Goal: Task Accomplishment & Management: Use online tool/utility

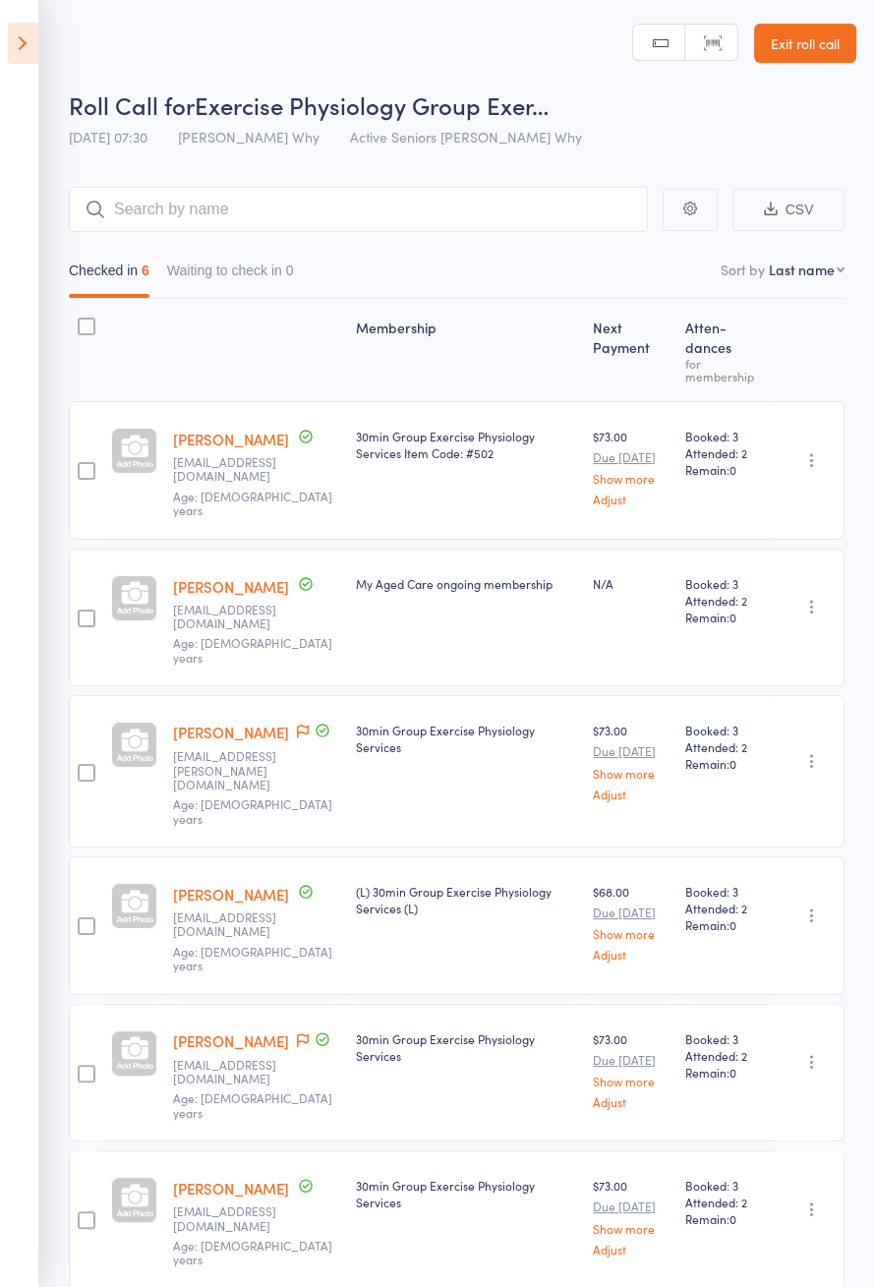
click at [26, 53] on icon at bounding box center [23, 43] width 30 height 41
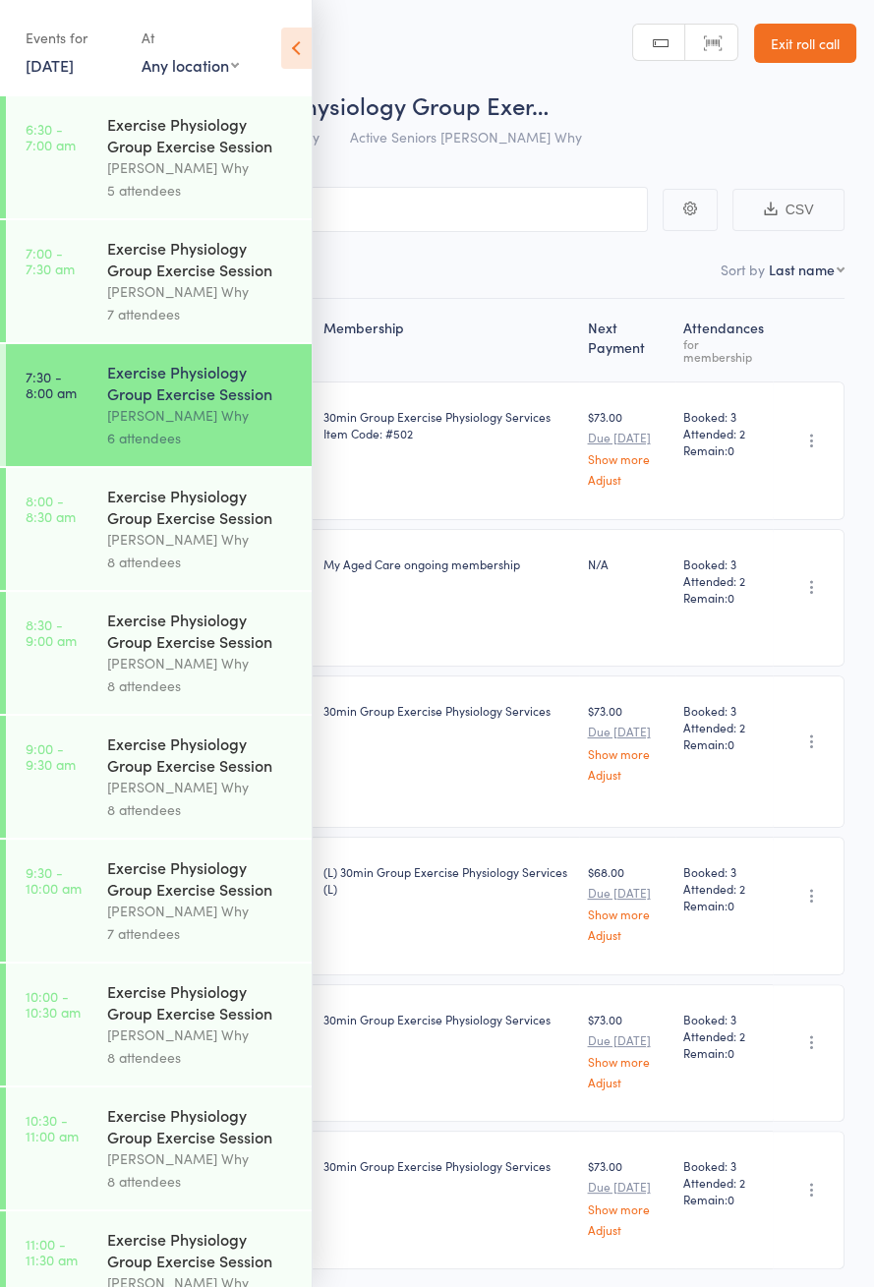
click at [243, 541] on div "[PERSON_NAME] Why" at bounding box center [201, 539] width 188 height 23
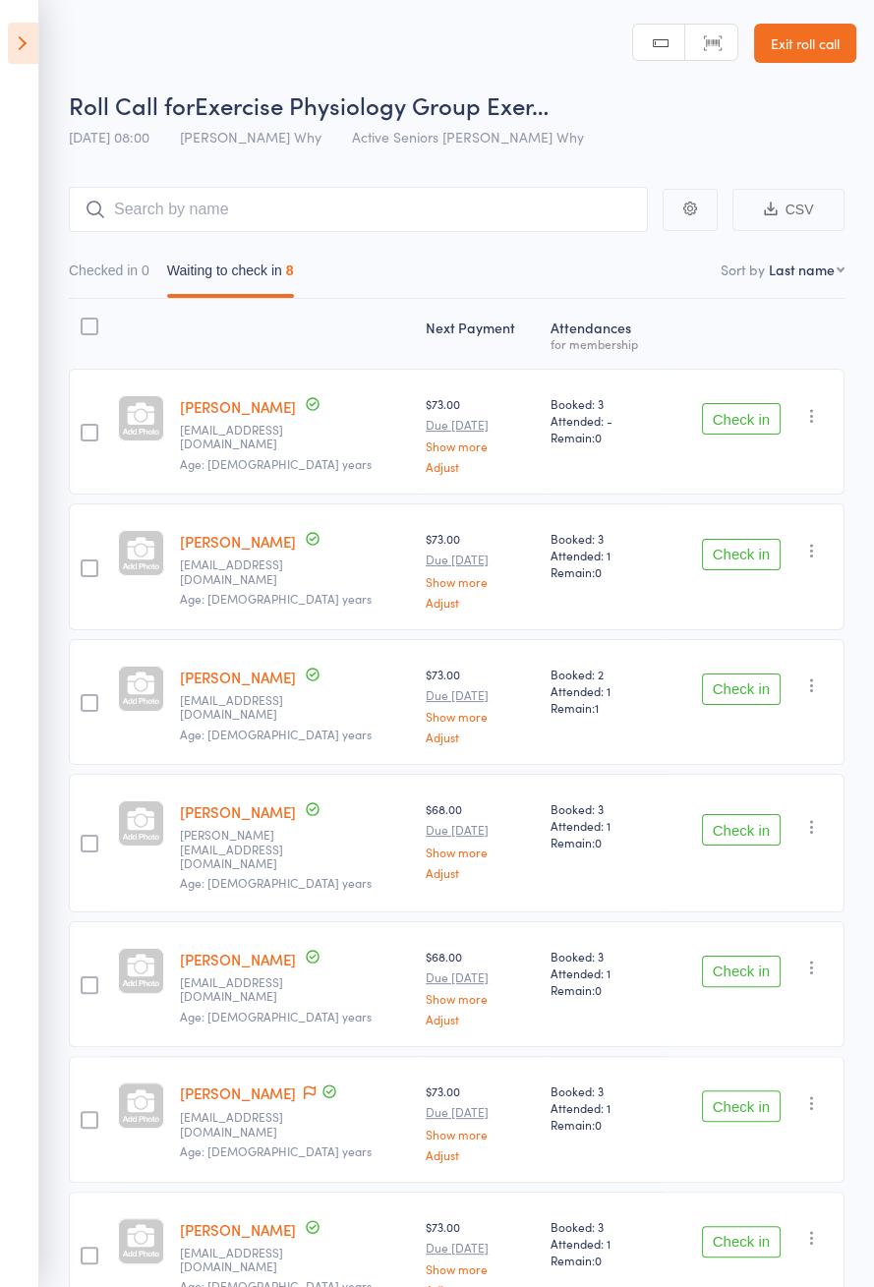
click at [34, 39] on icon at bounding box center [23, 43] width 30 height 41
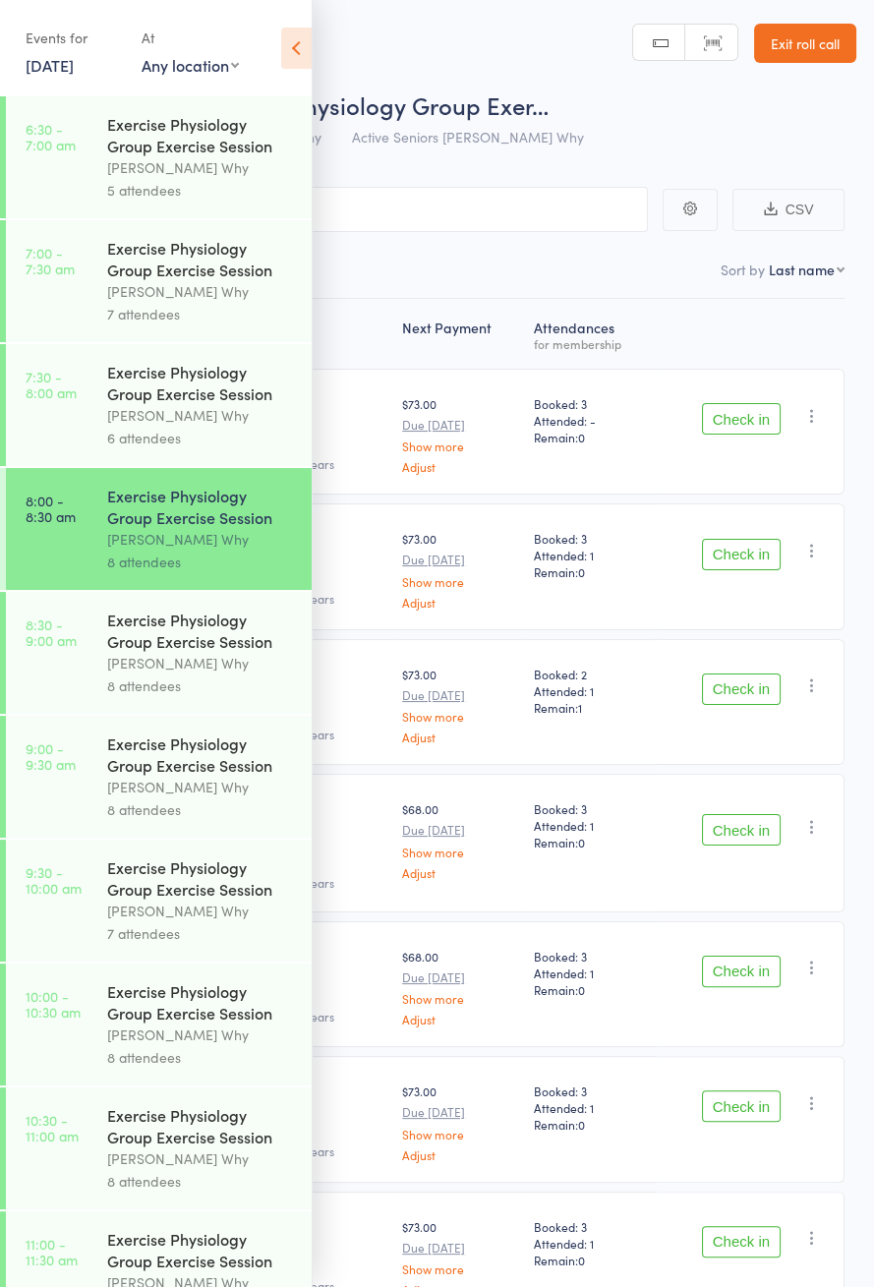
click at [216, 395] on div "Exercise Physiology Group Exercise Session" at bounding box center [201, 382] width 188 height 43
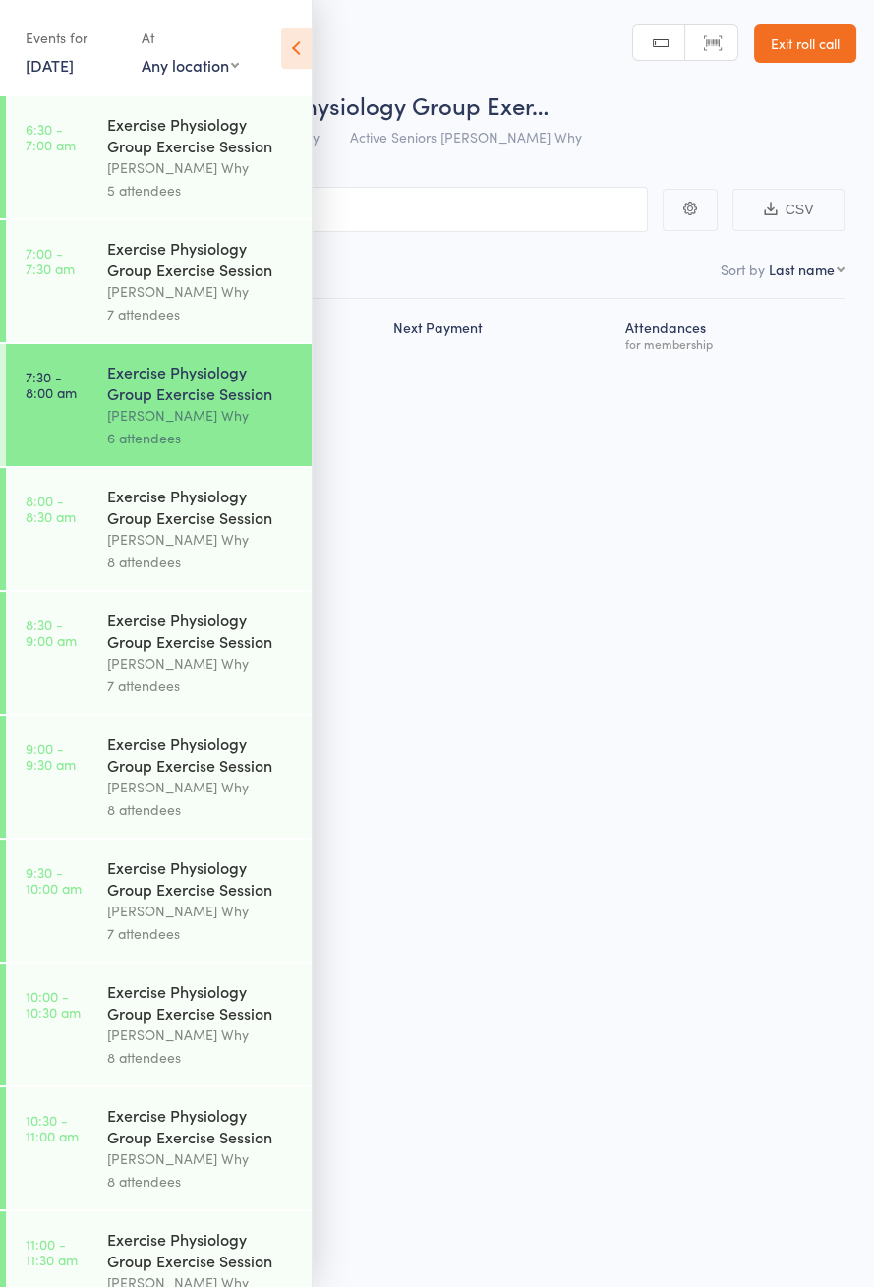
click at [306, 56] on icon at bounding box center [296, 48] width 30 height 41
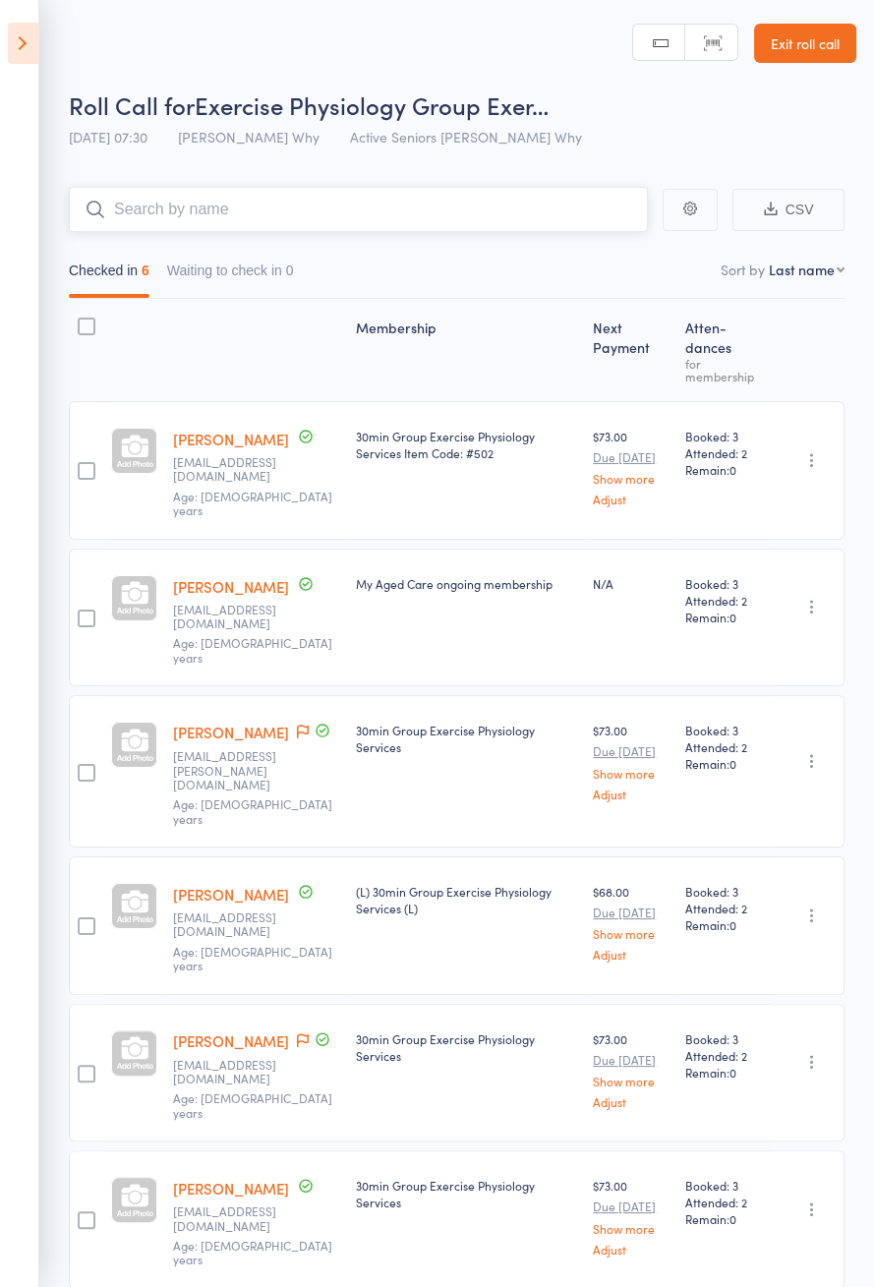
click at [253, 210] on input "search" at bounding box center [358, 209] width 579 height 45
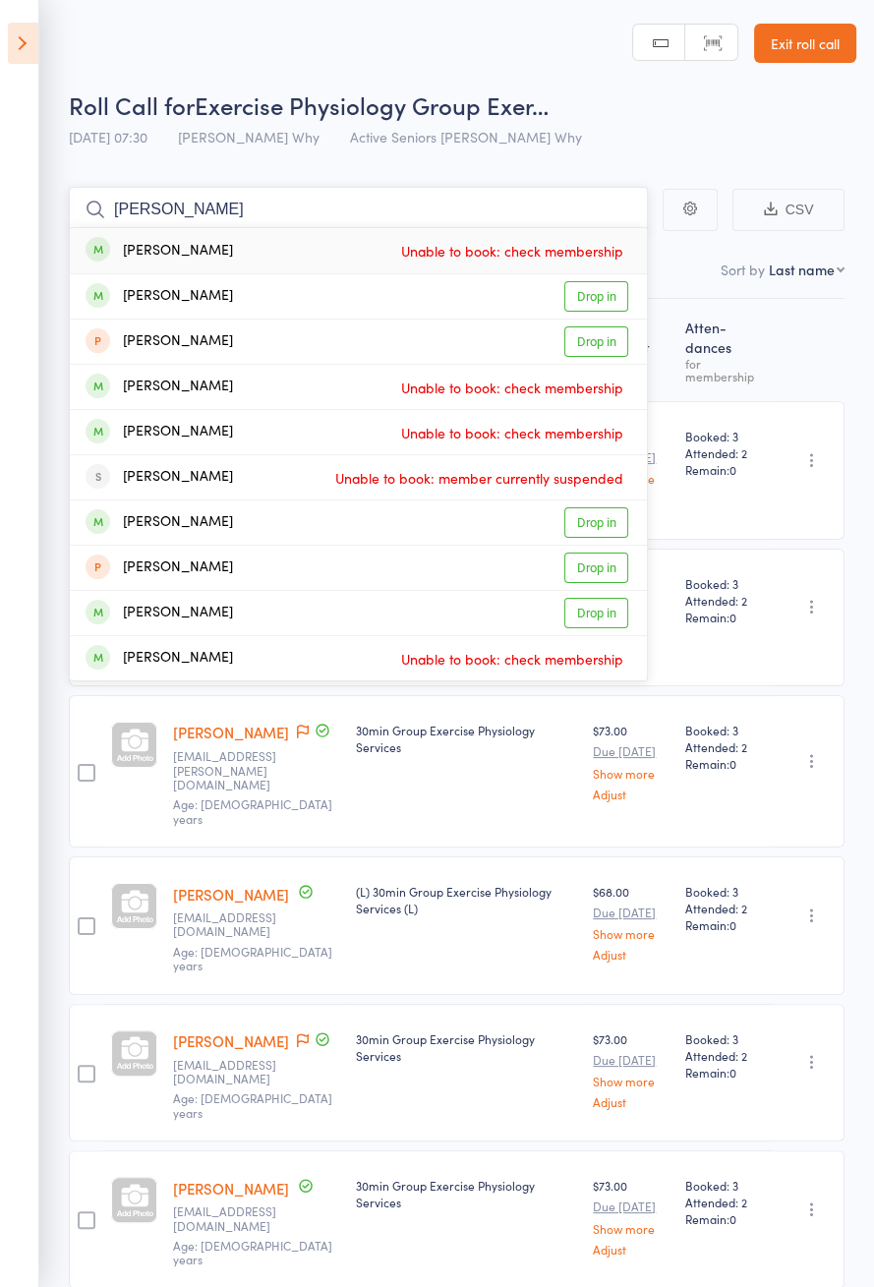
type input "Collins"
click at [599, 300] on link "Drop in" at bounding box center [597, 296] width 64 height 30
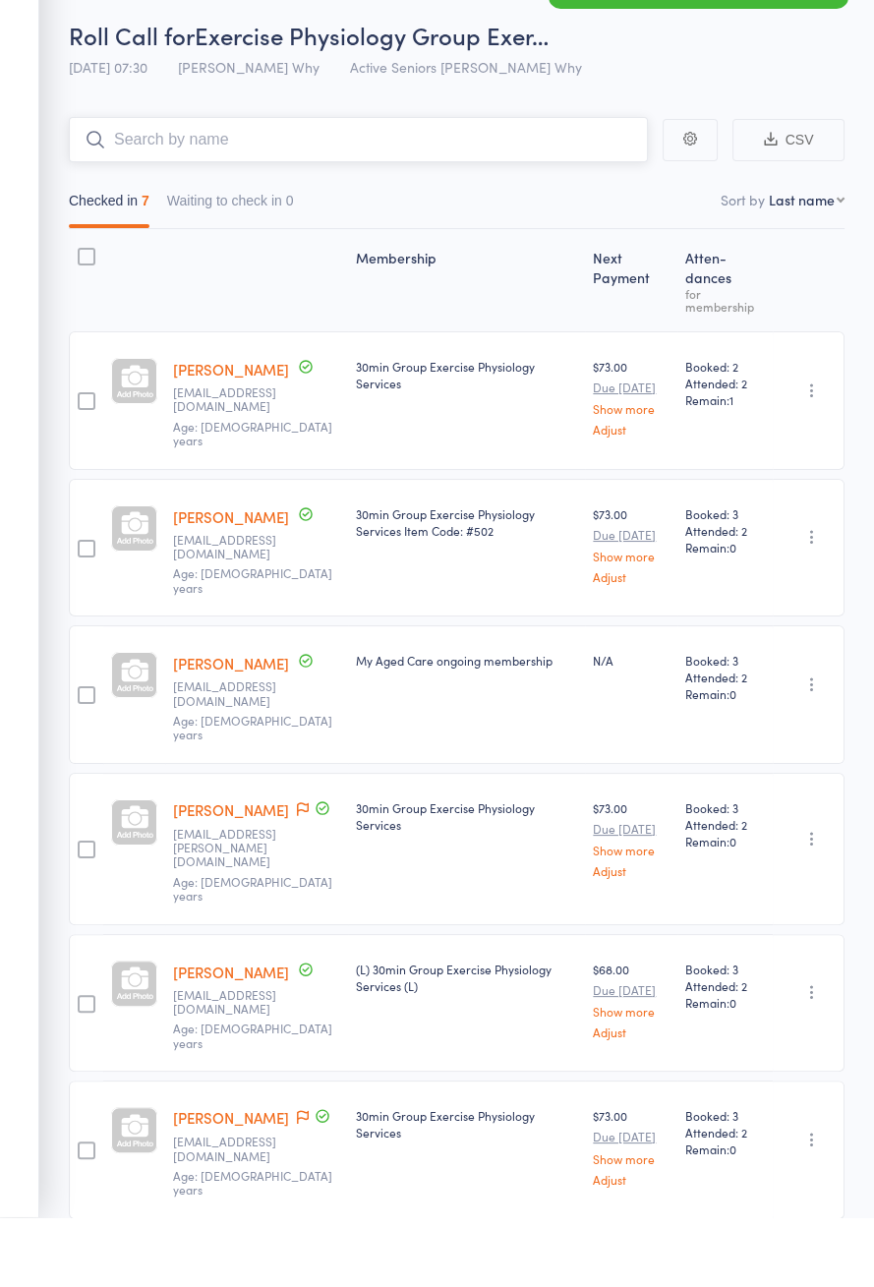
scroll to position [7, 0]
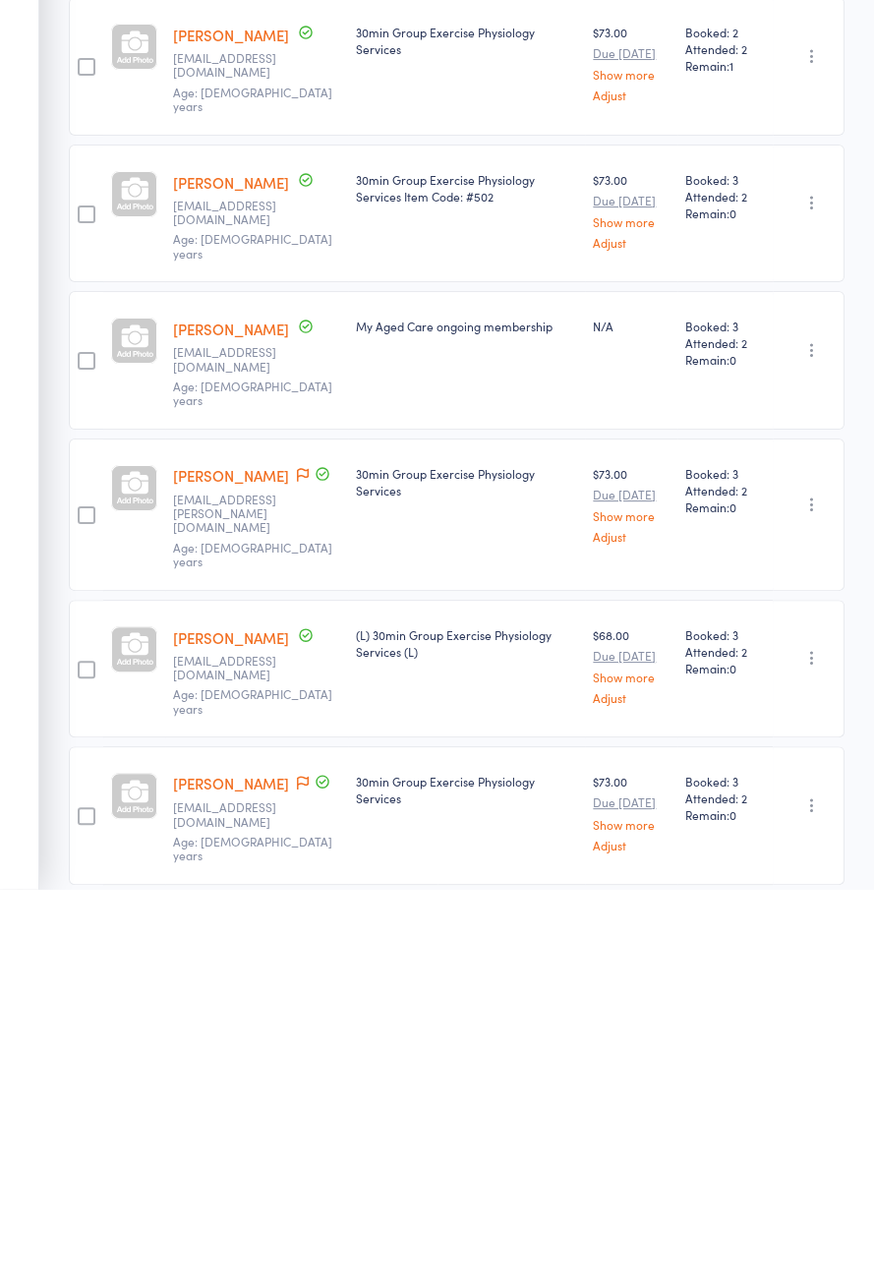
click at [297, 866] on icon at bounding box center [303, 873] width 12 height 14
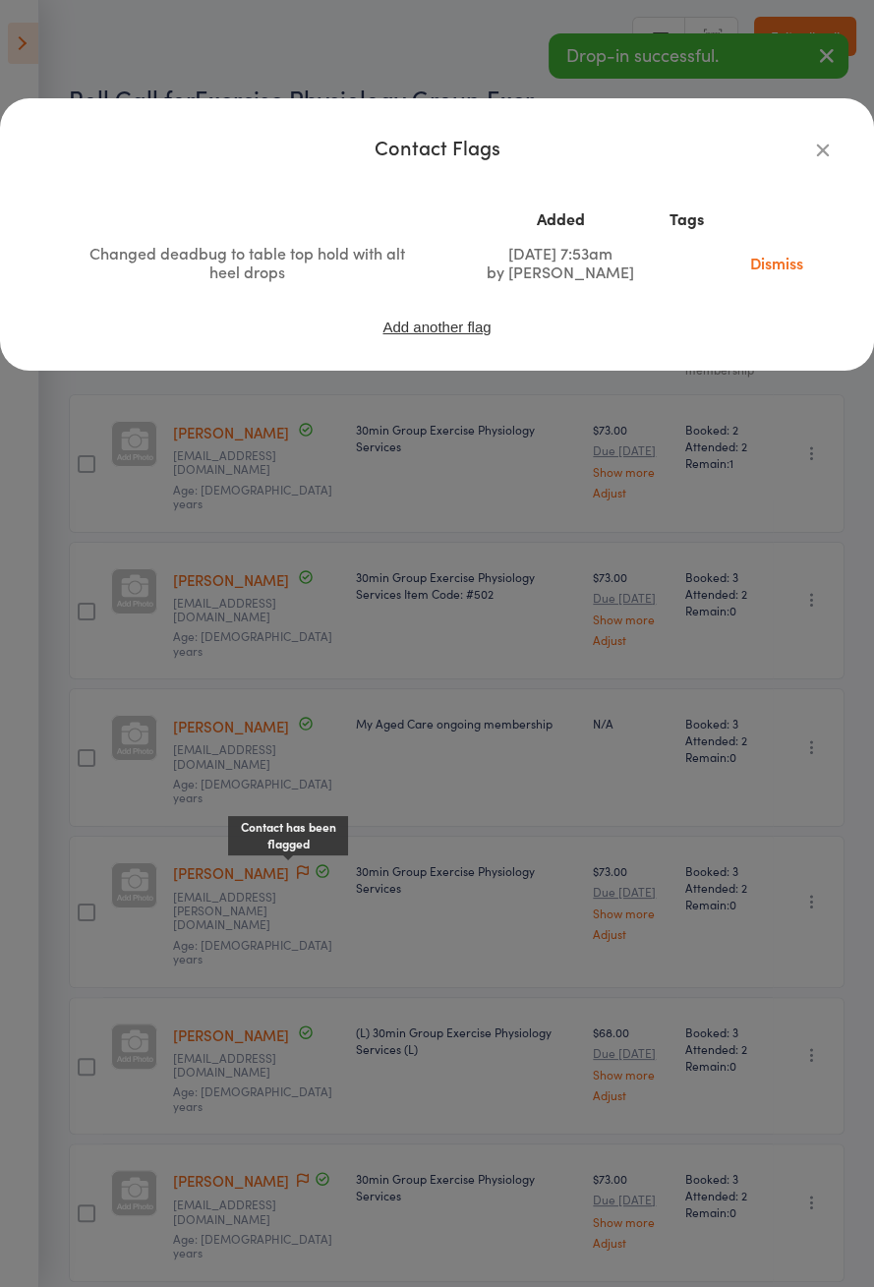
click at [816, 156] on icon "button" at bounding box center [823, 150] width 22 height 22
click at [817, 156] on icon "button" at bounding box center [823, 150] width 22 height 22
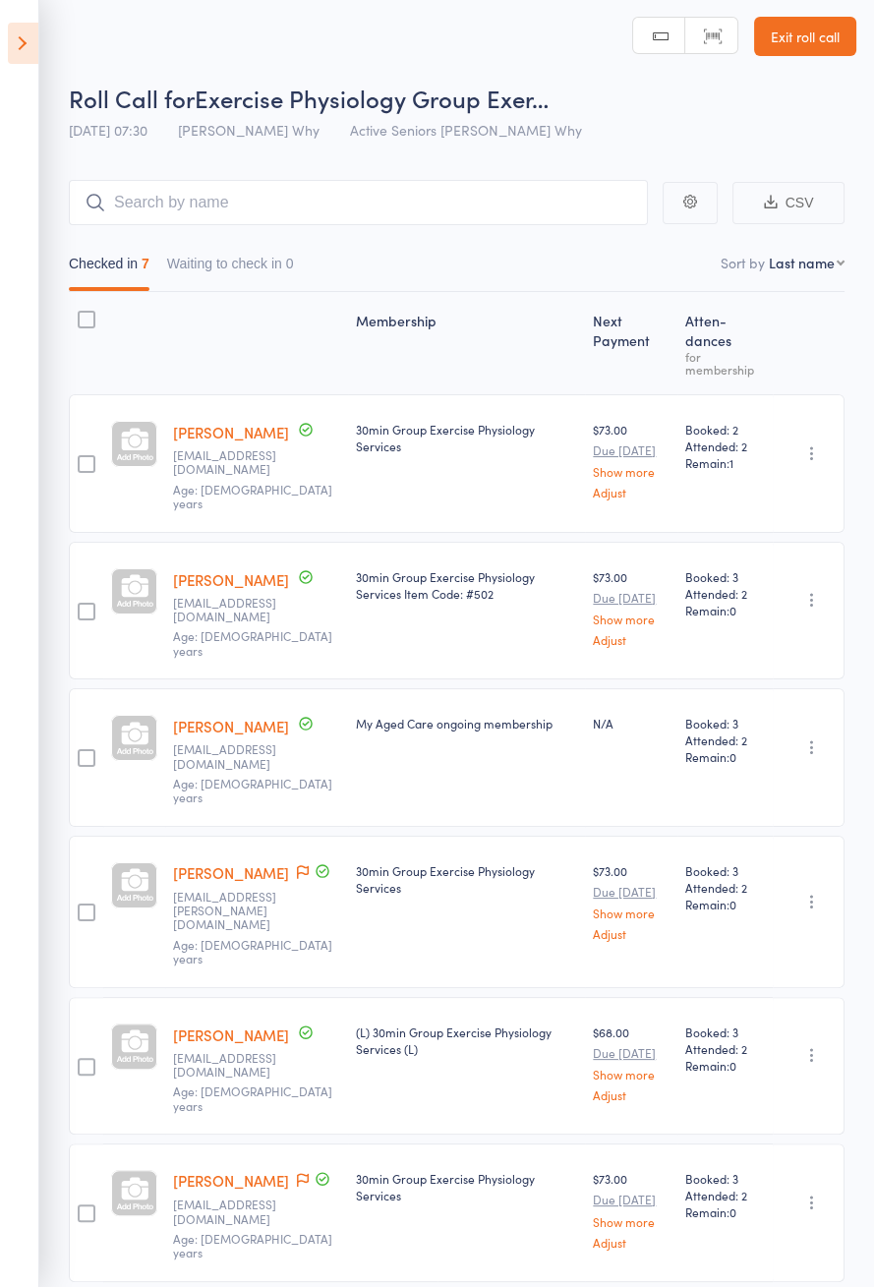
click at [319, 1177] on icon at bounding box center [322, 1179] width 7 height 5
click at [297, 1173] on icon at bounding box center [303, 1180] width 12 height 14
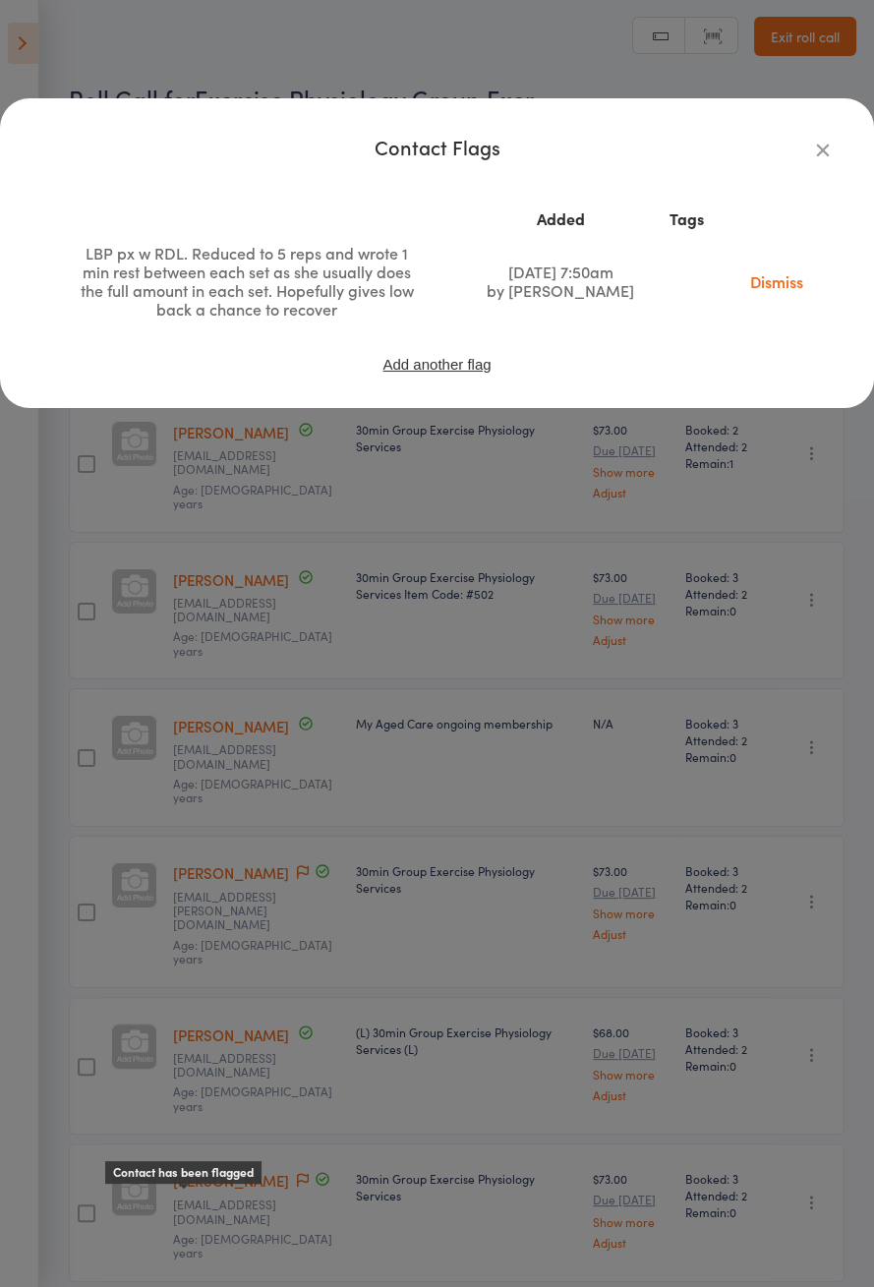
click at [812, 158] on icon "button" at bounding box center [823, 150] width 22 height 22
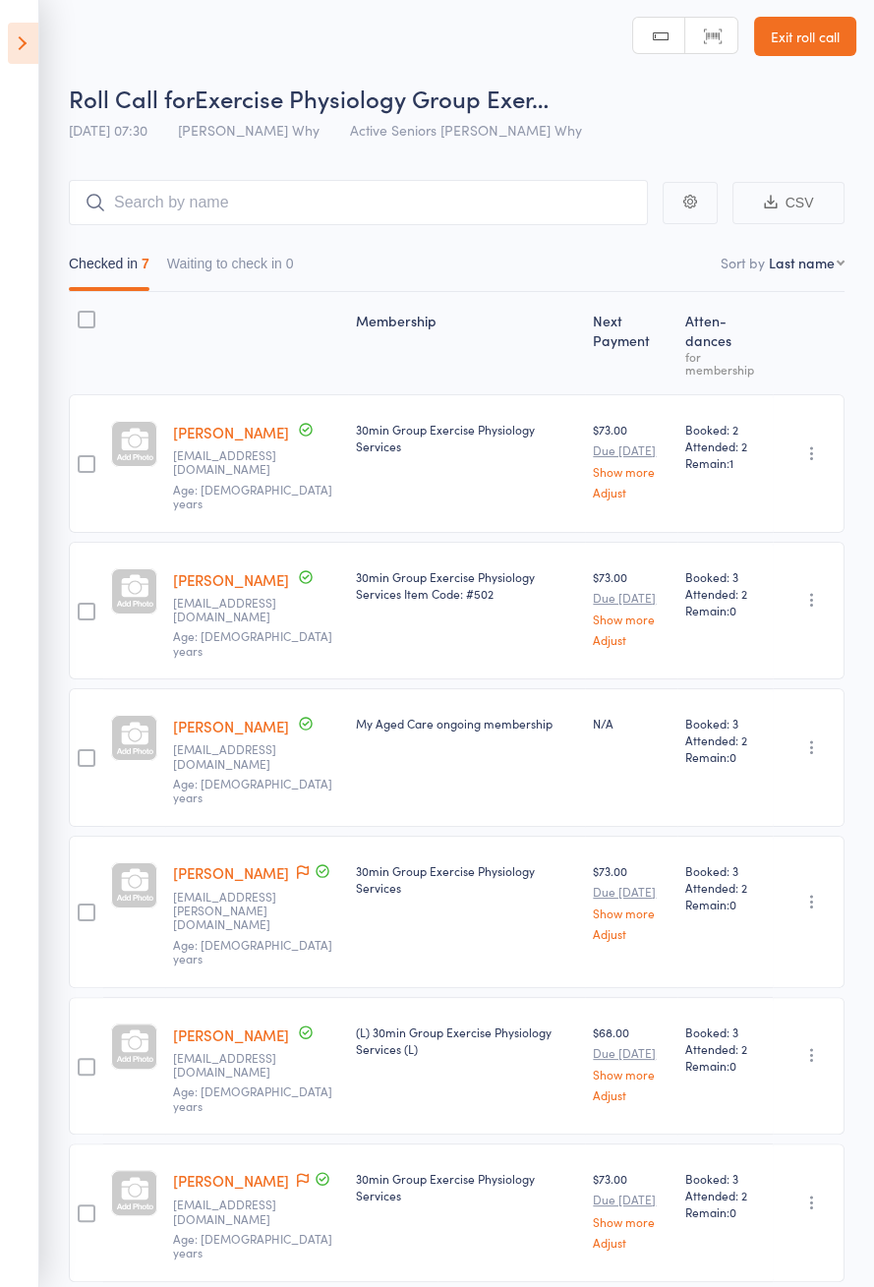
click at [24, 50] on icon at bounding box center [23, 43] width 30 height 41
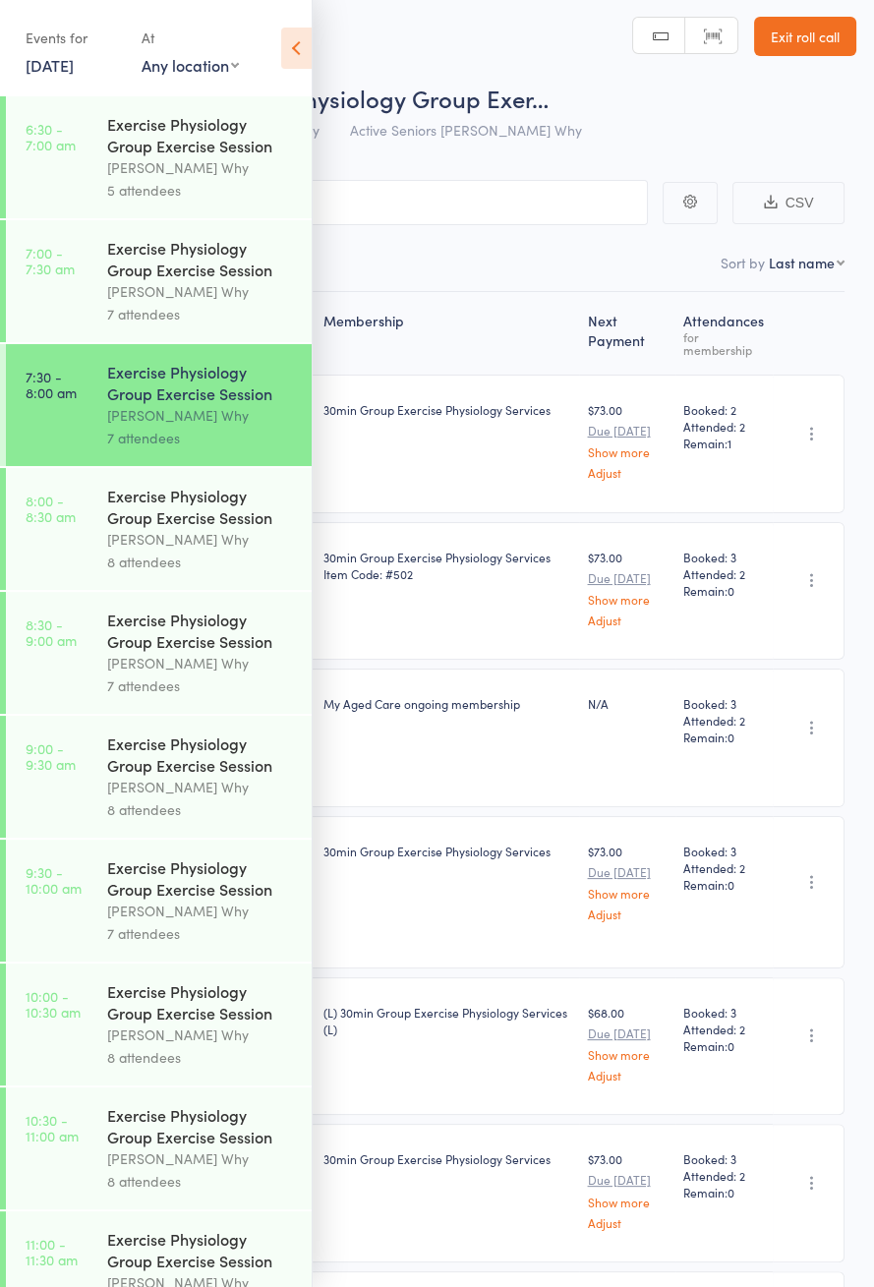
click at [212, 565] on div "8 attendees" at bounding box center [201, 562] width 188 height 23
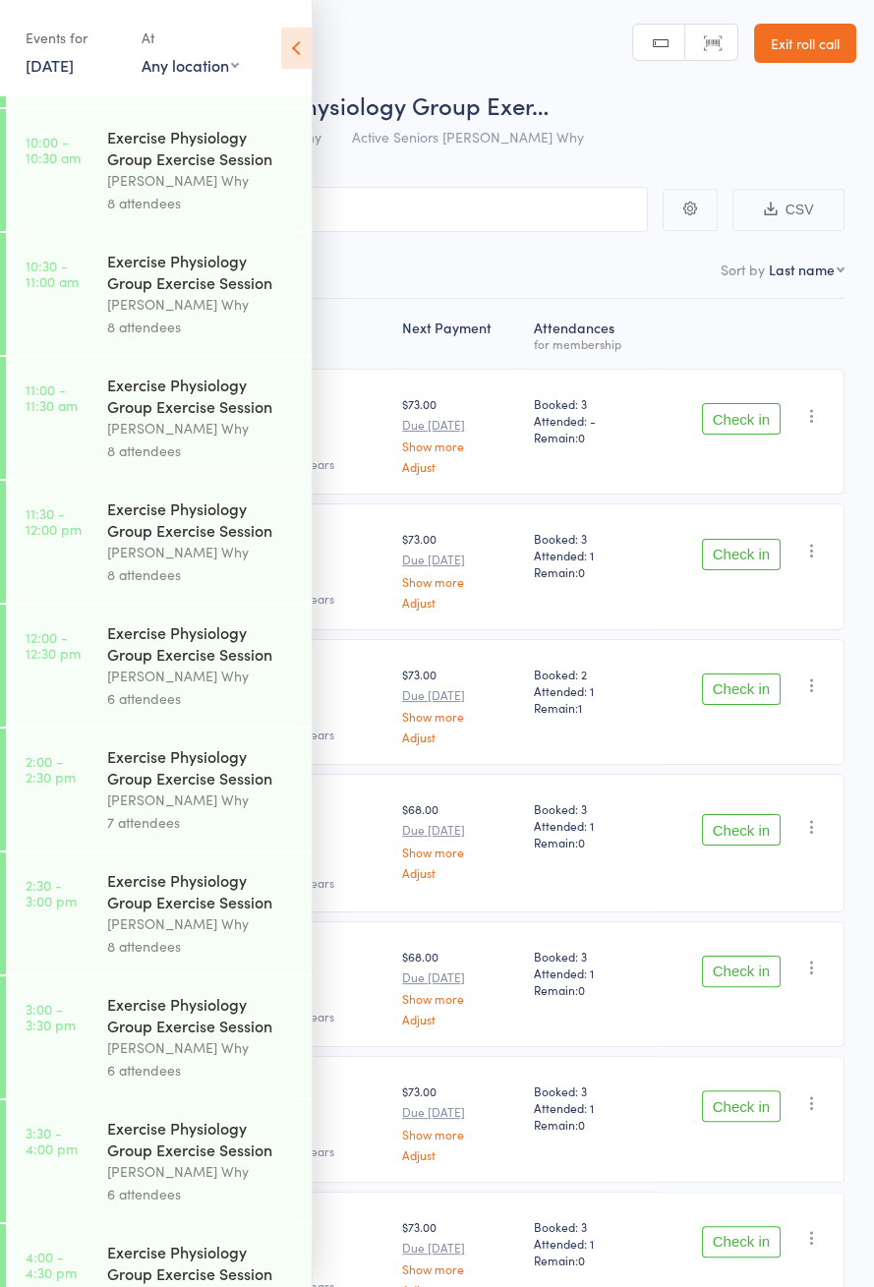
click at [306, 55] on icon at bounding box center [296, 48] width 30 height 41
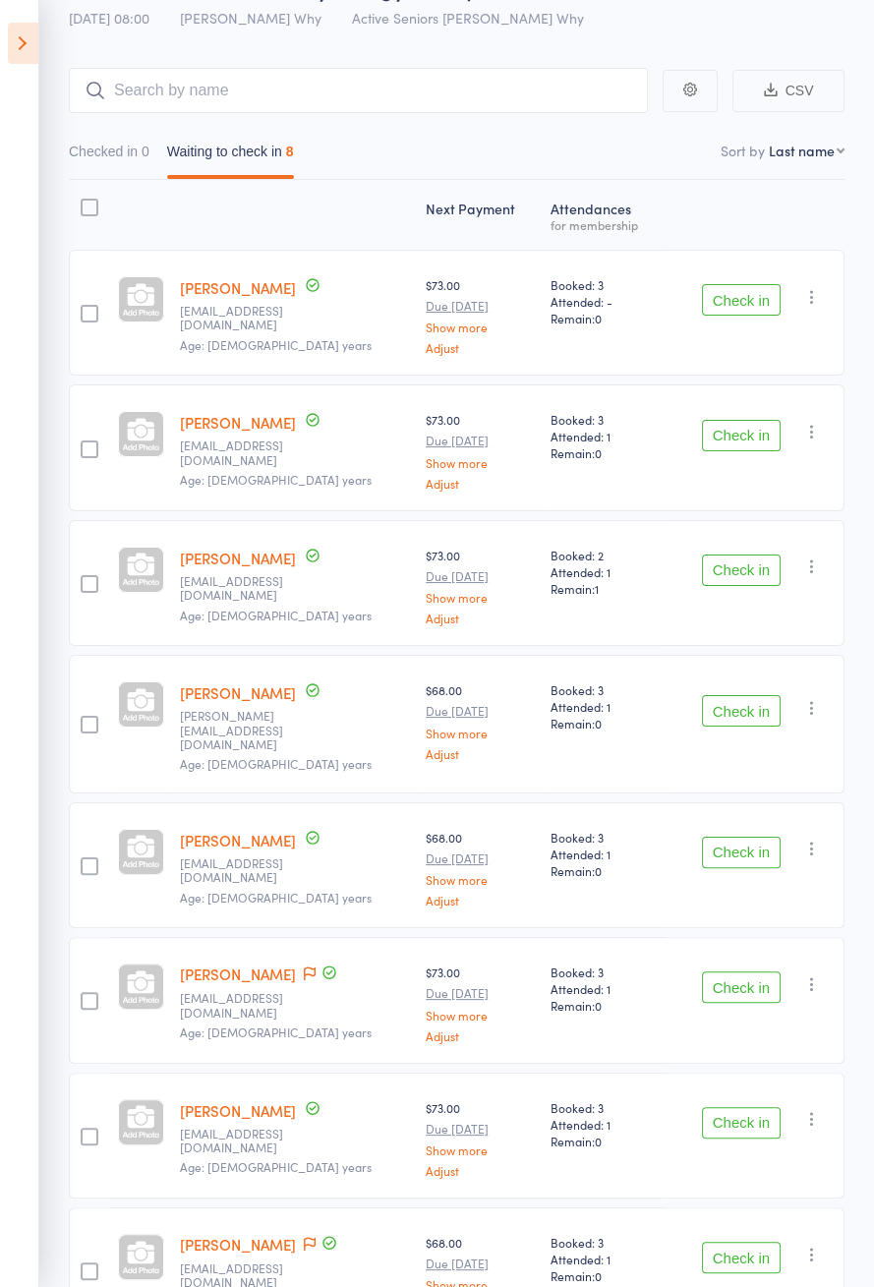
scroll to position [138, 0]
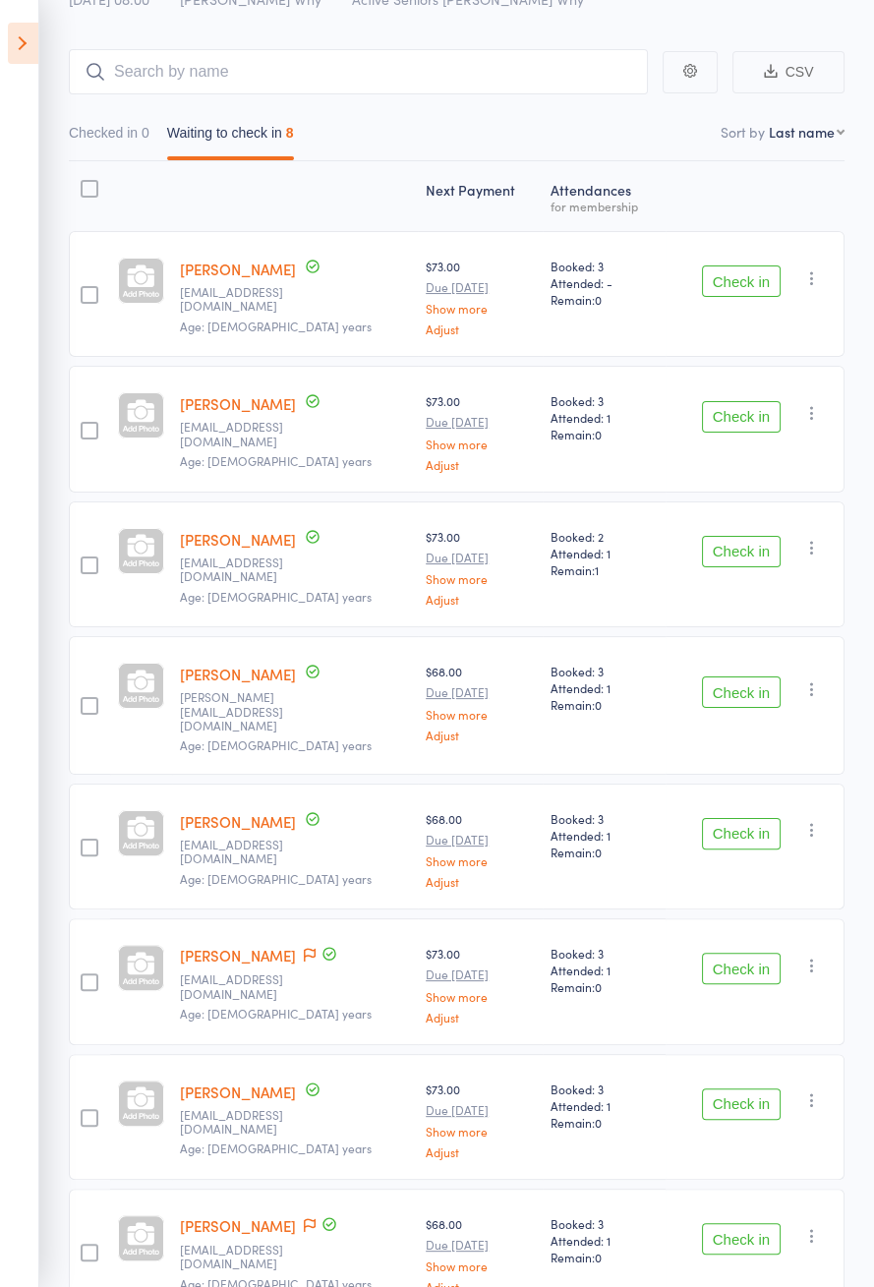
click at [14, 25] on icon at bounding box center [23, 43] width 30 height 41
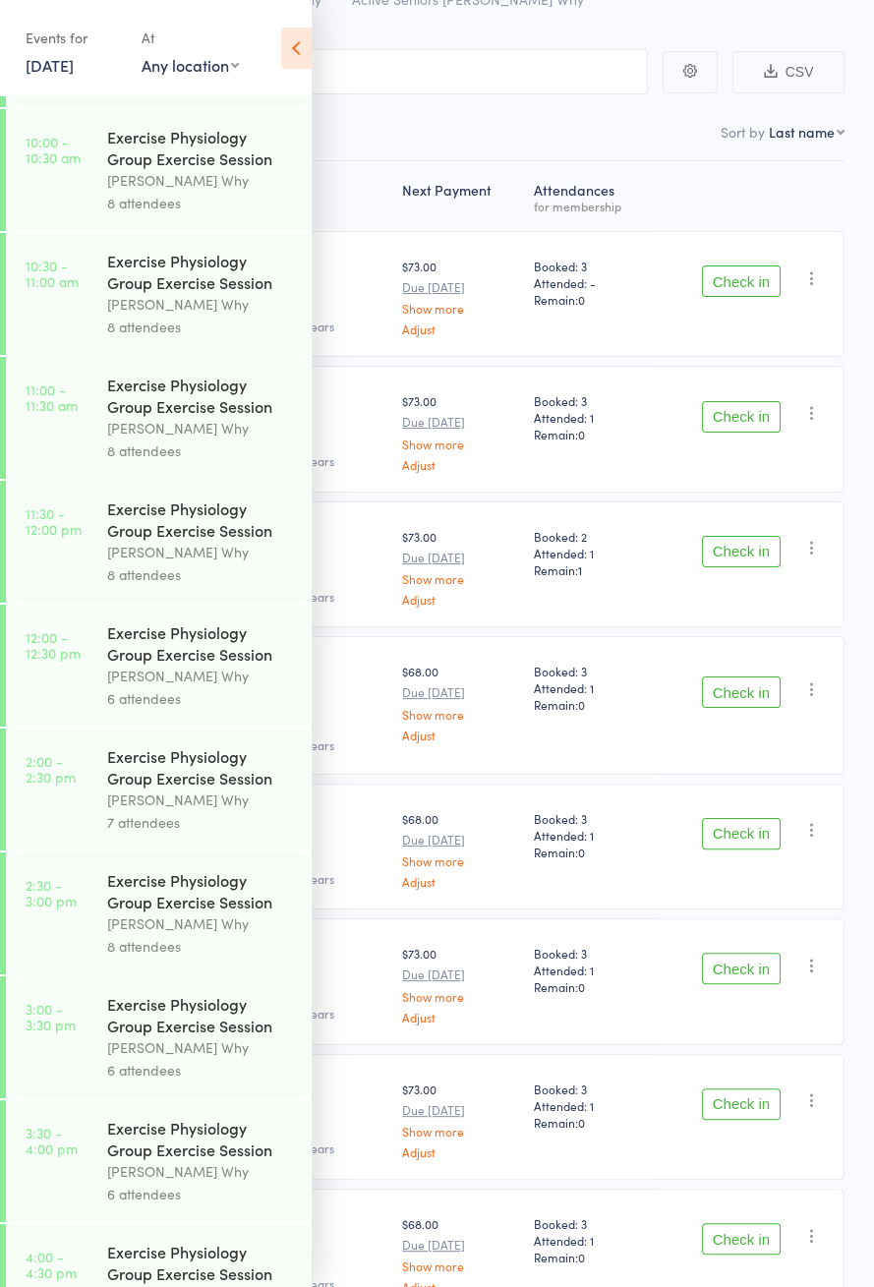
click at [74, 73] on link "[DATE]" at bounding box center [50, 65] width 48 height 22
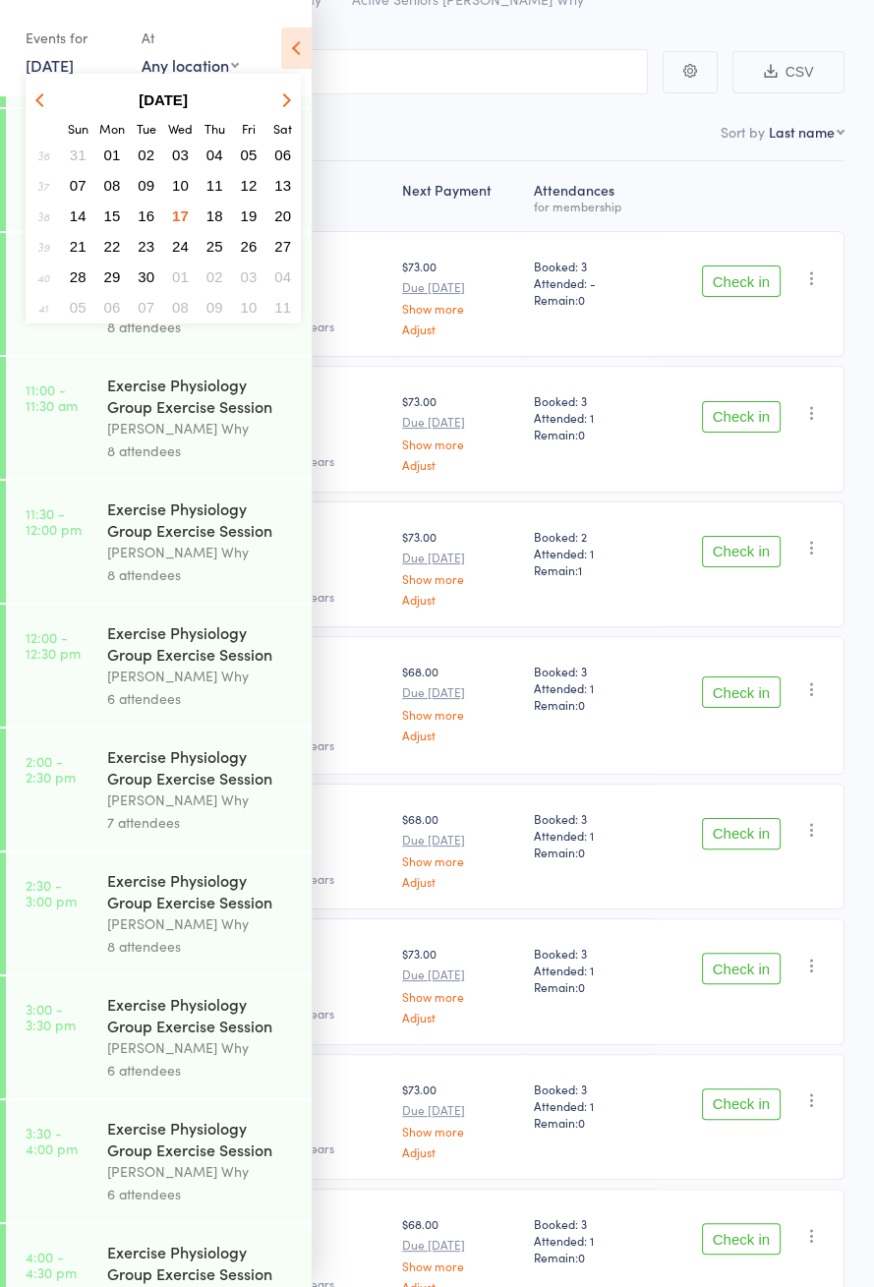
click at [223, 242] on button "25" at bounding box center [215, 246] width 30 height 27
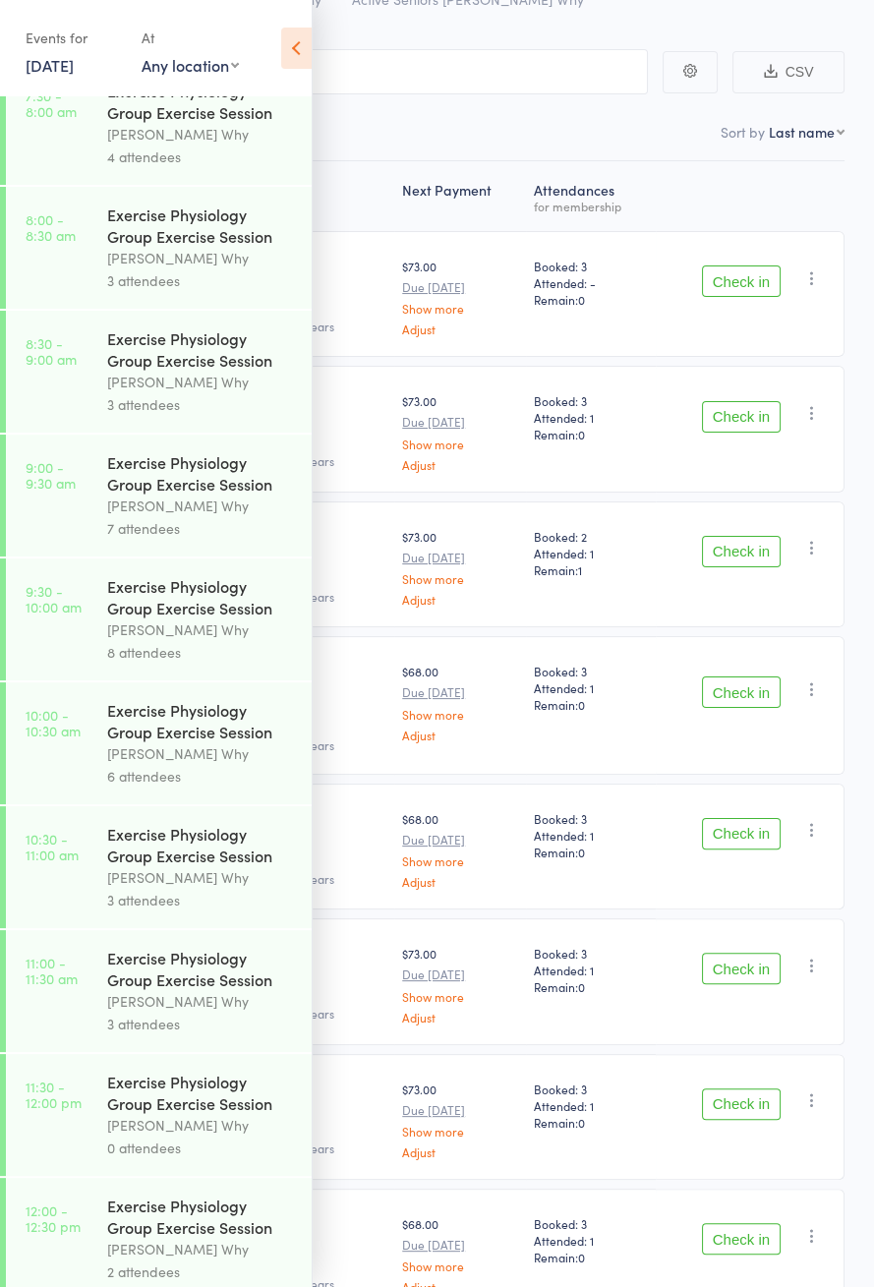
scroll to position [855, 0]
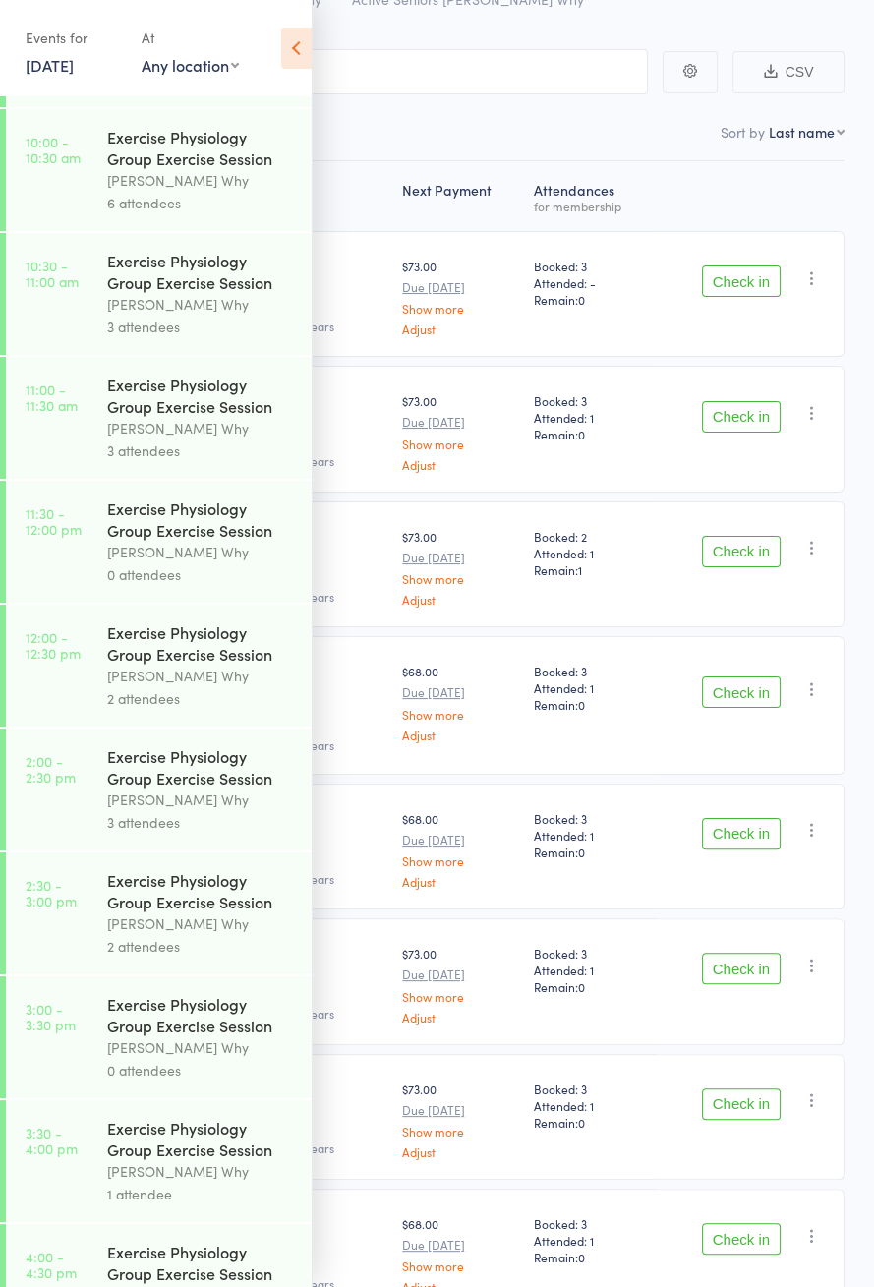
click at [71, 67] on link "25 Sep, 2025" at bounding box center [50, 65] width 48 height 22
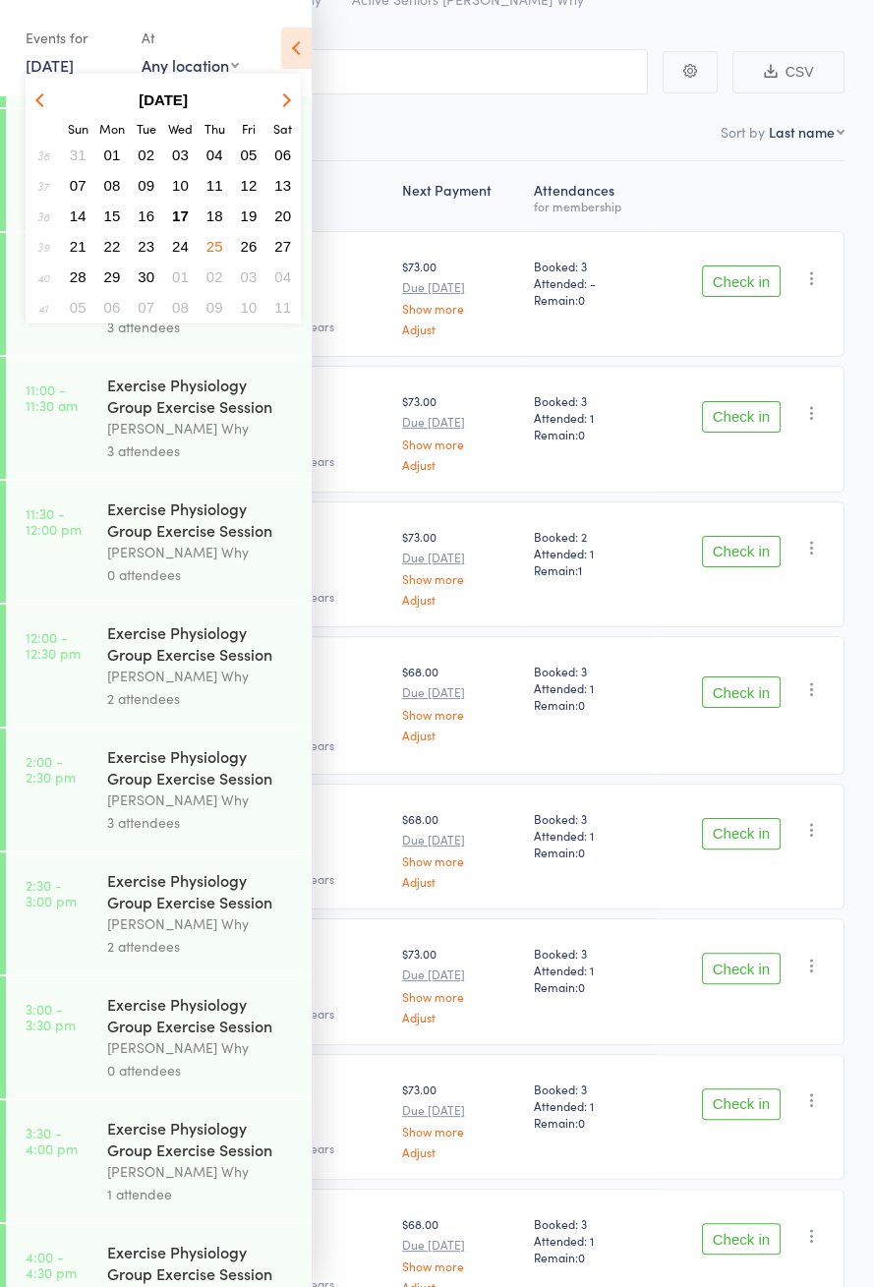
click at [255, 255] on button "26" at bounding box center [249, 246] width 30 height 27
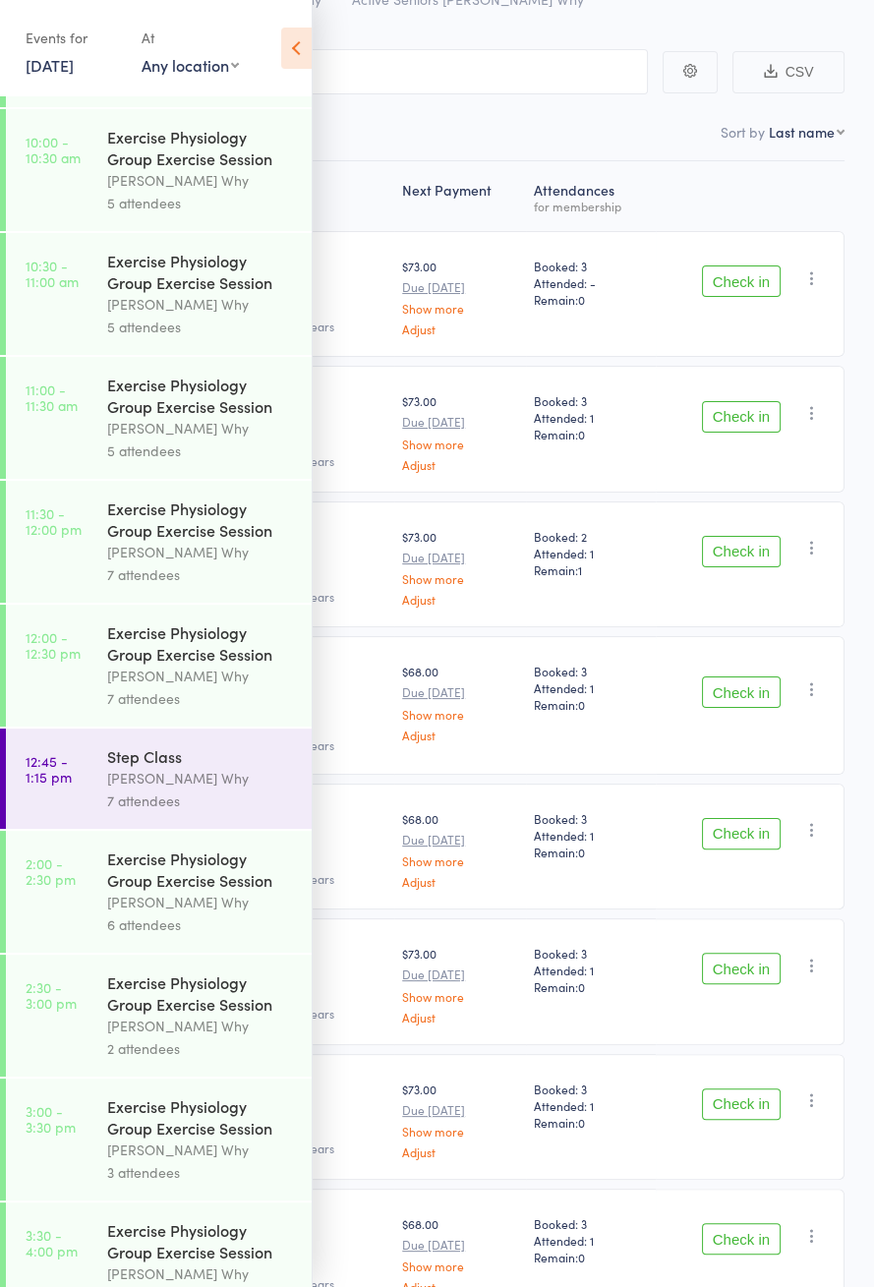
click at [197, 812] on div "7 attendees" at bounding box center [201, 801] width 188 height 23
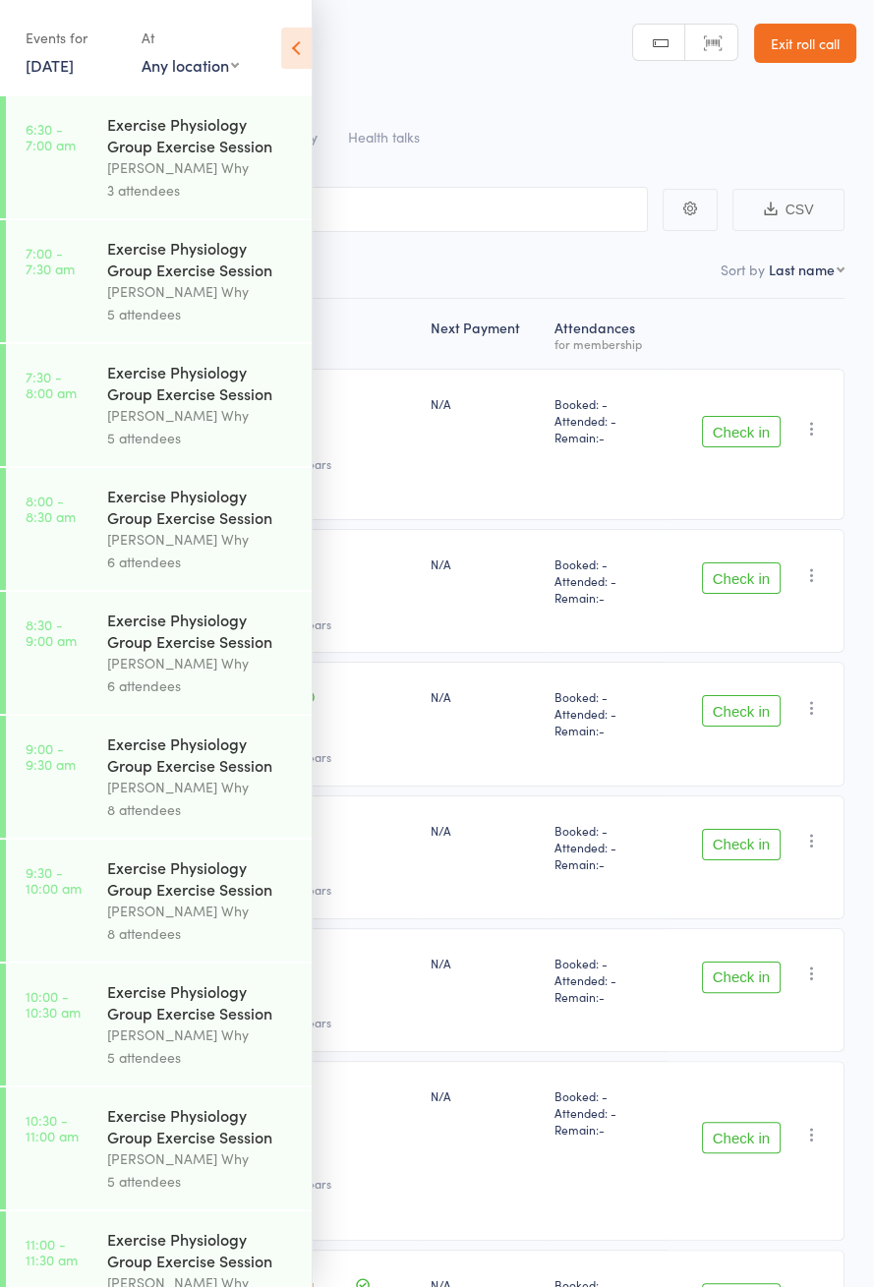
click at [297, 38] on icon at bounding box center [296, 48] width 30 height 41
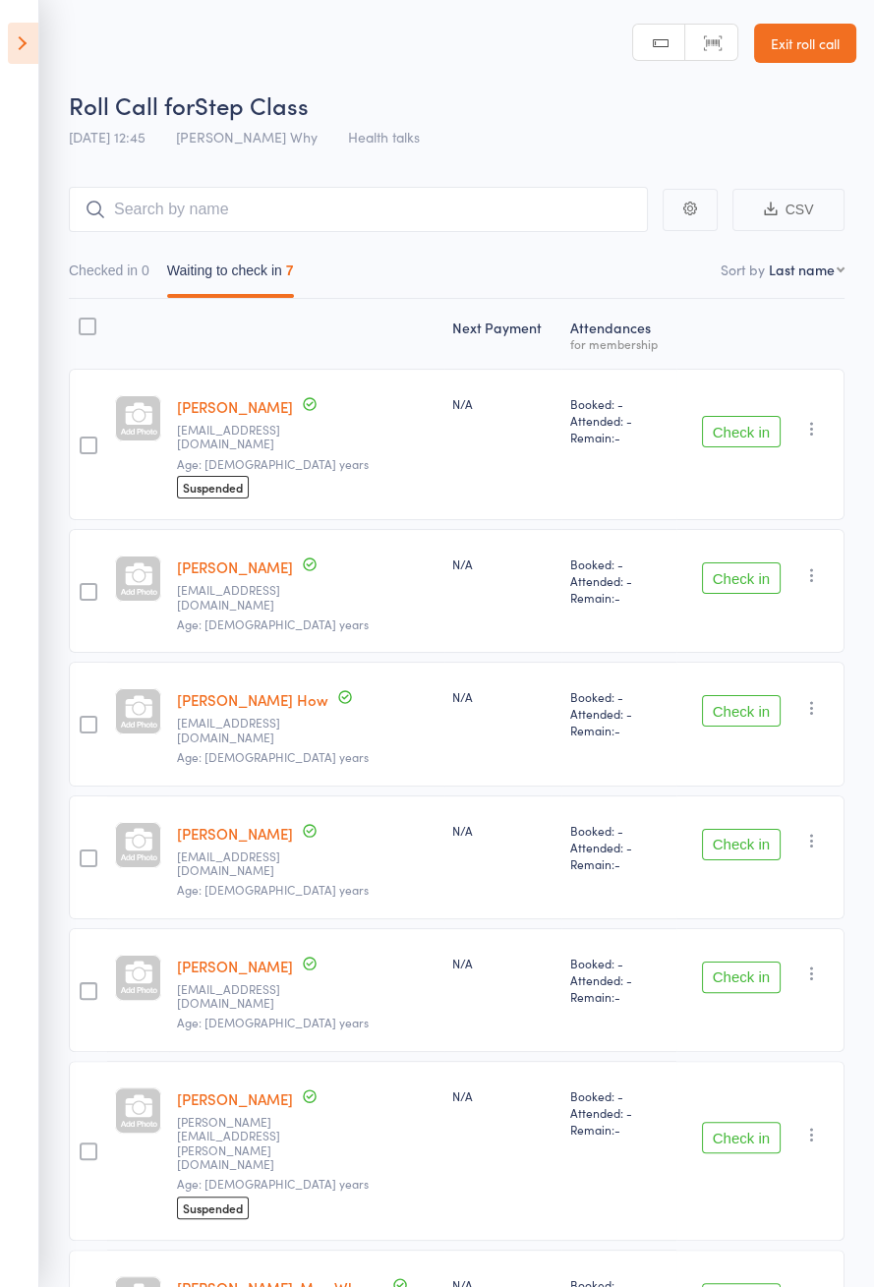
click at [33, 54] on icon at bounding box center [23, 43] width 30 height 41
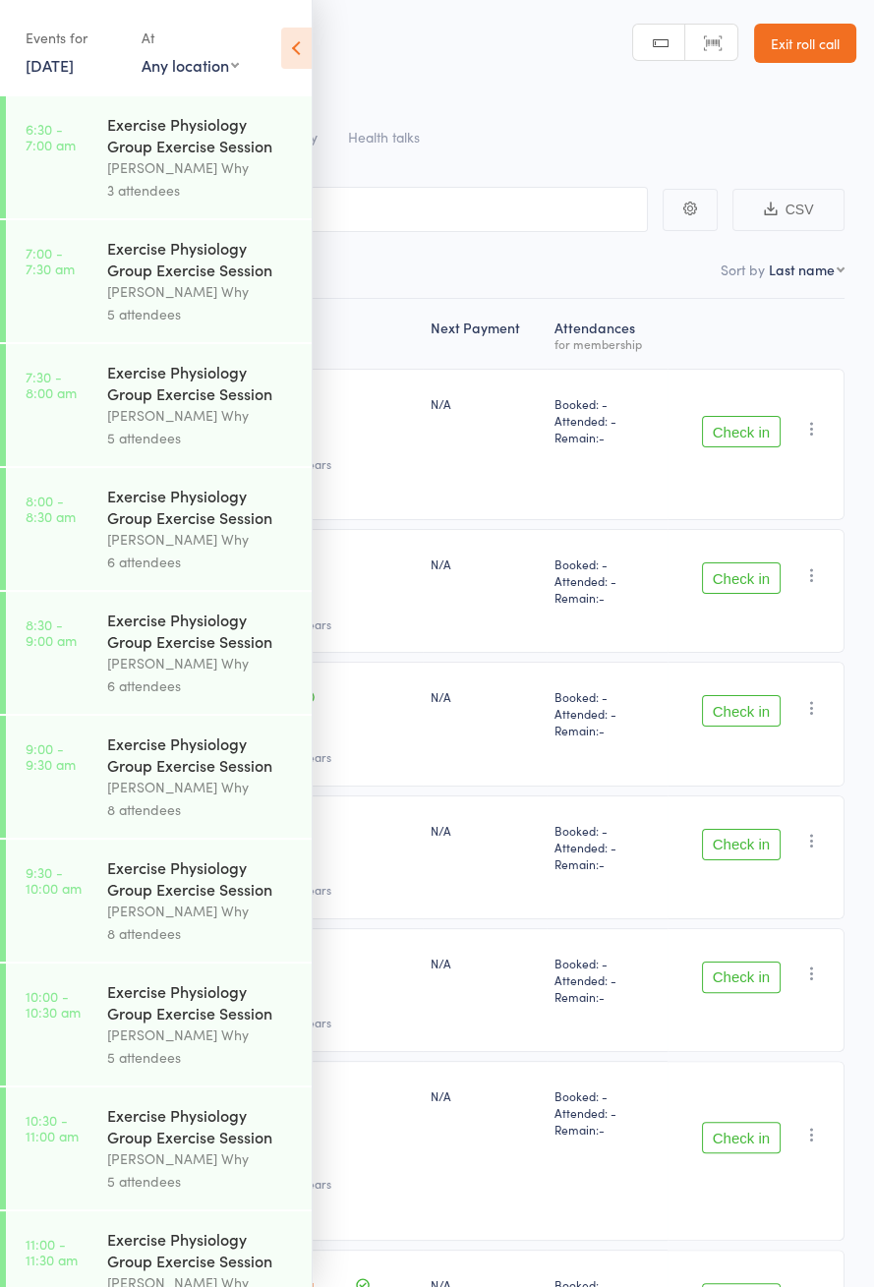
click at [74, 65] on link "26 Sep, 2025" at bounding box center [50, 65] width 48 height 22
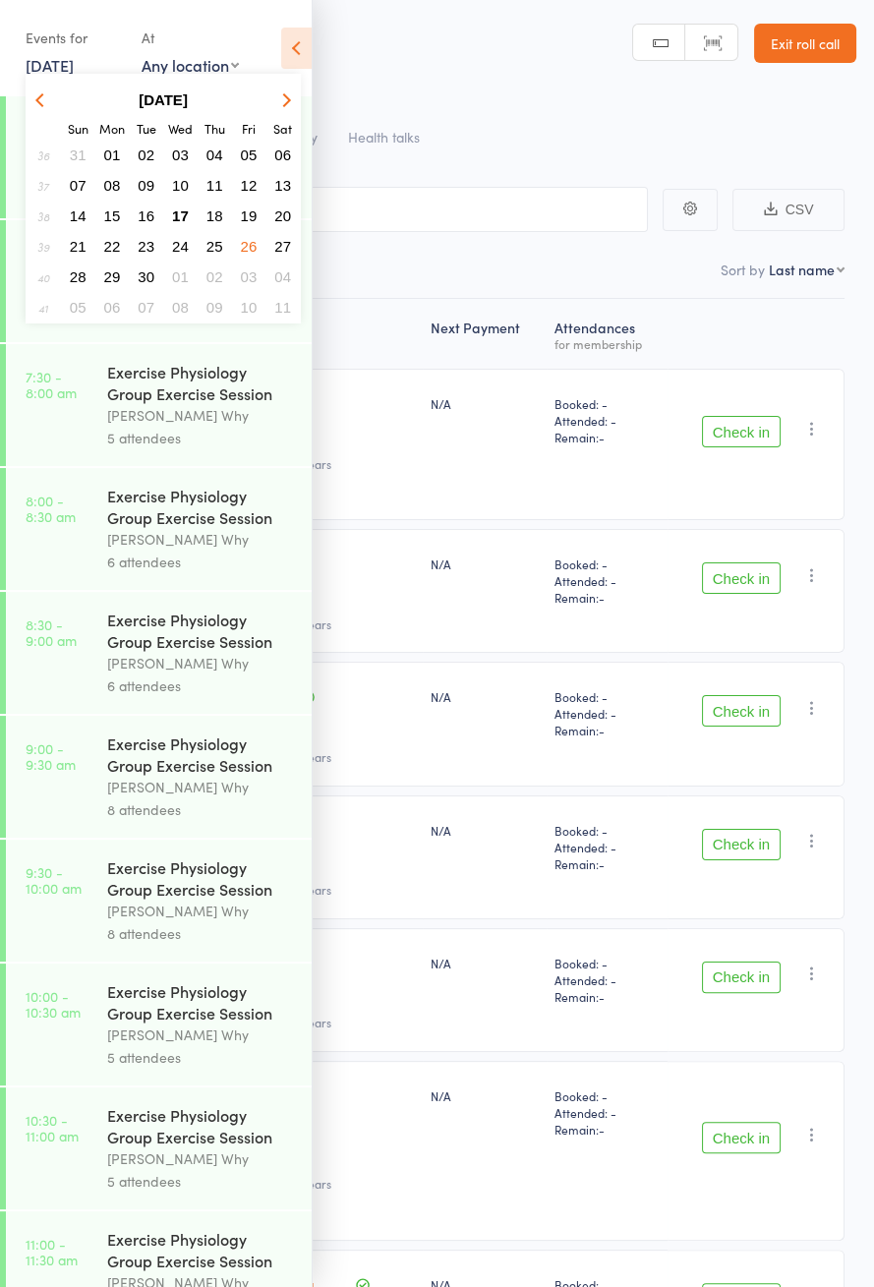
click at [174, 220] on span "17" at bounding box center [180, 216] width 17 height 17
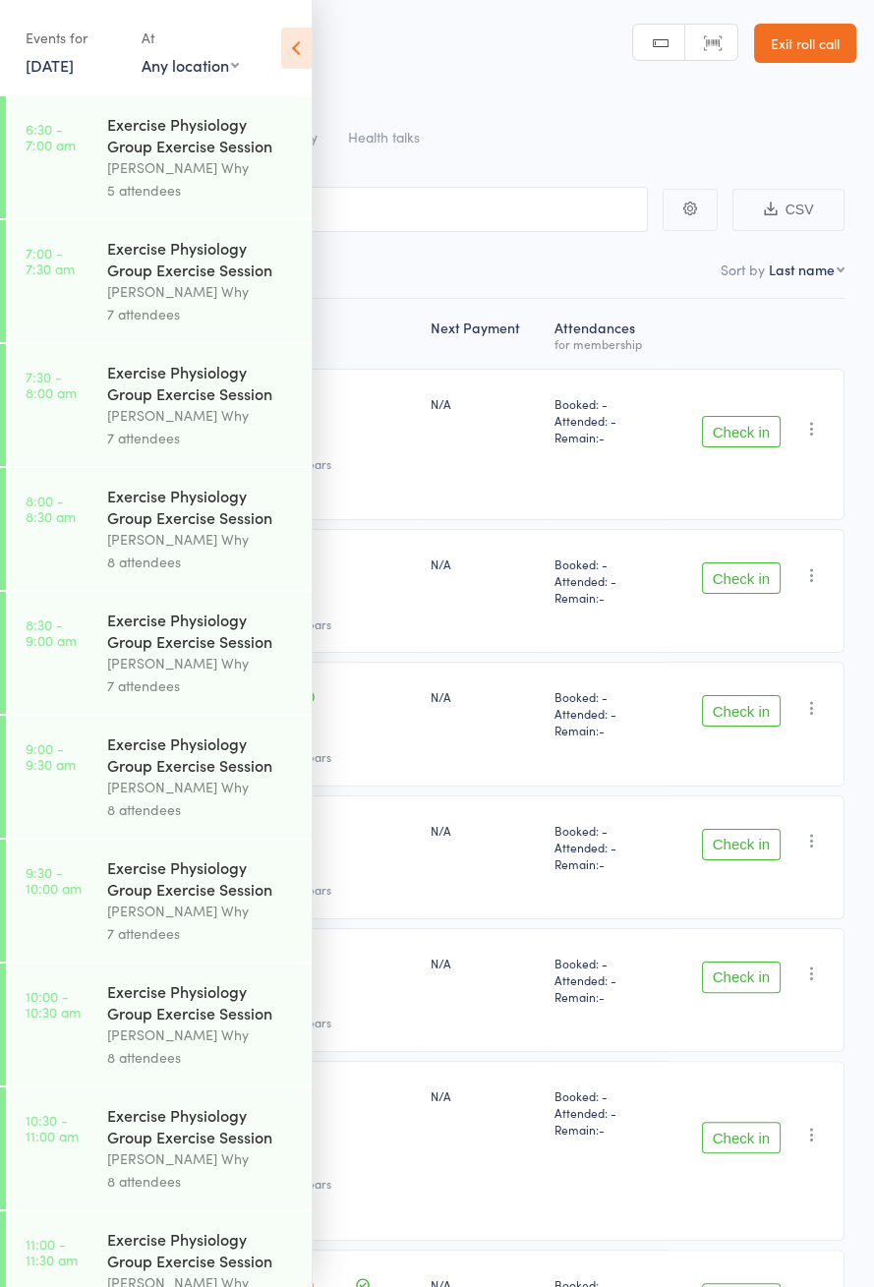
click at [168, 551] on div "[PERSON_NAME] Why" at bounding box center [201, 539] width 188 height 23
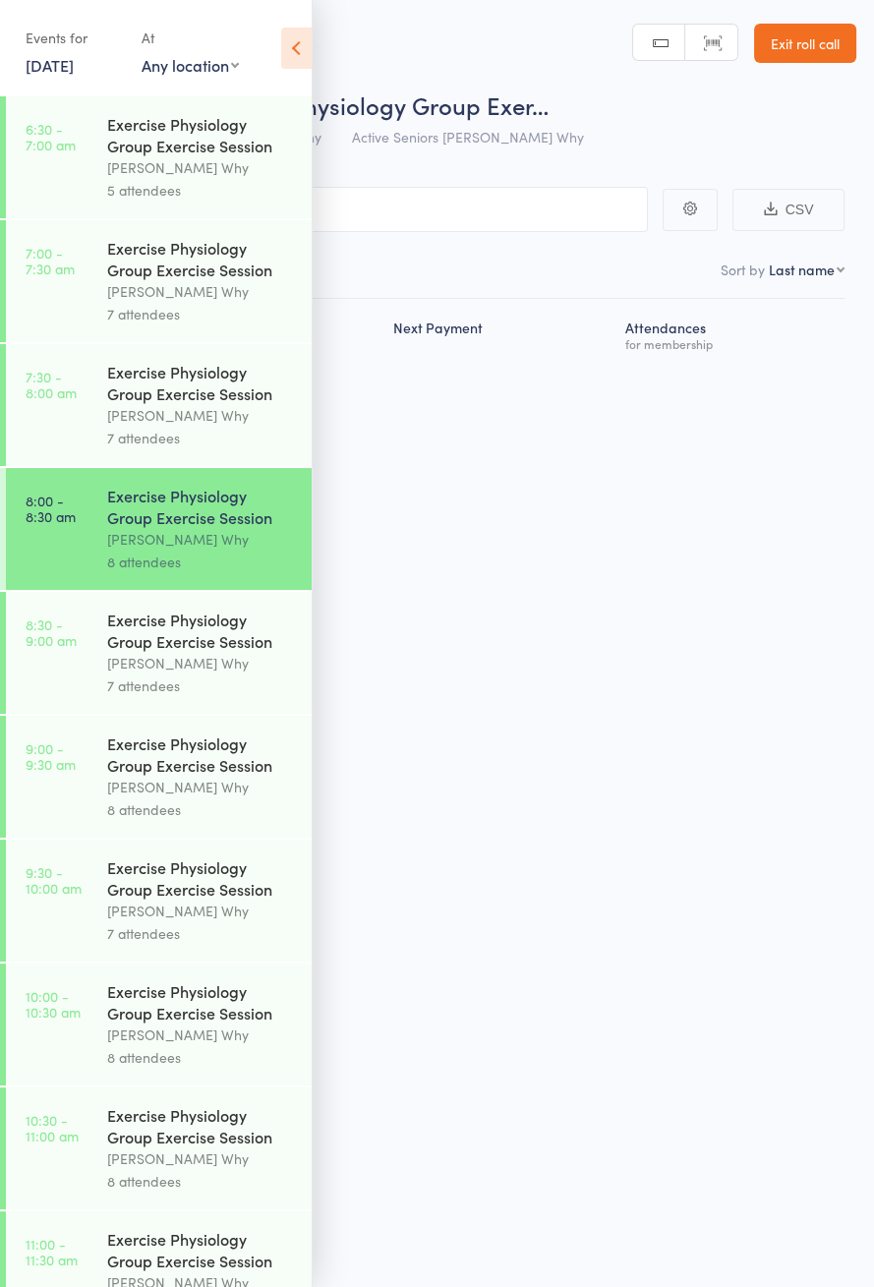
click at [300, 48] on icon at bounding box center [296, 48] width 30 height 41
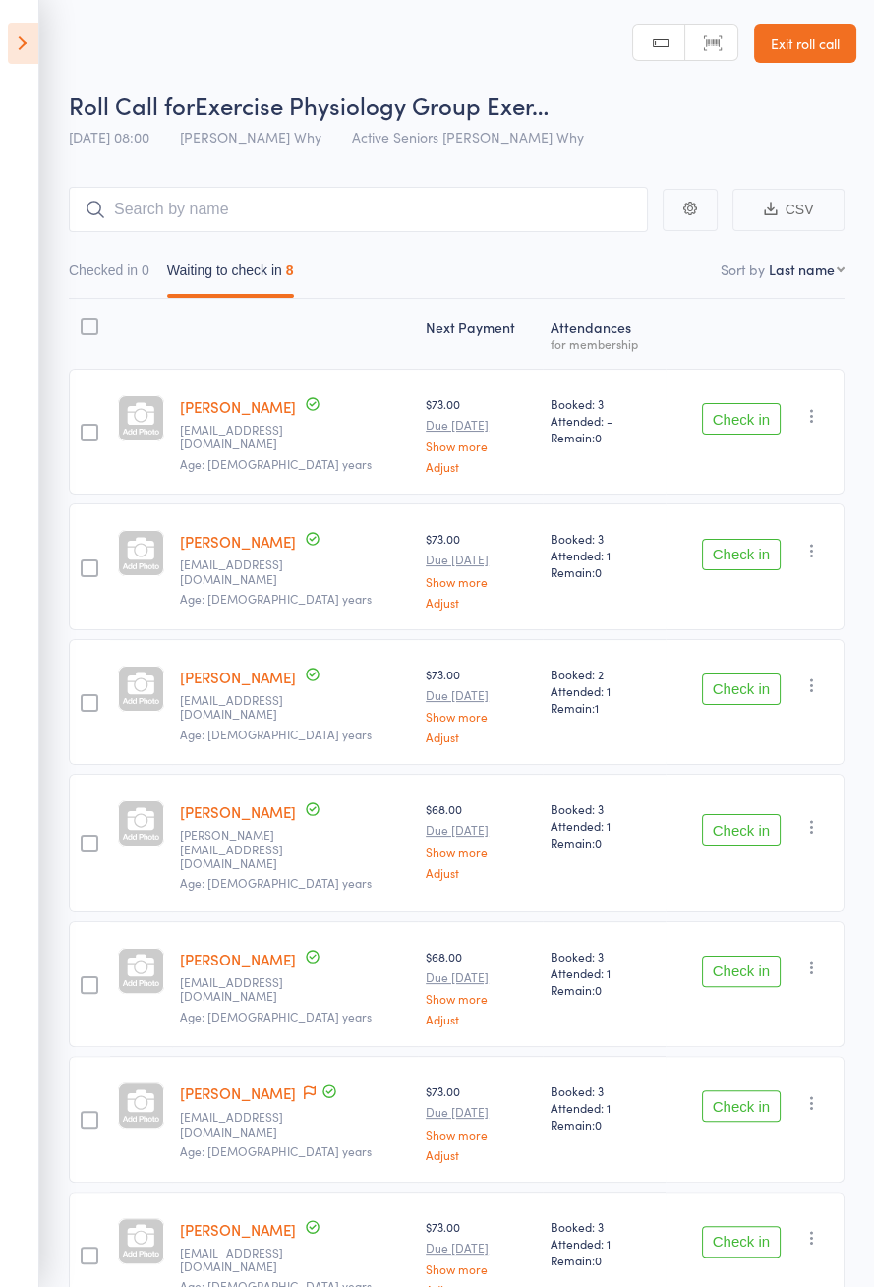
click at [747, 422] on button "Check in" at bounding box center [741, 418] width 79 height 31
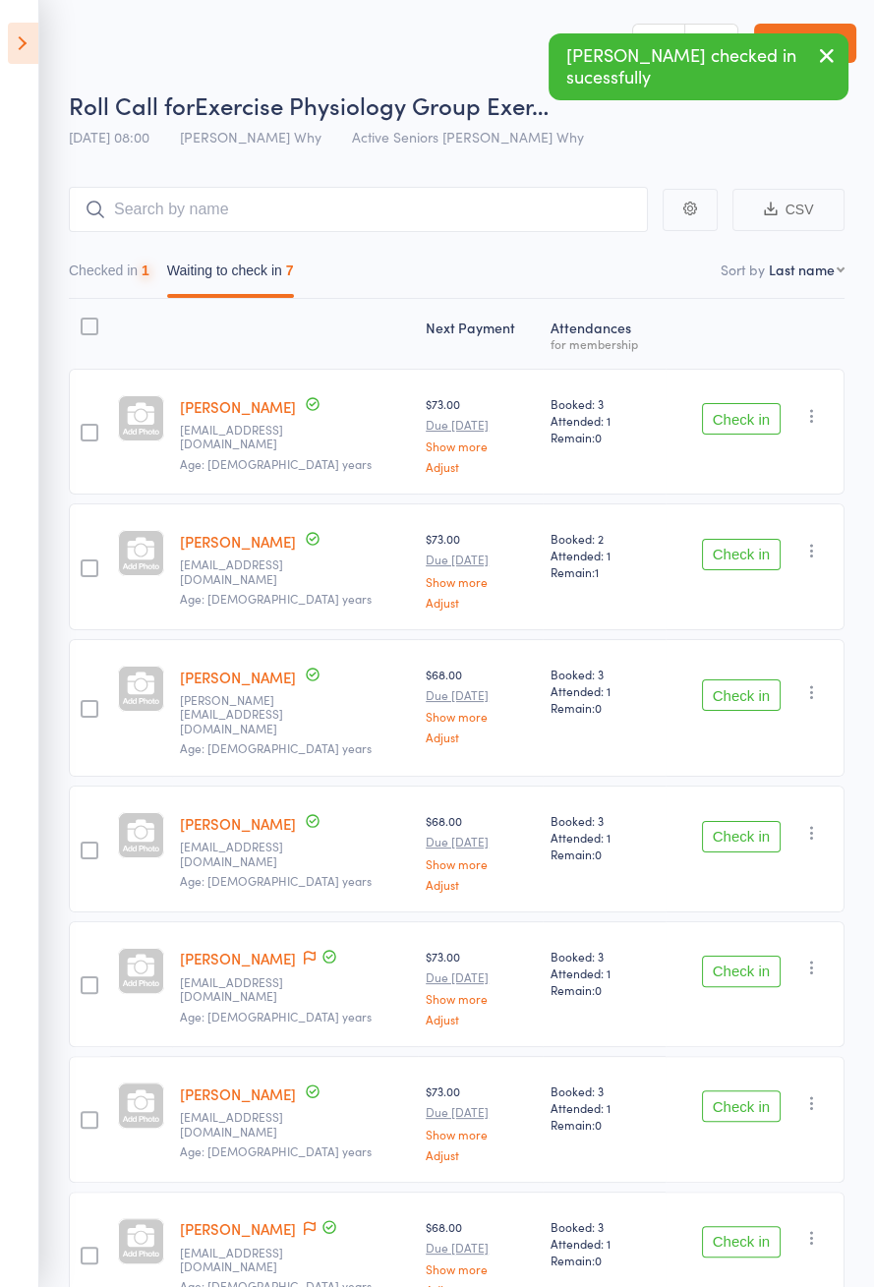
click at [755, 421] on button "Check in" at bounding box center [741, 418] width 79 height 31
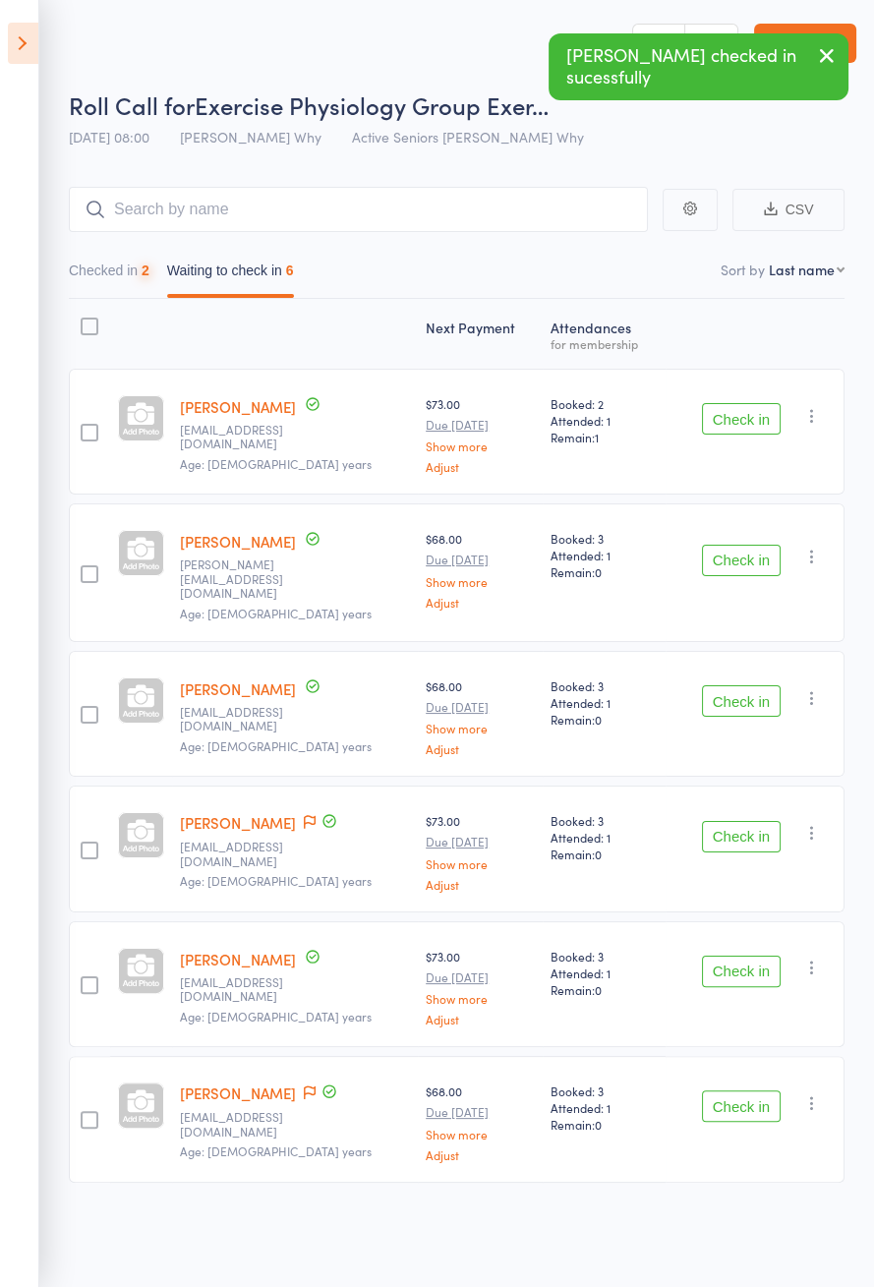
click at [754, 424] on button "Check in" at bounding box center [741, 418] width 79 height 31
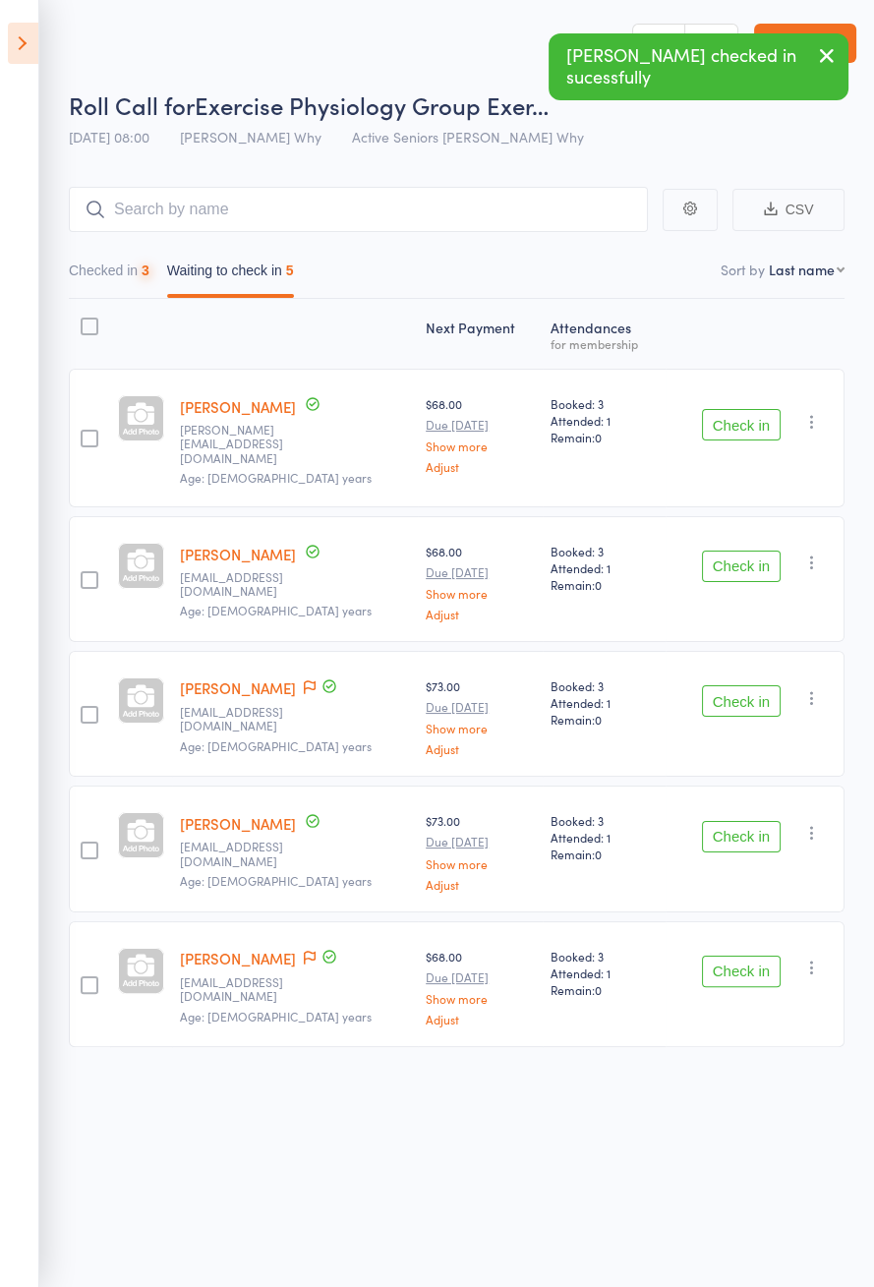
click at [761, 424] on button "Check in" at bounding box center [741, 424] width 79 height 31
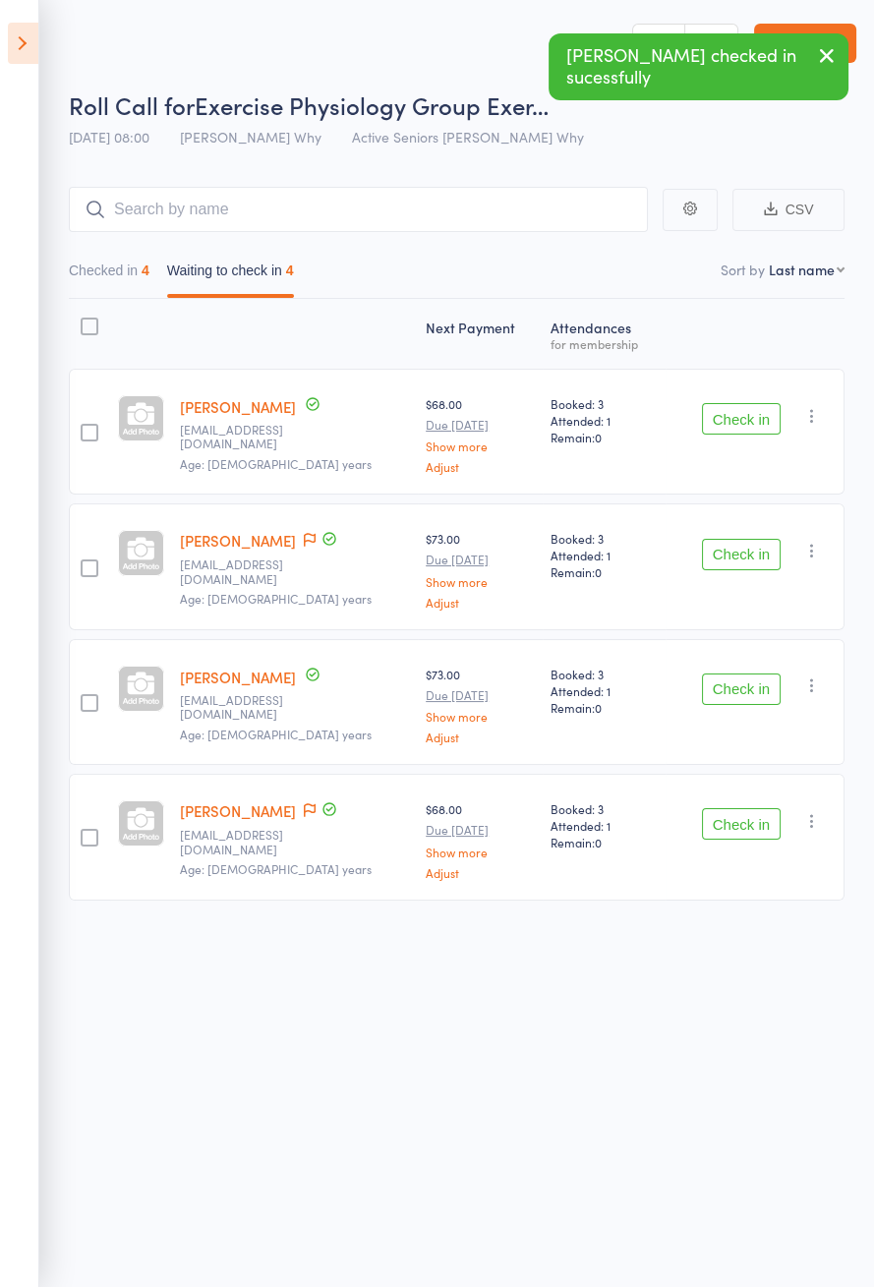
click at [758, 423] on button "Check in" at bounding box center [741, 418] width 79 height 31
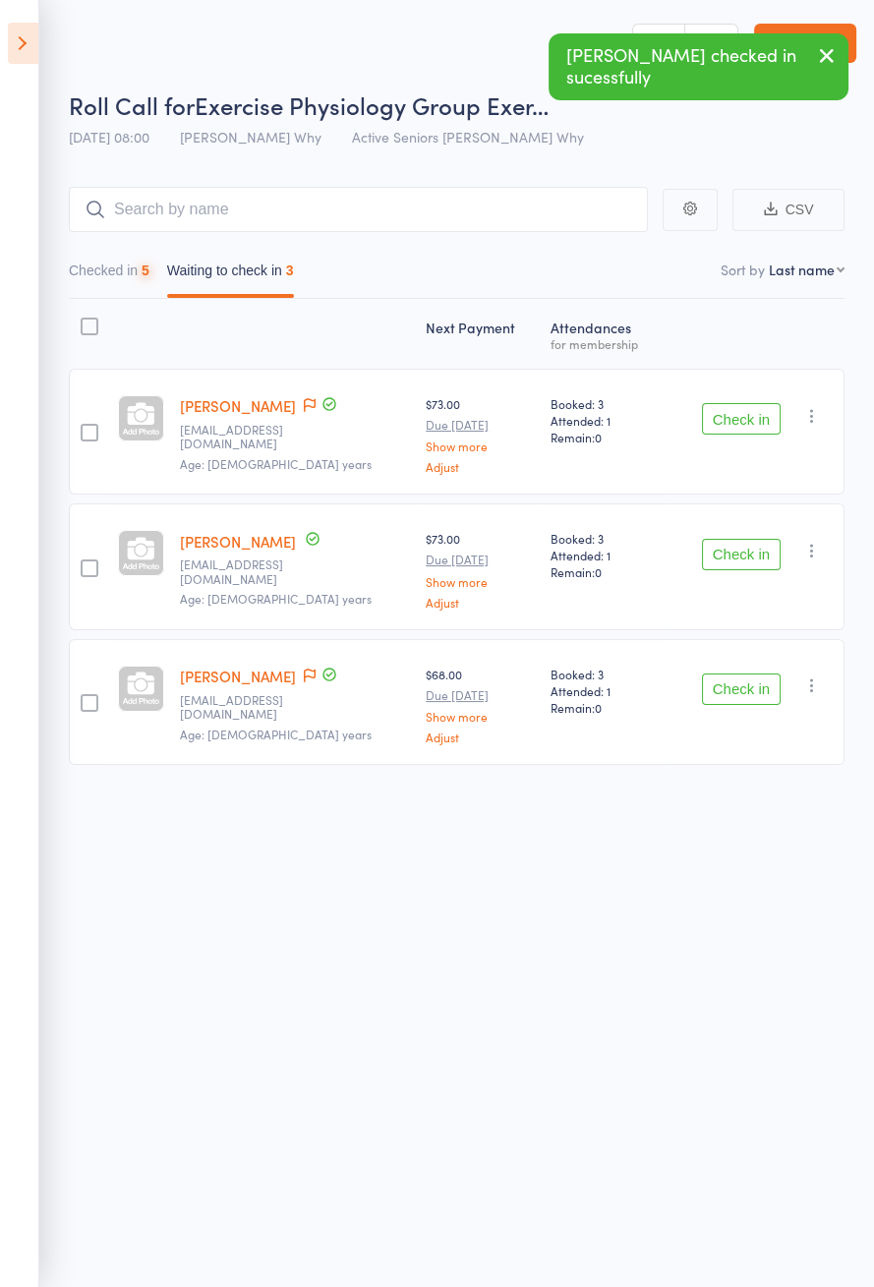
click at [765, 425] on button "Check in" at bounding box center [741, 418] width 79 height 31
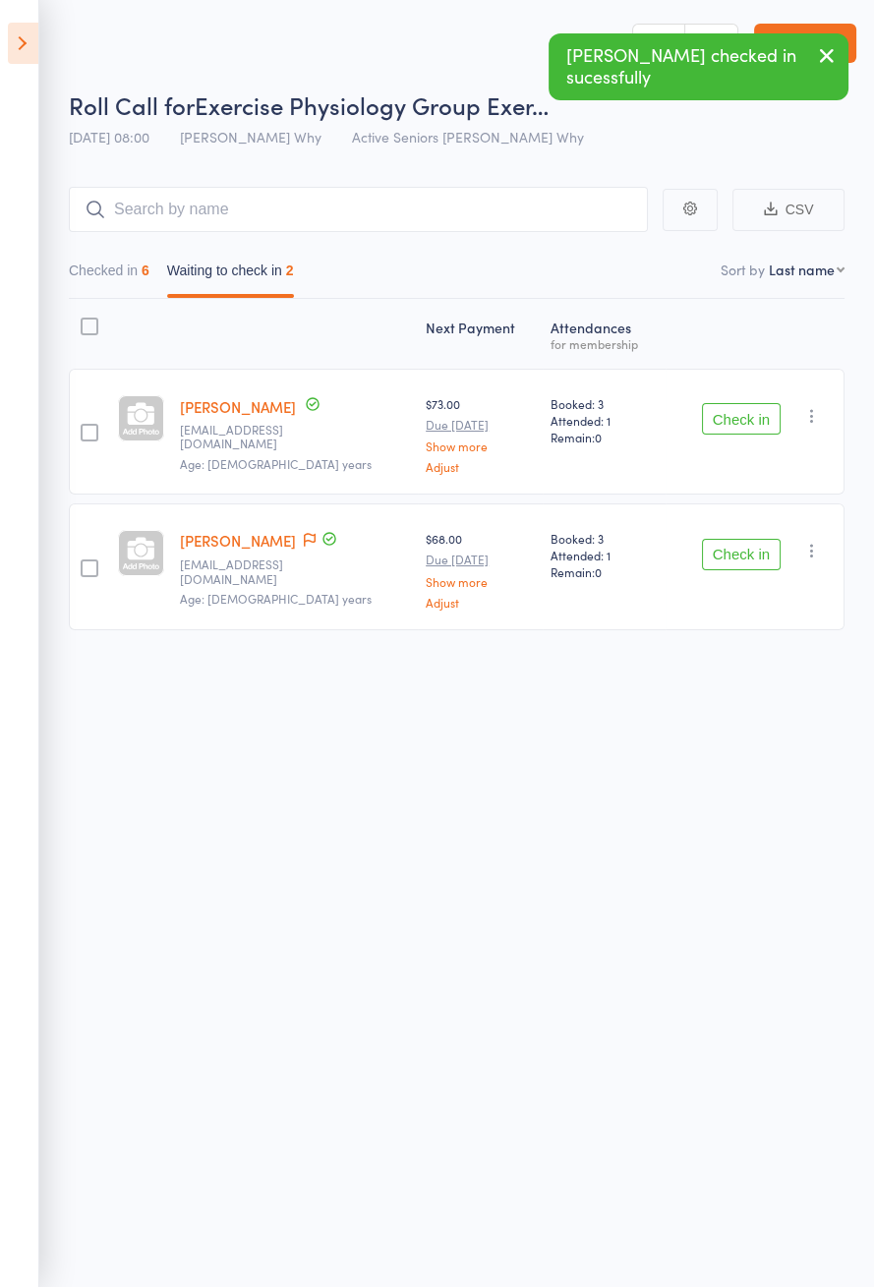
click at [758, 423] on button "Check in" at bounding box center [741, 418] width 79 height 31
click at [759, 539] on button "Check in" at bounding box center [741, 554] width 79 height 31
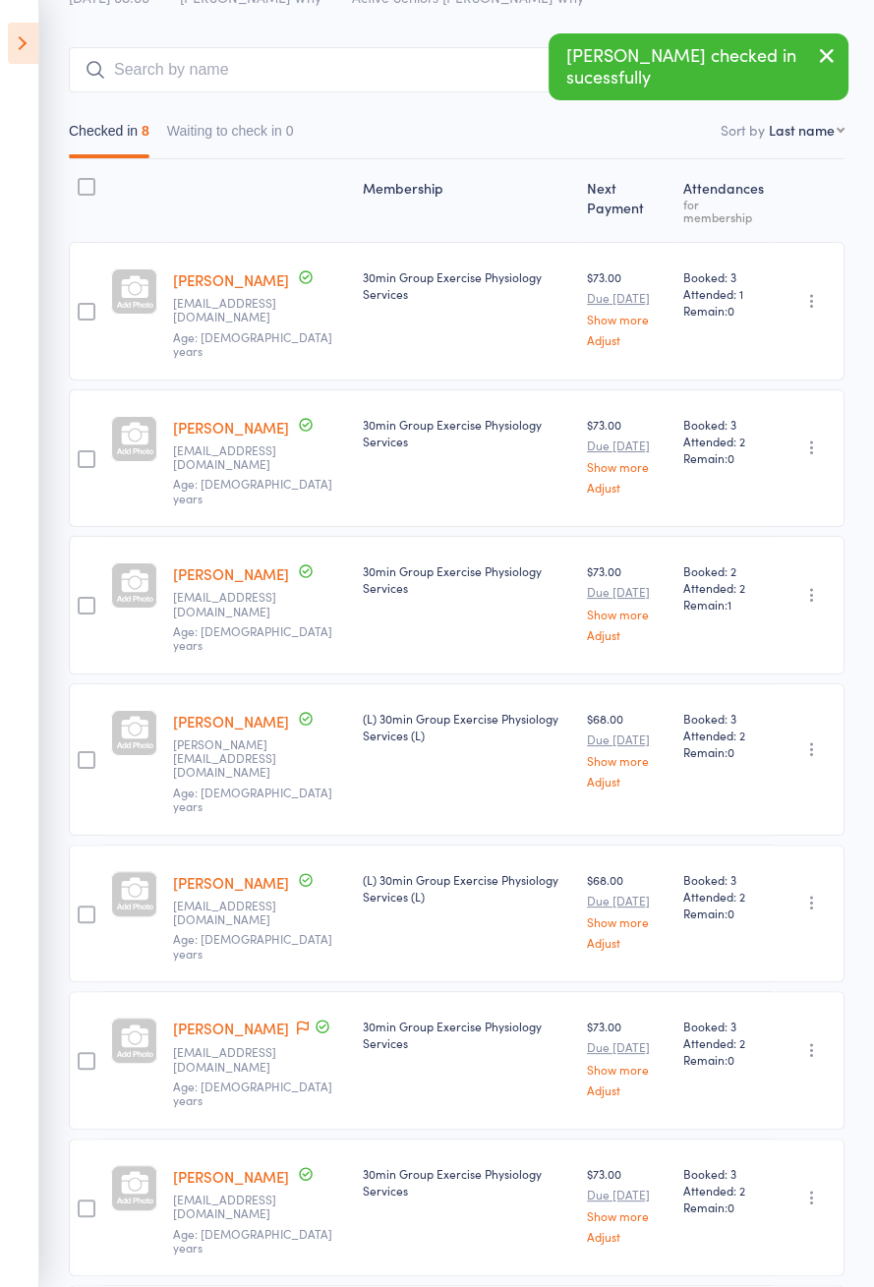
scroll to position [156, 0]
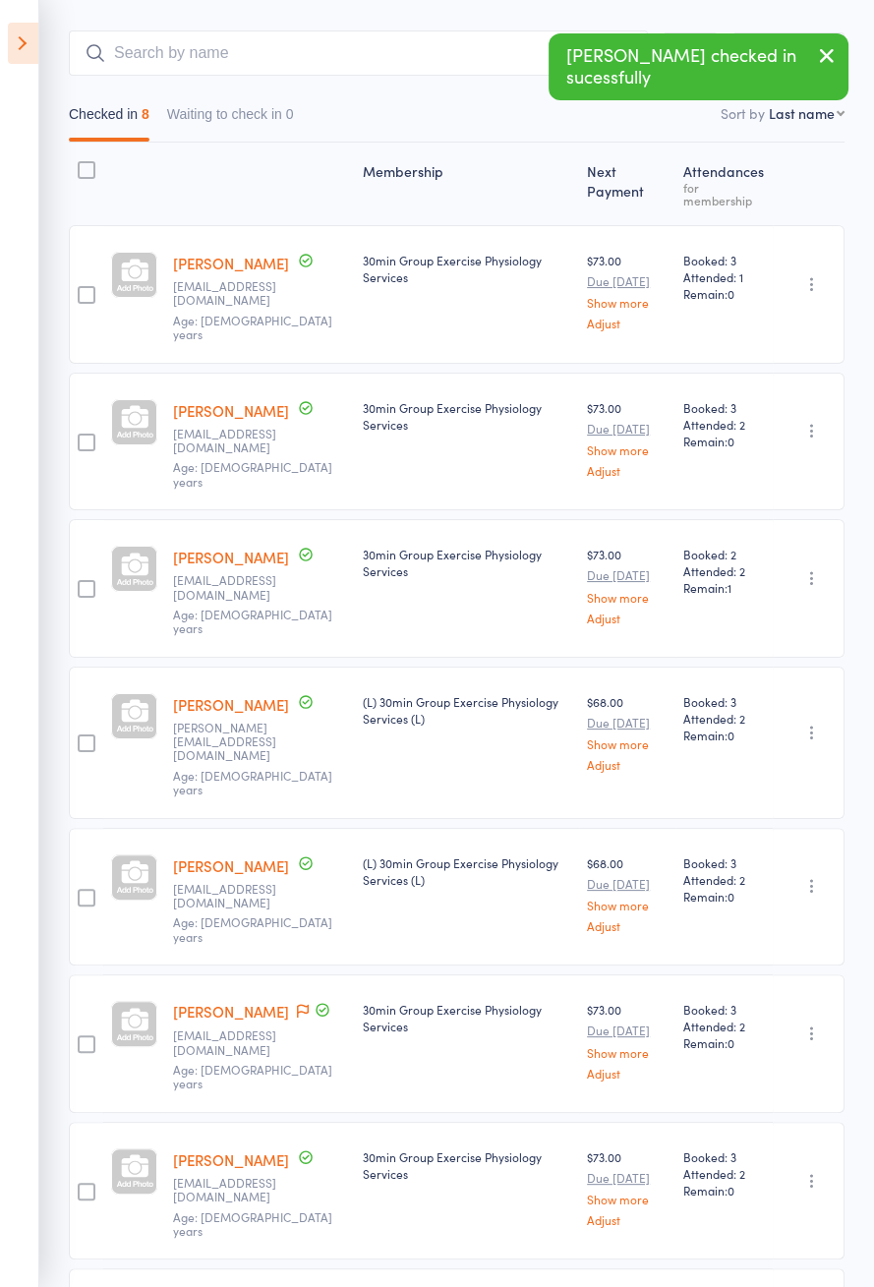
click at [297, 1286] on icon at bounding box center [303, 1305] width 12 height 14
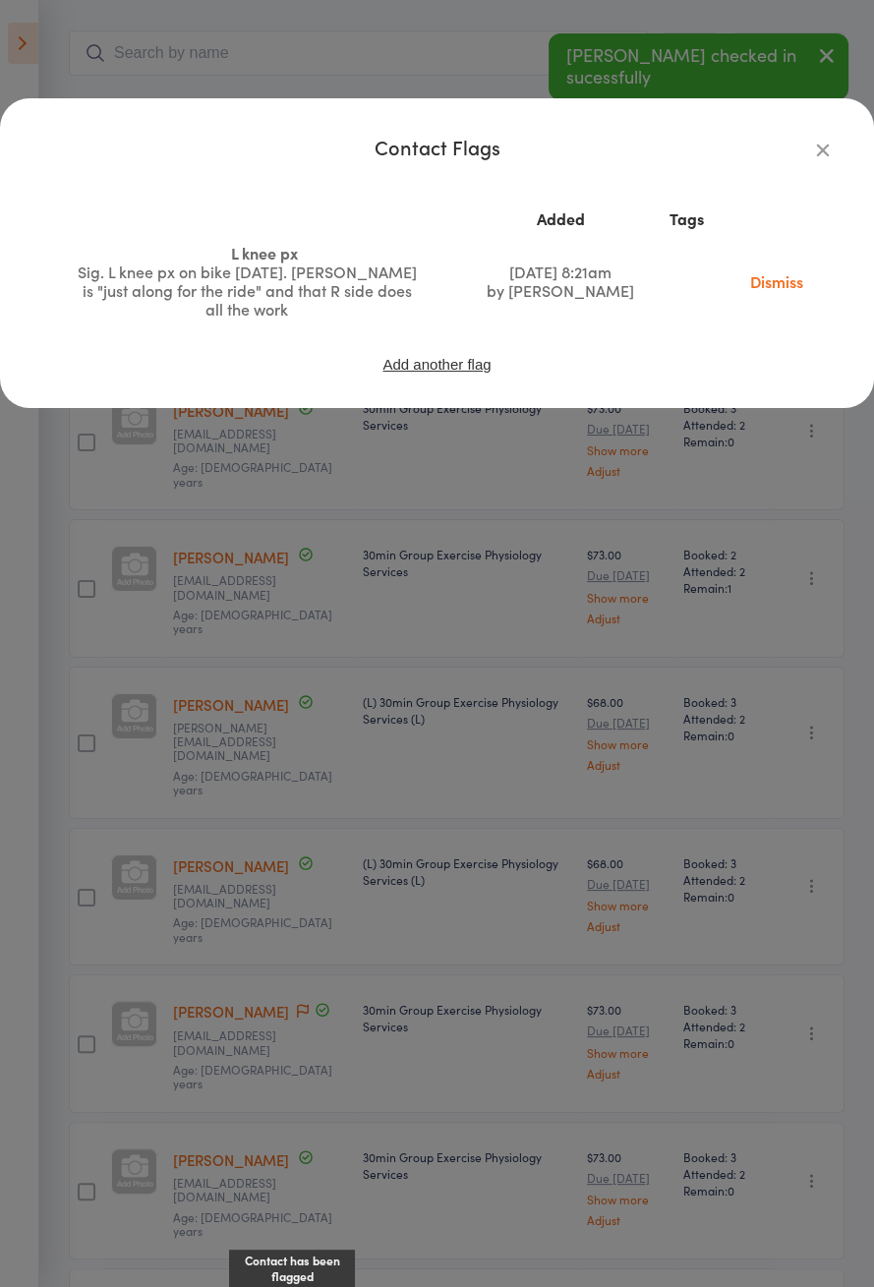
click at [814, 152] on icon "button" at bounding box center [823, 150] width 22 height 22
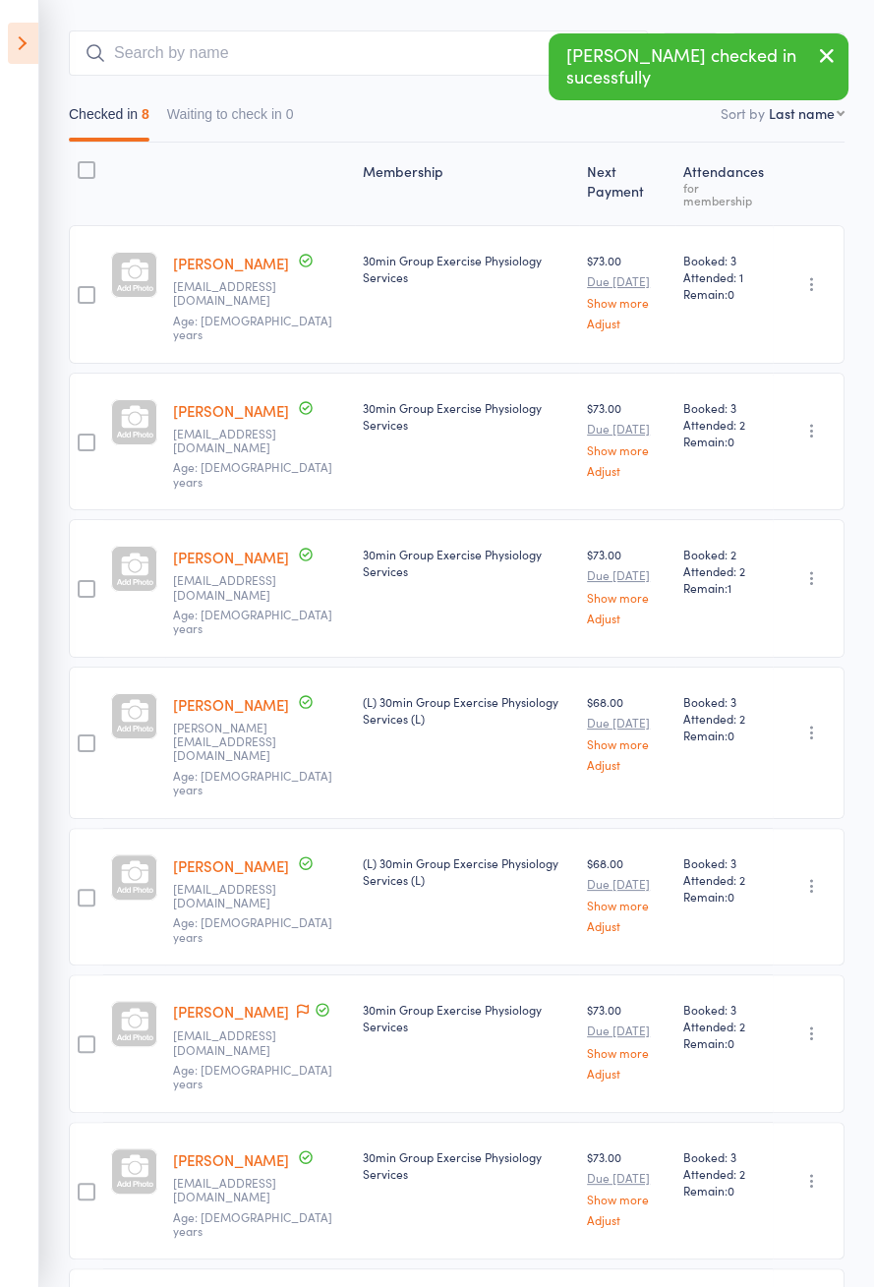
click at [297, 1004] on icon at bounding box center [303, 1011] width 12 height 14
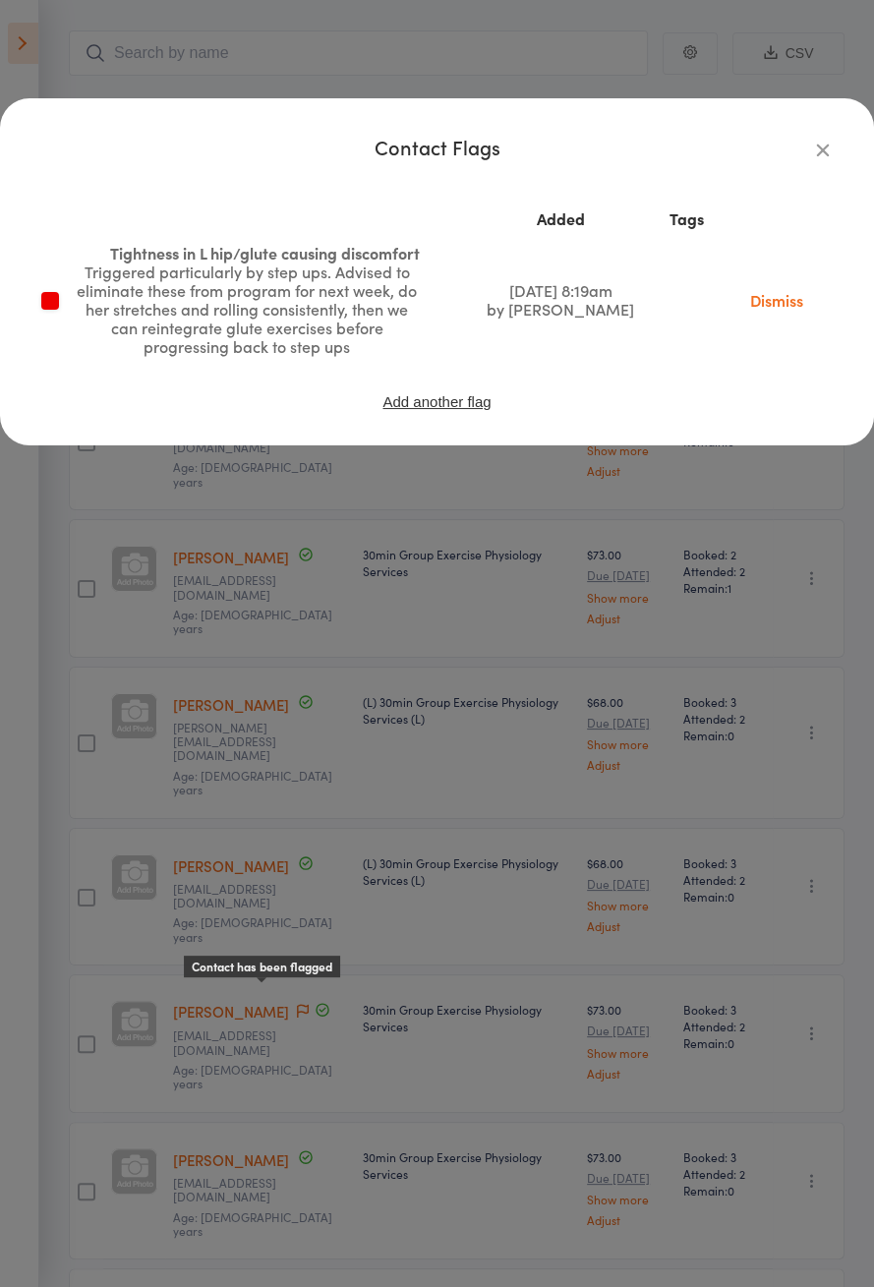
click at [814, 160] on div "Contact Flags Added Tags Tightness in L hip/glute causing discomfort Triggered …" at bounding box center [437, 282] width 796 height 288
click at [812, 155] on icon "button" at bounding box center [823, 150] width 22 height 22
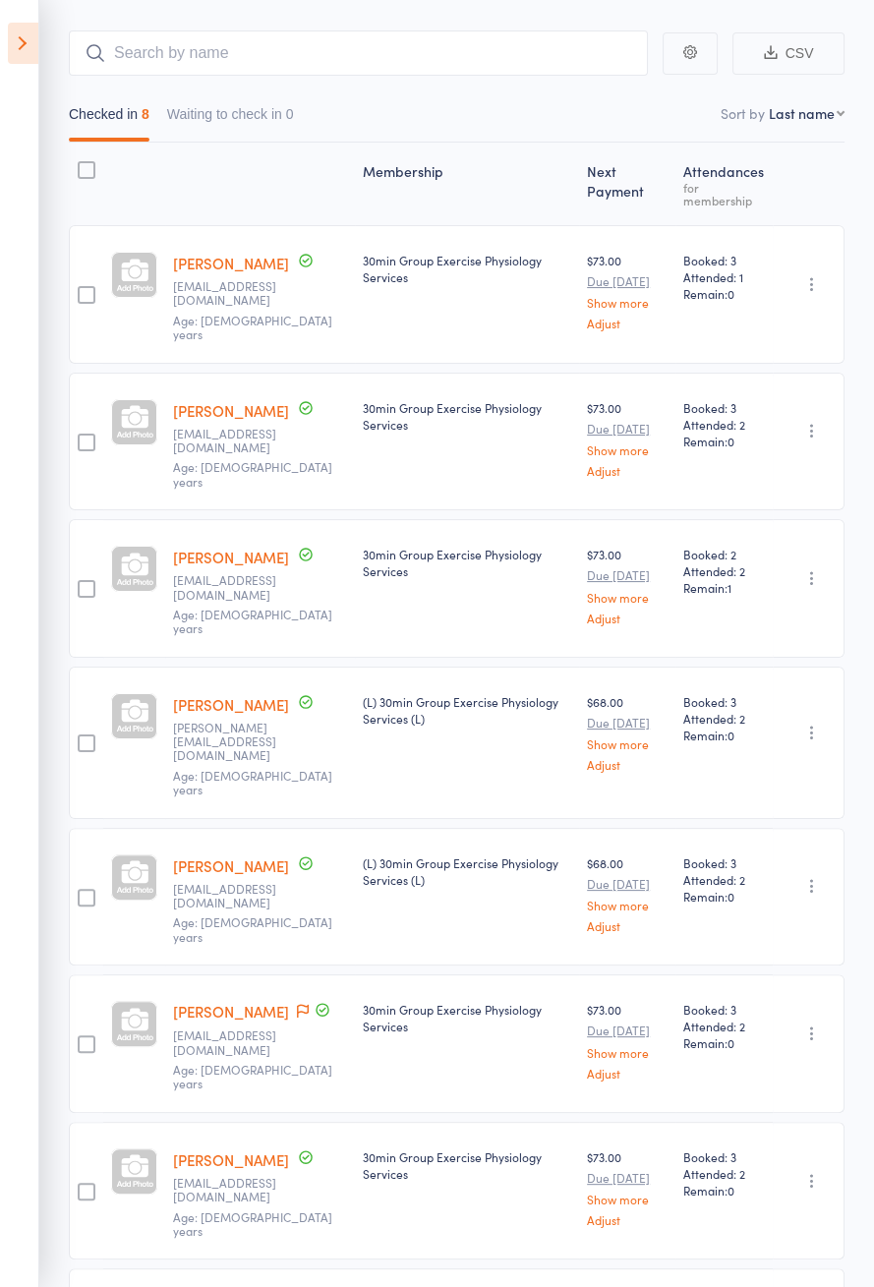
scroll to position [0, 0]
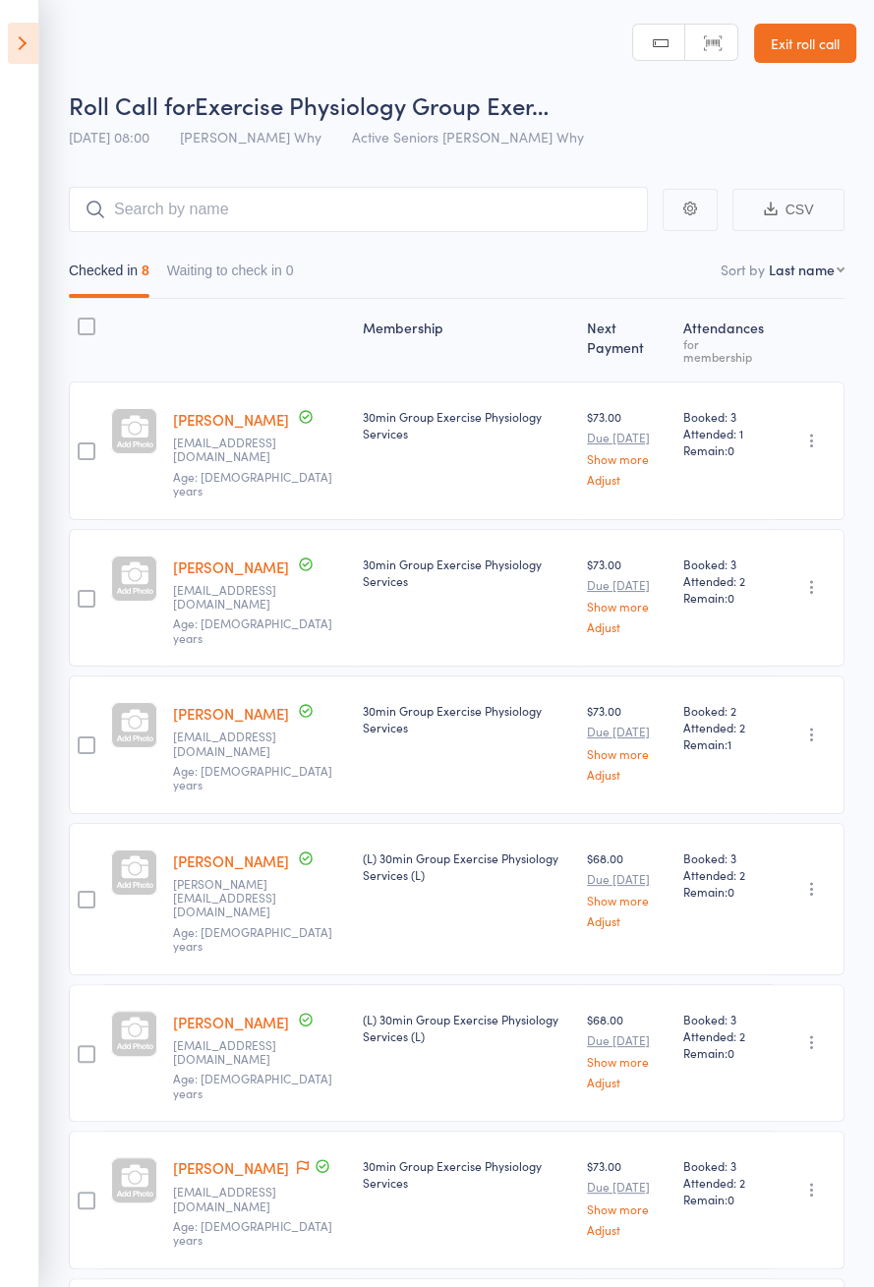
click at [27, 60] on icon at bounding box center [23, 43] width 30 height 41
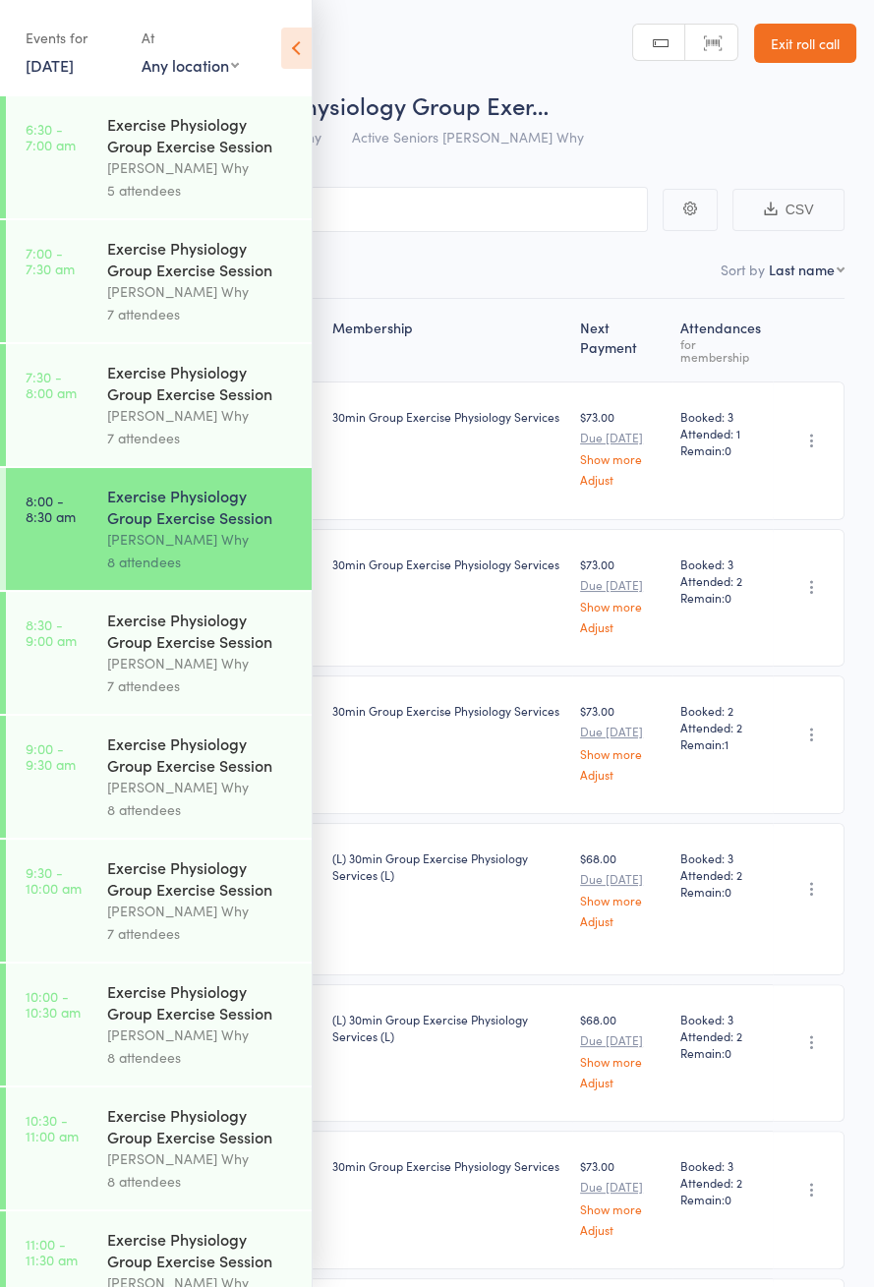
click at [215, 637] on div "Exercise Physiology Group Exercise Session" at bounding box center [201, 630] width 188 height 43
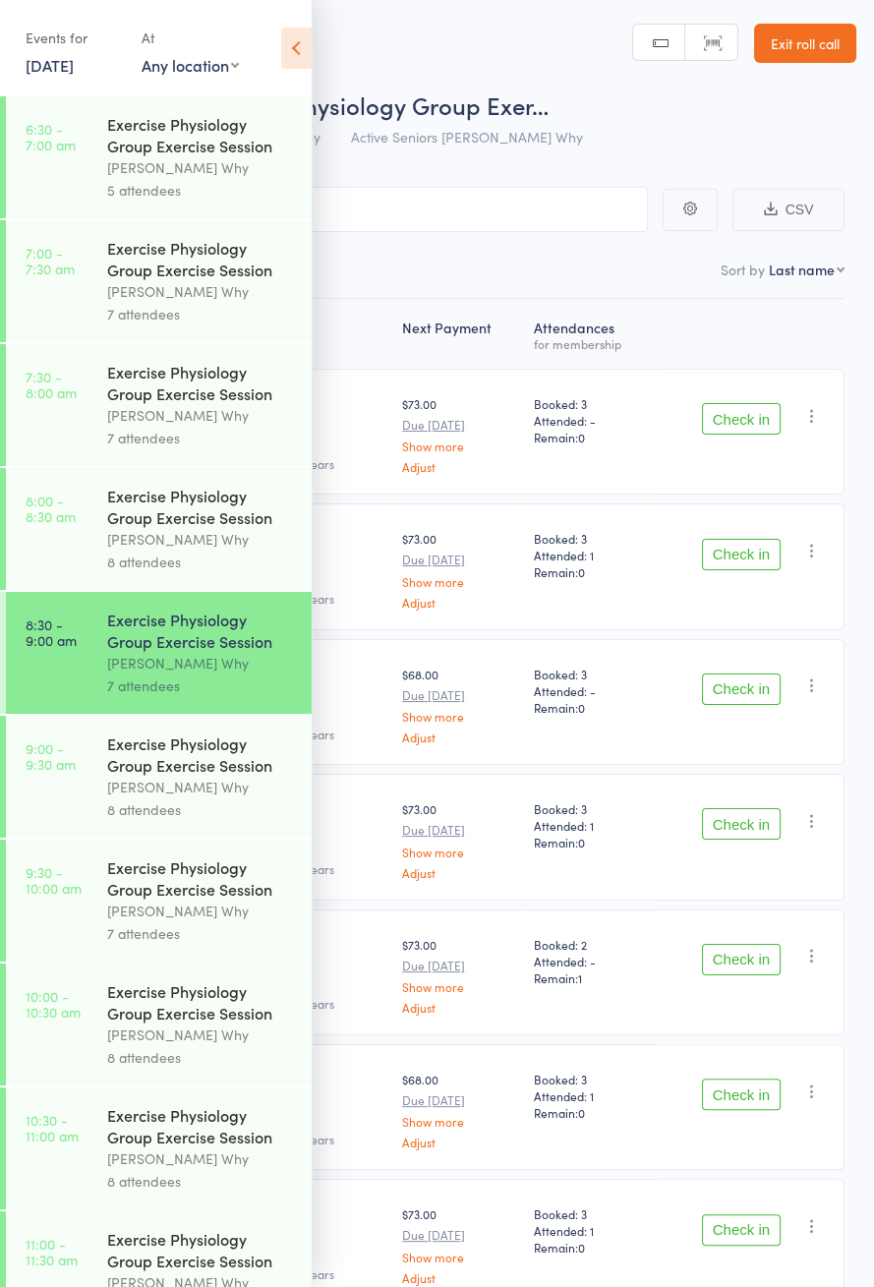
click at [301, 62] on icon at bounding box center [296, 48] width 30 height 41
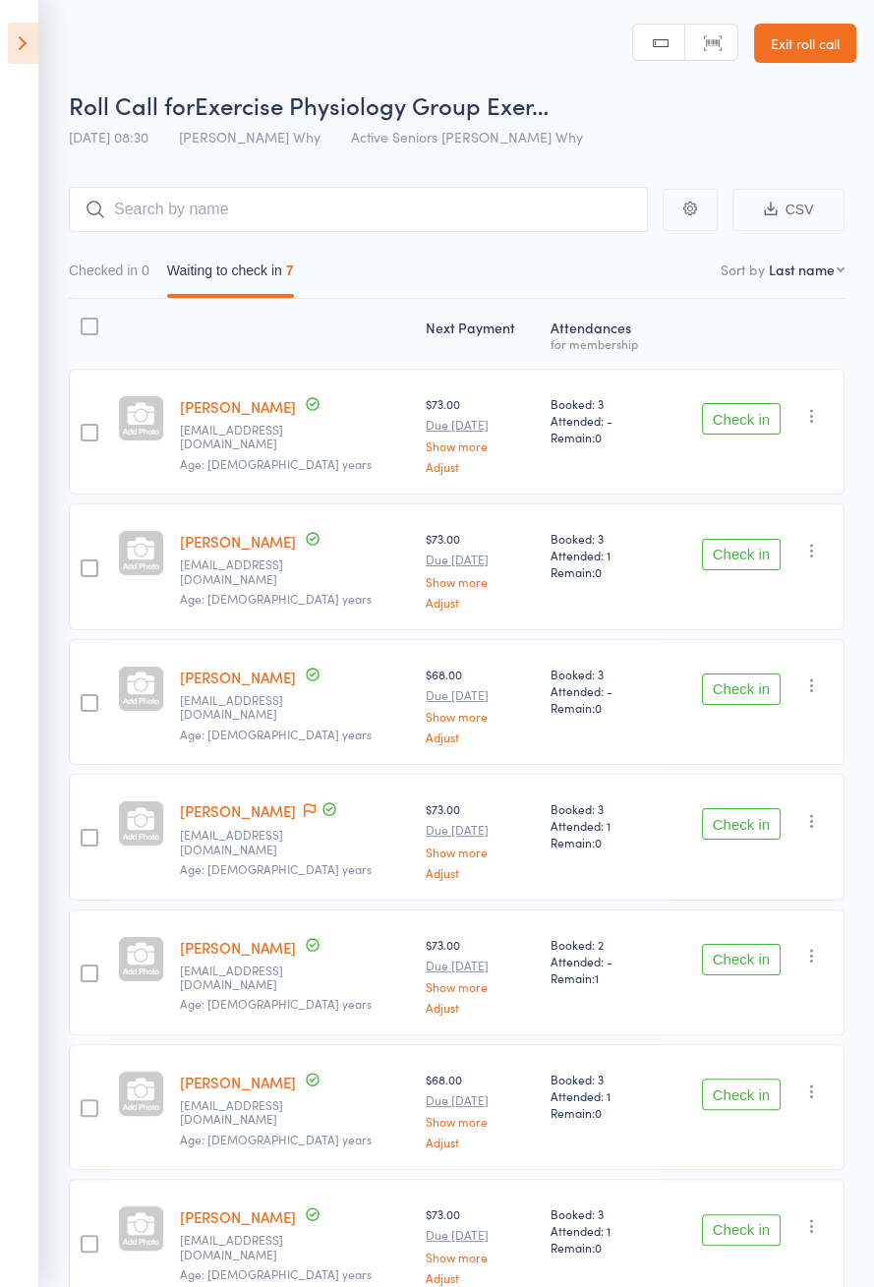
scroll to position [4, 0]
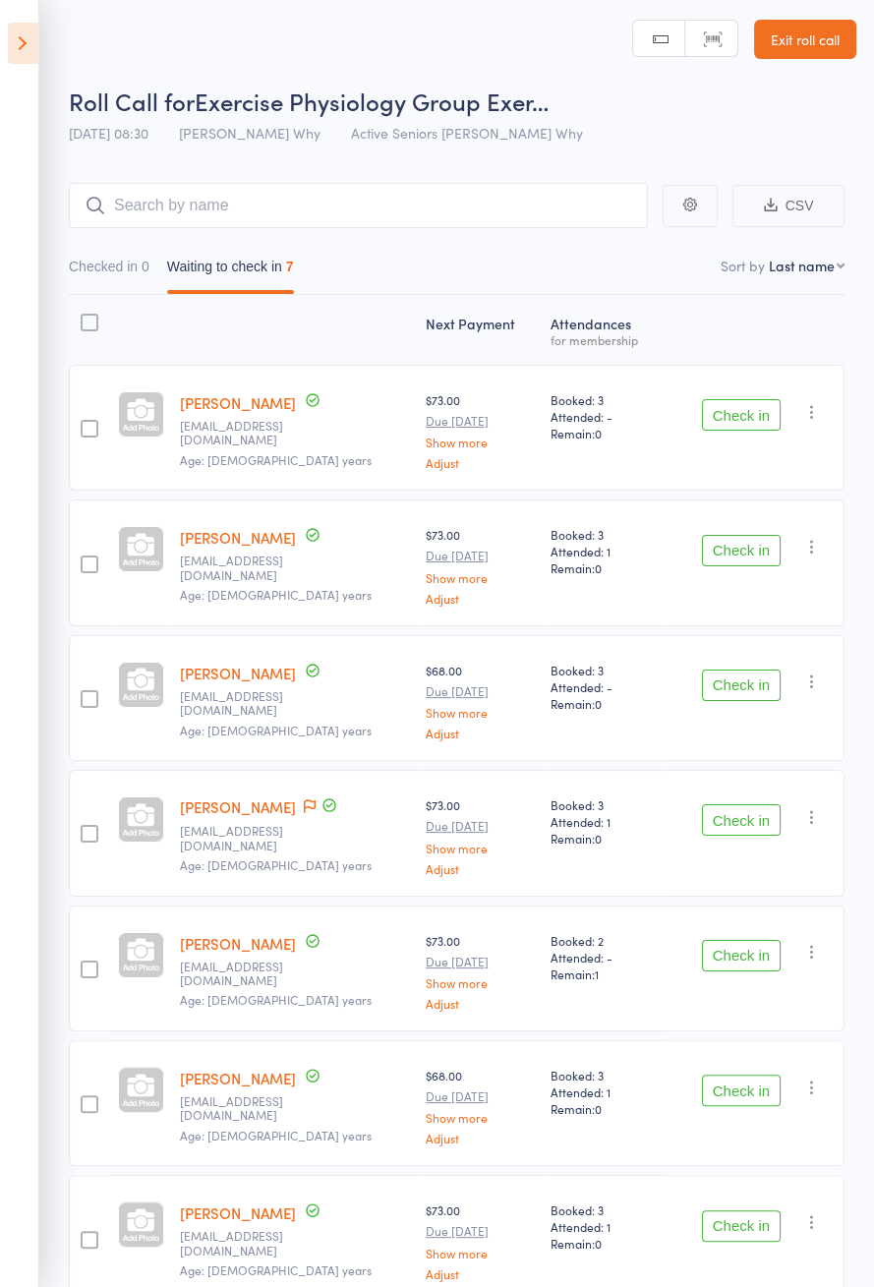
click at [747, 555] on button "Check in" at bounding box center [741, 550] width 79 height 31
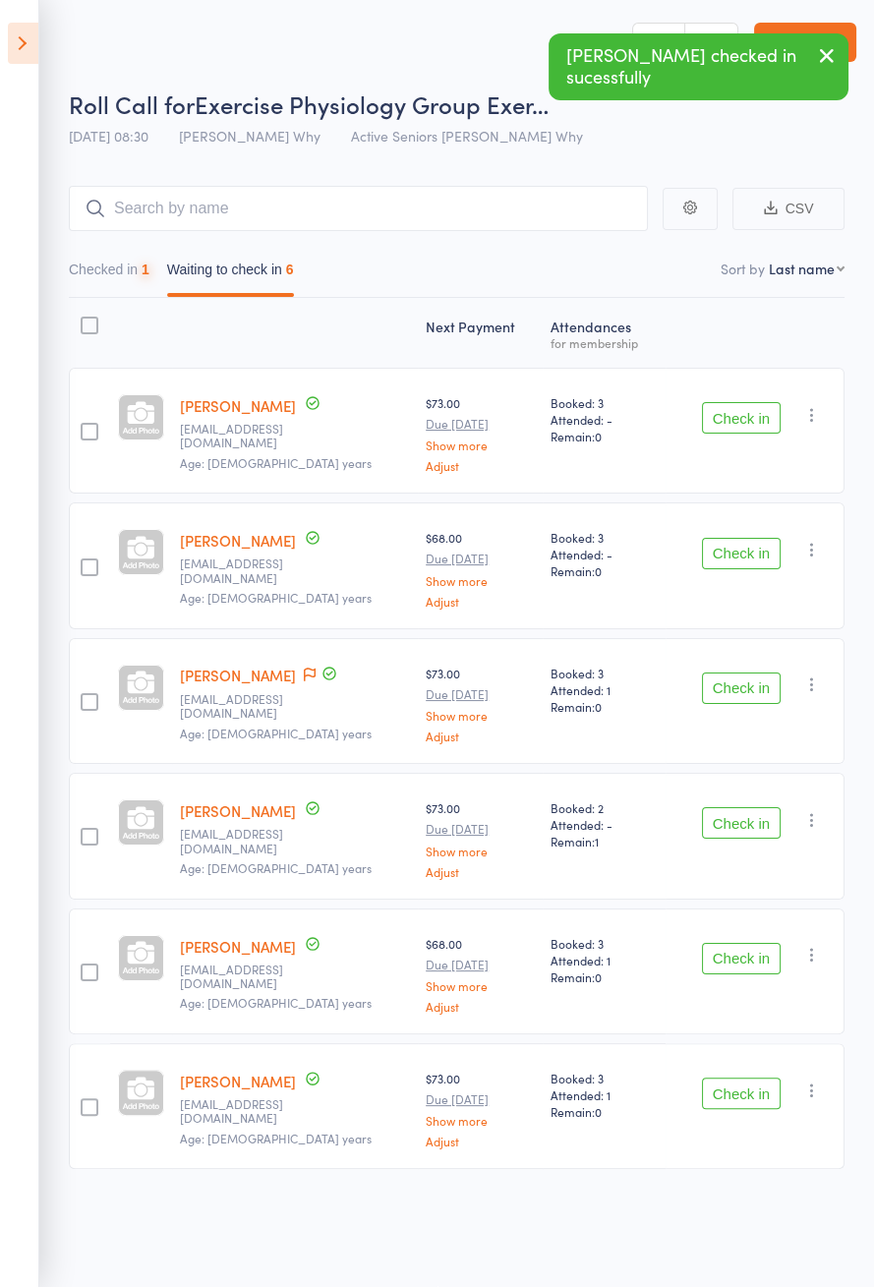
scroll to position [0, 0]
click at [736, 1092] on button "Check in" at bounding box center [741, 1094] width 79 height 31
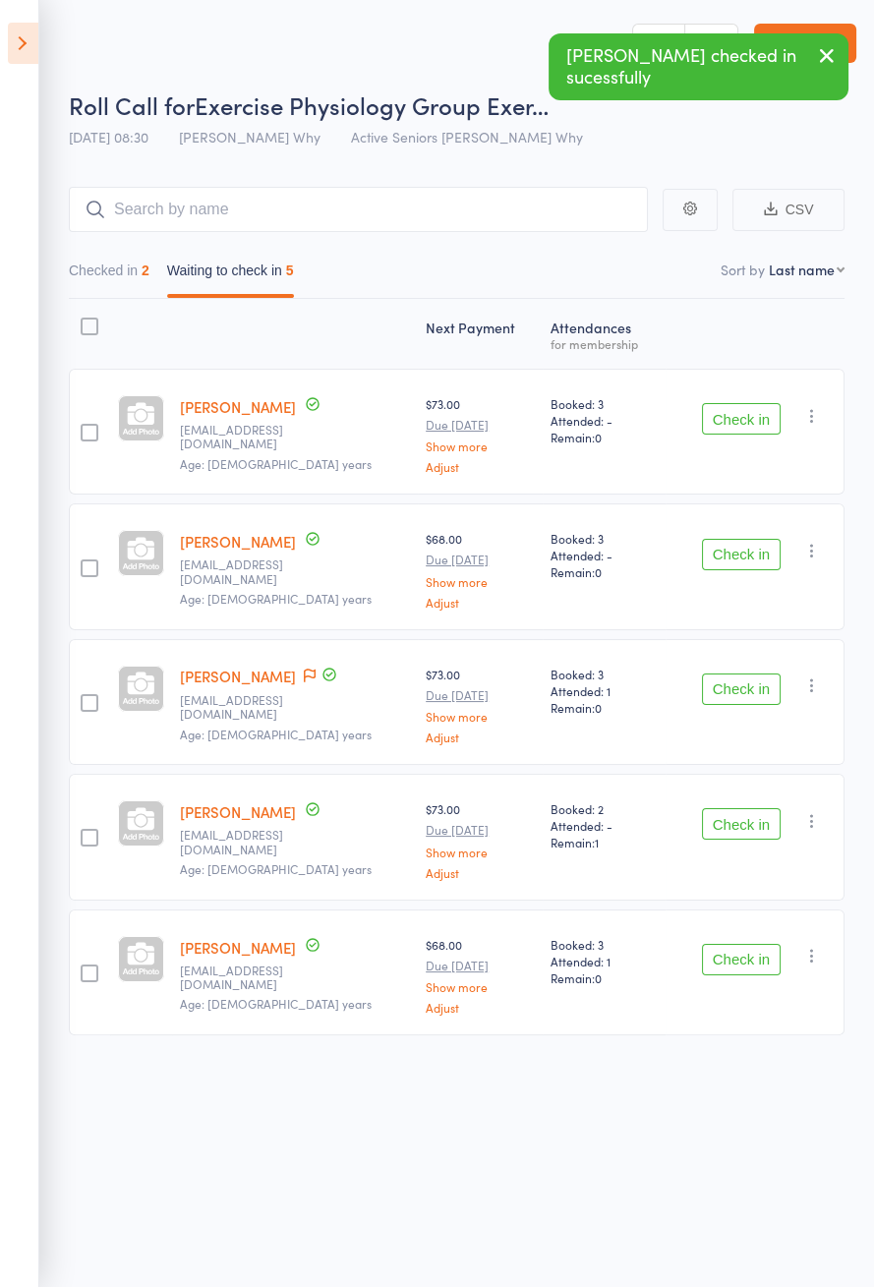
click at [304, 670] on icon at bounding box center [310, 676] width 12 height 14
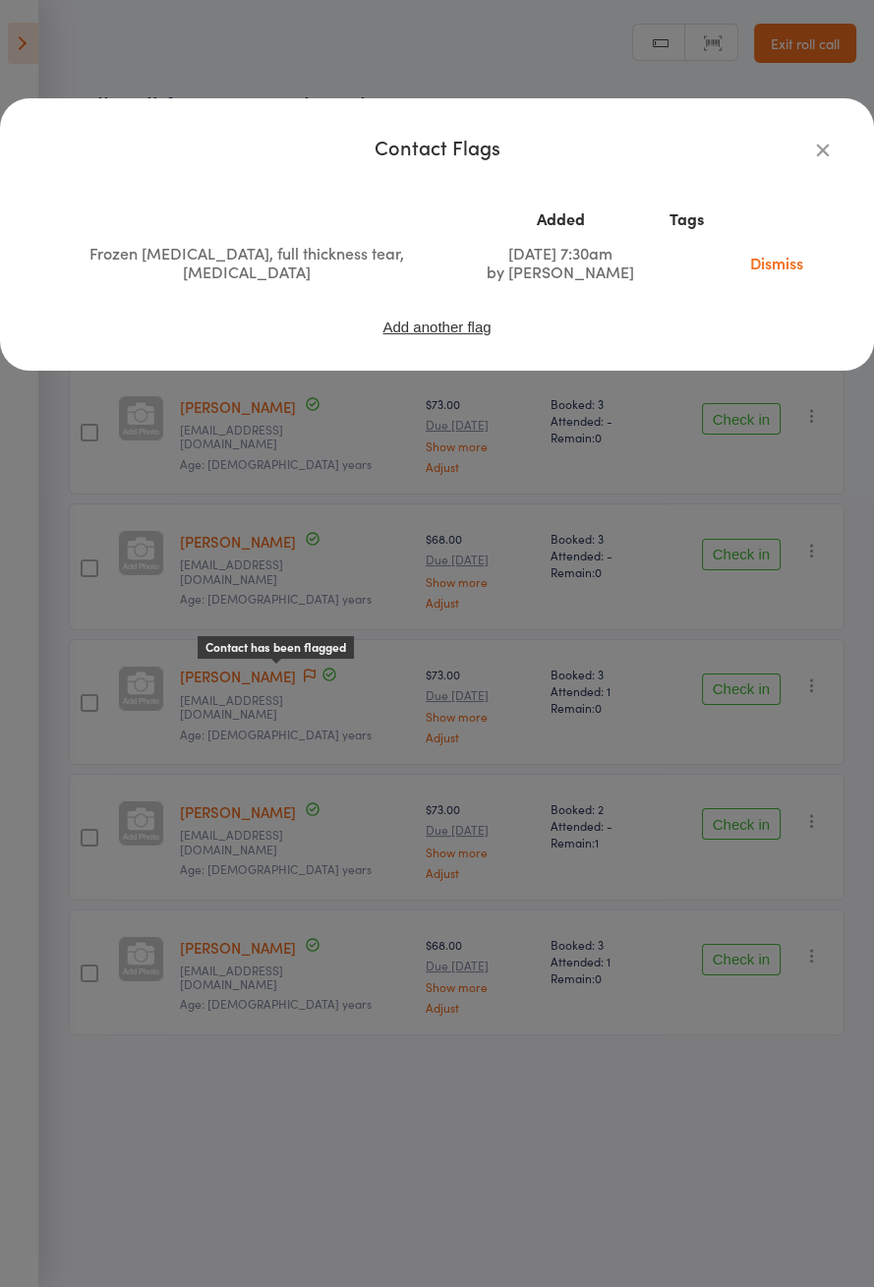
click at [819, 156] on icon "button" at bounding box center [823, 150] width 22 height 22
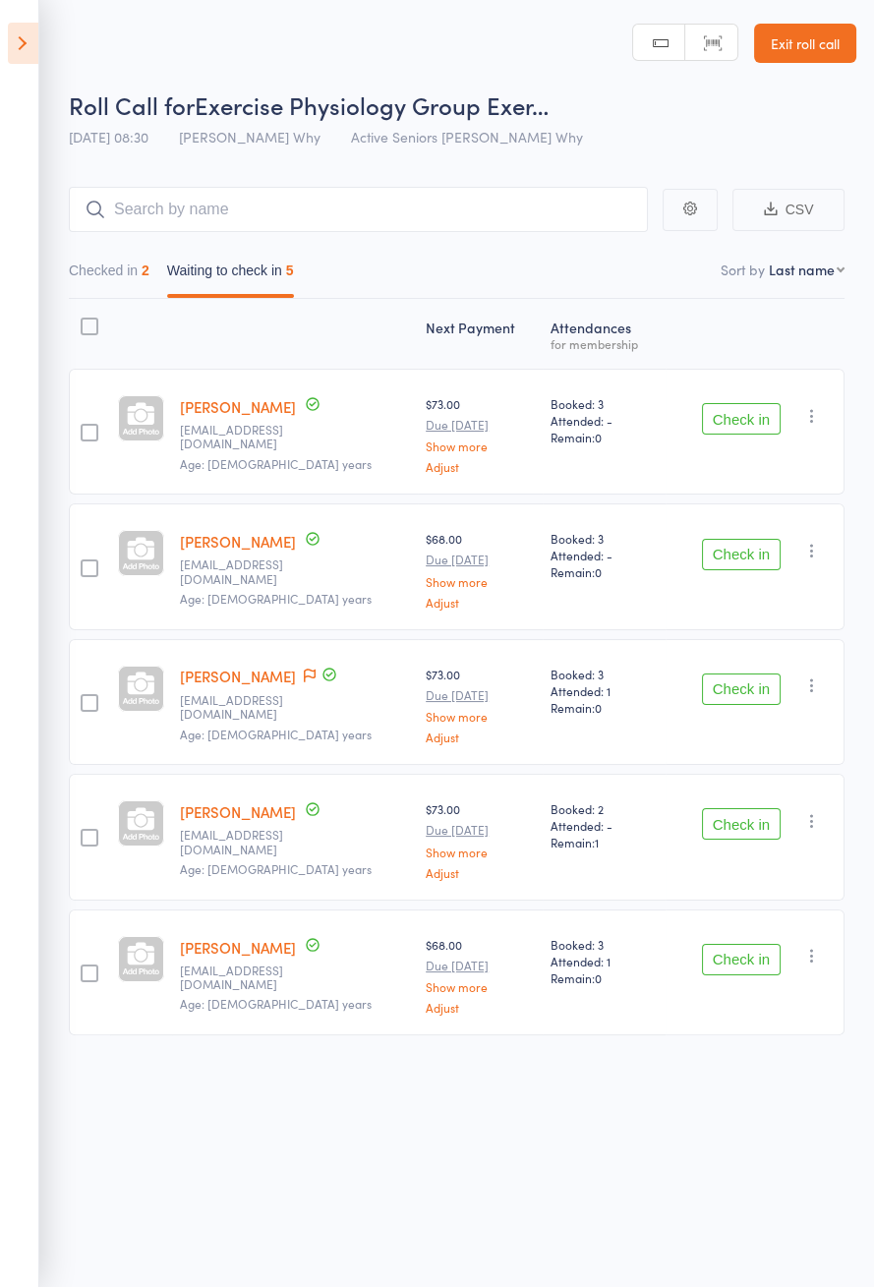
click at [742, 556] on button "Check in" at bounding box center [741, 554] width 79 height 31
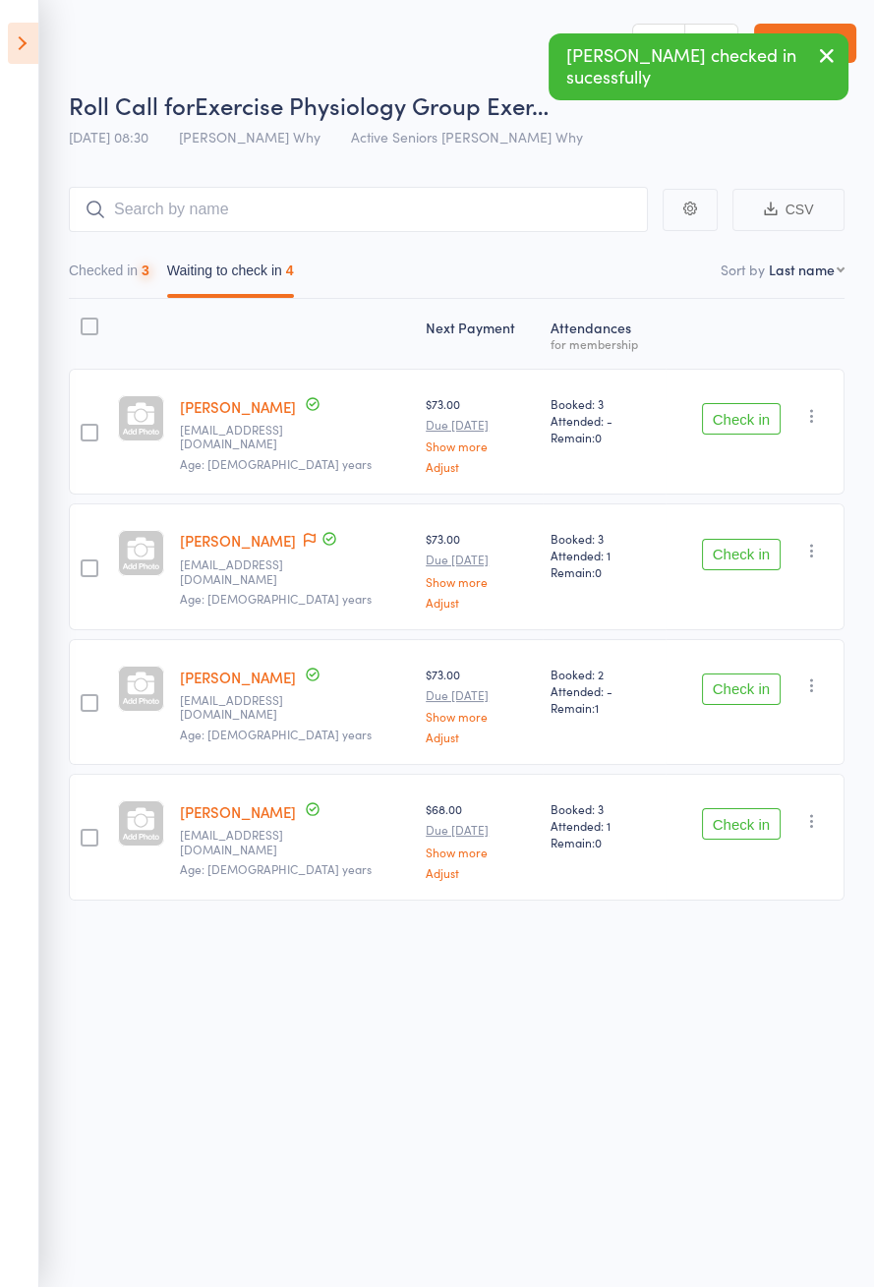
click at [749, 558] on button "Check in" at bounding box center [741, 554] width 79 height 31
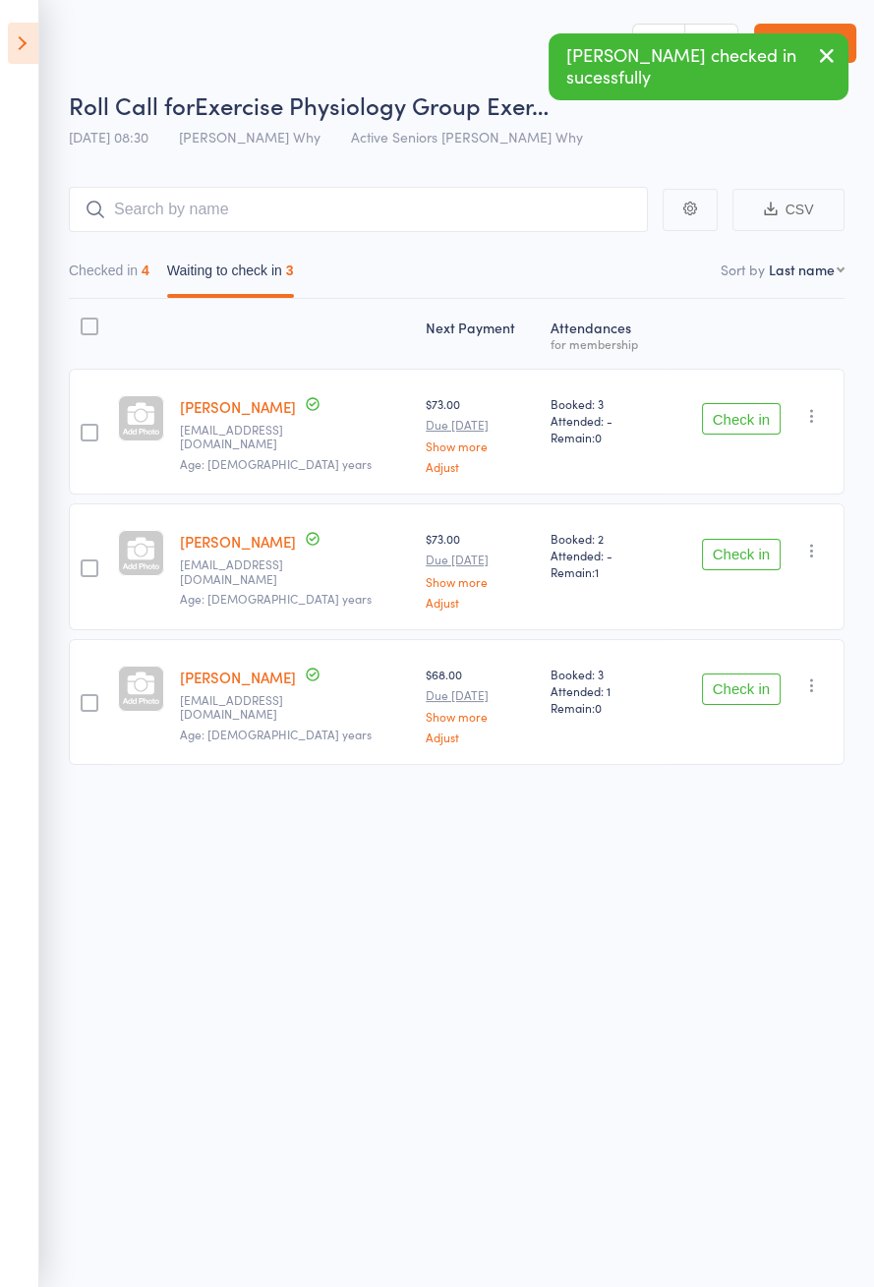
click at [743, 556] on button "Check in" at bounding box center [741, 554] width 79 height 31
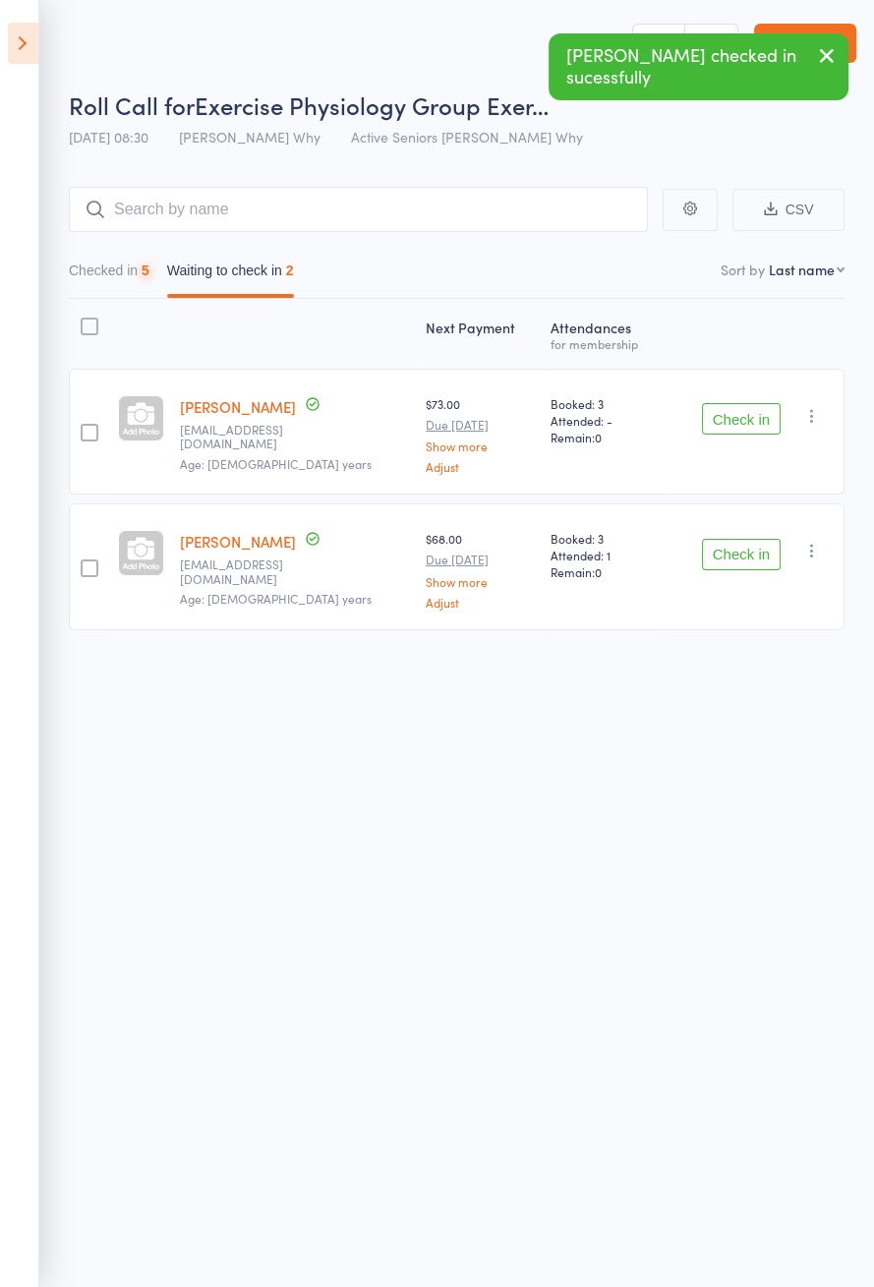
click at [747, 558] on button "Check in" at bounding box center [741, 554] width 79 height 31
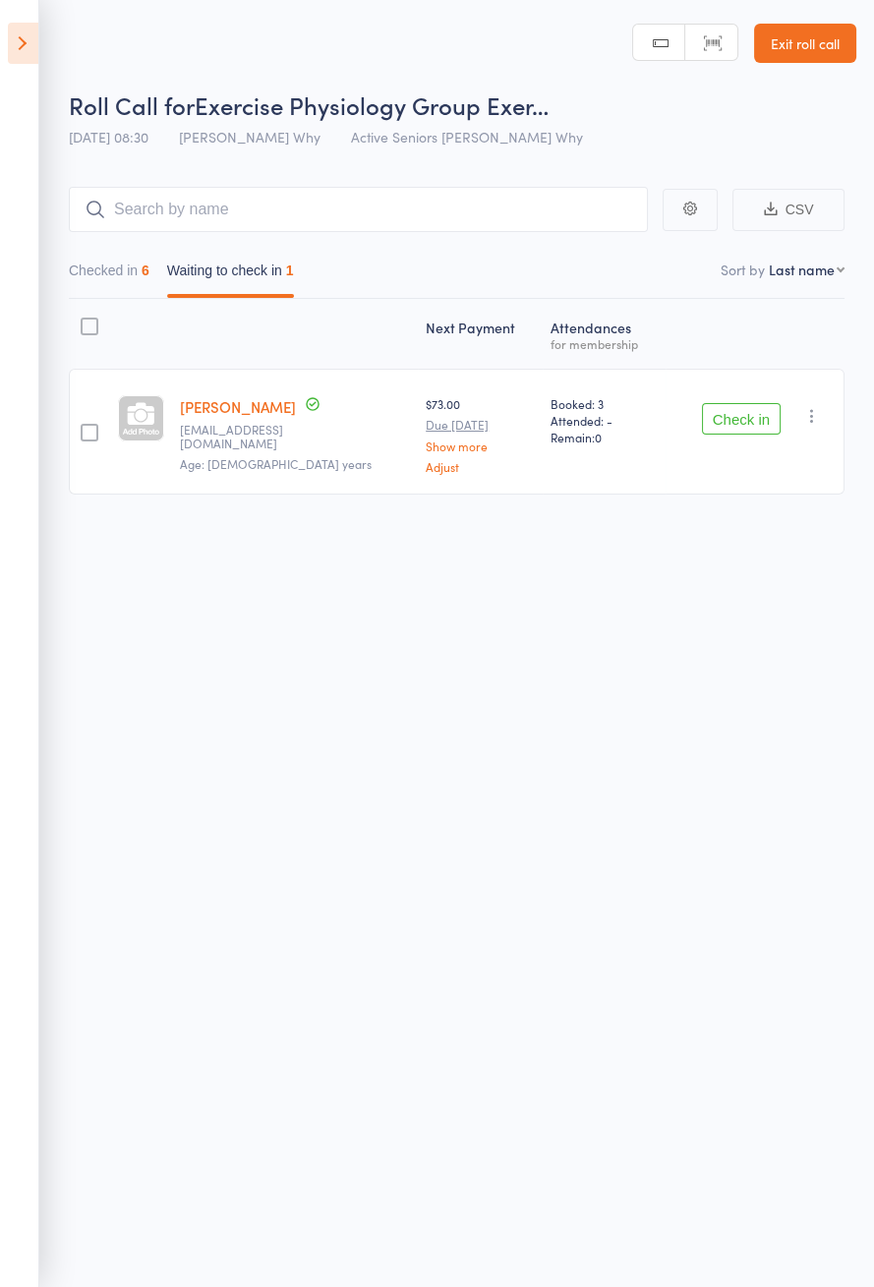
click at [730, 421] on button "Check in" at bounding box center [741, 418] width 79 height 31
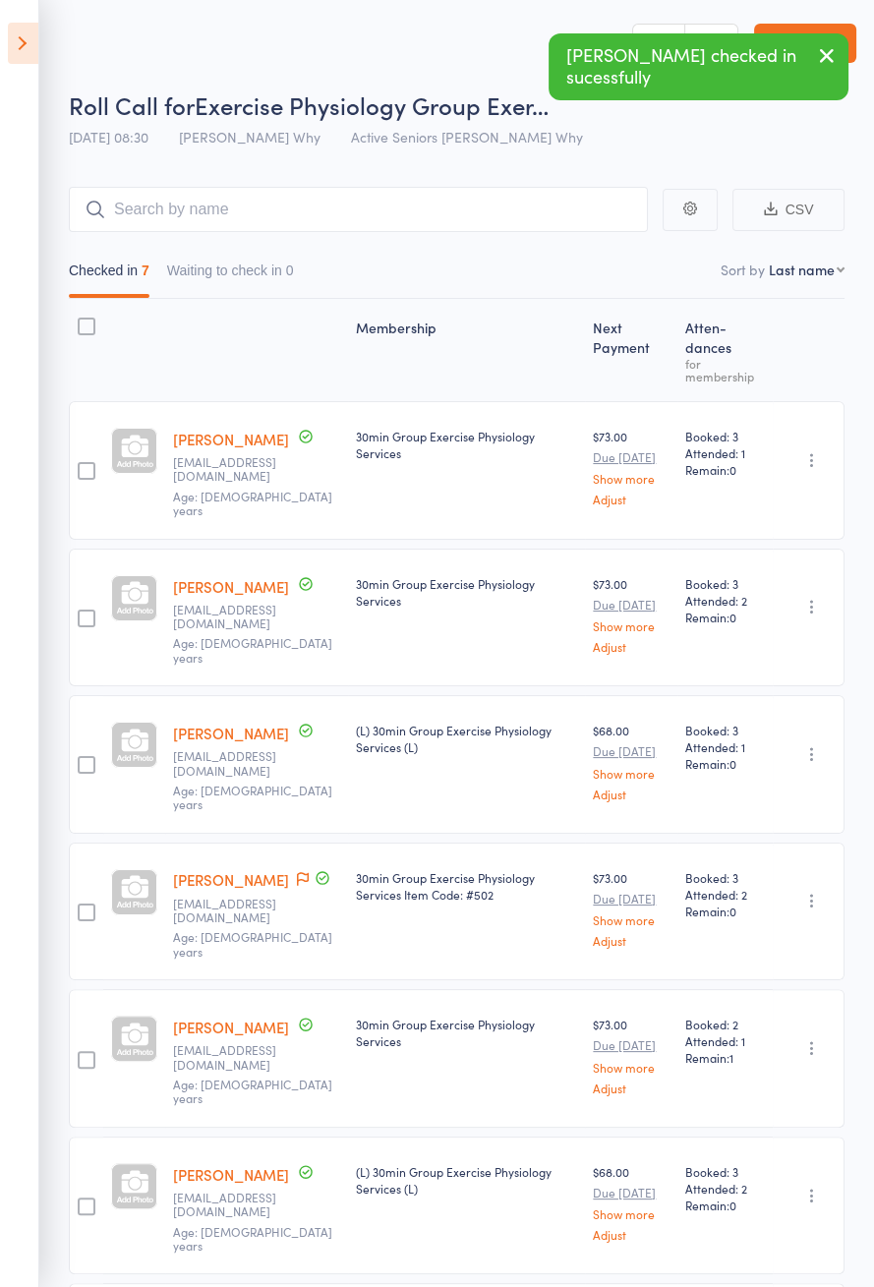
scroll to position [22, 0]
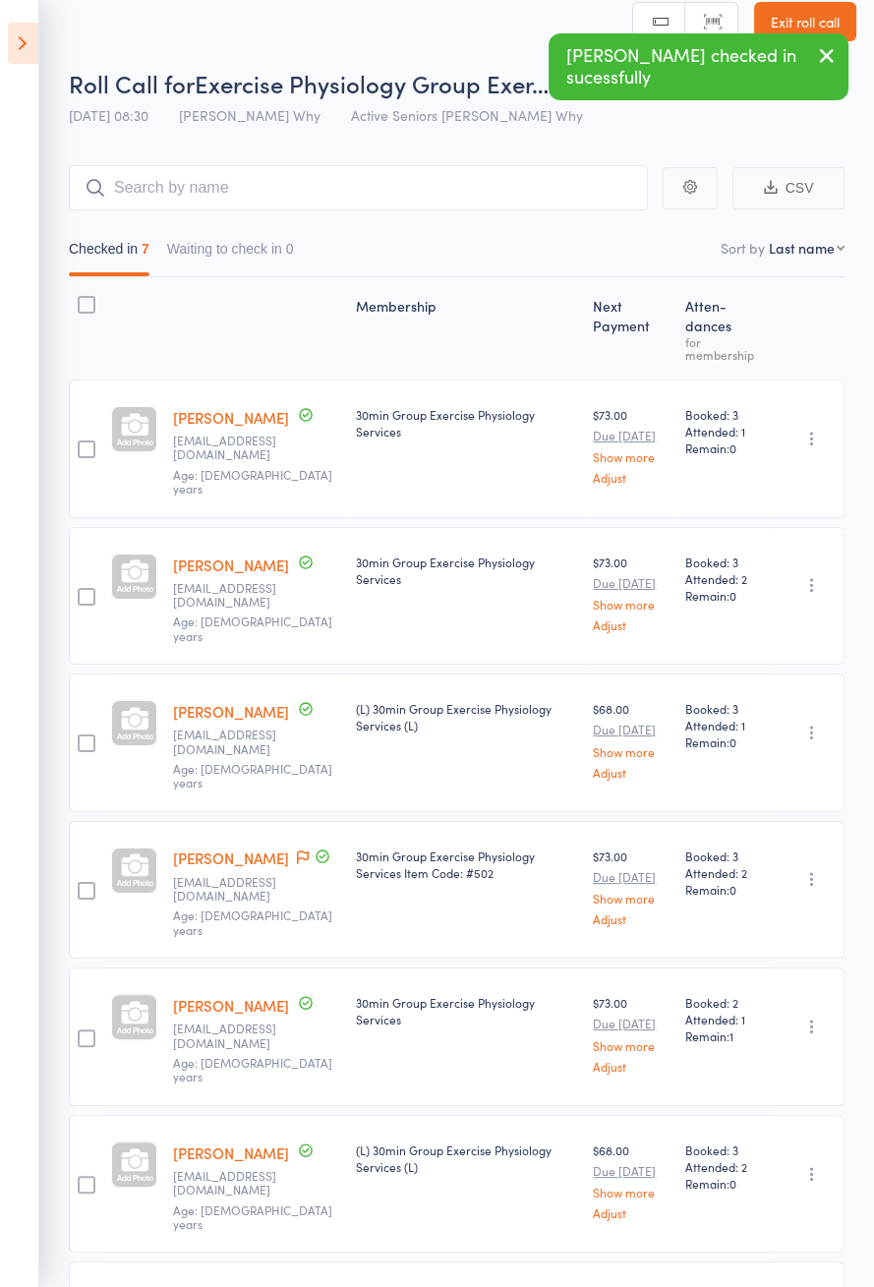
click at [28, 50] on icon at bounding box center [23, 43] width 30 height 41
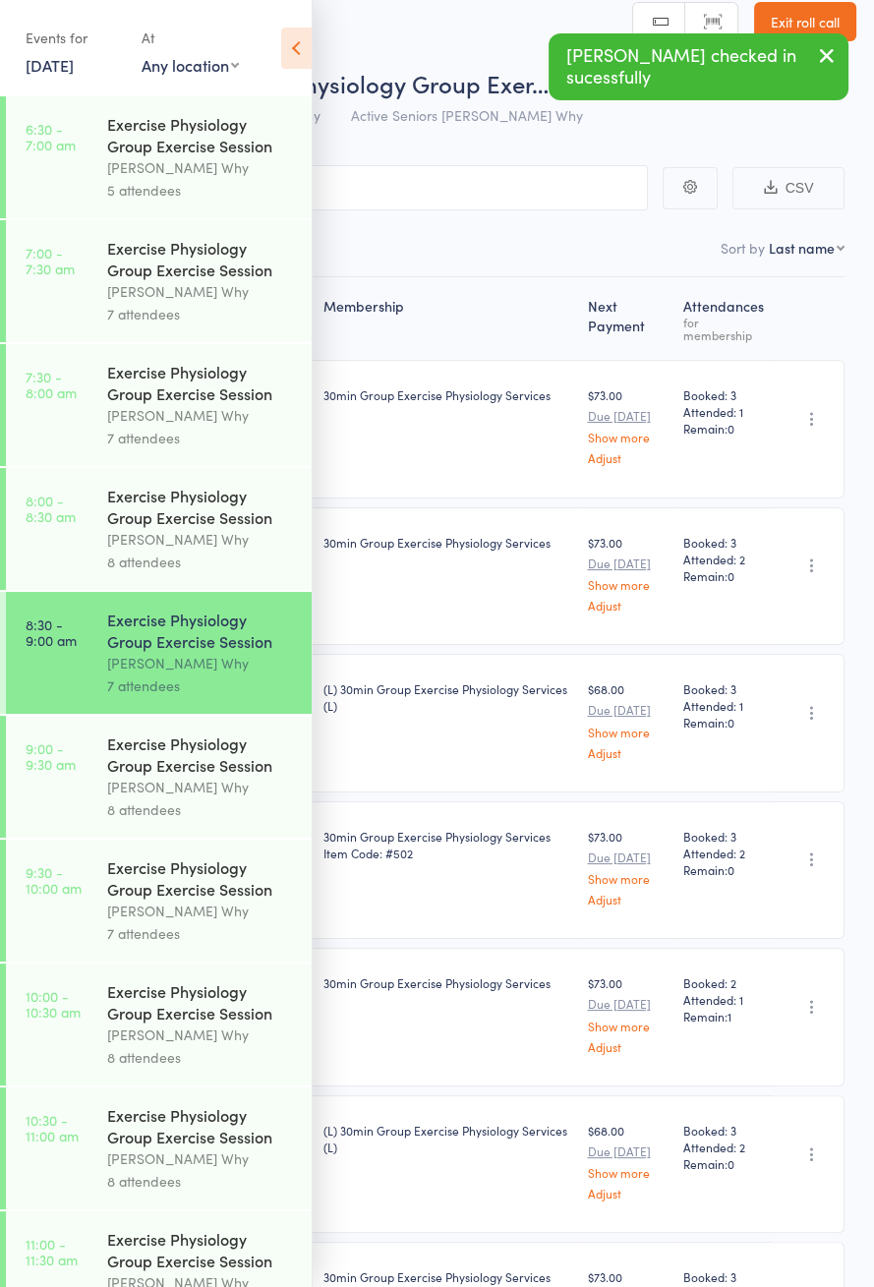
click at [217, 811] on div "8 attendees" at bounding box center [201, 810] width 188 height 23
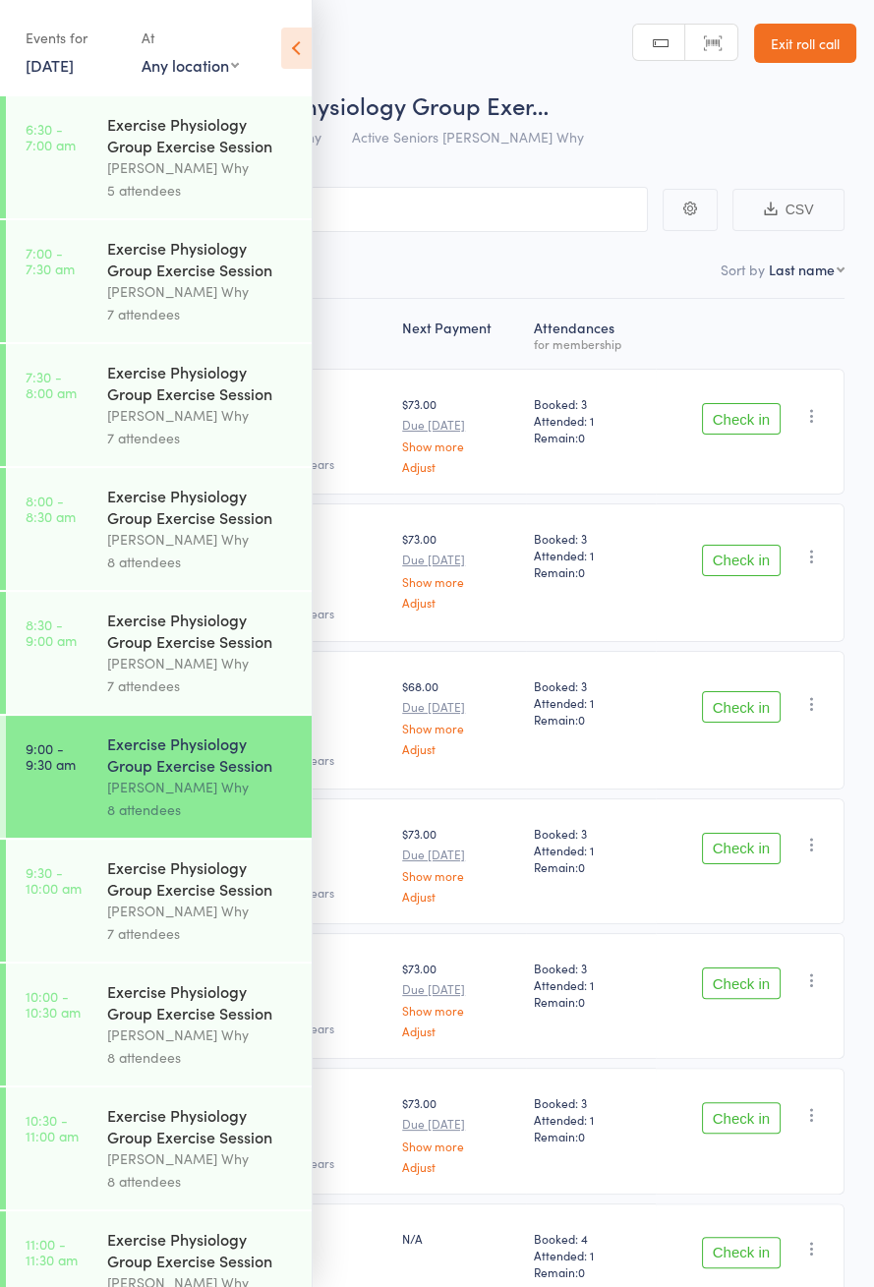
click at [298, 47] on icon at bounding box center [296, 48] width 30 height 41
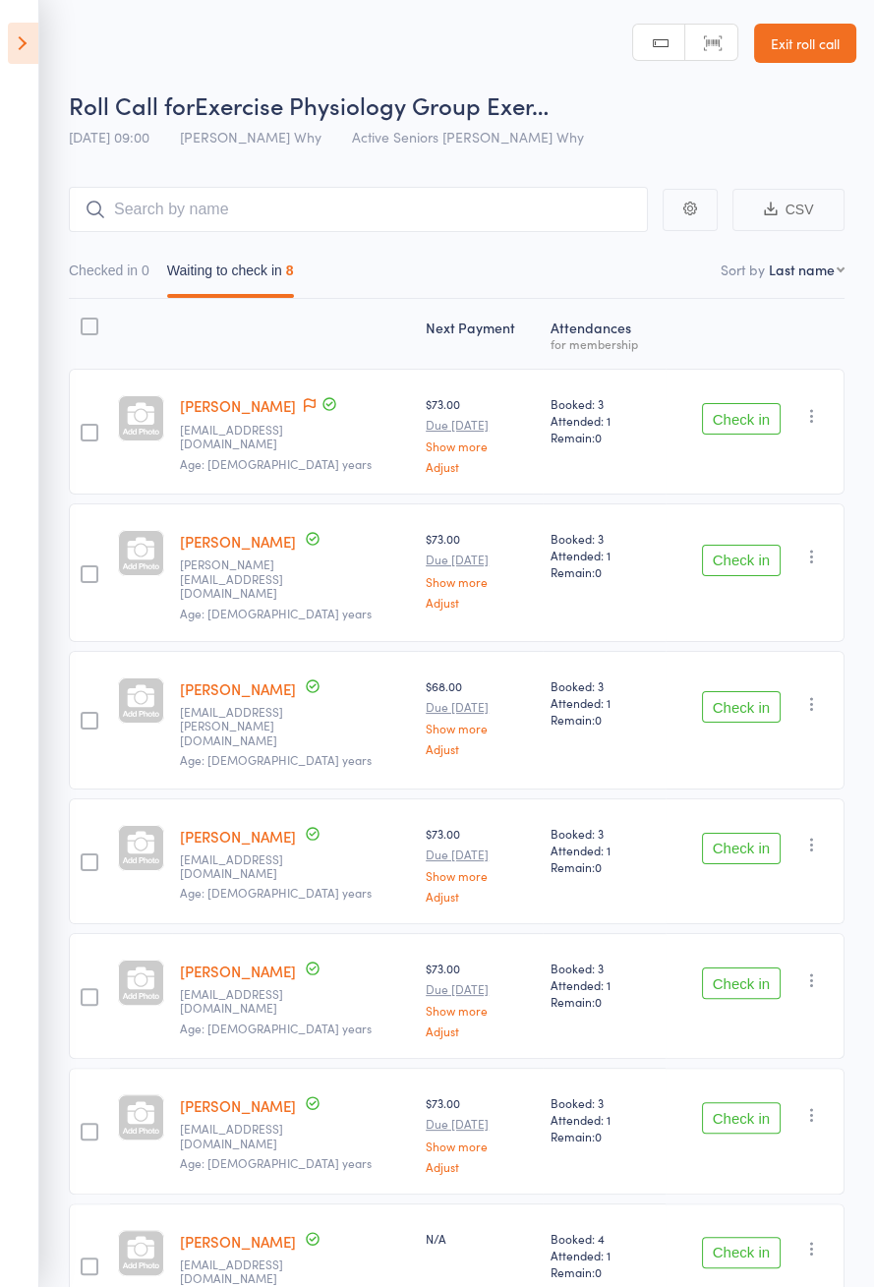
click at [304, 402] on icon at bounding box center [310, 405] width 12 height 14
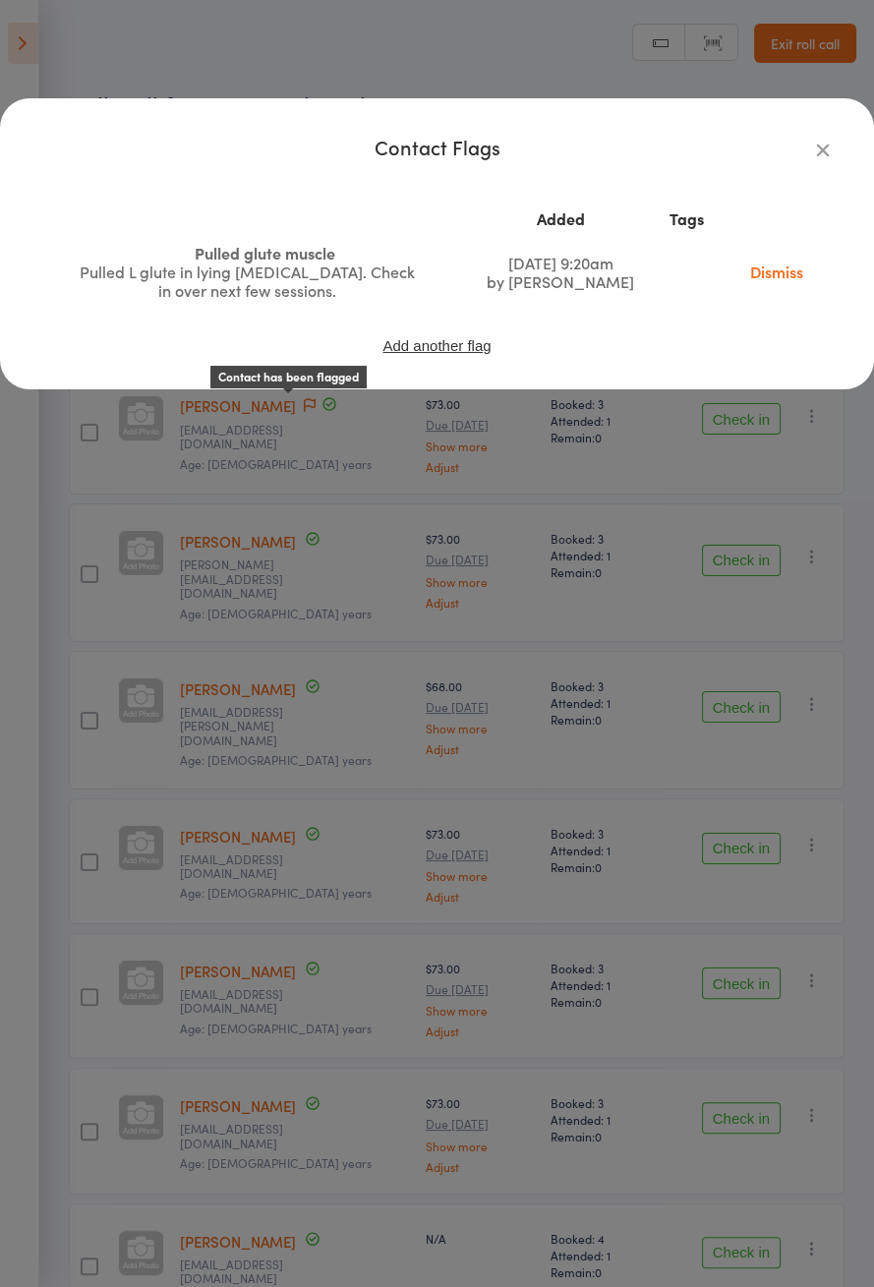
click at [764, 273] on link "Dismiss" at bounding box center [777, 272] width 83 height 22
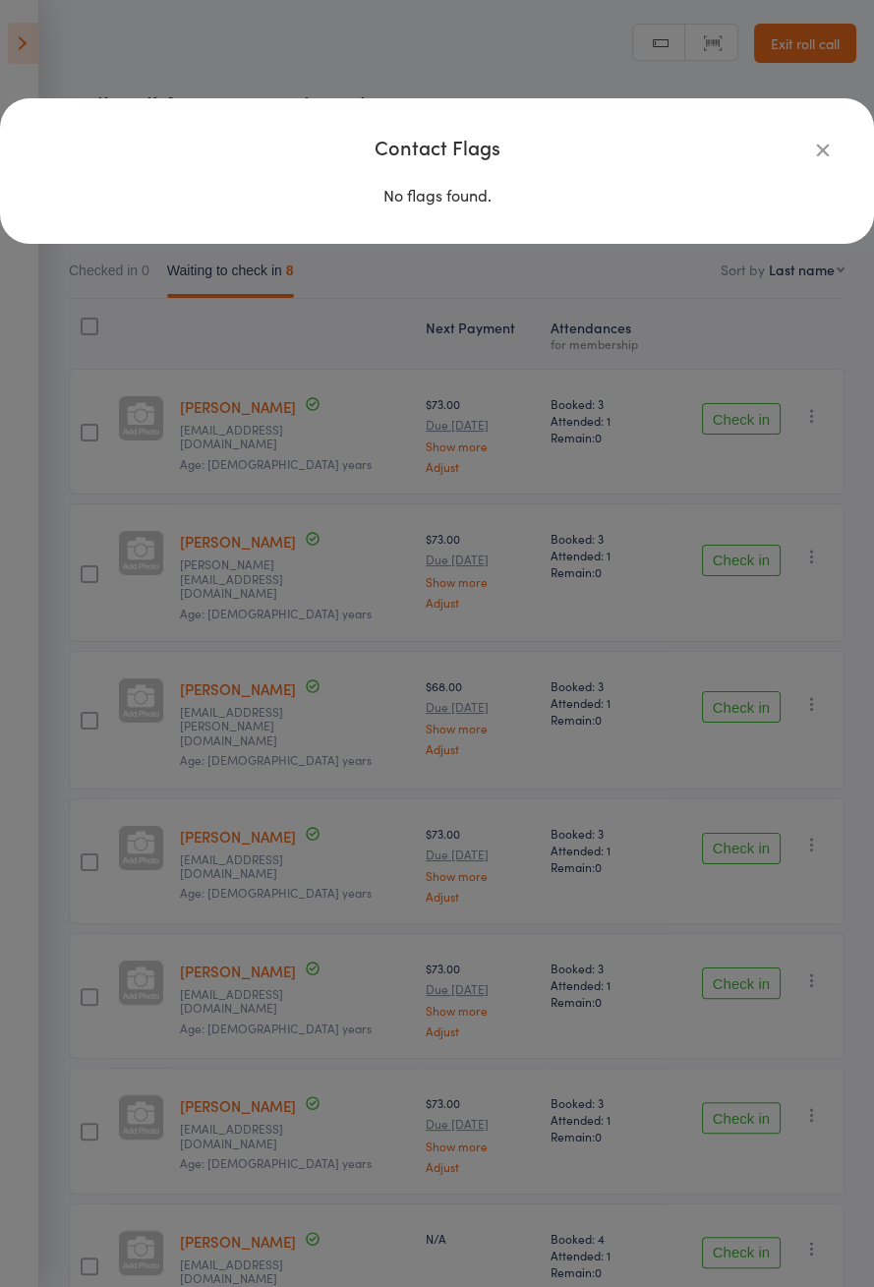
click at [821, 142] on icon "button" at bounding box center [823, 150] width 22 height 22
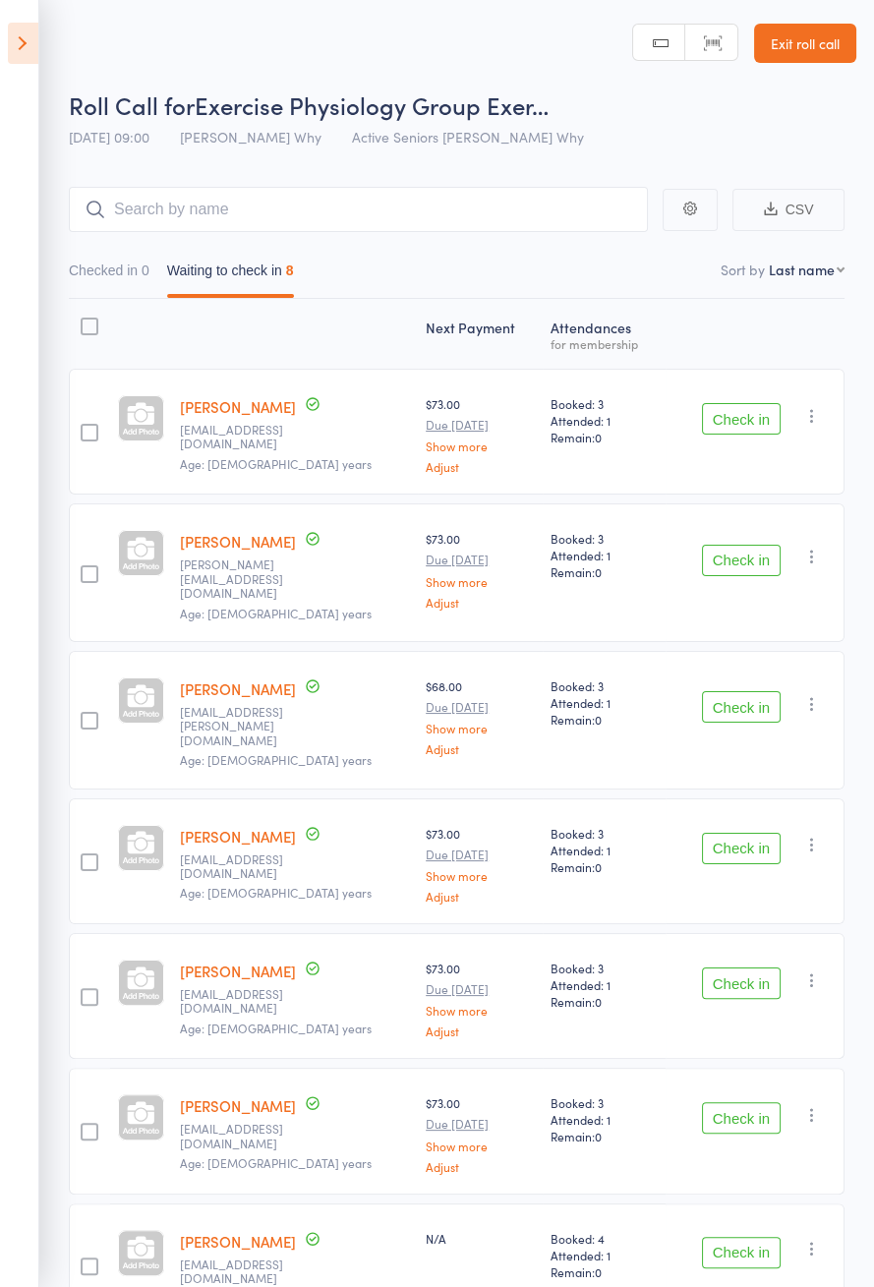
click at [745, 423] on button "Check in" at bounding box center [741, 418] width 79 height 31
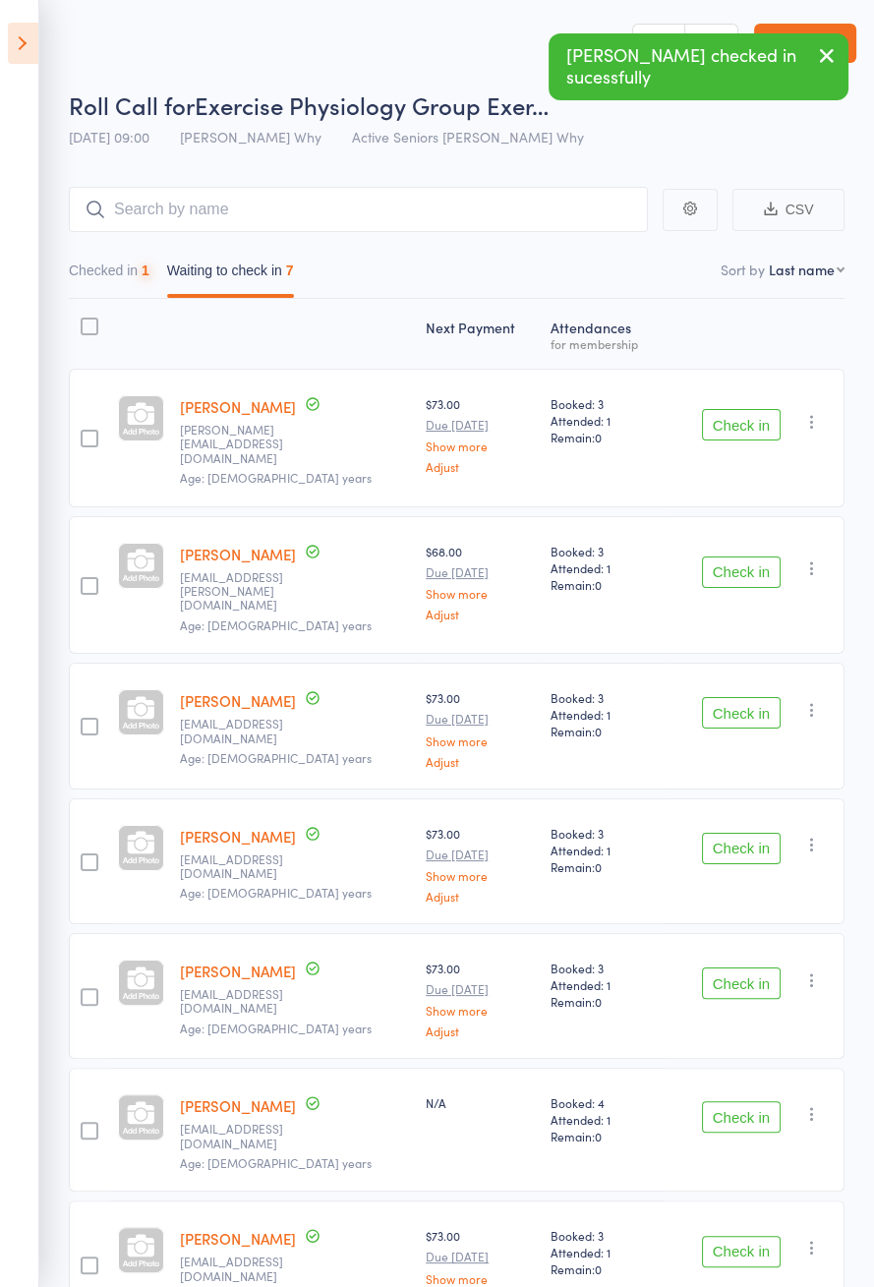
click at [747, 421] on button "Check in" at bounding box center [741, 424] width 79 height 31
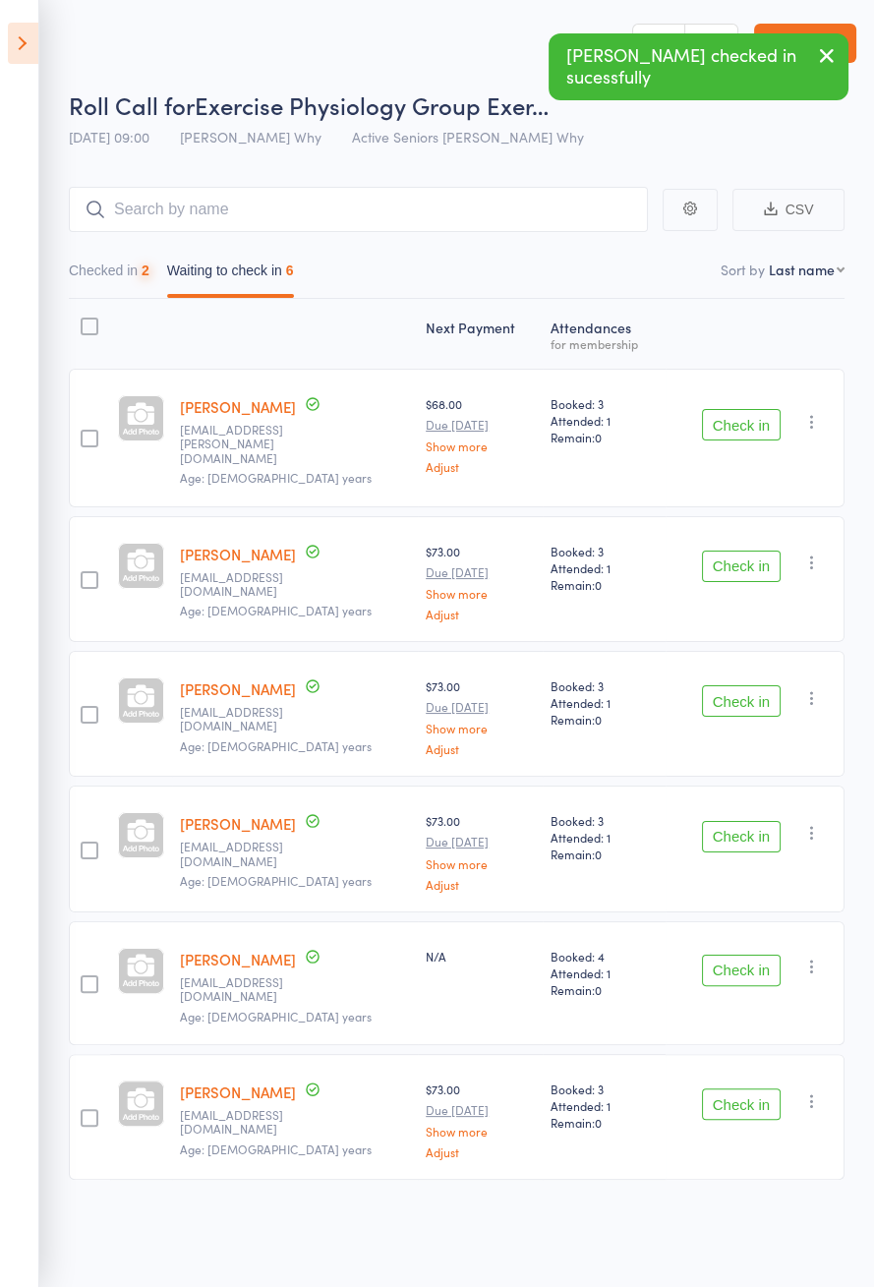
click at [752, 424] on button "Check in" at bounding box center [741, 424] width 79 height 31
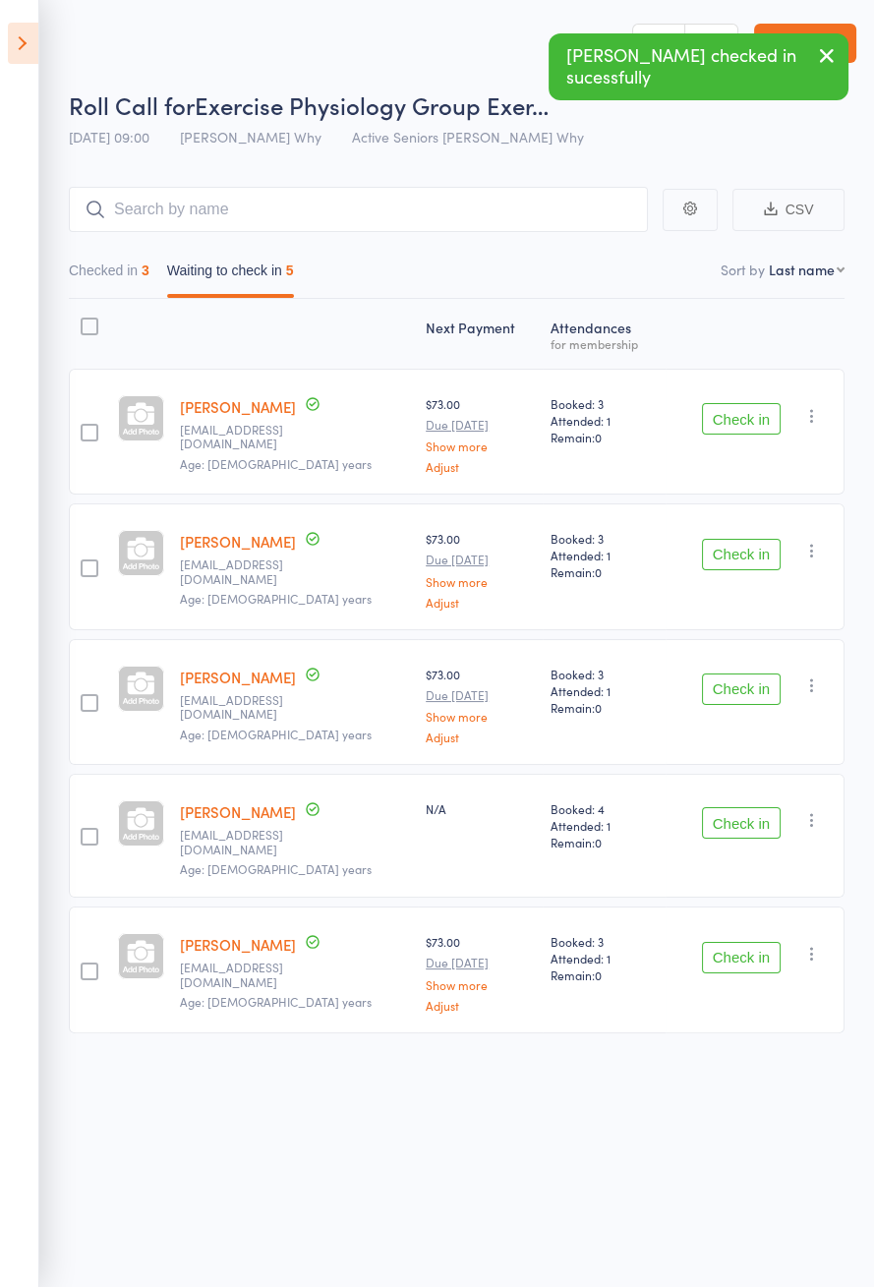
click at [723, 942] on button "Check in" at bounding box center [741, 957] width 79 height 31
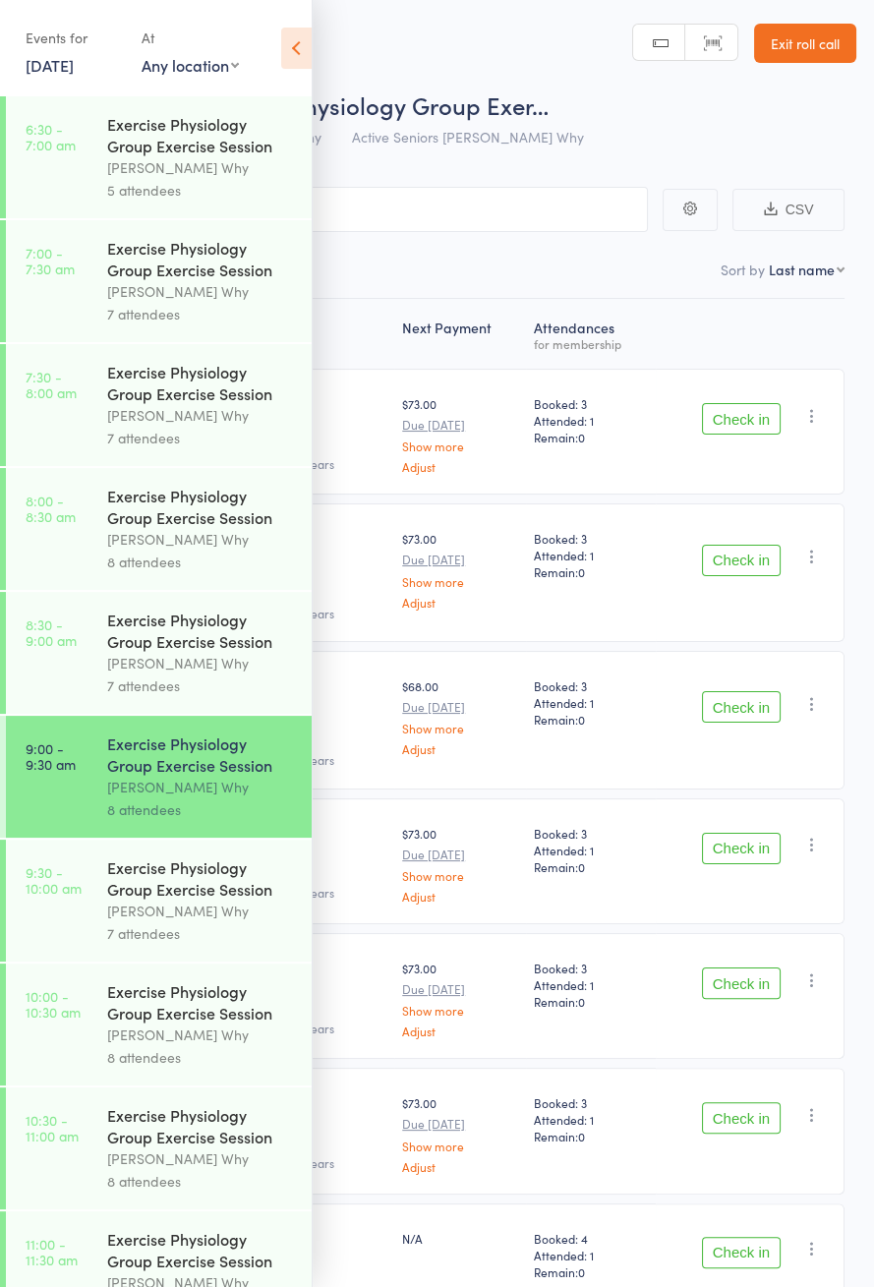
click at [304, 54] on icon at bounding box center [296, 48] width 30 height 41
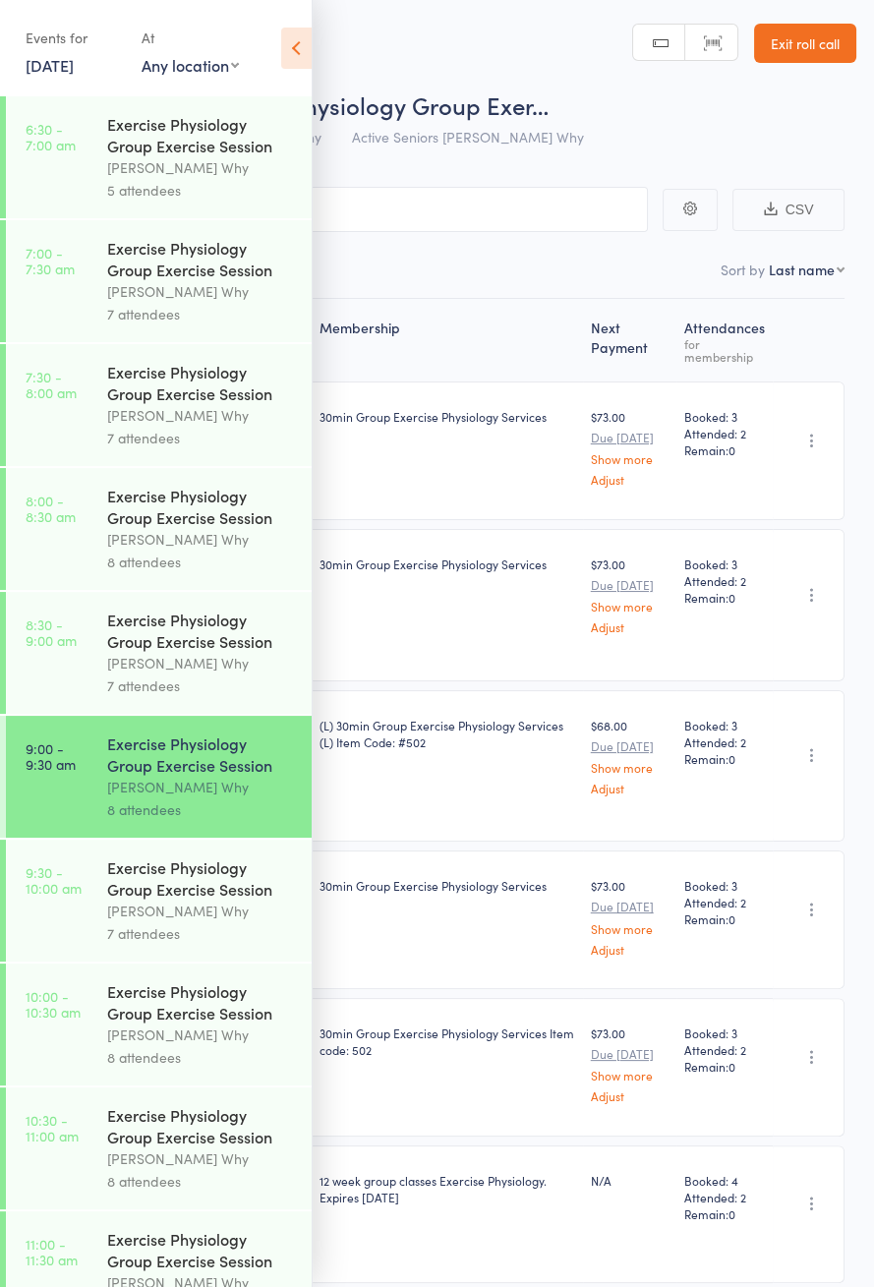
click at [302, 63] on icon at bounding box center [296, 48] width 30 height 41
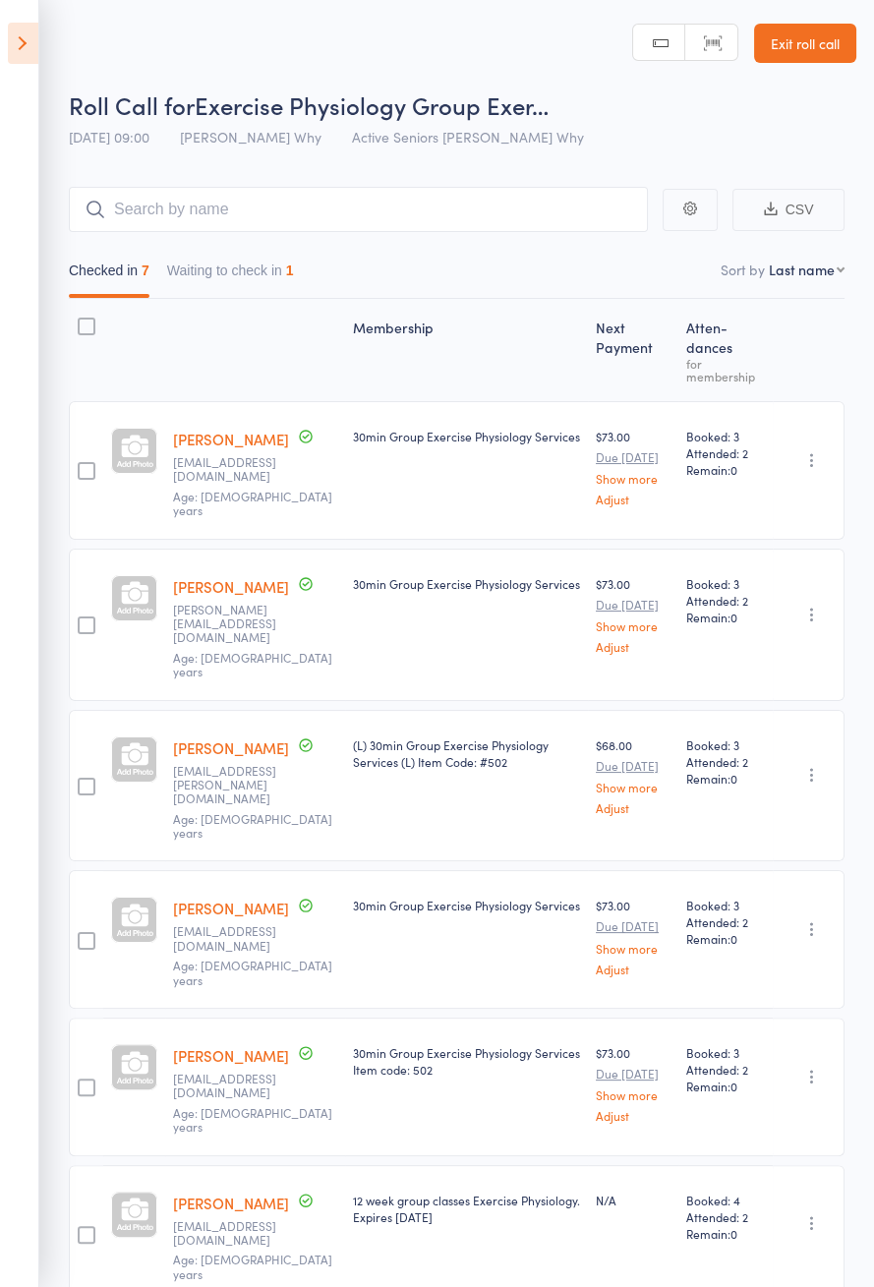
click at [239, 277] on button "Waiting to check in 1" at bounding box center [230, 275] width 127 height 45
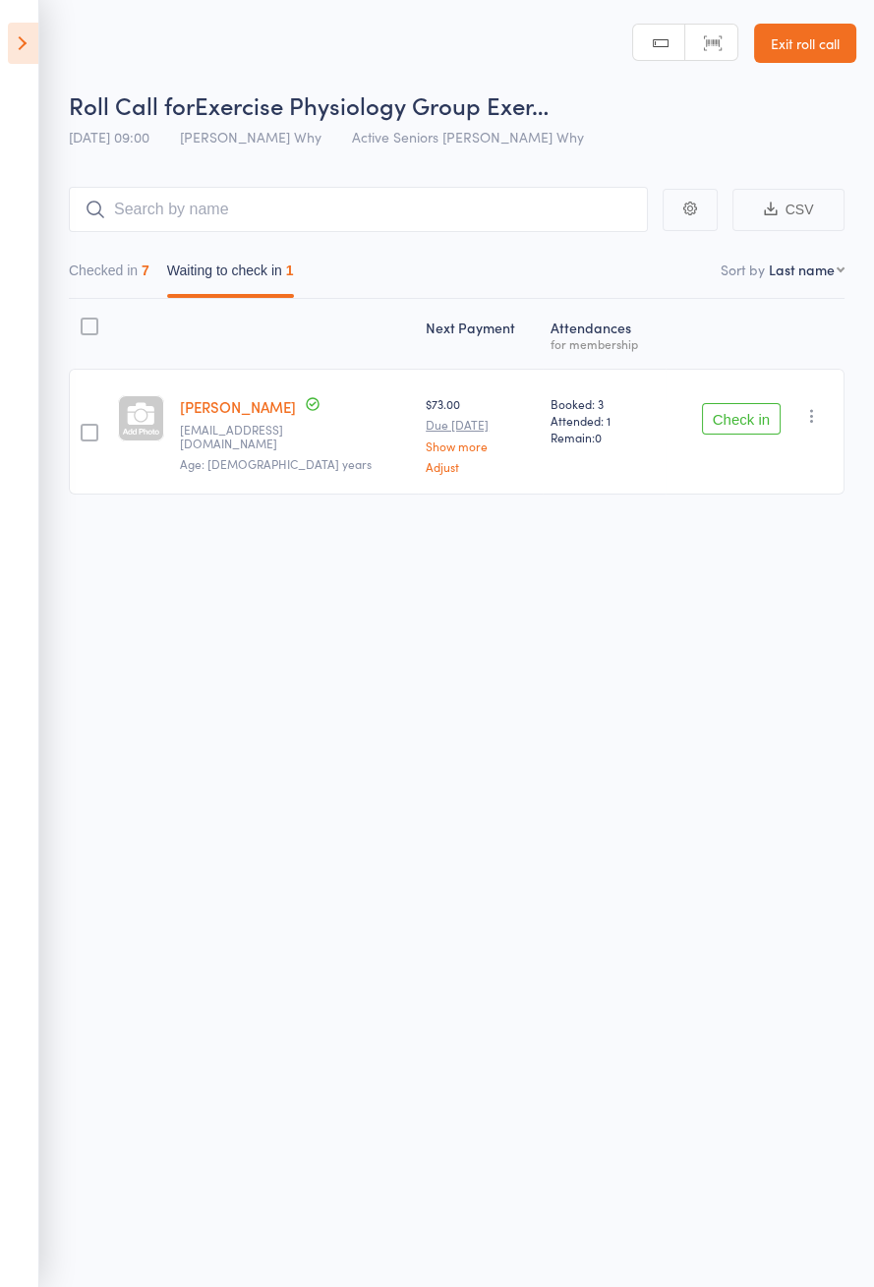
click at [742, 424] on button "Check in" at bounding box center [741, 418] width 79 height 31
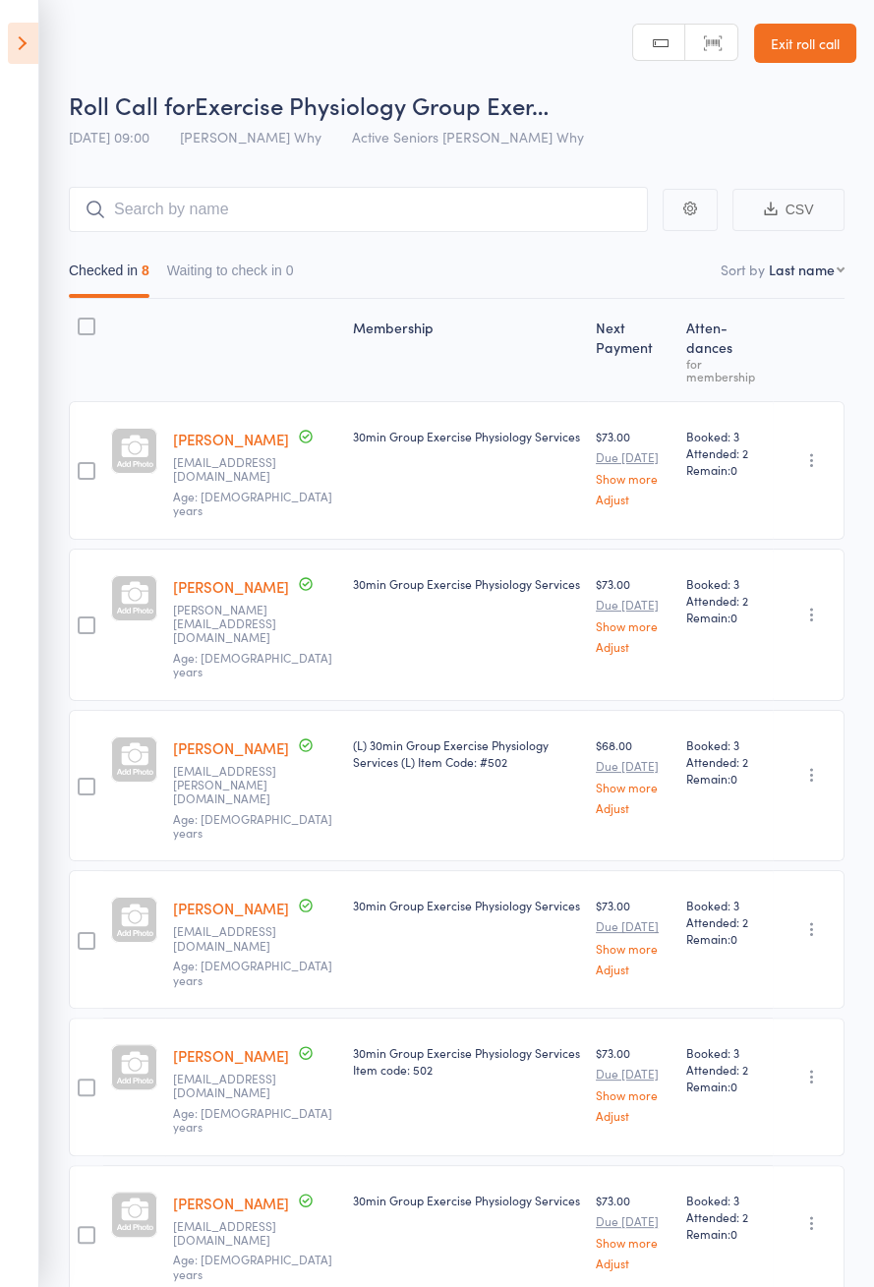
click at [205, 429] on link "Maree Boylan" at bounding box center [231, 439] width 116 height 21
click at [503, 6] on header "Roll Call for Exercise Physiology Group Exer… 17 Sep 09:00 Dee Why Active Senio…" at bounding box center [437, 78] width 874 height 157
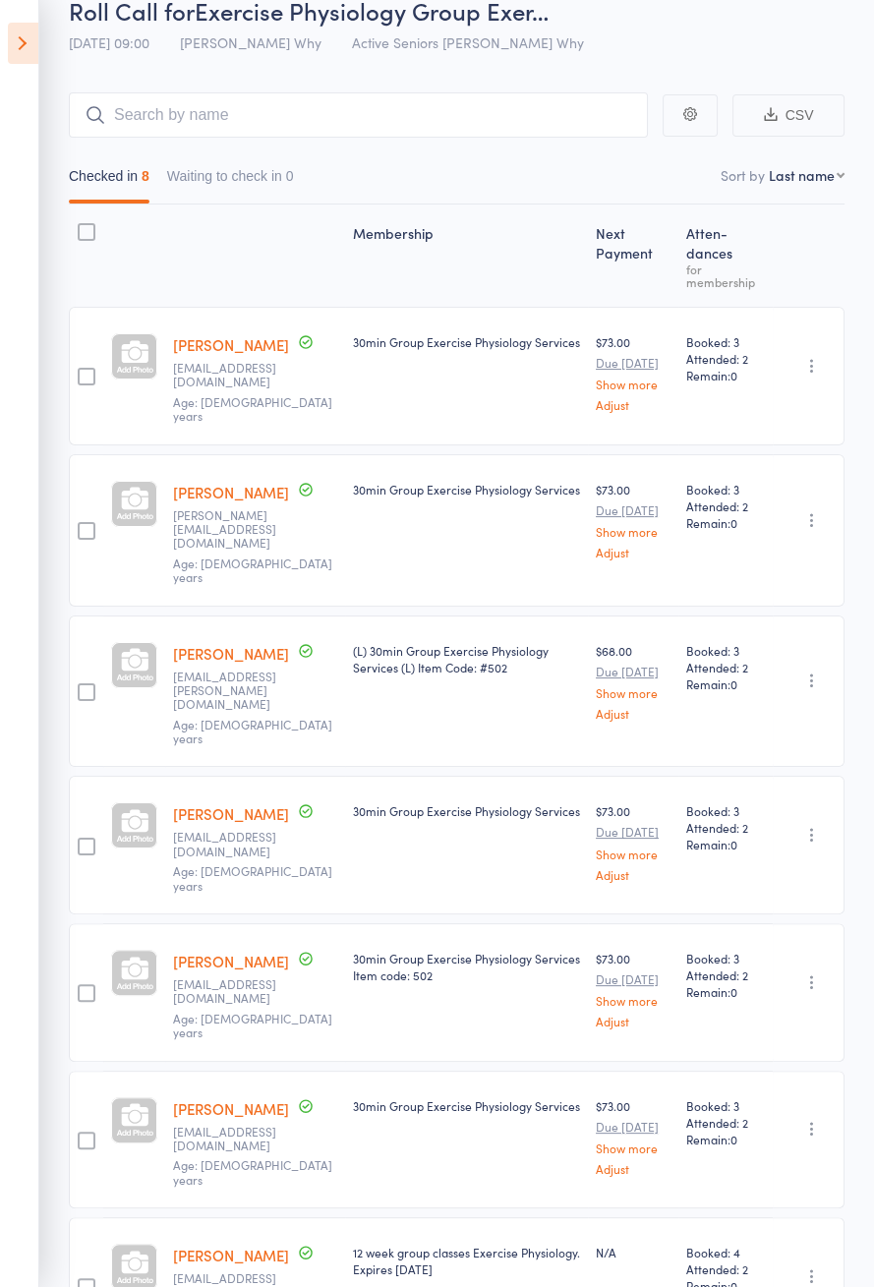
scroll to position [146, 0]
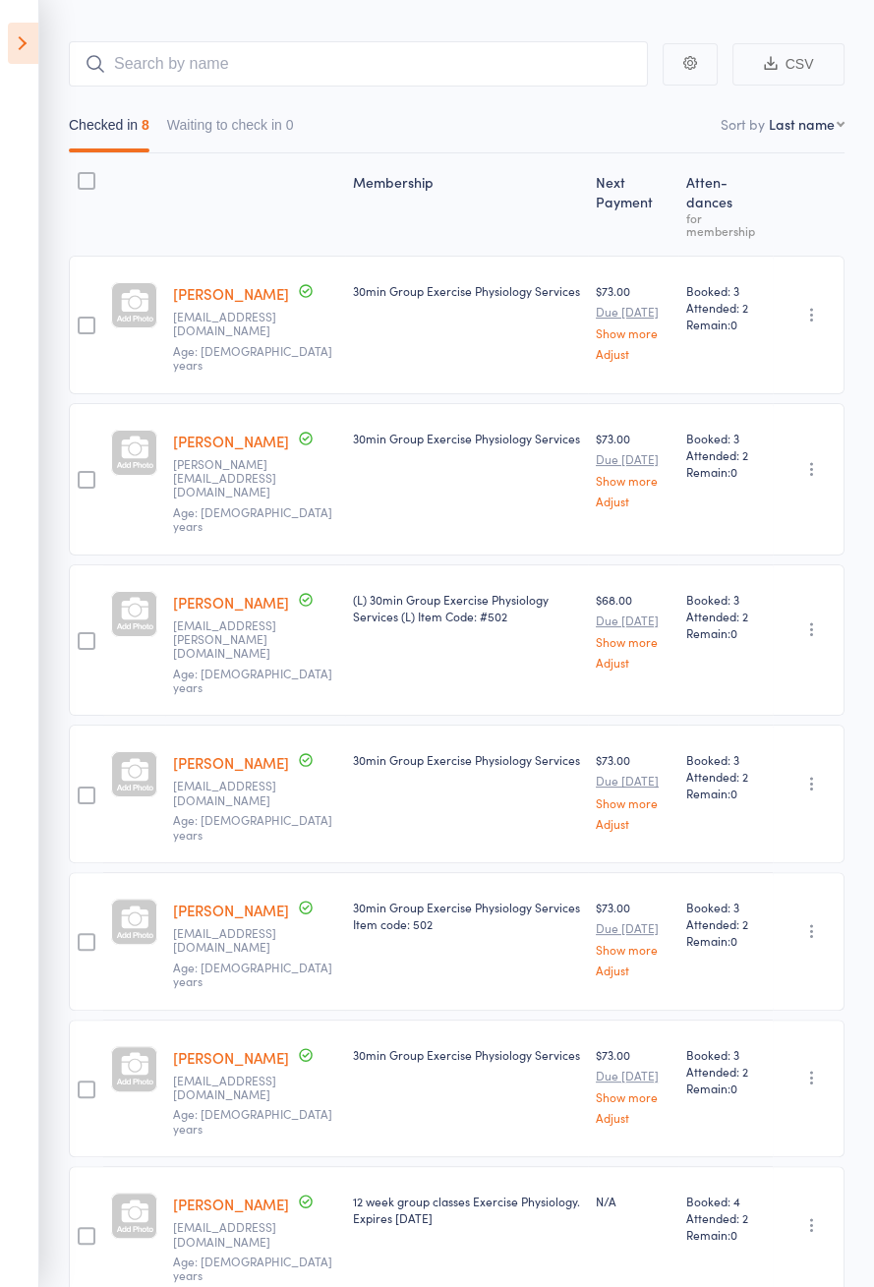
click at [22, 42] on icon at bounding box center [23, 43] width 30 height 41
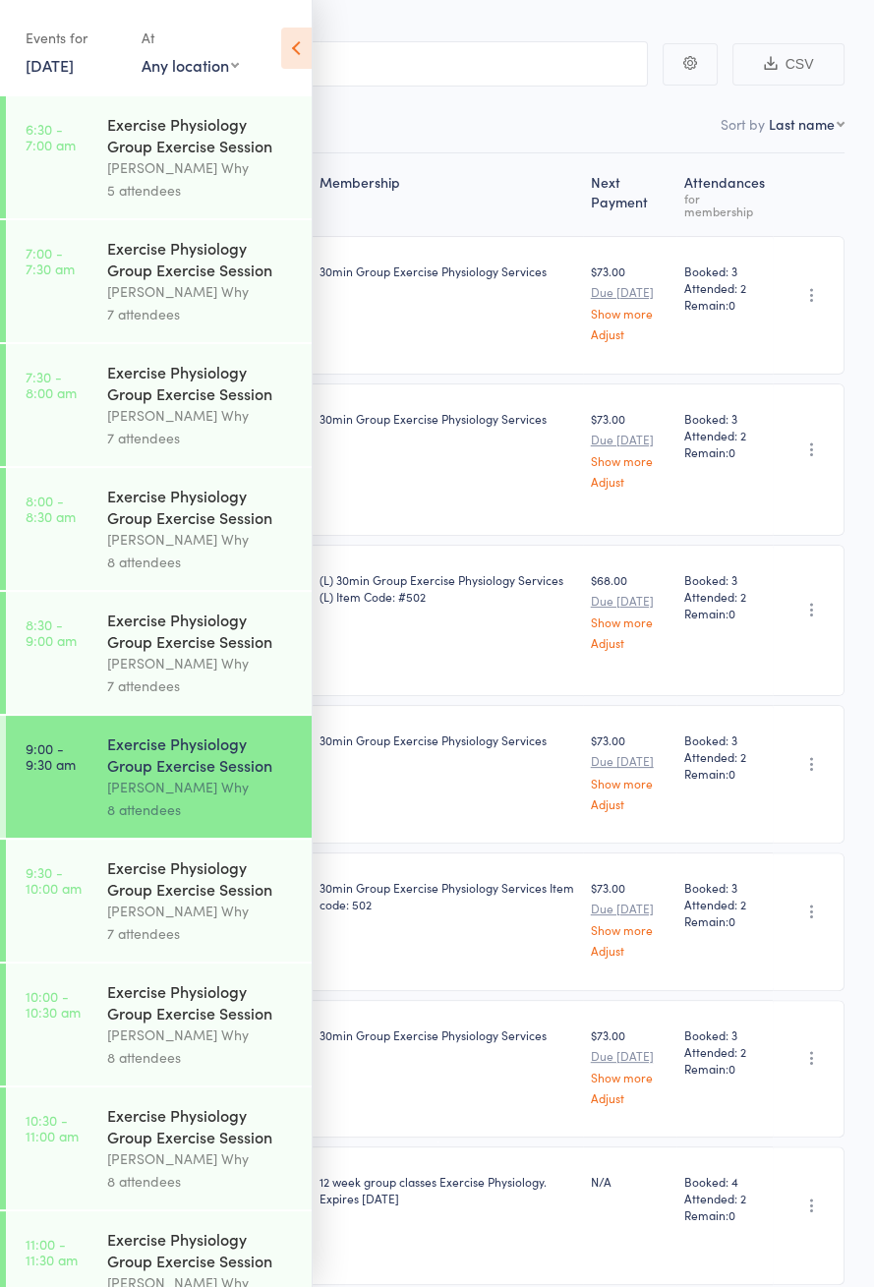
click at [129, 921] on div "Dee Why" at bounding box center [201, 911] width 188 height 23
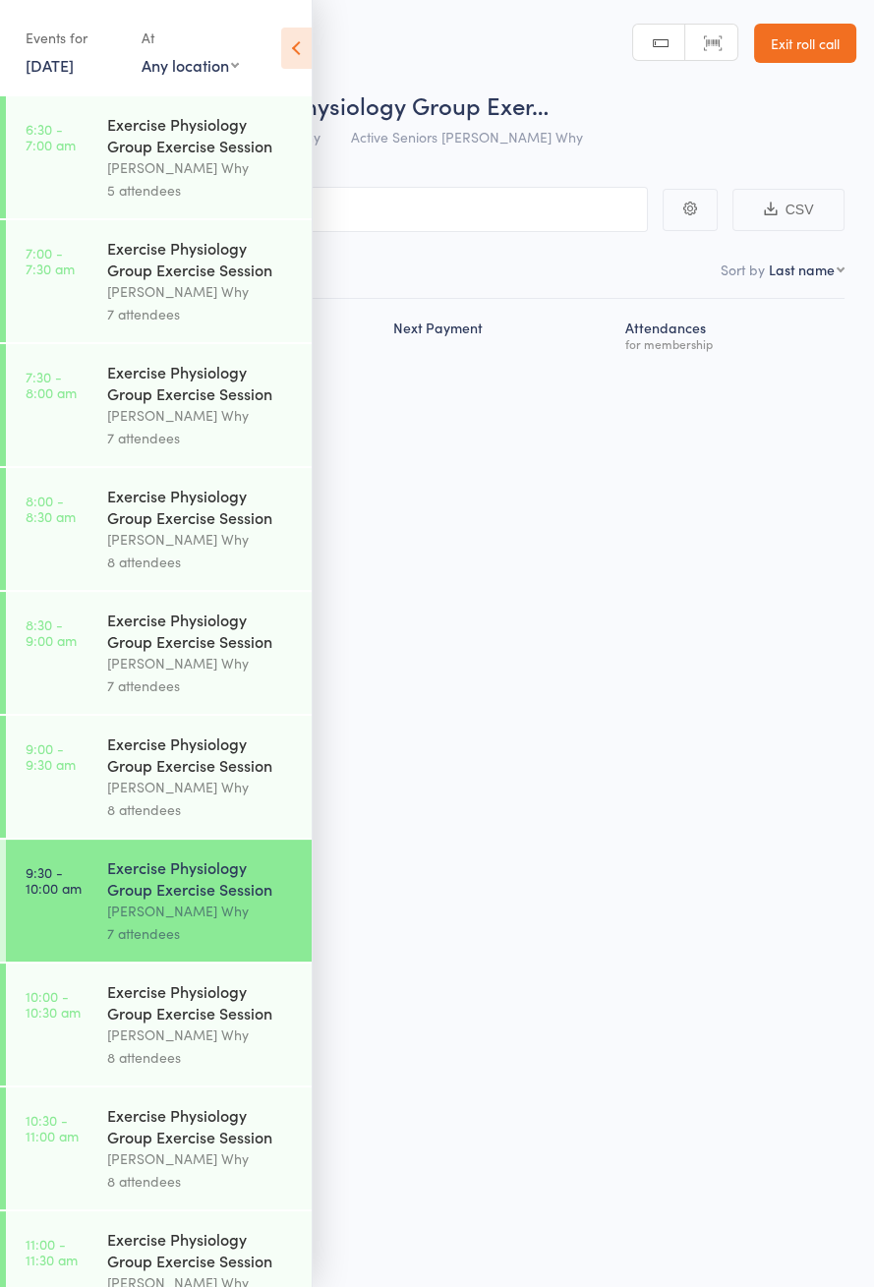
click at [306, 42] on icon at bounding box center [296, 48] width 30 height 41
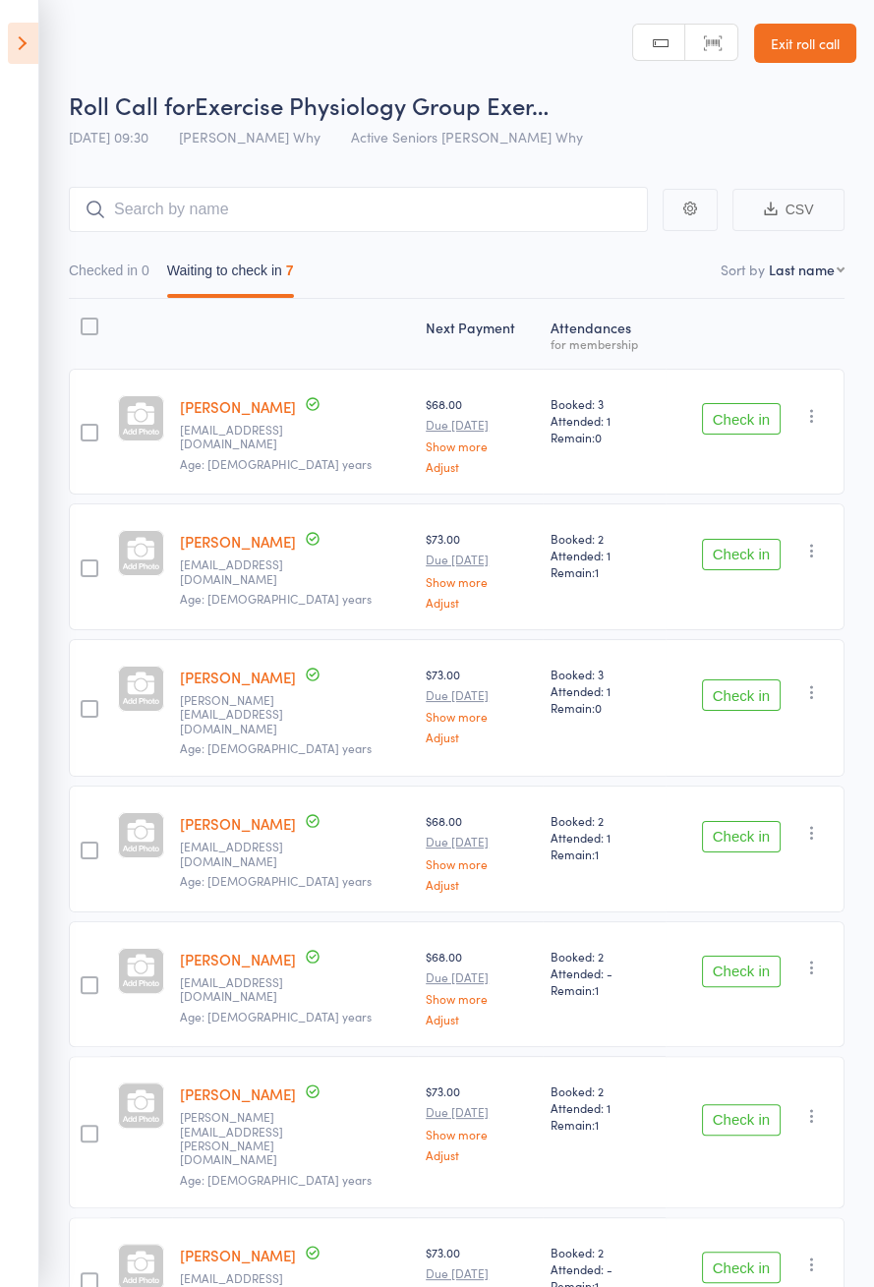
scroll to position [4, 0]
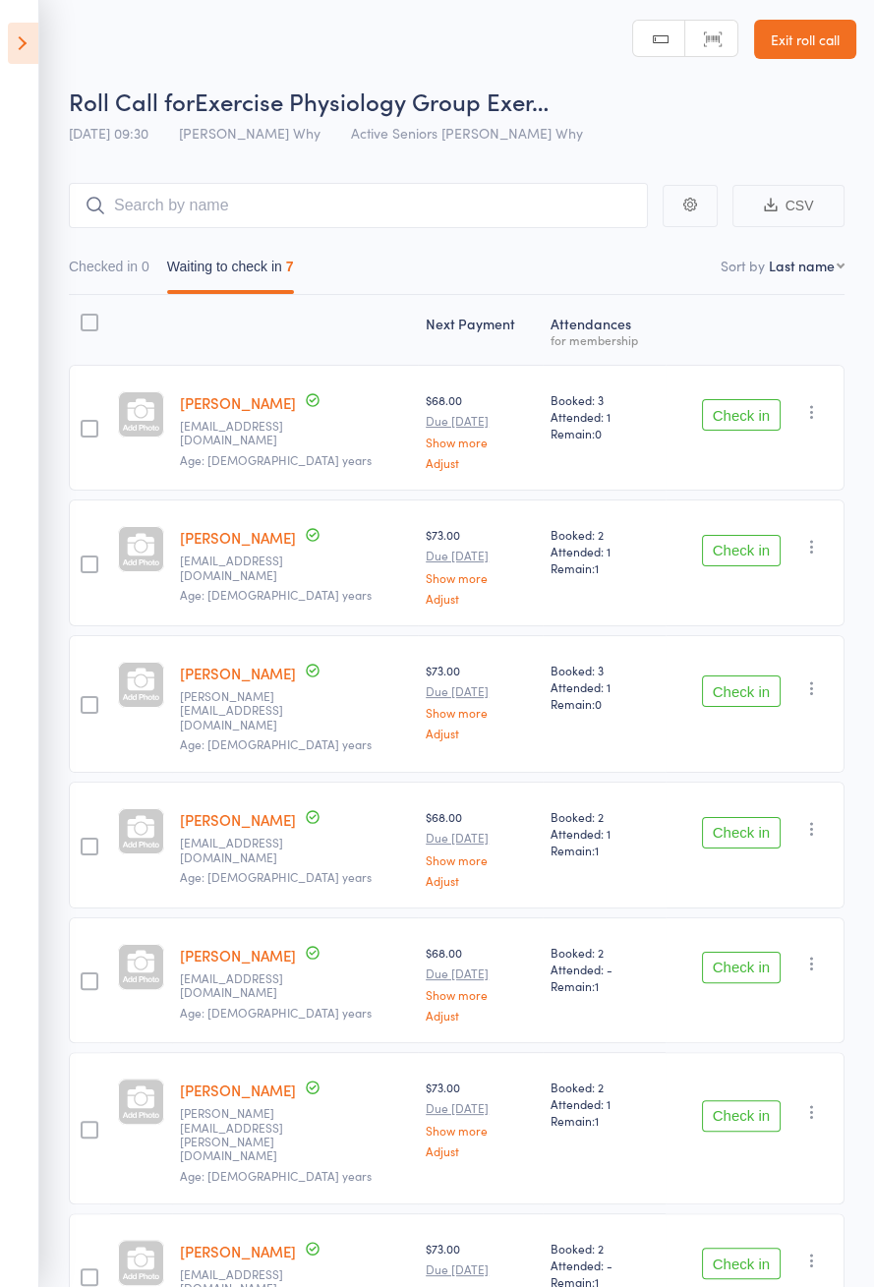
click at [742, 817] on button "Check in" at bounding box center [741, 832] width 79 height 31
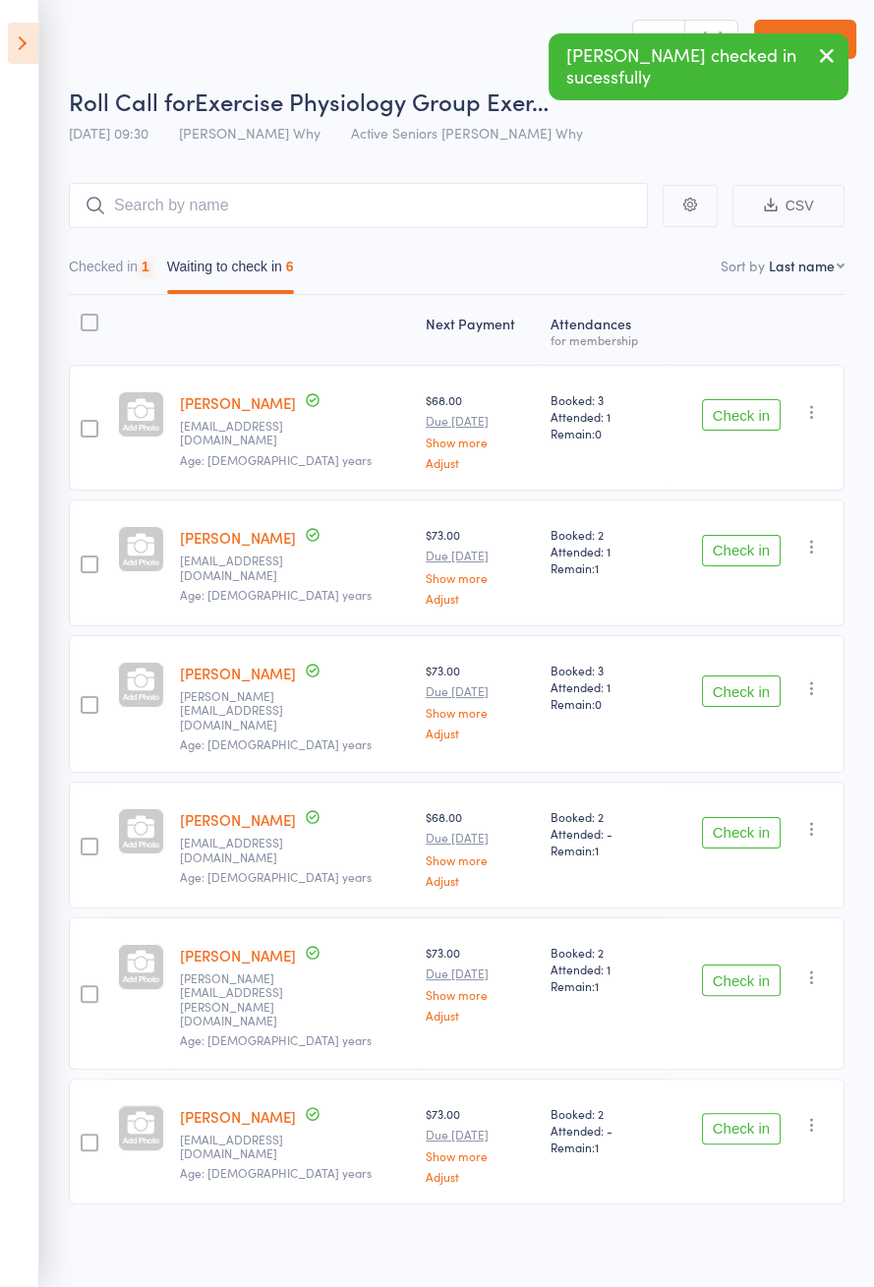
scroll to position [0, 0]
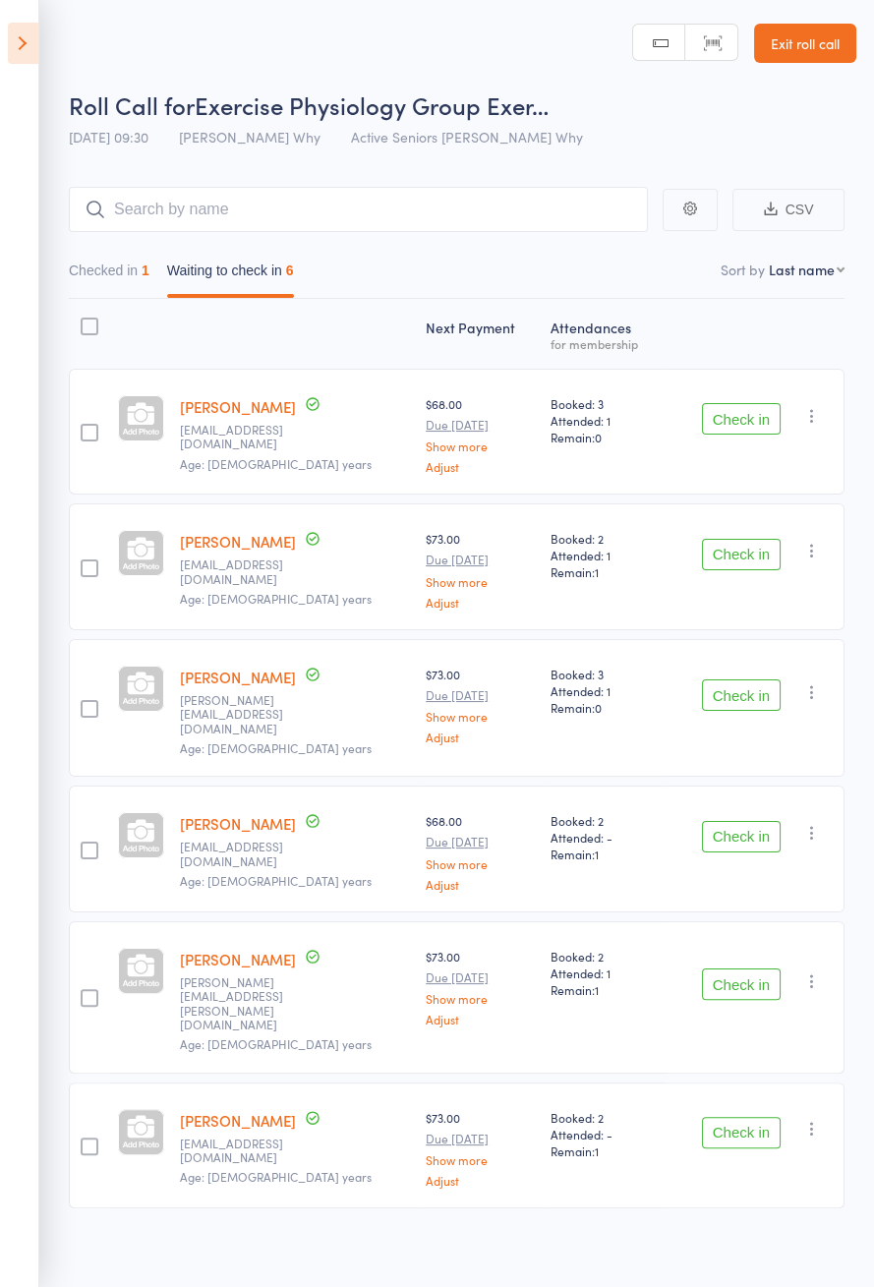
click at [745, 421] on button "Check in" at bounding box center [741, 418] width 79 height 31
click at [751, 421] on button "Check in" at bounding box center [741, 418] width 79 height 31
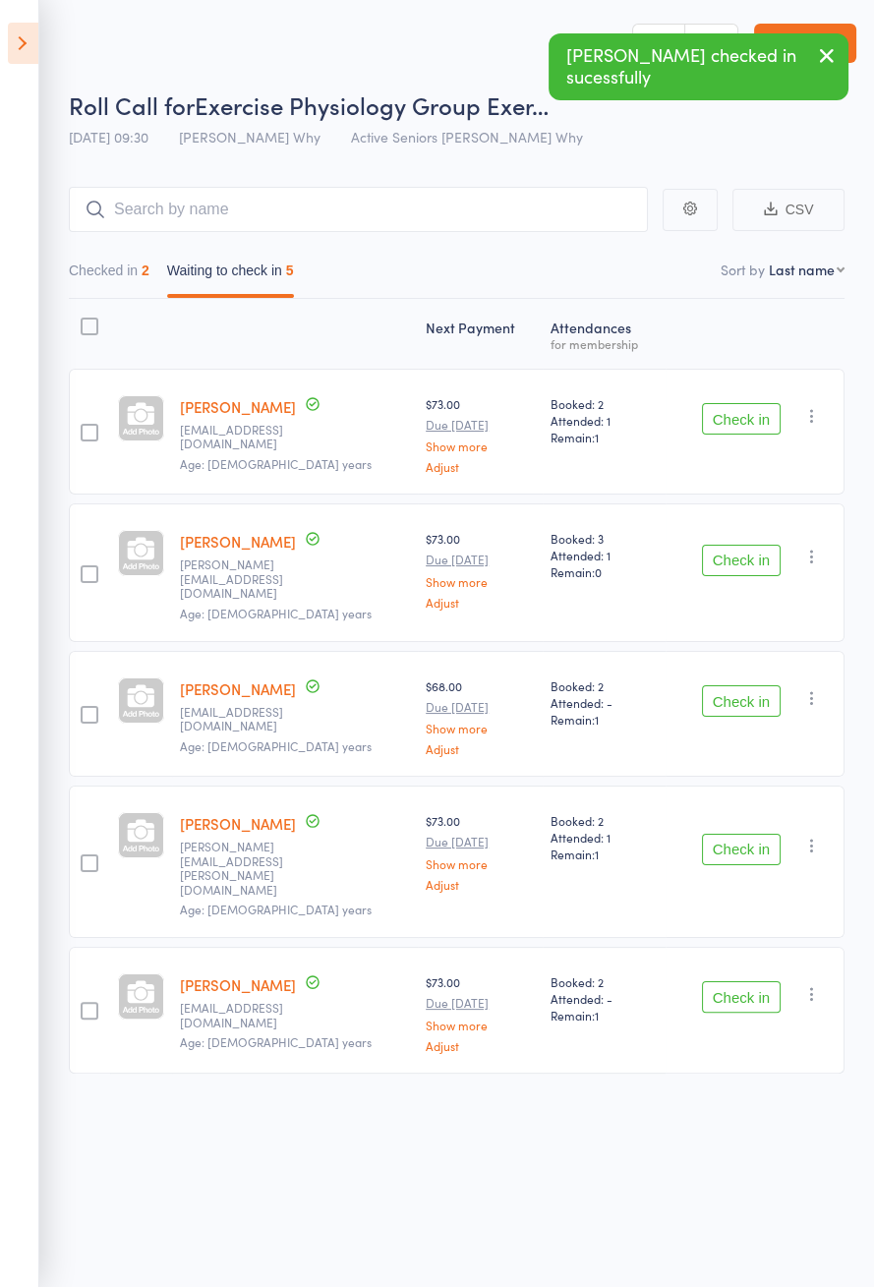
click at [747, 422] on button "Check in" at bounding box center [741, 418] width 79 height 31
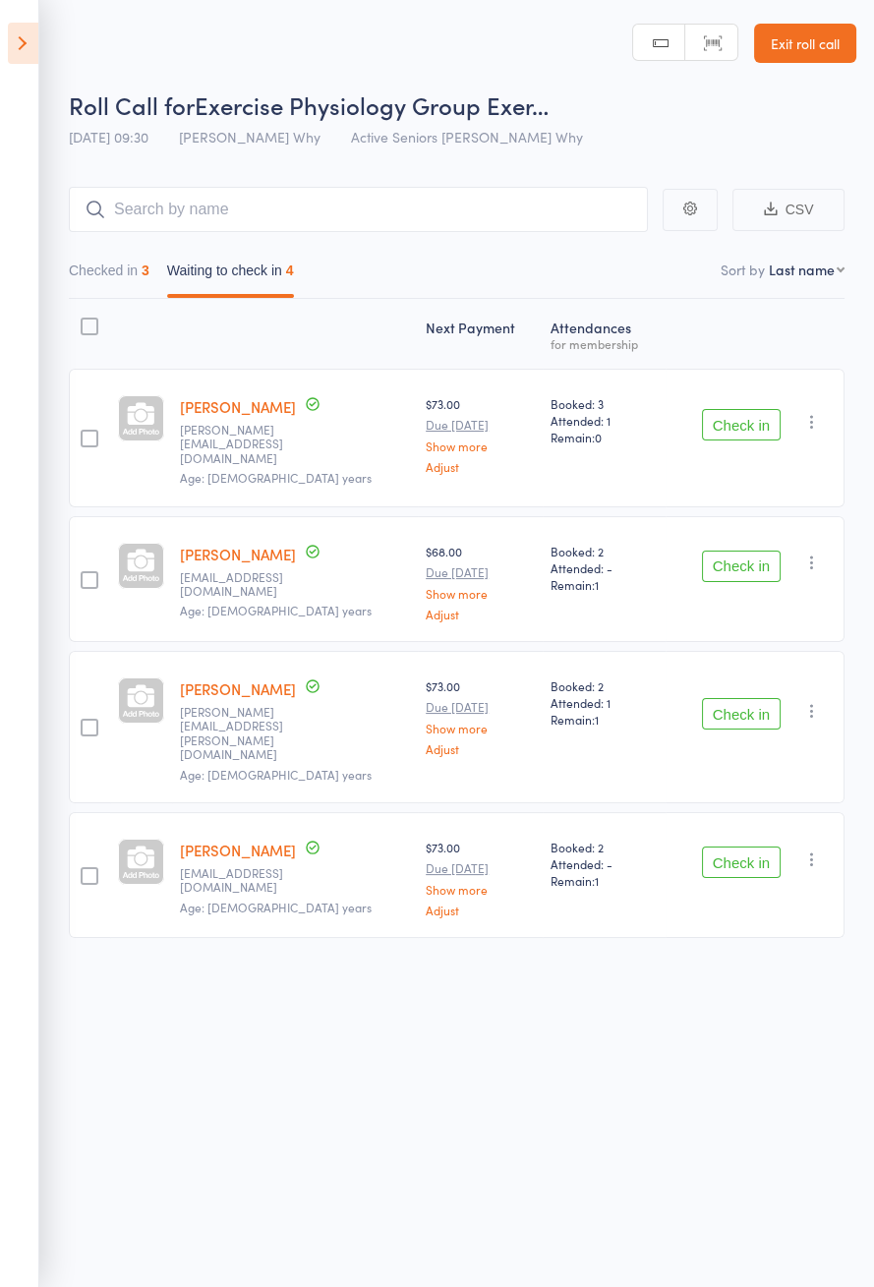
click at [735, 418] on button "Check in" at bounding box center [741, 424] width 79 height 31
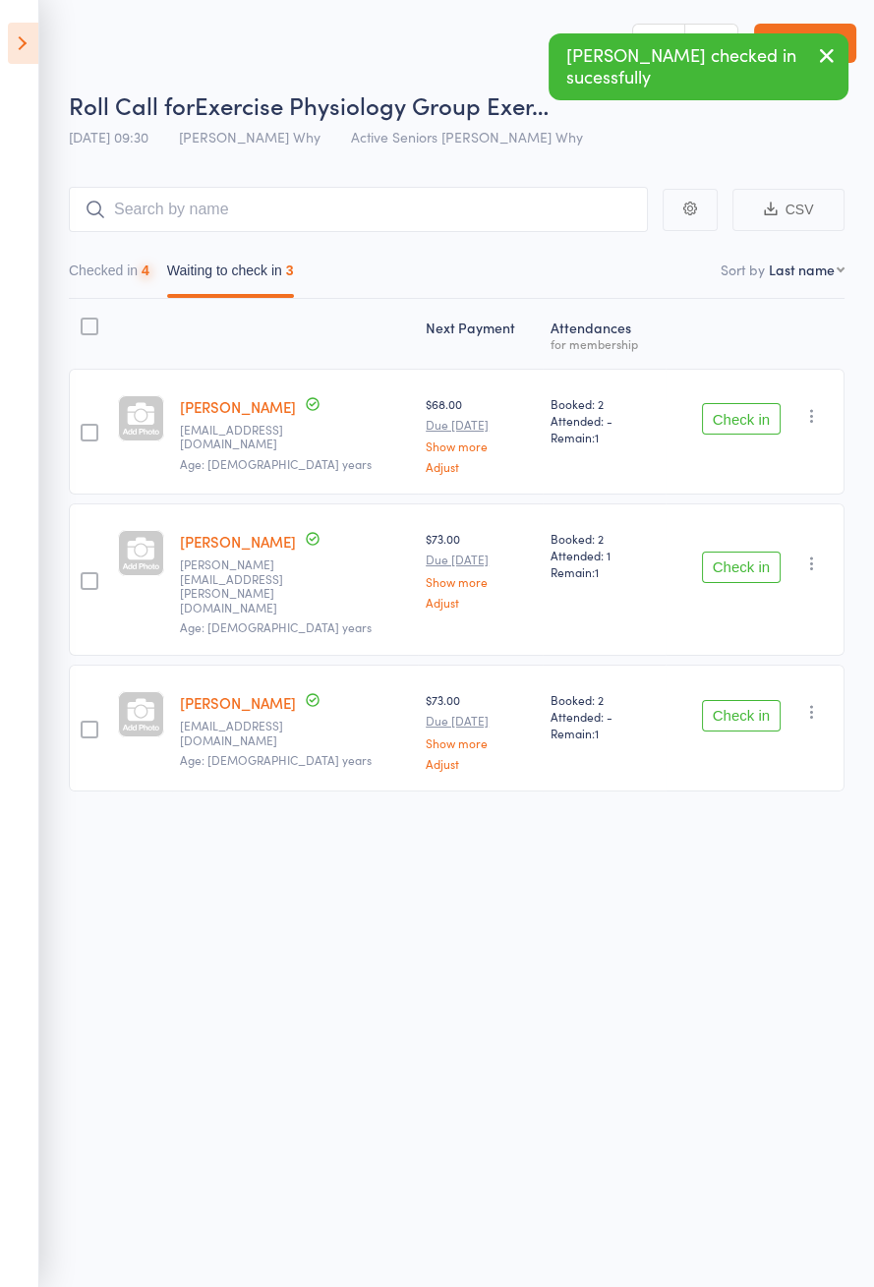
click at [752, 424] on button "Check in" at bounding box center [741, 418] width 79 height 31
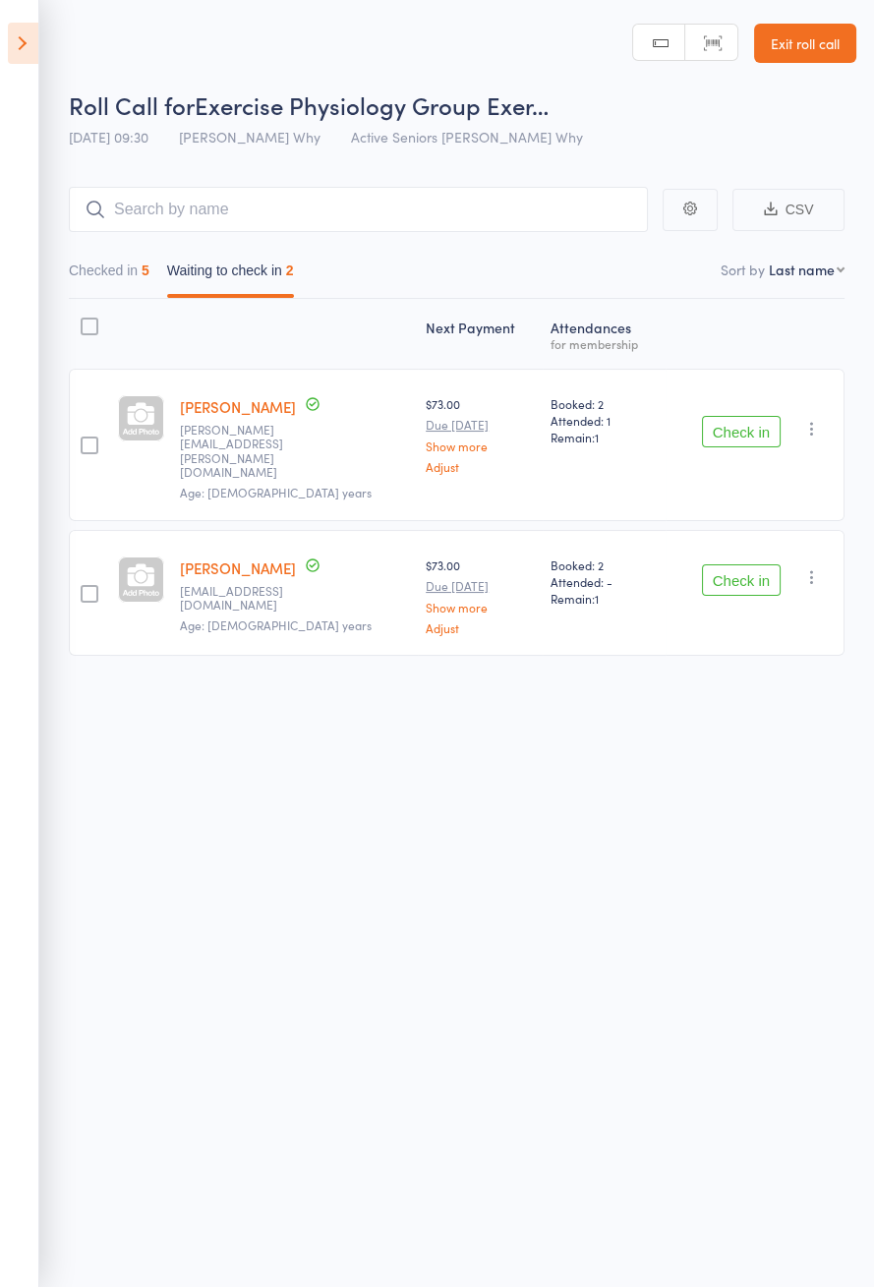
click at [751, 419] on button "Check in" at bounding box center [741, 431] width 79 height 31
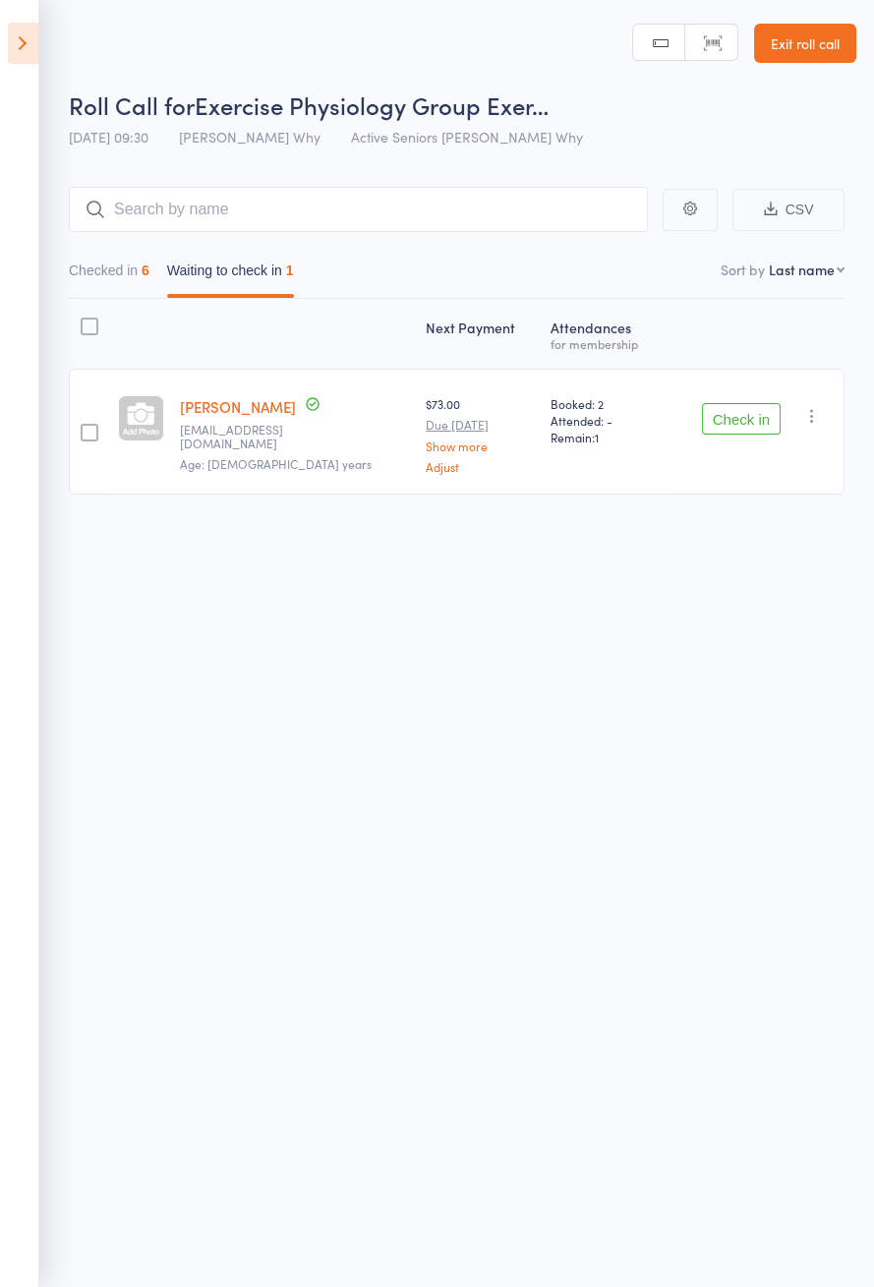
click at [743, 421] on button "Check in" at bounding box center [741, 418] width 79 height 31
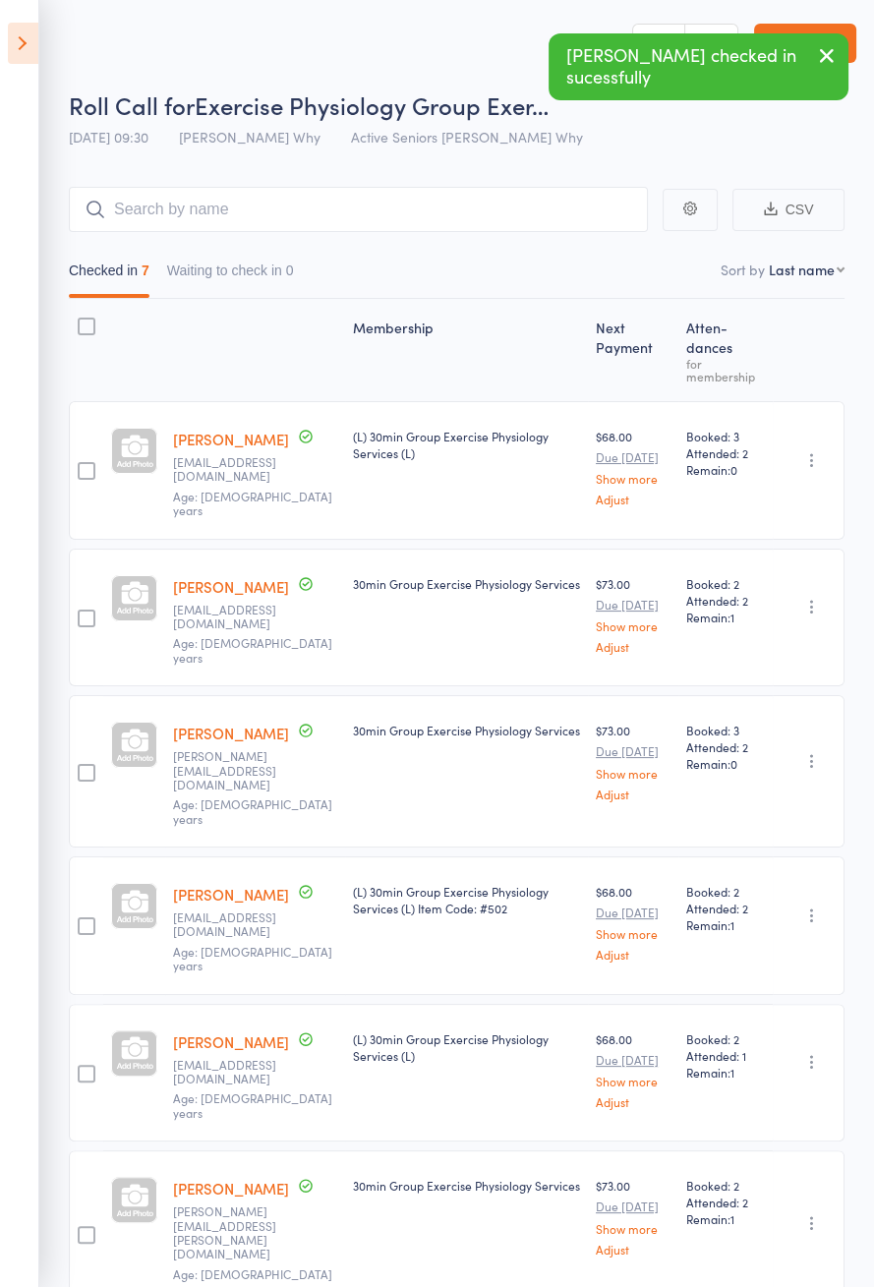
click at [28, 56] on icon at bounding box center [23, 43] width 30 height 41
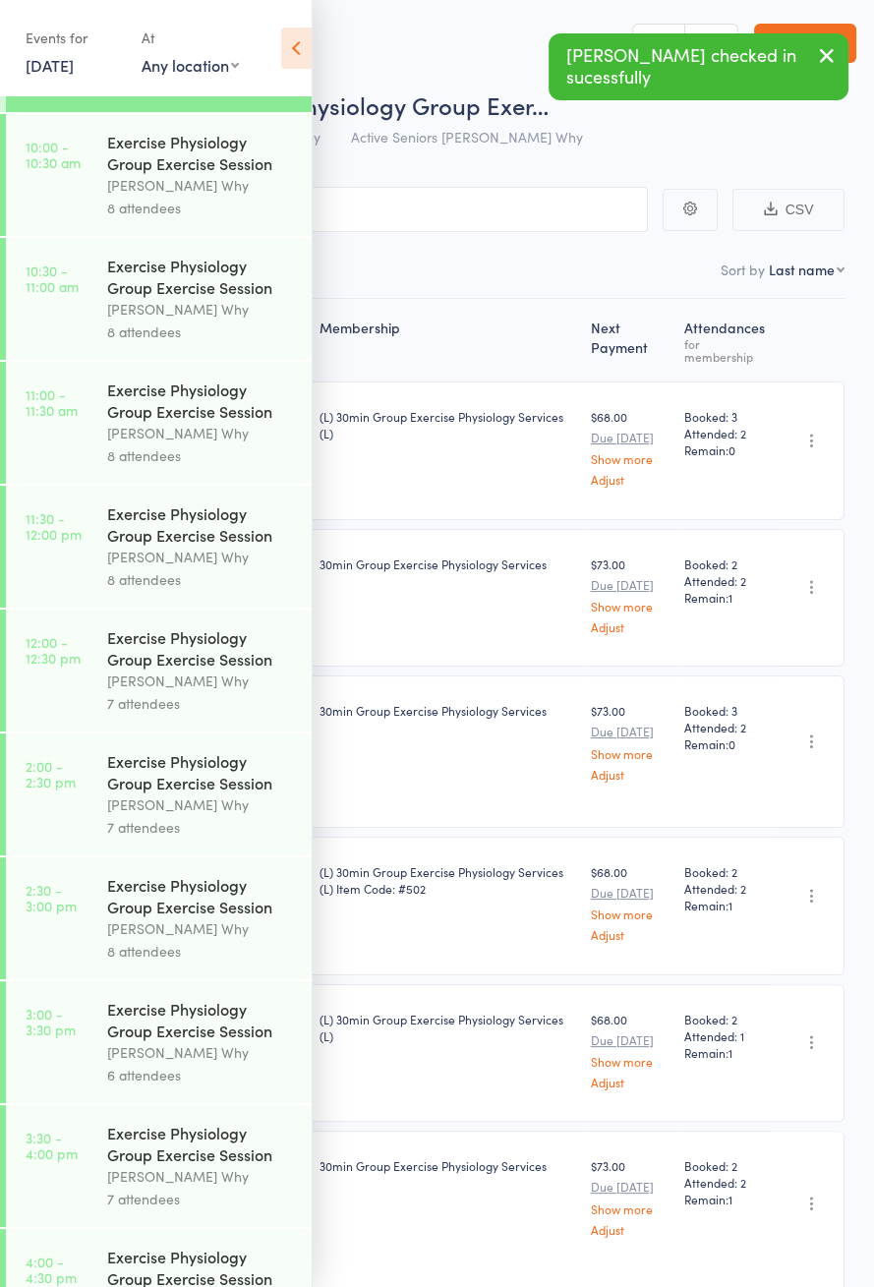
scroll to position [801, 0]
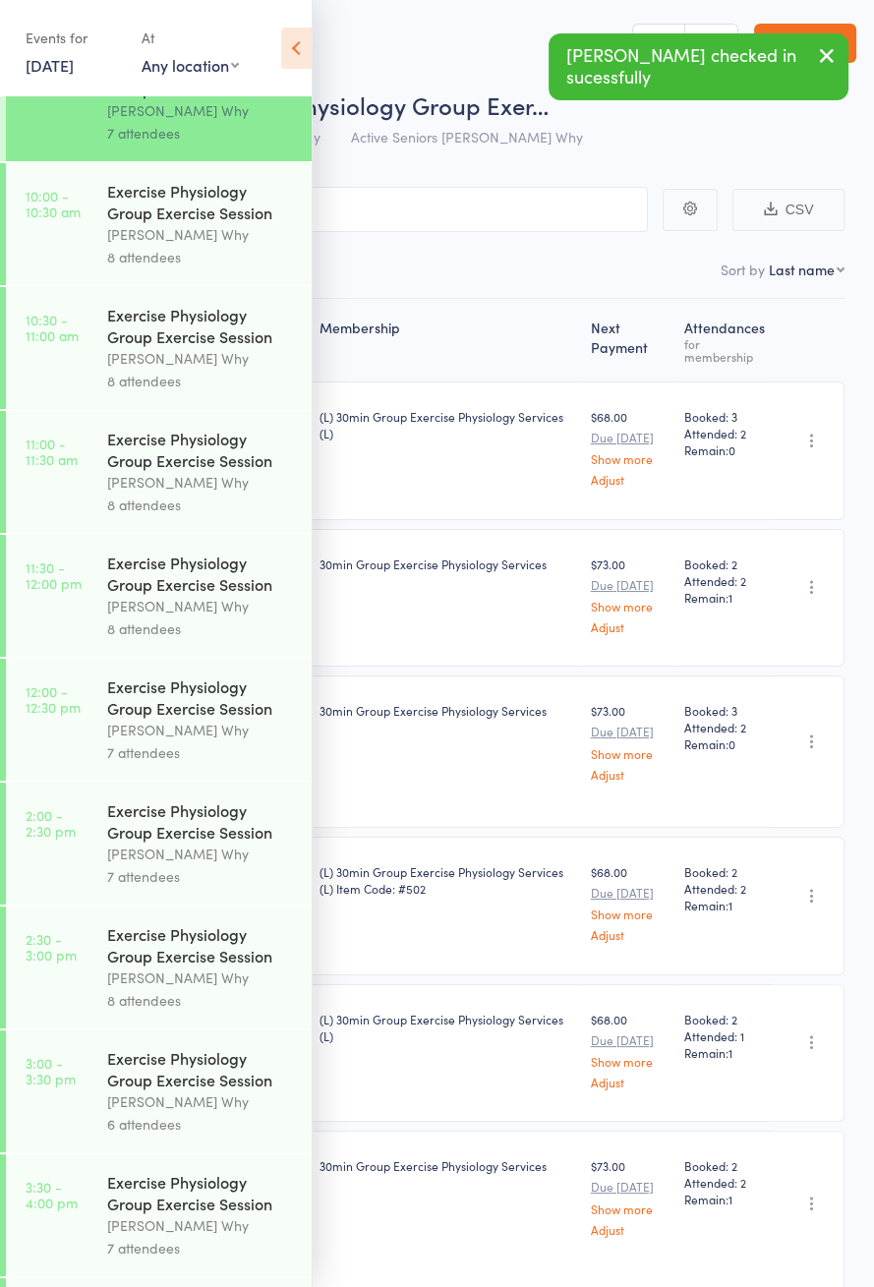
click at [106, 245] on link "10:00 - 10:30 am Exercise Physiology Group Exercise Session Dee Why 8 attendees" at bounding box center [159, 224] width 306 height 122
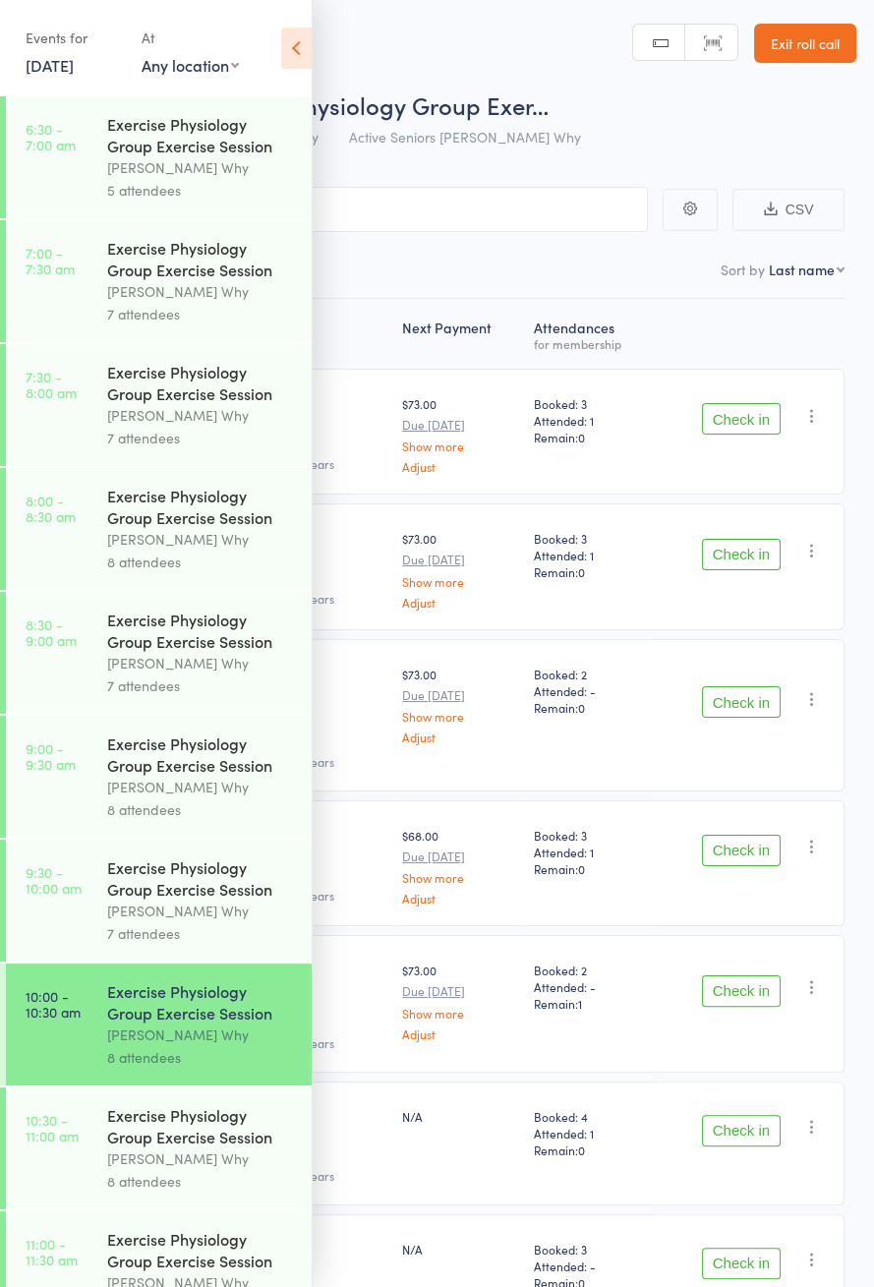
click at [298, 48] on icon at bounding box center [296, 48] width 30 height 41
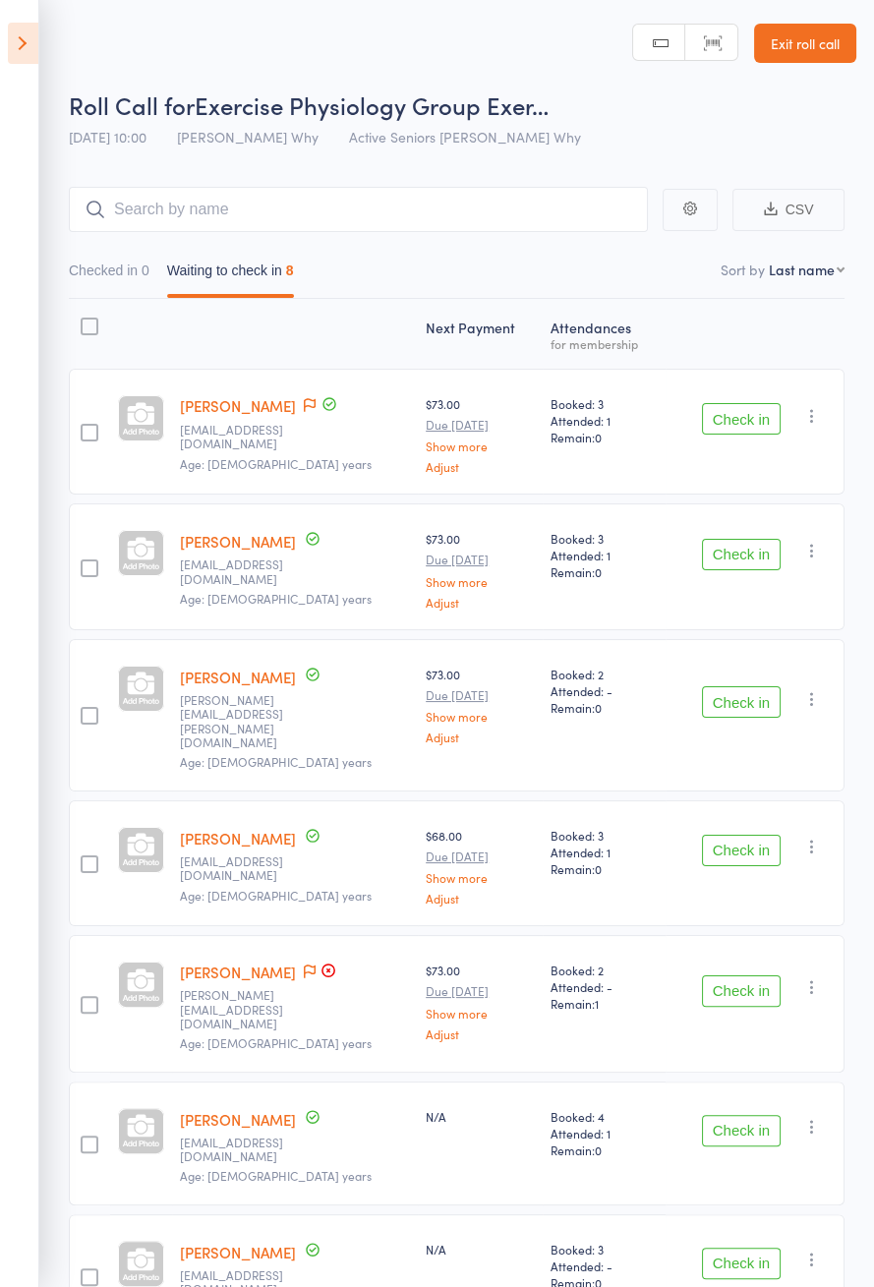
click at [735, 551] on button "Check in" at bounding box center [741, 554] width 79 height 31
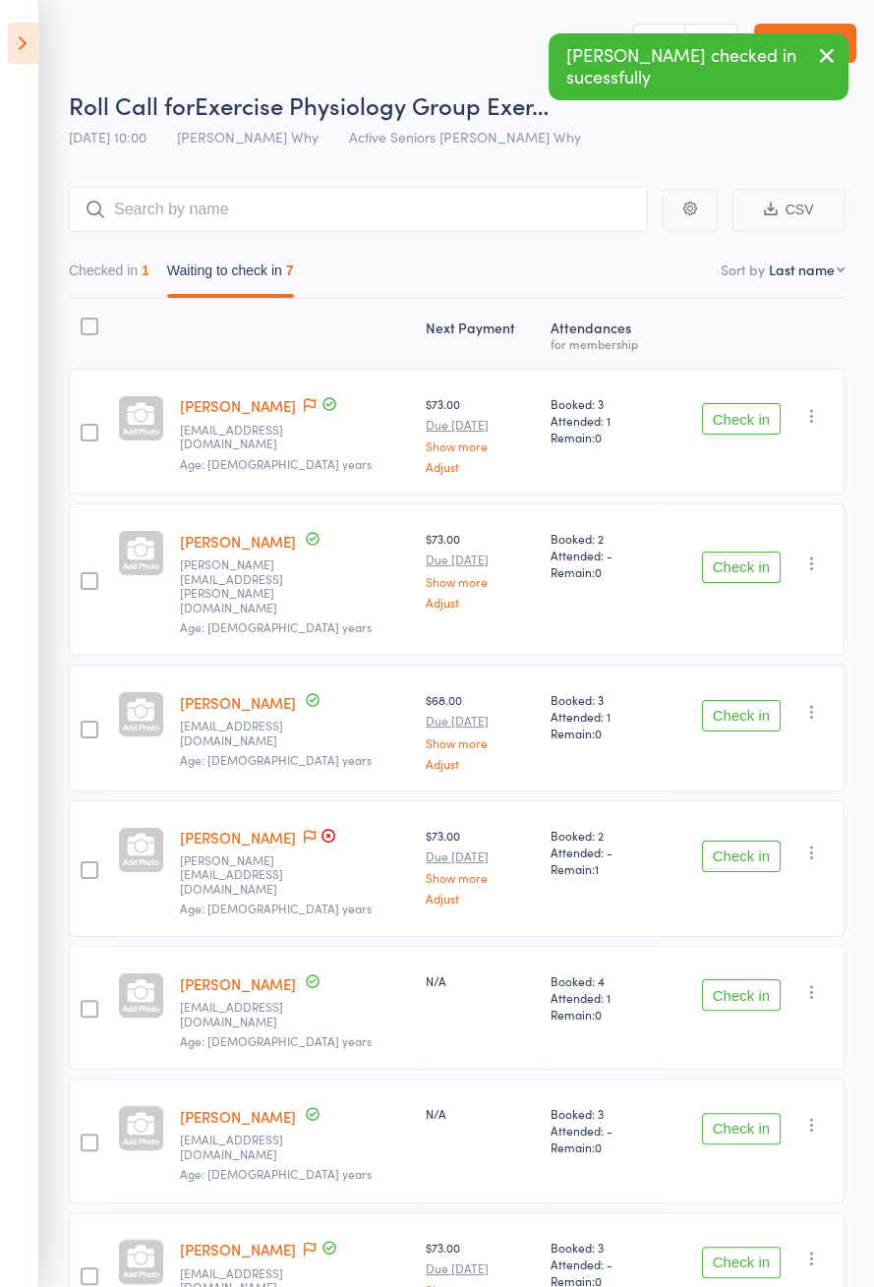
click at [738, 700] on button "Check in" at bounding box center [741, 715] width 79 height 31
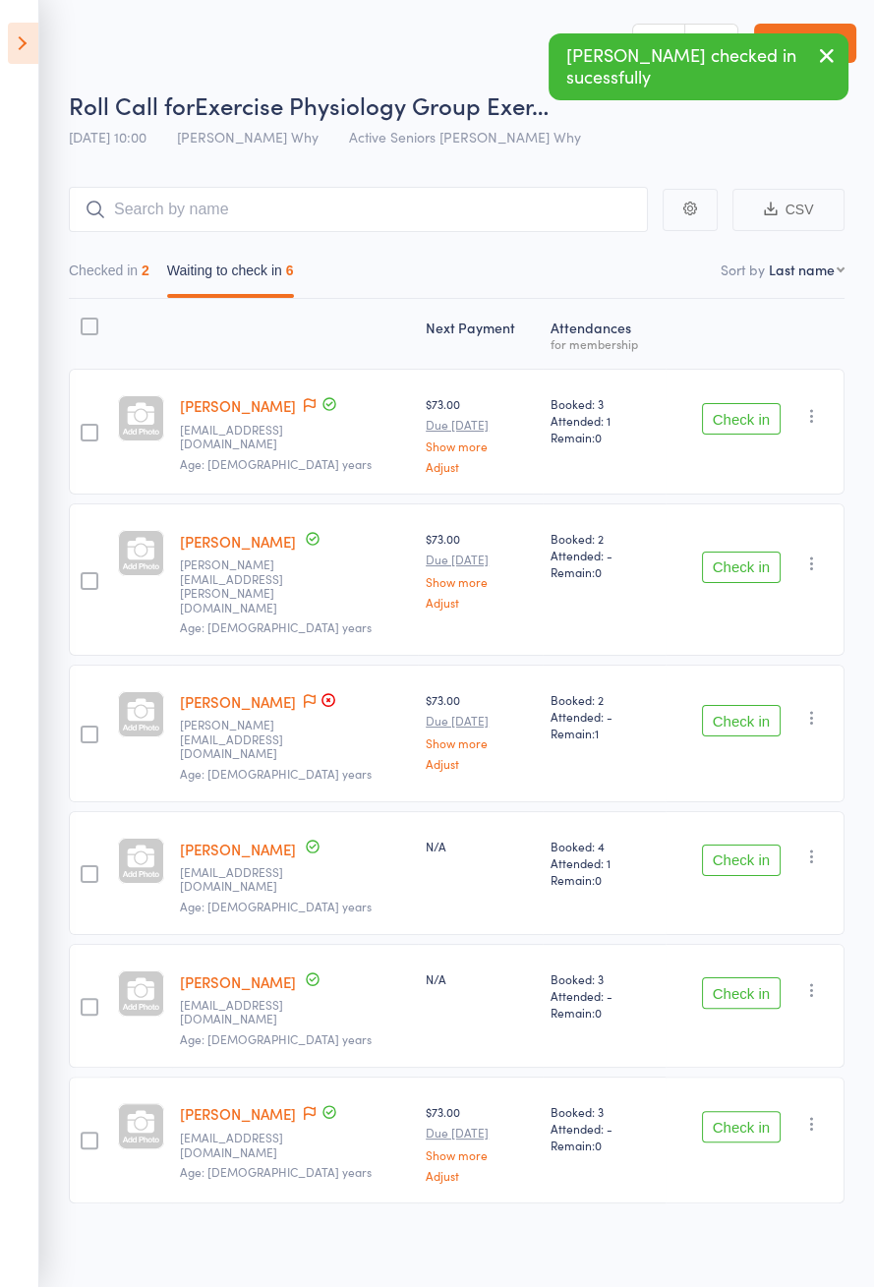
click at [742, 845] on button "Check in" at bounding box center [741, 860] width 79 height 31
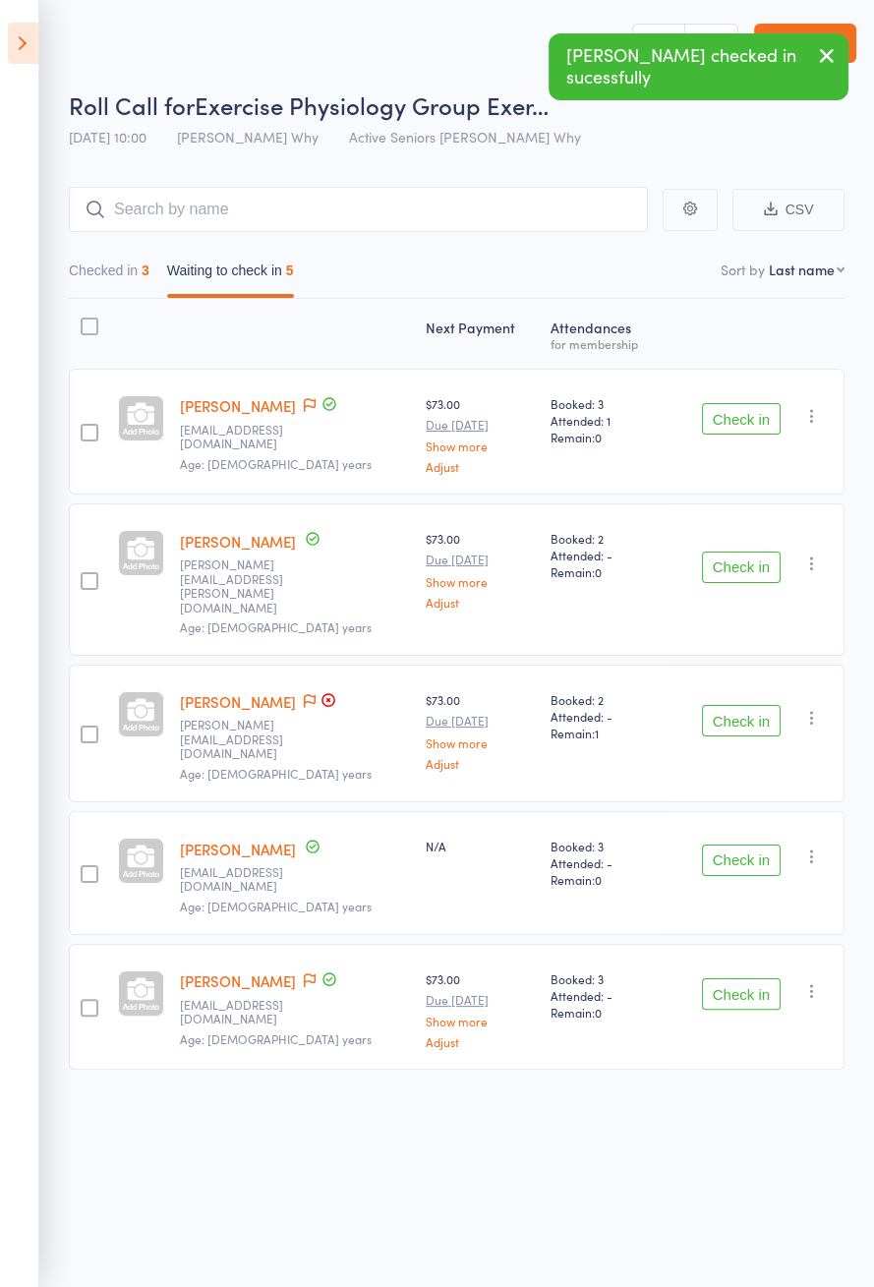
click at [250, 691] on link "Margaret Haynes" at bounding box center [238, 701] width 116 height 21
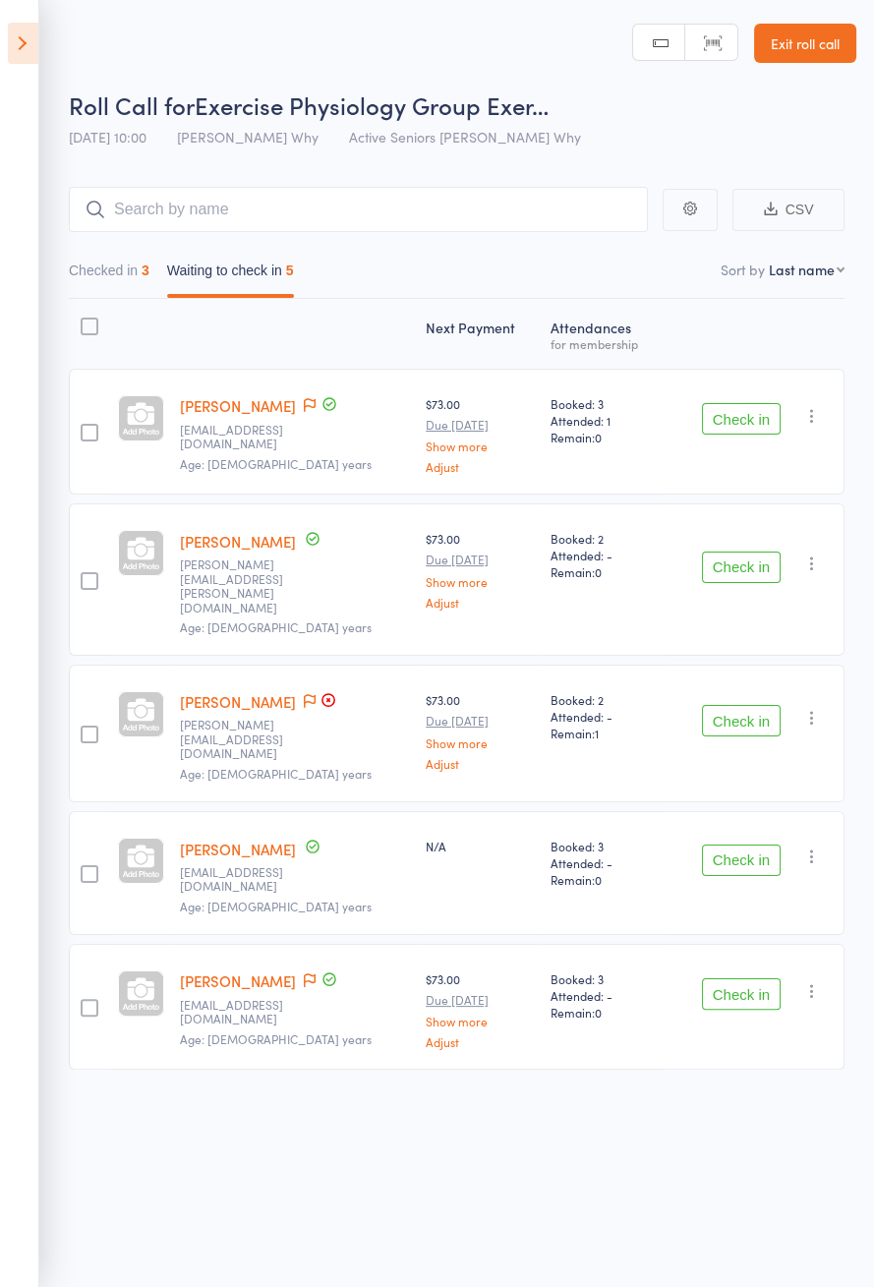
click at [315, 692] on span at bounding box center [310, 702] width 12 height 20
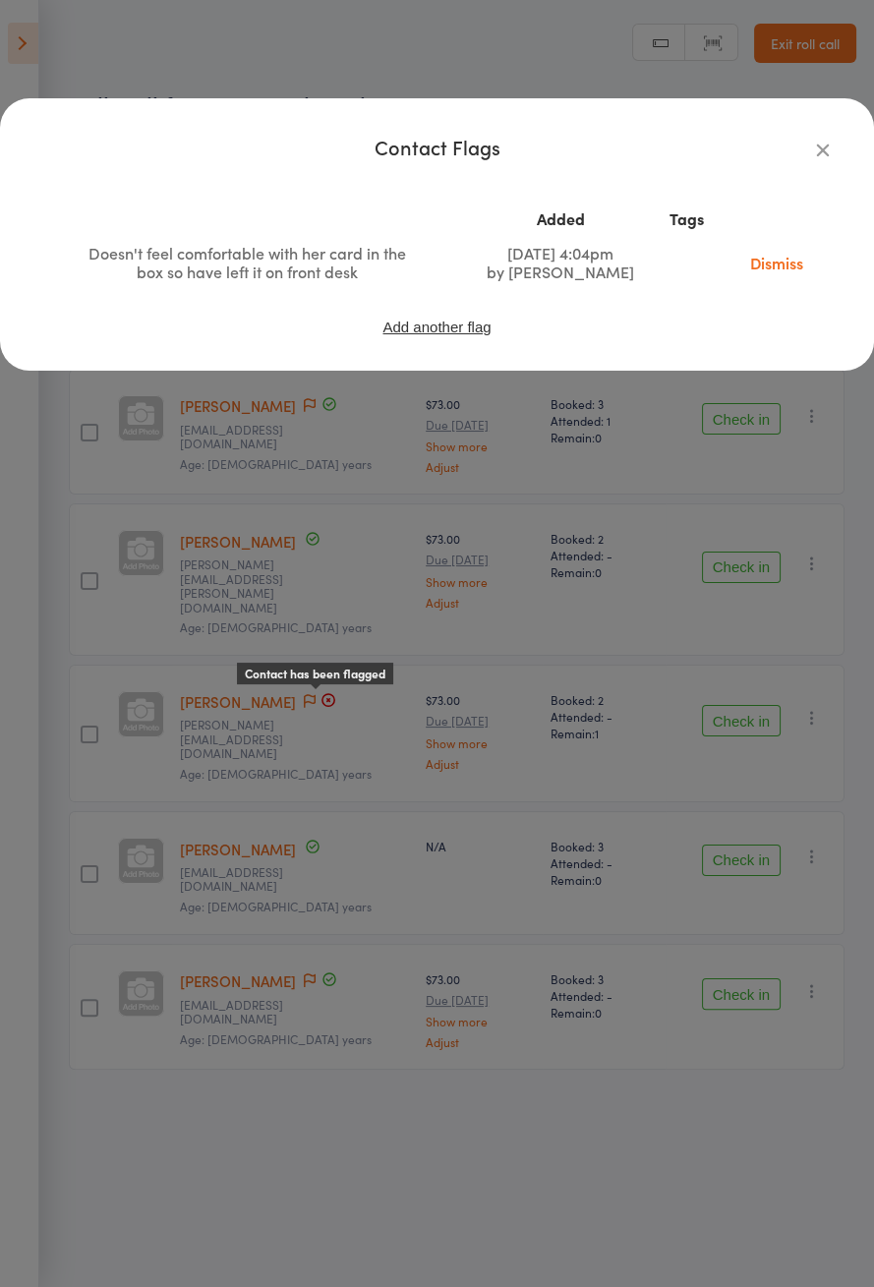
click at [831, 156] on icon "button" at bounding box center [823, 150] width 22 height 22
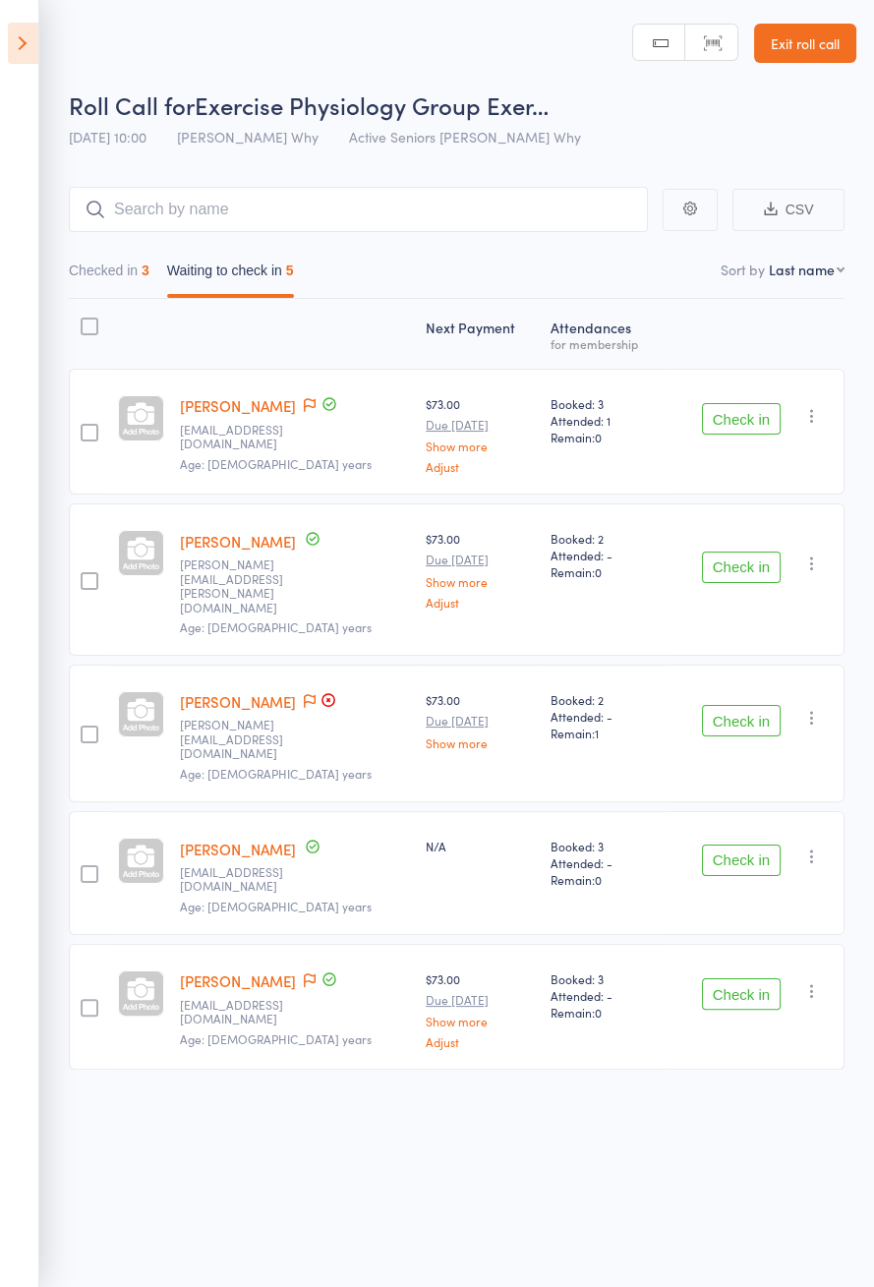
click at [316, 974] on icon at bounding box center [310, 981] width 12 height 14
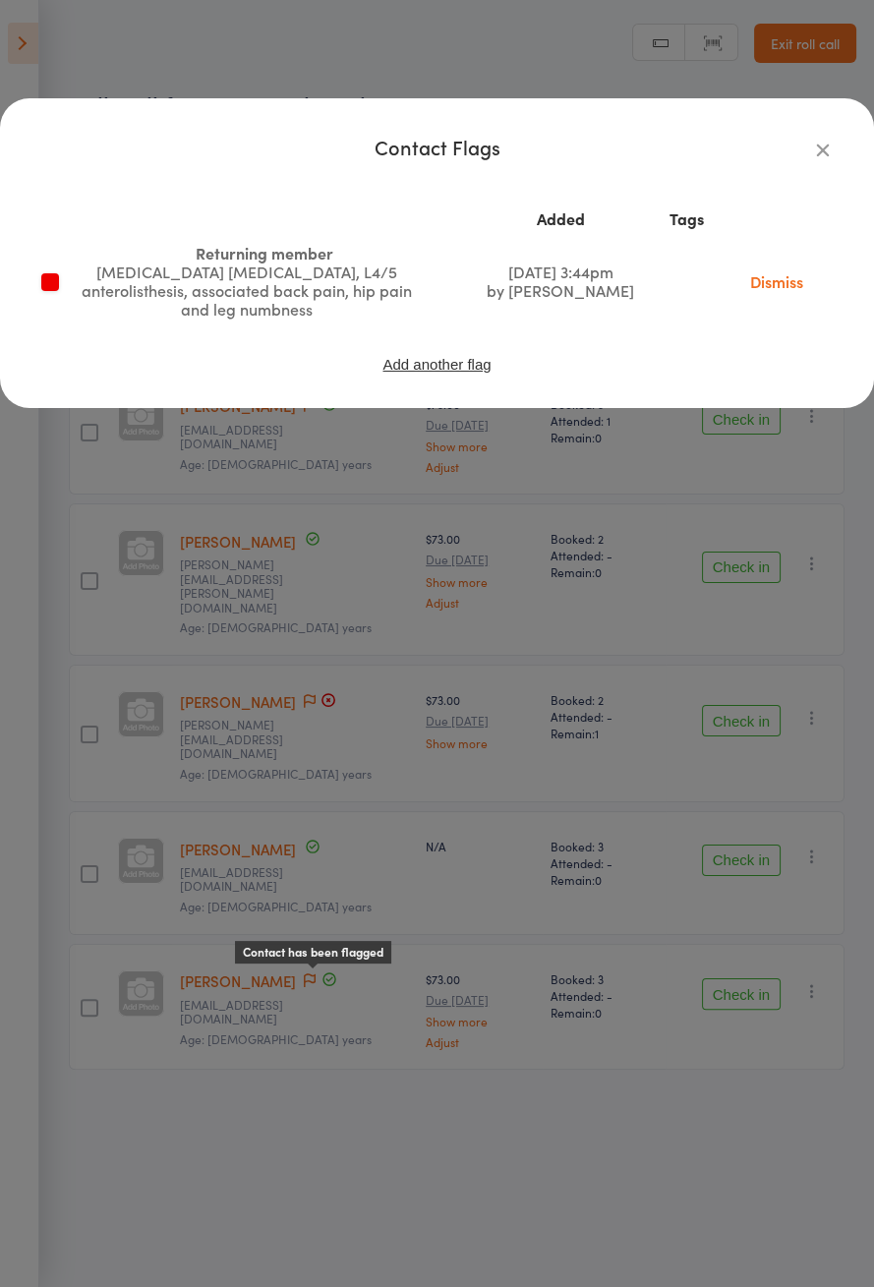
click at [826, 160] on button "button" at bounding box center [823, 150] width 24 height 24
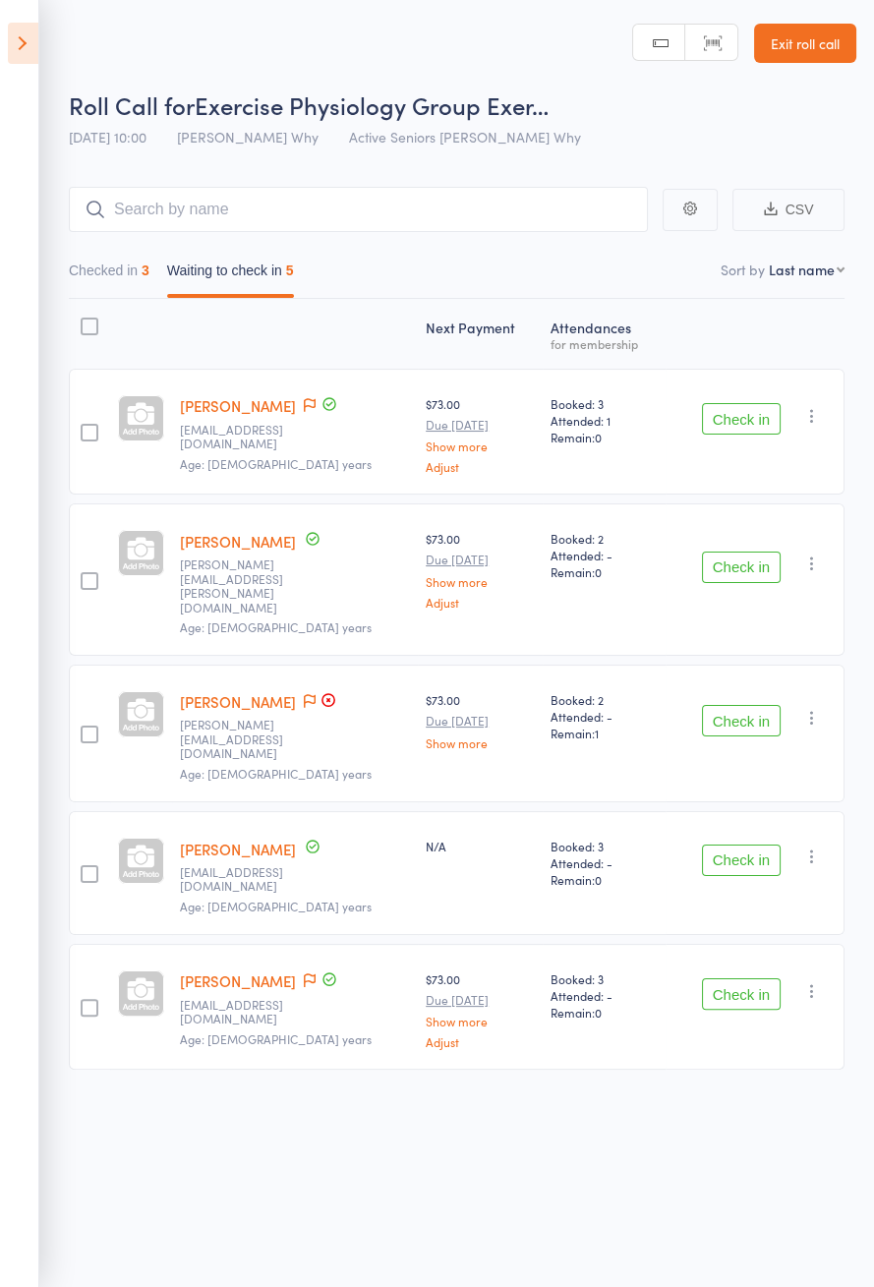
click at [315, 408] on icon at bounding box center [310, 405] width 12 height 14
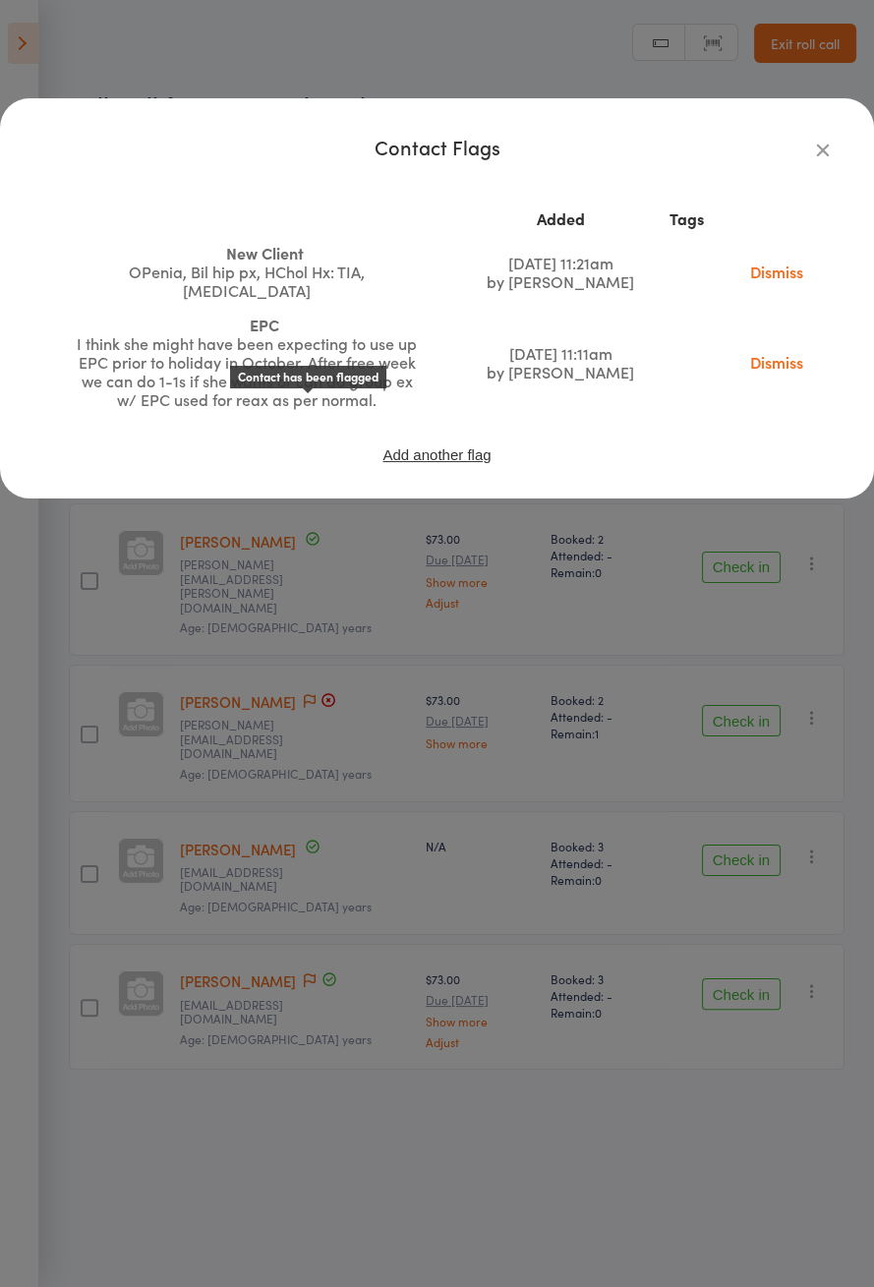
click at [572, 362] on td "Sep 10, 2025 11:11am by Aaron Kardash" at bounding box center [561, 362] width 188 height 109
click at [825, 156] on icon "button" at bounding box center [823, 150] width 22 height 22
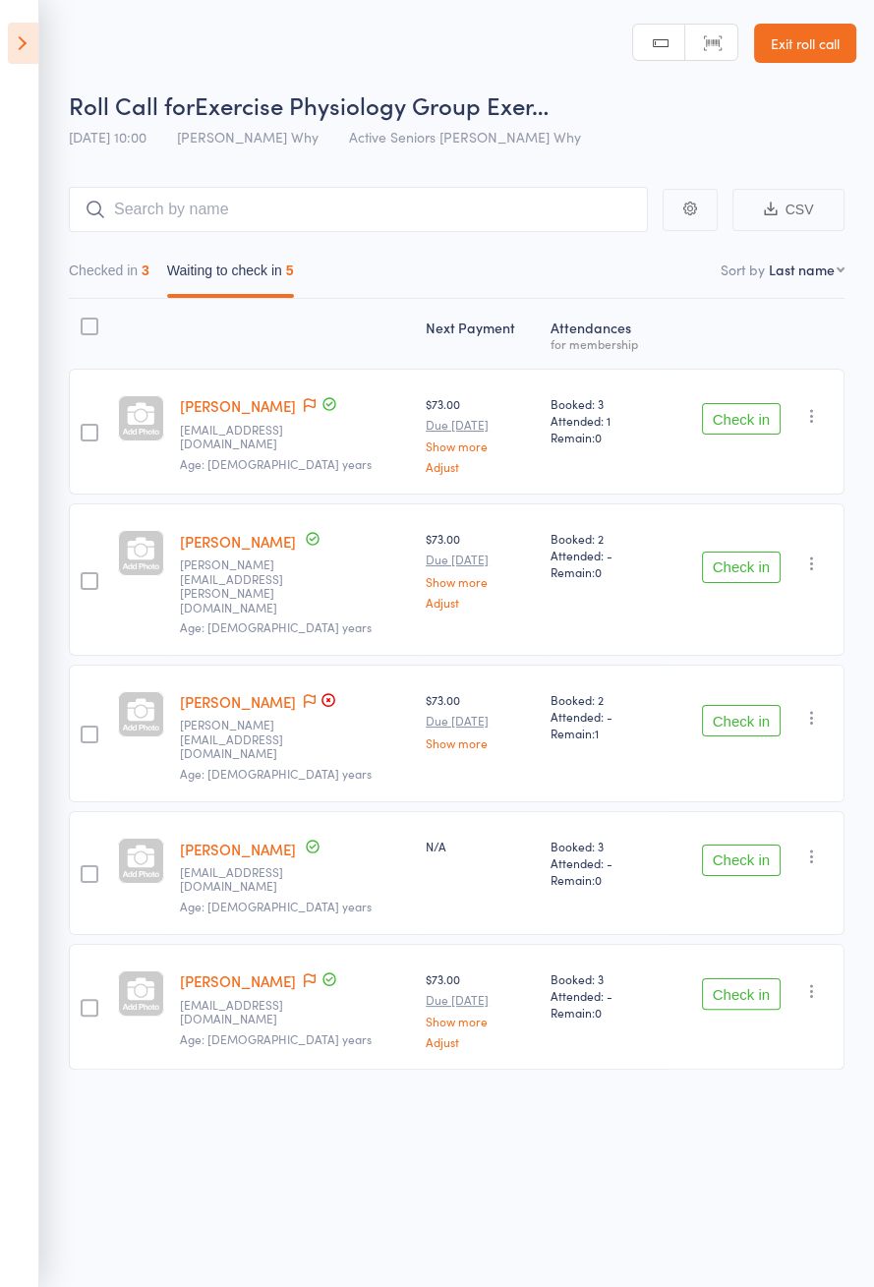
click at [313, 974] on icon at bounding box center [310, 981] width 12 height 14
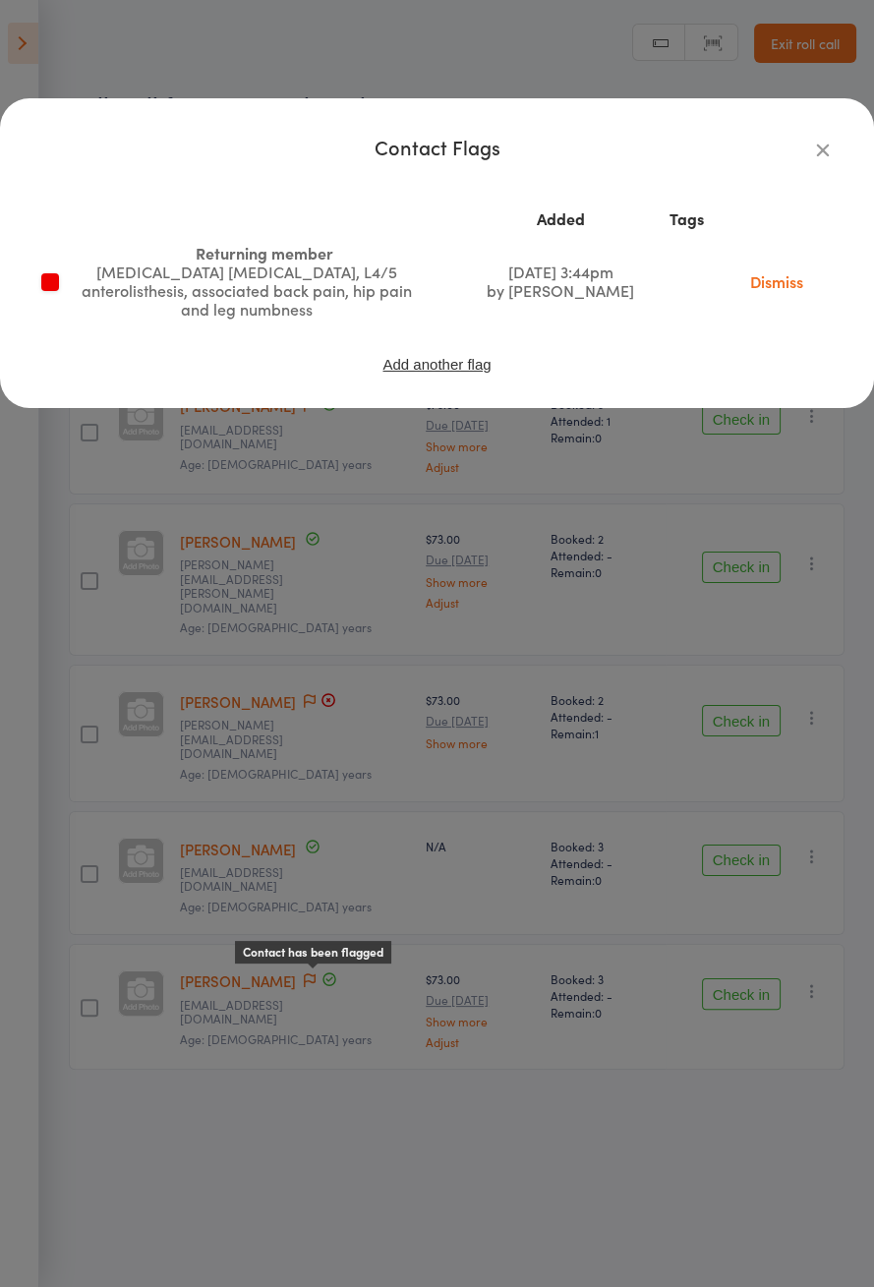
click at [823, 150] on icon "button" at bounding box center [823, 150] width 22 height 22
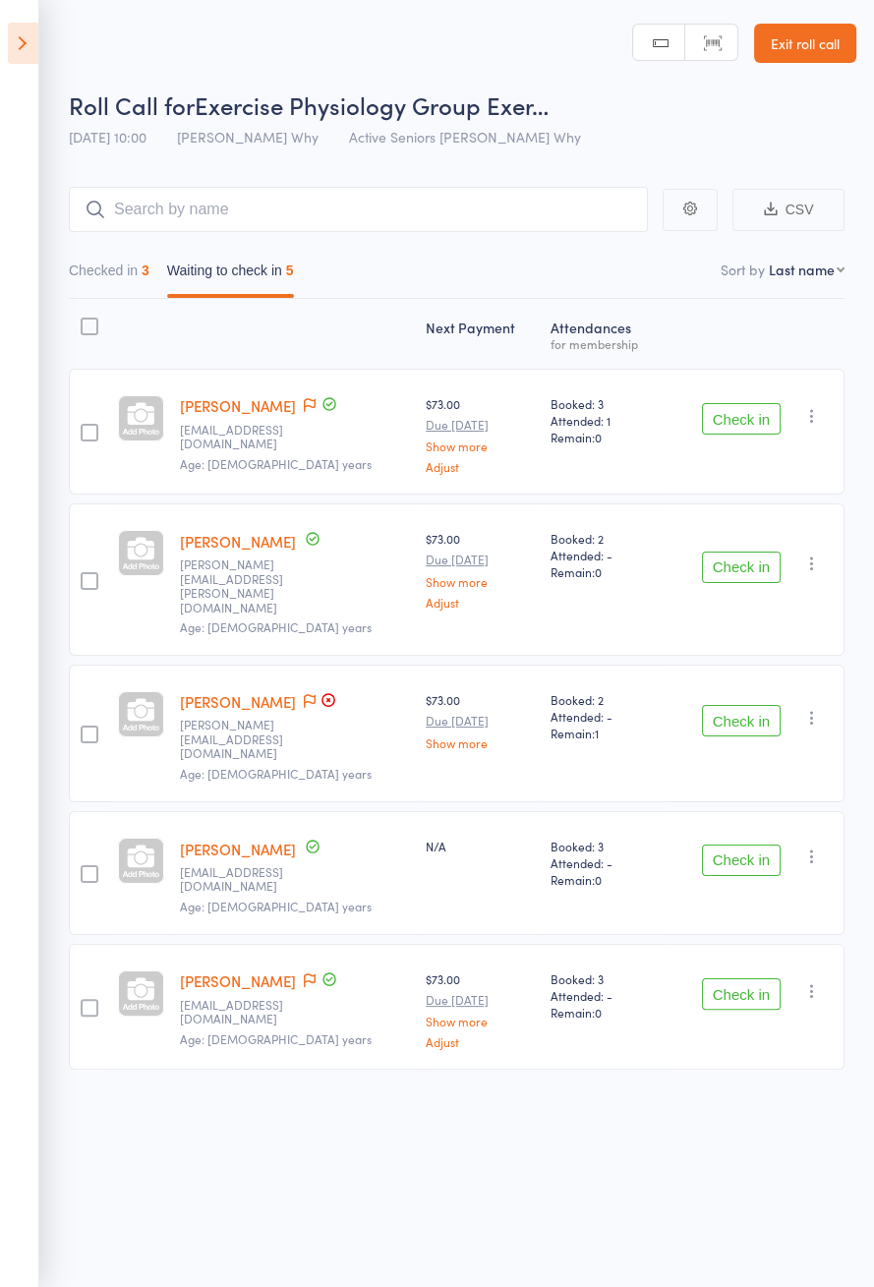
click at [310, 412] on span at bounding box center [310, 406] width 12 height 20
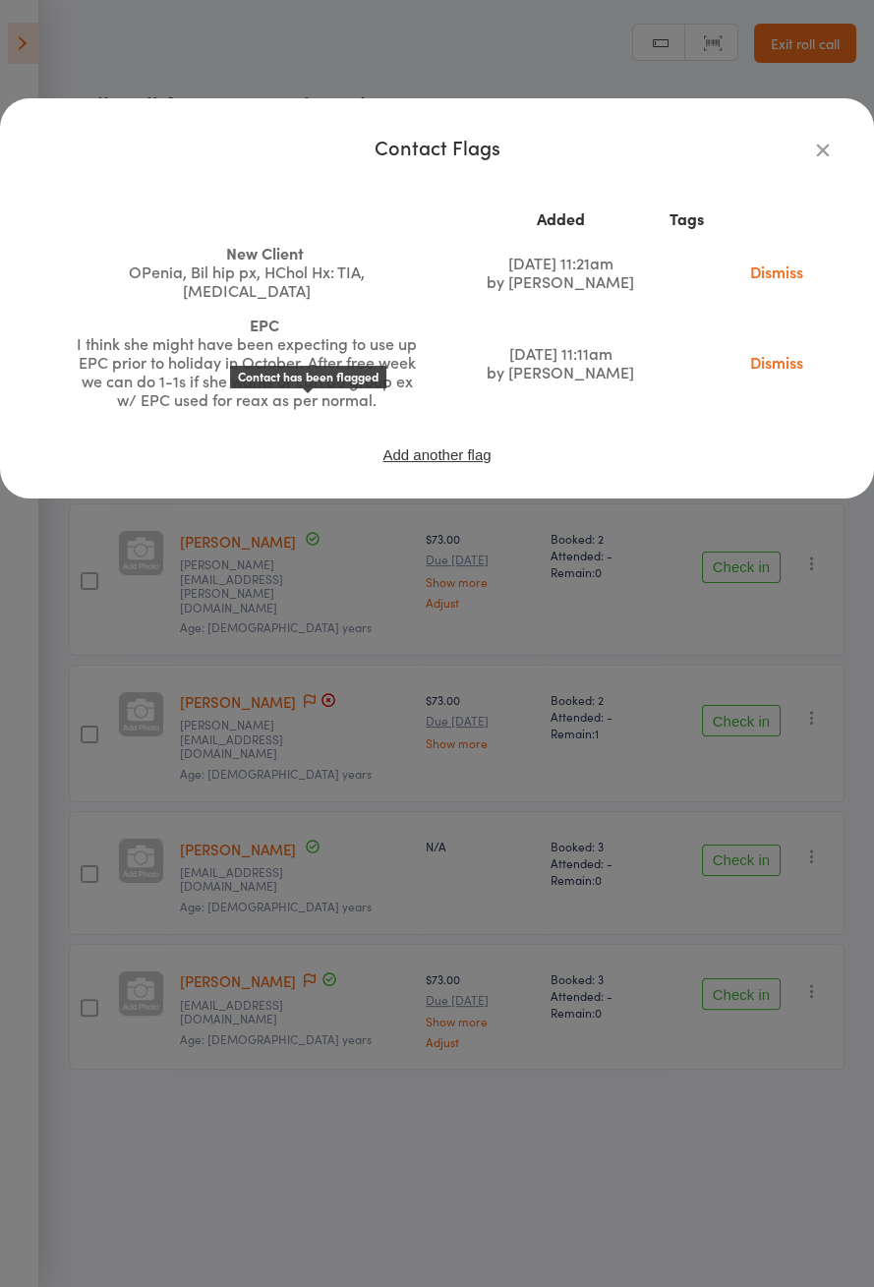
click at [823, 157] on icon "button" at bounding box center [823, 150] width 22 height 22
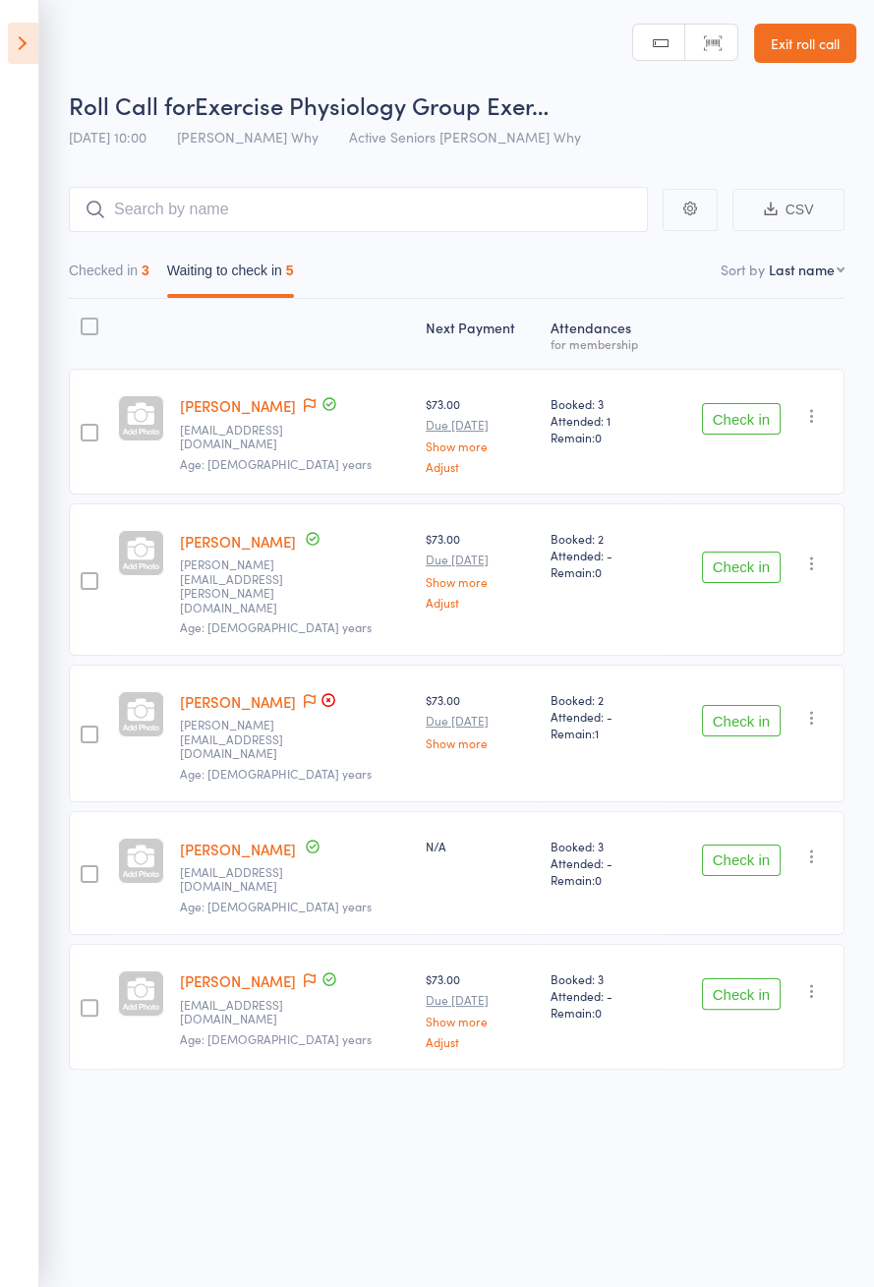
click at [29, 61] on icon at bounding box center [23, 43] width 30 height 41
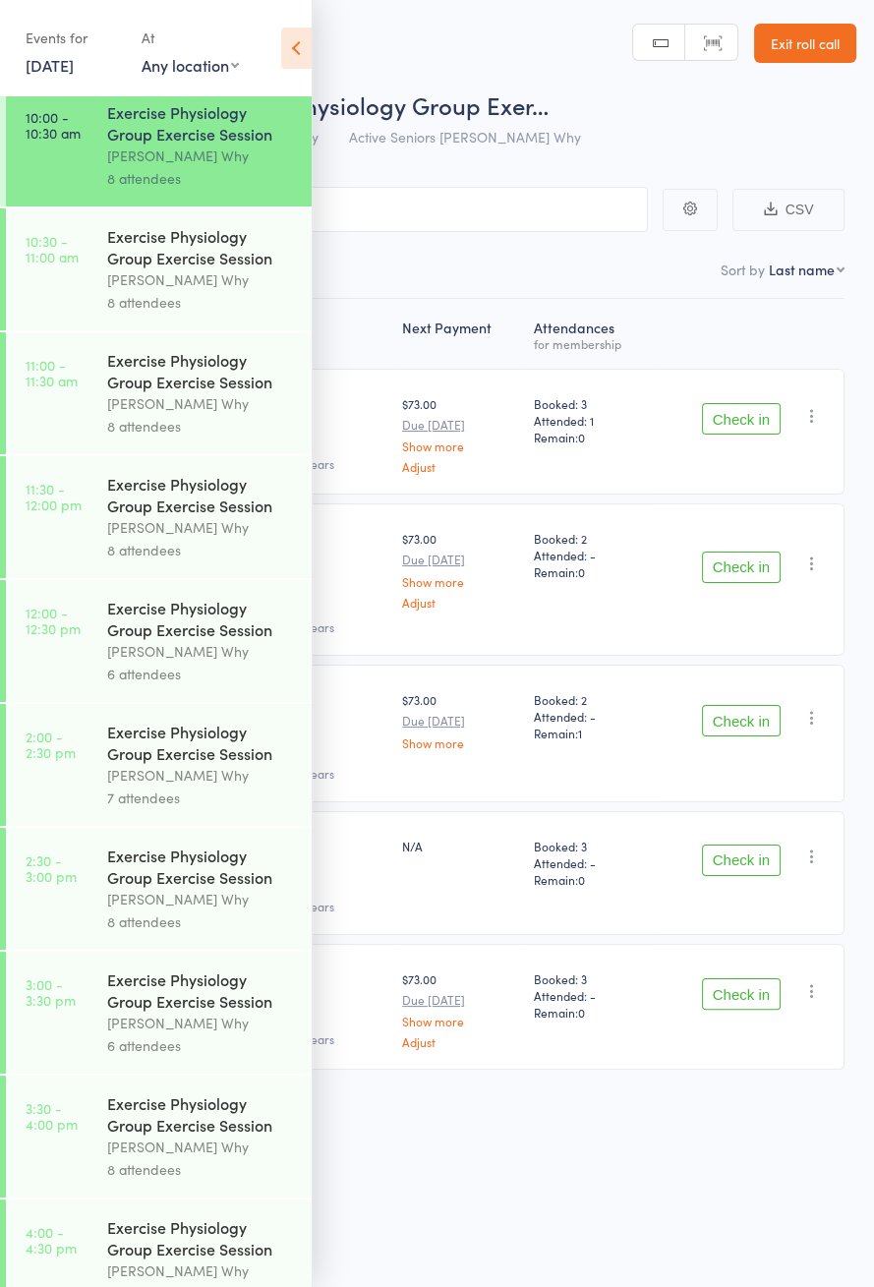
scroll to position [883, 0]
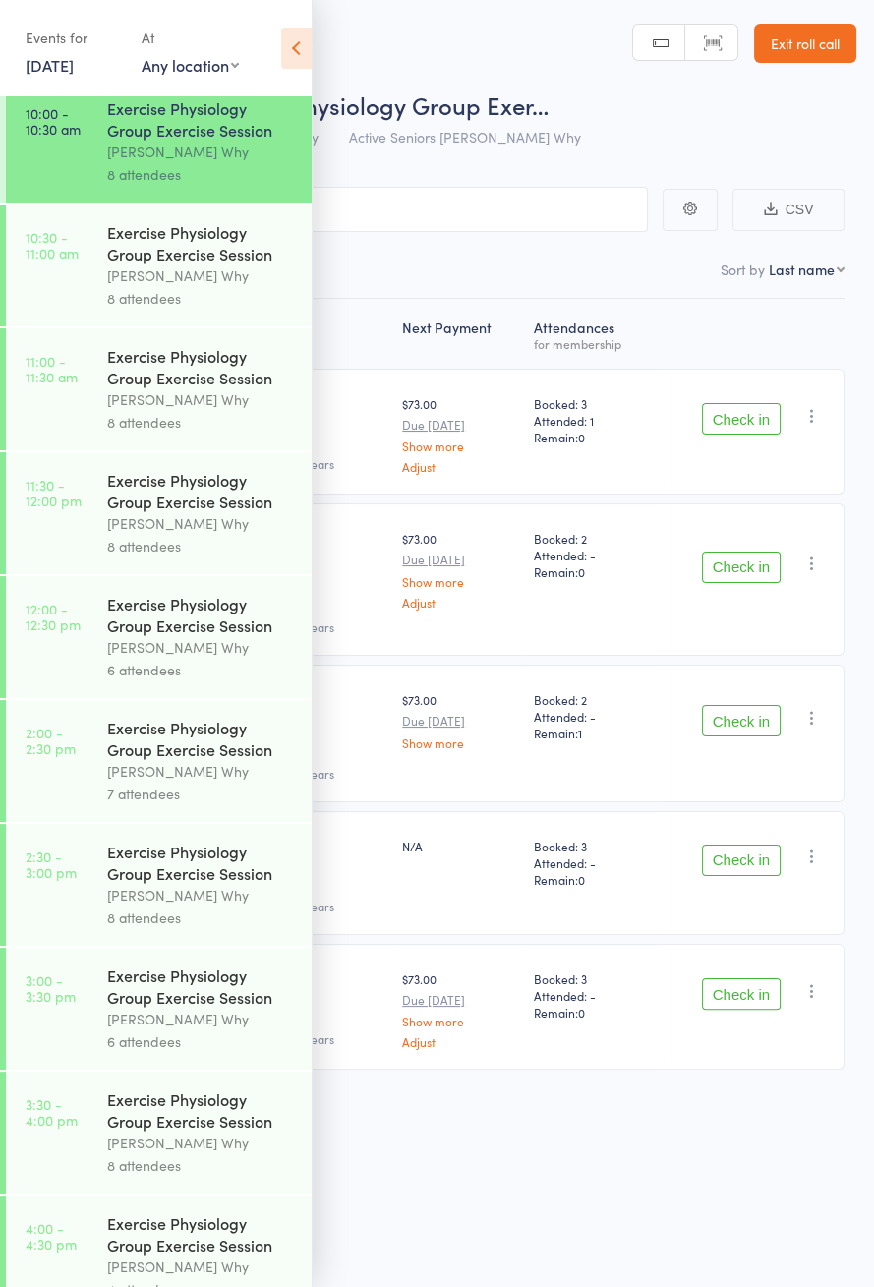
click at [299, 64] on icon at bounding box center [296, 48] width 30 height 41
click at [286, 76] on header "Roll Call for Exercise Physiology Group Exer… 17 Sep 10:00 Dee Why Active Senio…" at bounding box center [437, 78] width 874 height 157
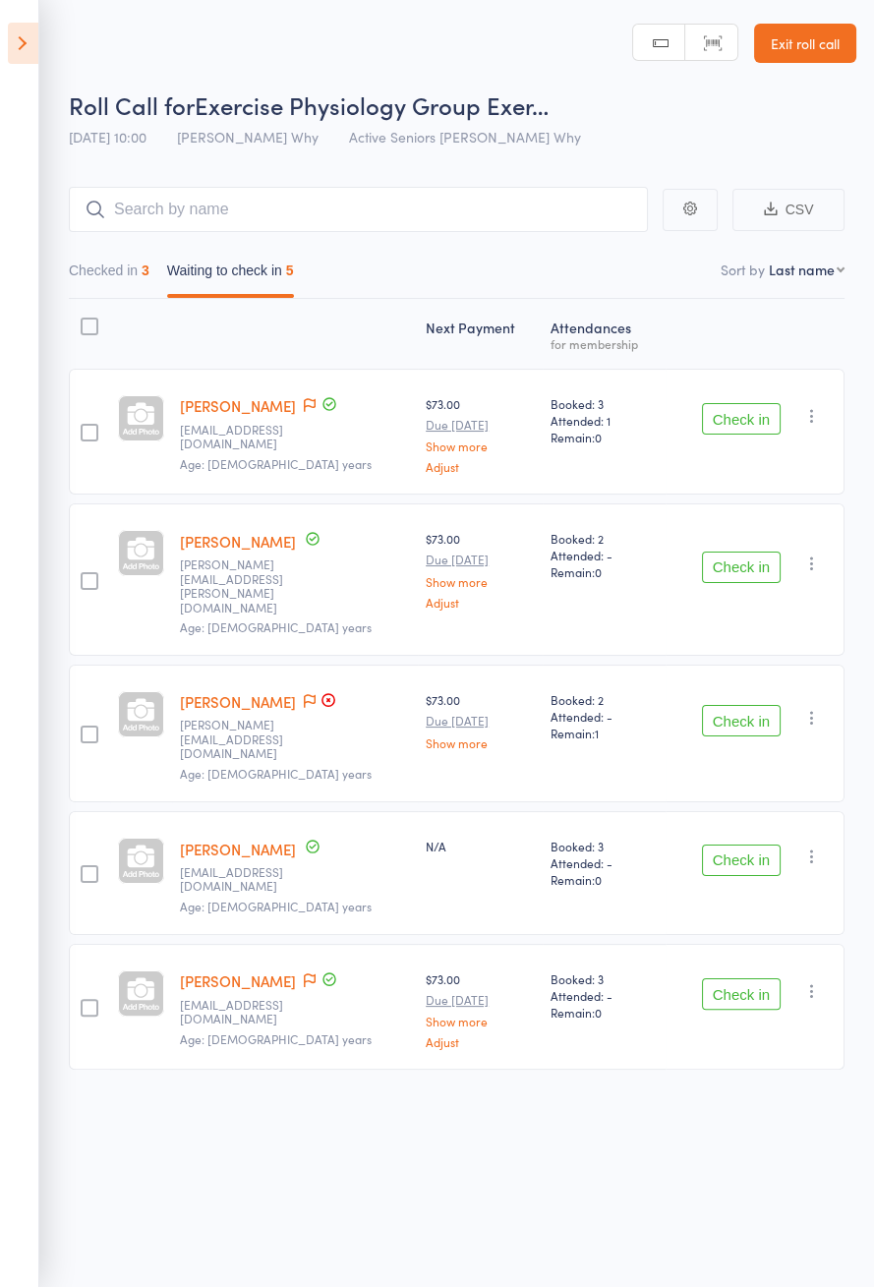
click at [742, 845] on button "Check in" at bounding box center [741, 860] width 79 height 31
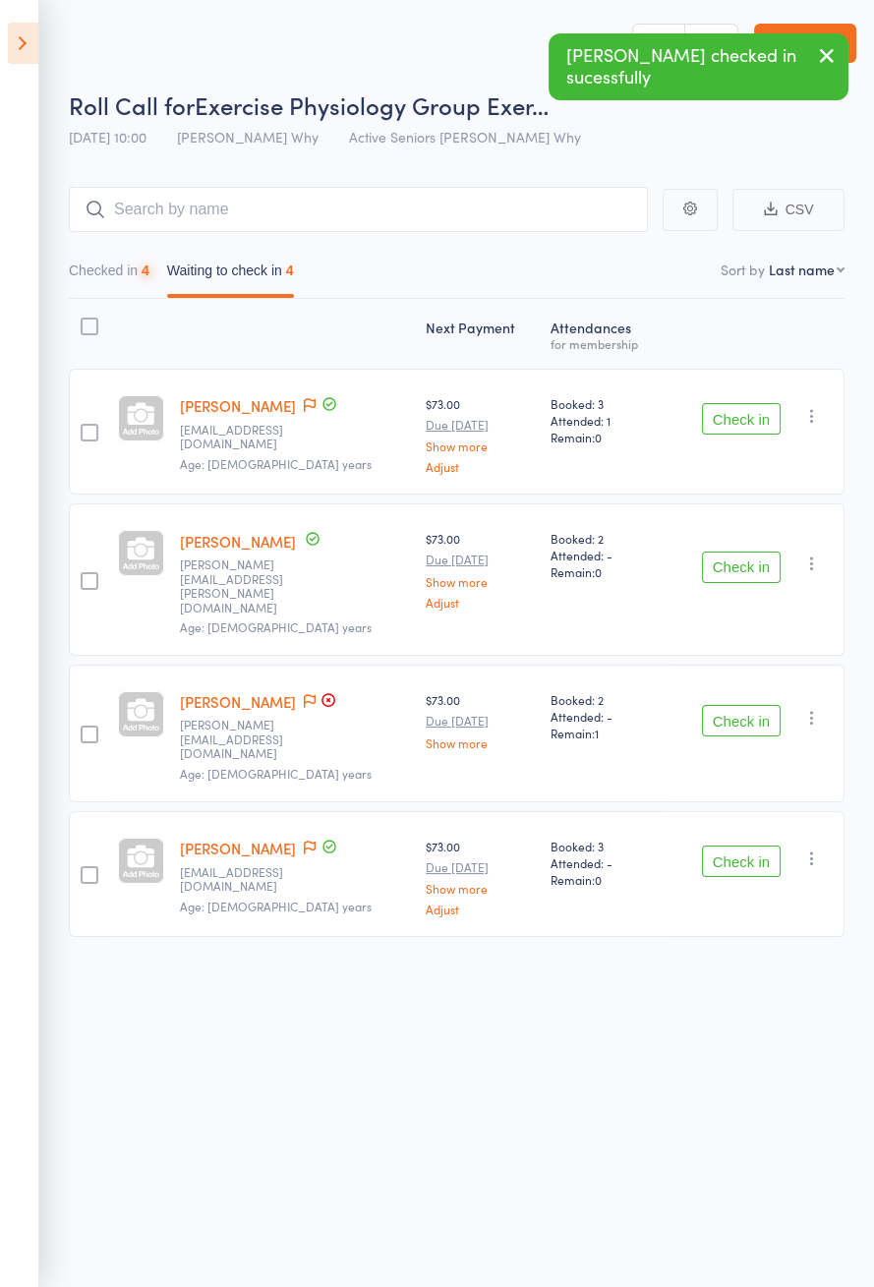
click at [741, 557] on button "Check in" at bounding box center [741, 567] width 79 height 31
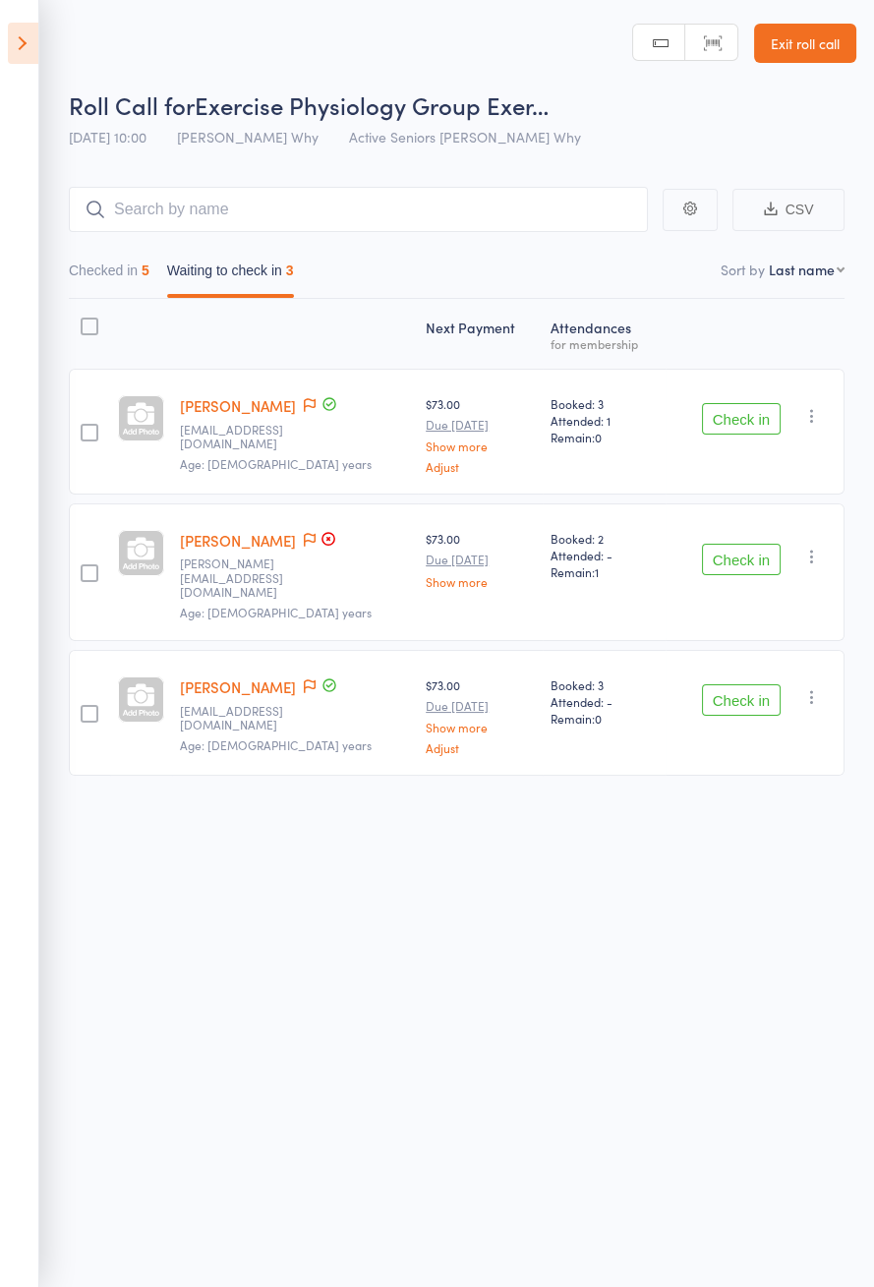
click at [316, 533] on icon at bounding box center [310, 540] width 12 height 14
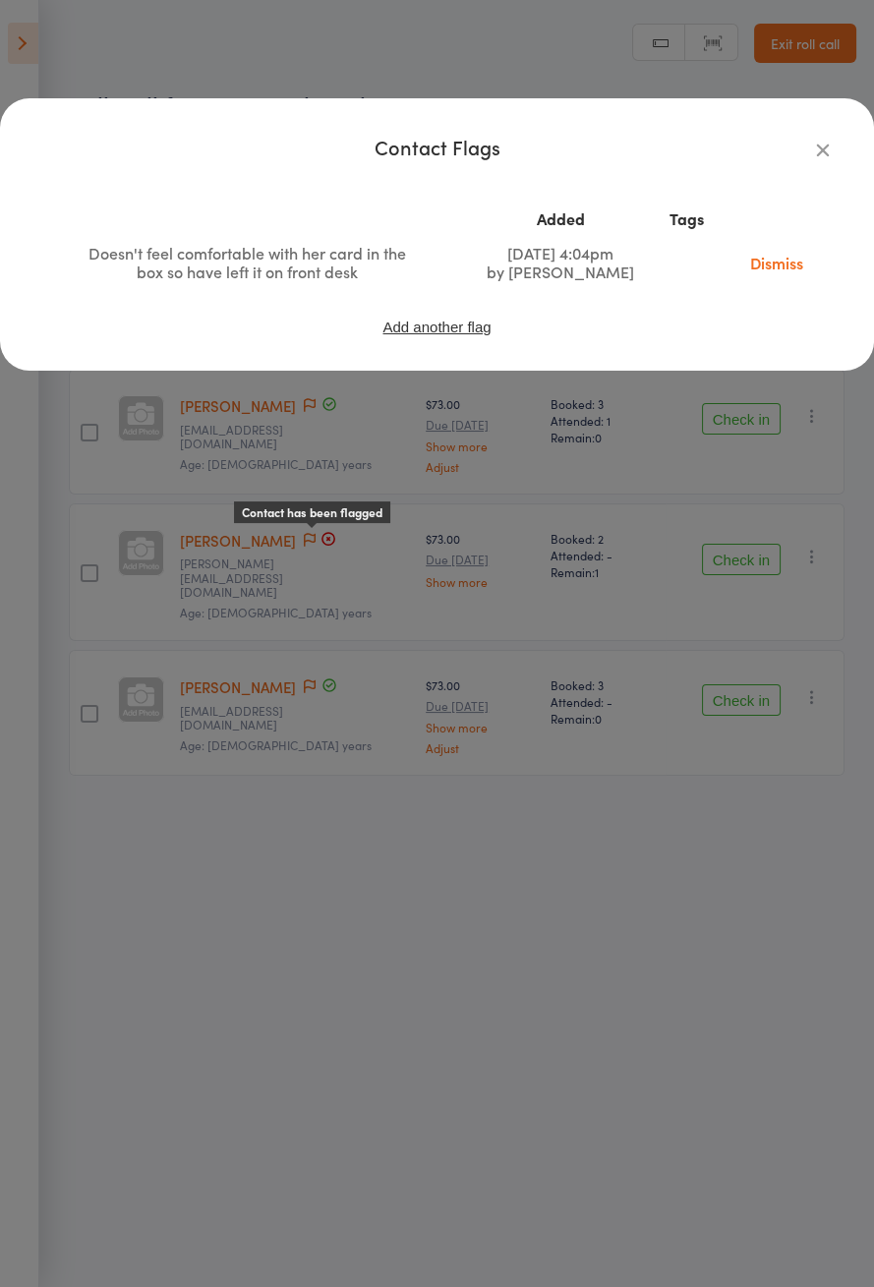
click at [106, 845] on div "Contact Flags Added Tags Doesn't feel comfortable with her card in the box so h…" at bounding box center [437, 643] width 874 height 1287
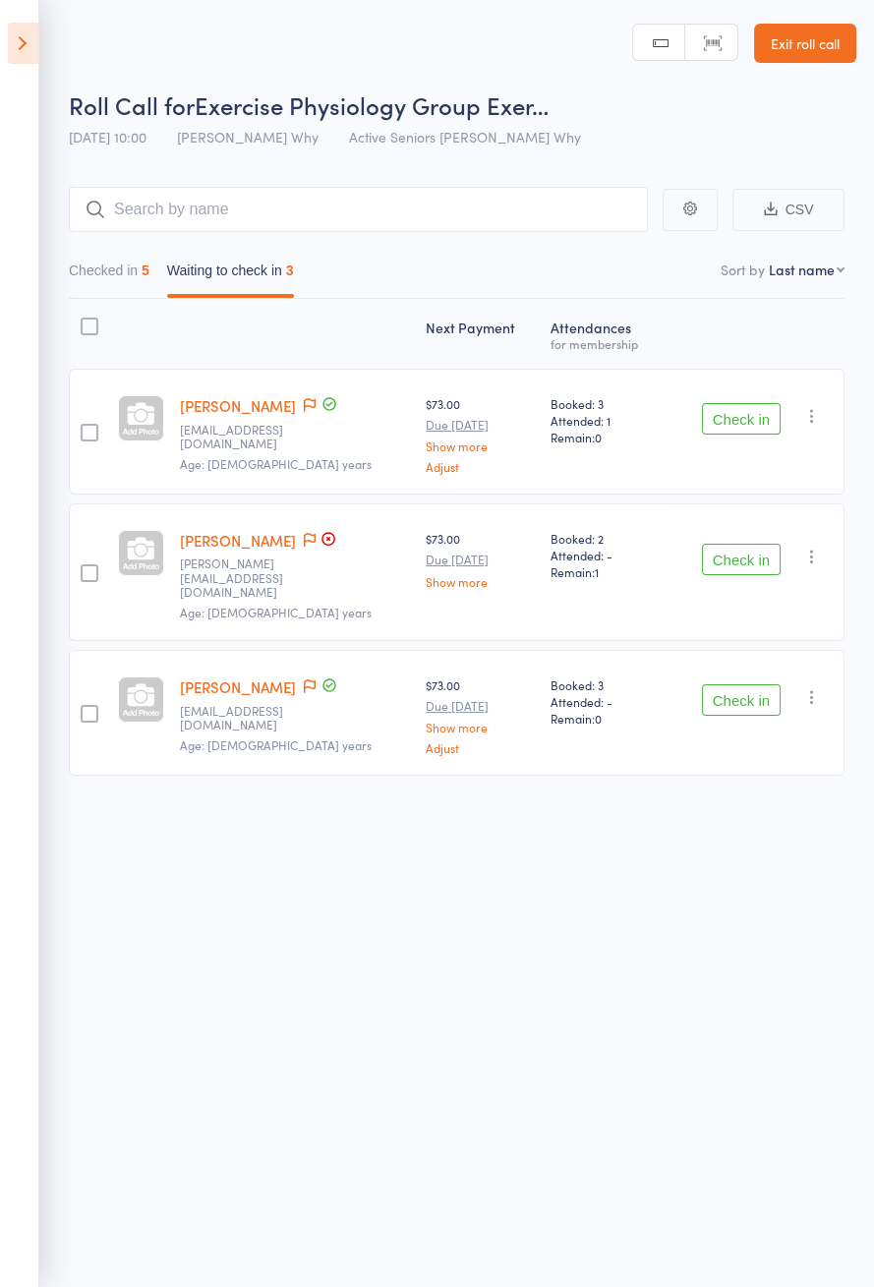
click at [764, 411] on button "Check in" at bounding box center [741, 418] width 79 height 31
click at [765, 410] on button "Check in" at bounding box center [741, 418] width 79 height 31
click at [764, 410] on button "Check in" at bounding box center [741, 418] width 79 height 31
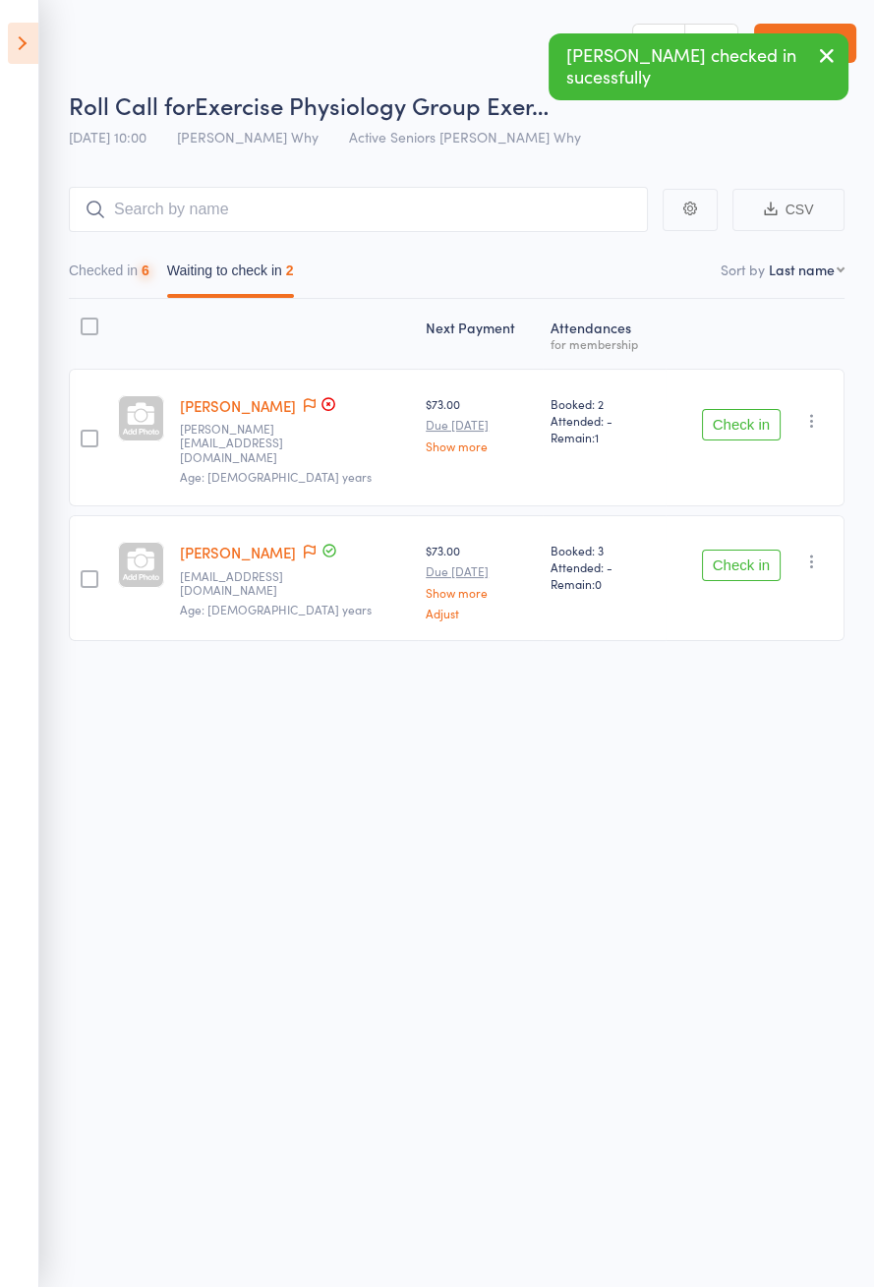
click at [765, 409] on button "Check in" at bounding box center [741, 424] width 79 height 31
click at [767, 409] on button "Check in" at bounding box center [741, 424] width 79 height 31
click at [763, 409] on button "Check in" at bounding box center [741, 424] width 79 height 31
click at [761, 409] on button "Check in" at bounding box center [741, 424] width 79 height 31
click at [761, 550] on button "Check in" at bounding box center [741, 565] width 79 height 31
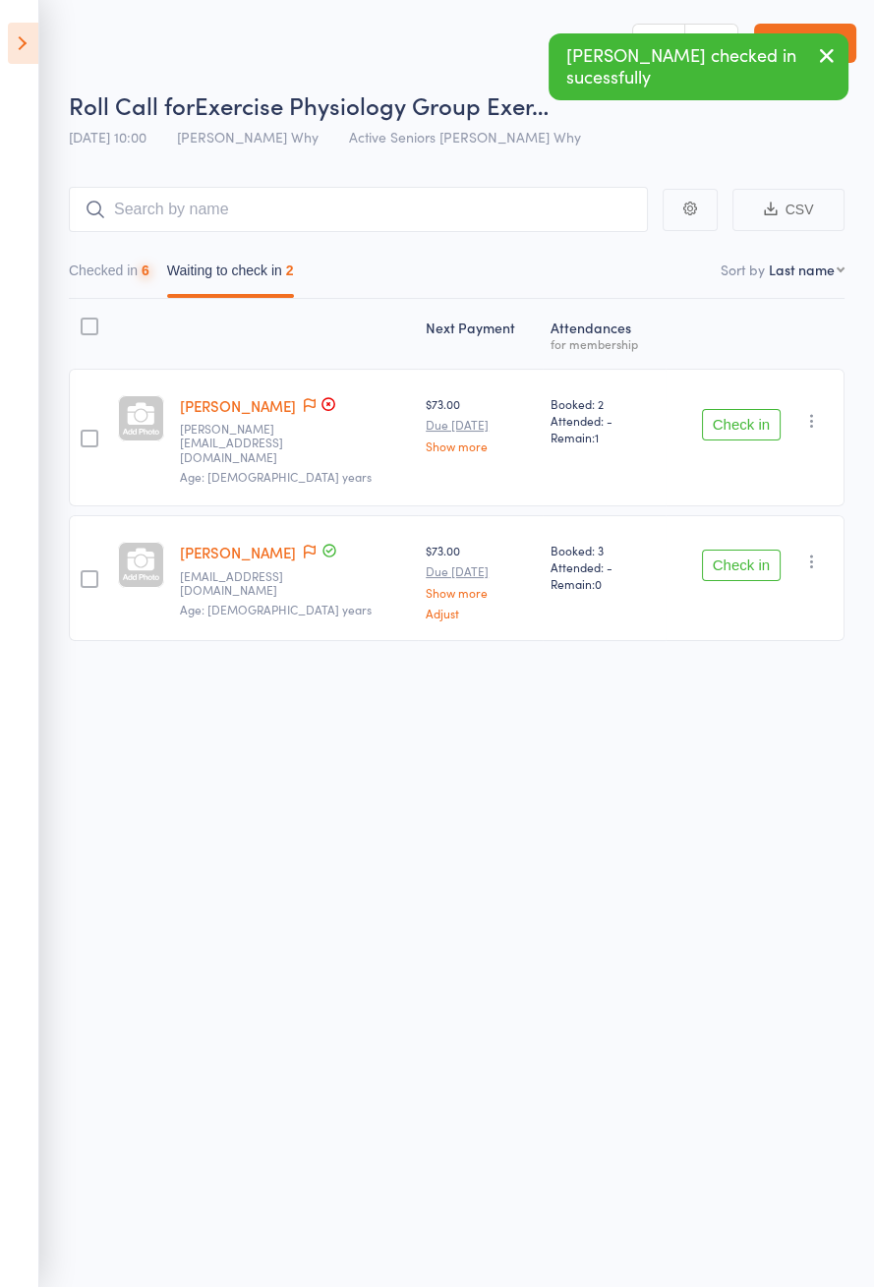
click at [762, 550] on button "Check in" at bounding box center [741, 565] width 79 height 31
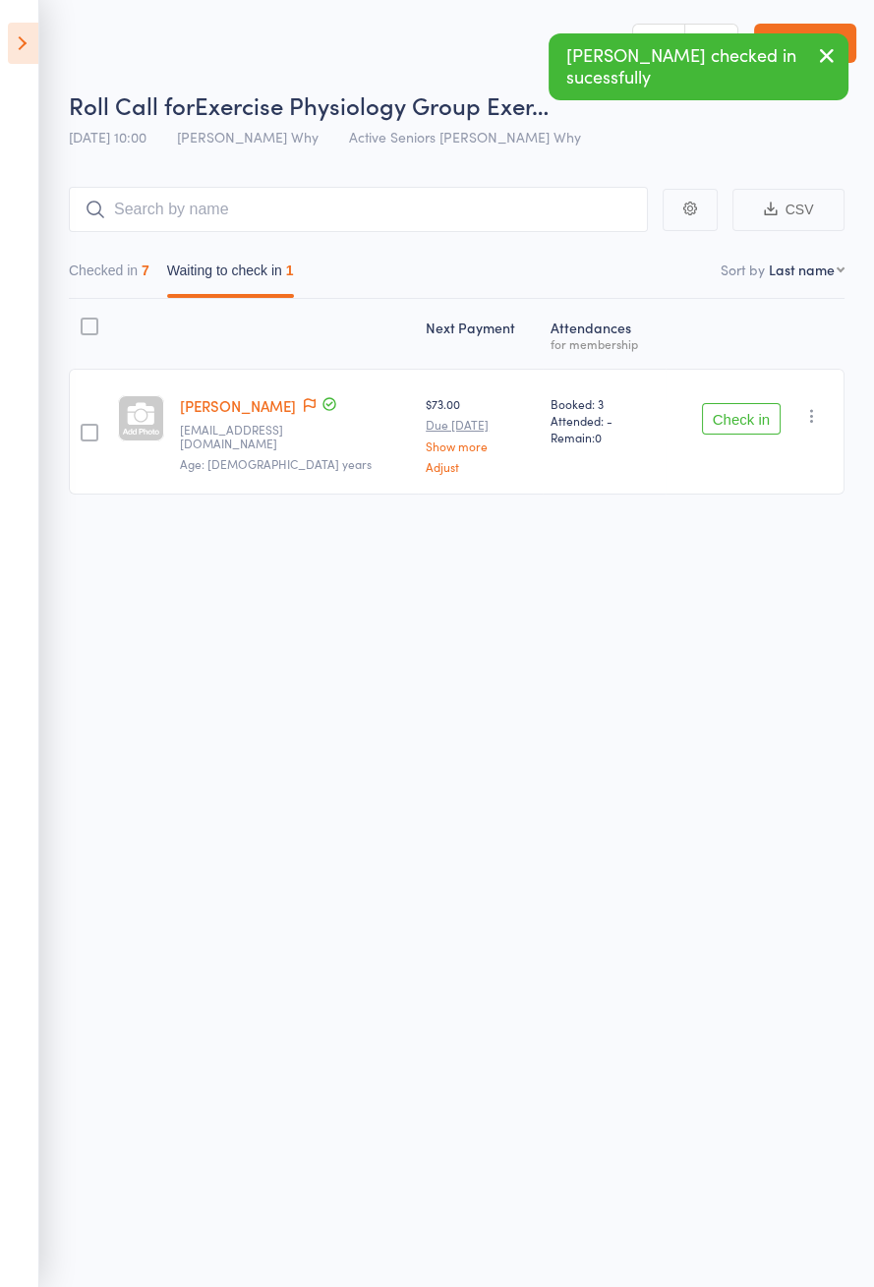
click at [762, 413] on button "Check in" at bounding box center [741, 418] width 79 height 31
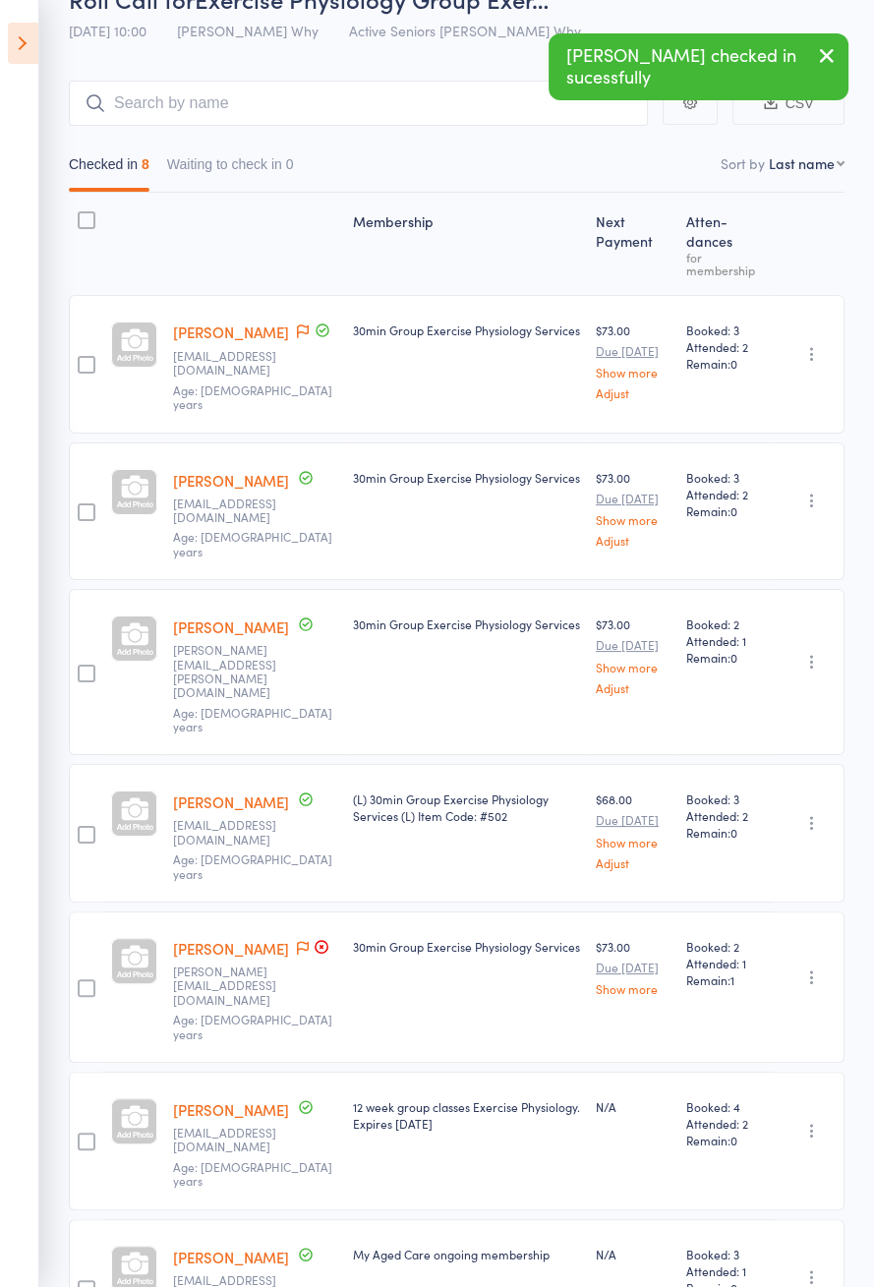
scroll to position [134, 0]
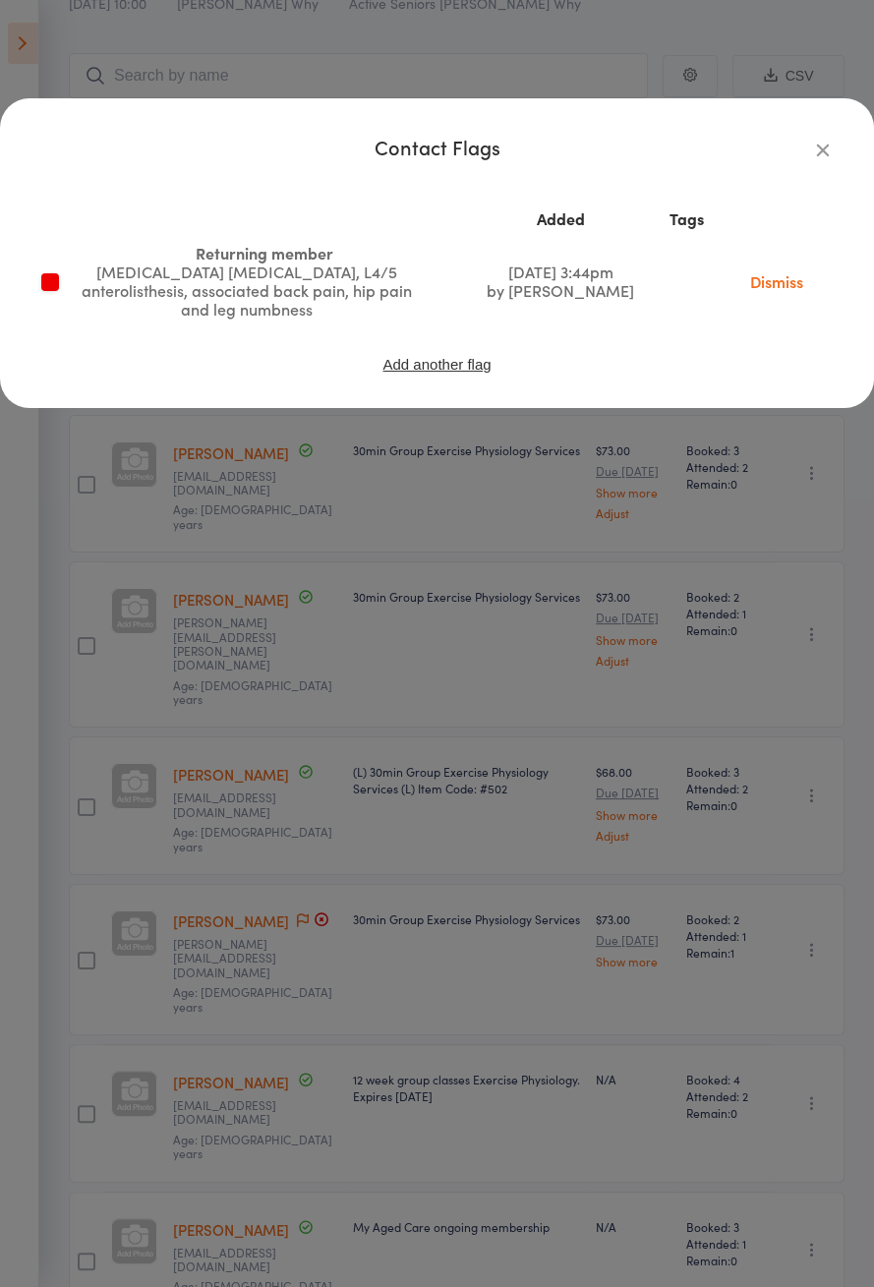
click at [106, 997] on div "Contact Flags Added Tags Returning member Facet joint arthritis, L4/5 anterolis…" at bounding box center [437, 643] width 874 height 1287
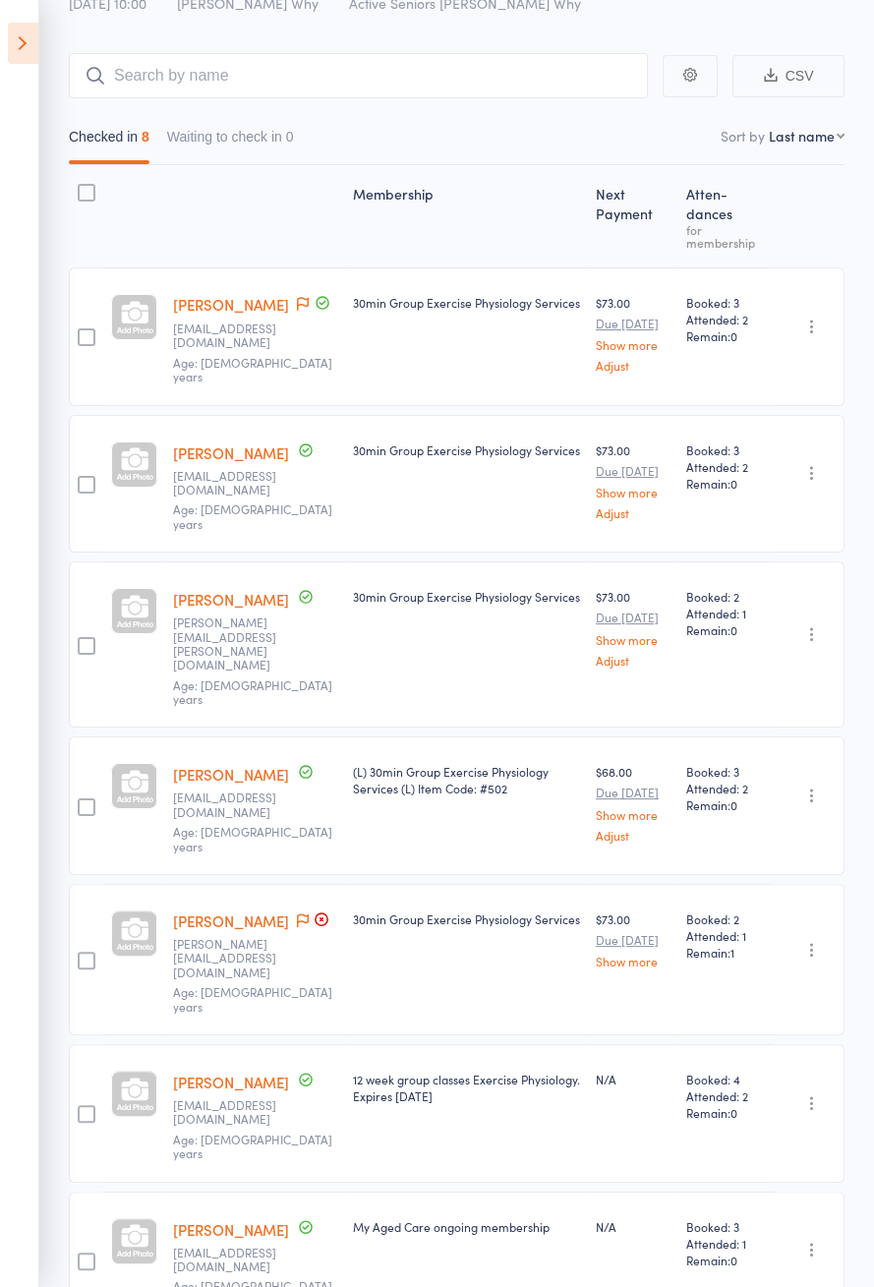
click at [297, 914] on icon at bounding box center [303, 921] width 12 height 14
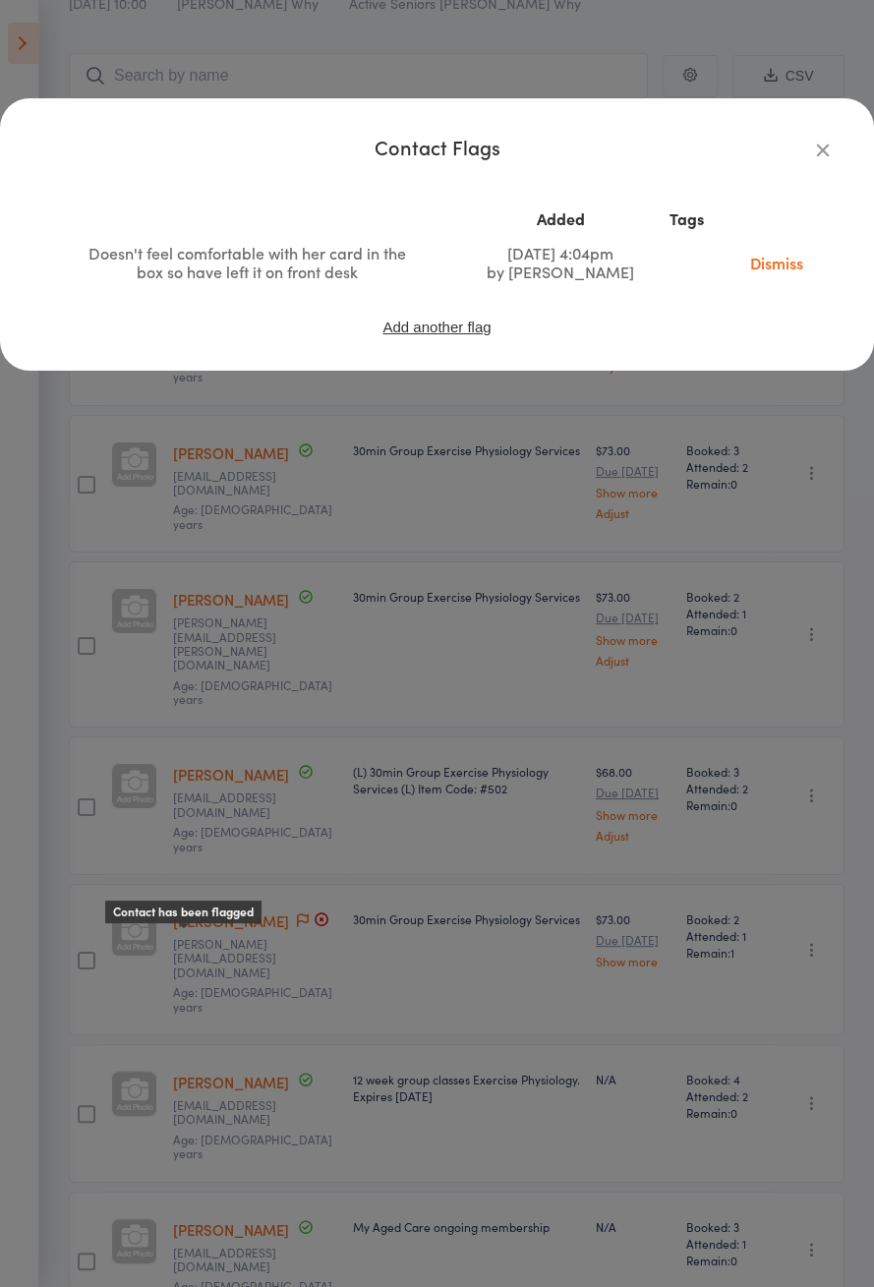
click at [143, 900] on div "Contact Flags Added Tags Doesn't feel comfortable with her card in the box so h…" at bounding box center [437, 643] width 874 height 1287
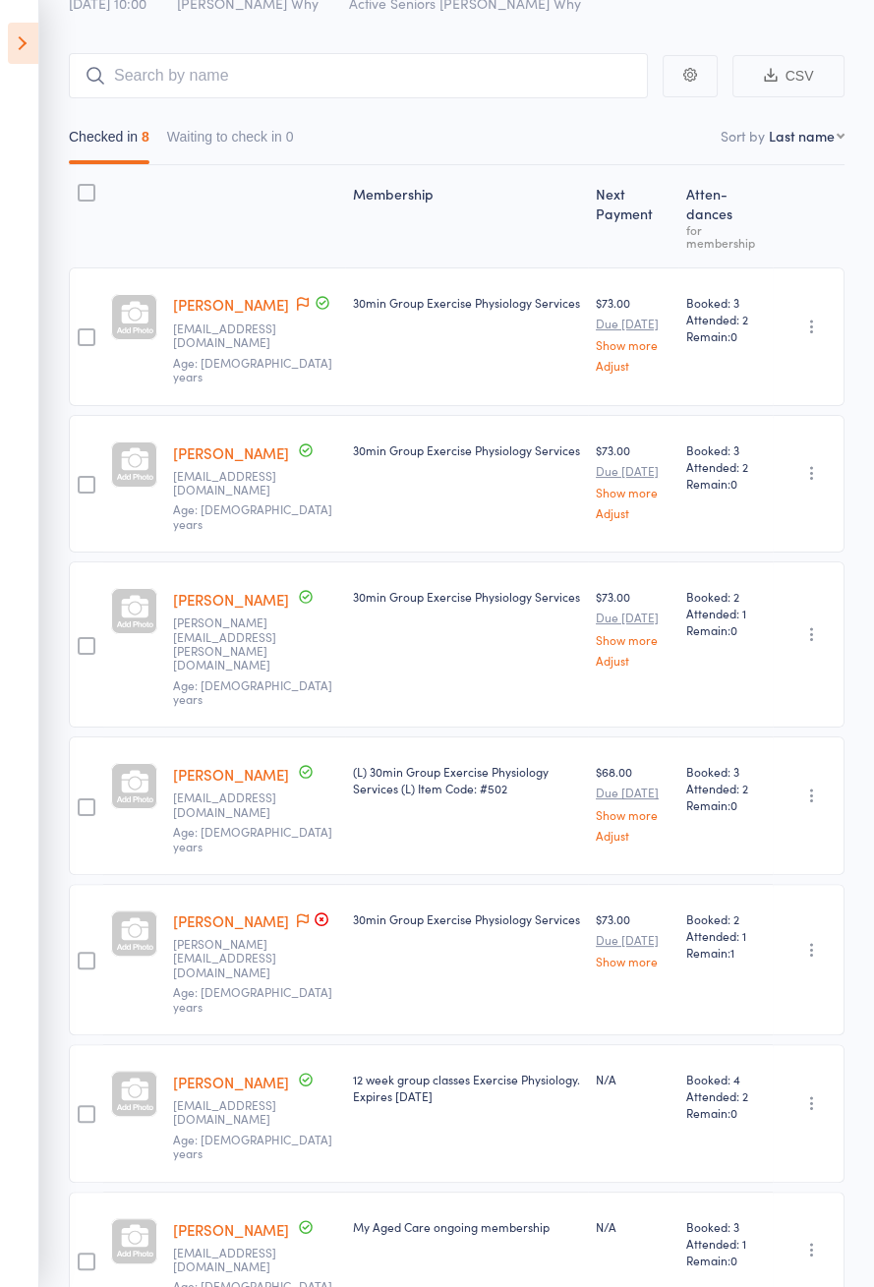
click at [297, 309] on icon at bounding box center [303, 304] width 12 height 14
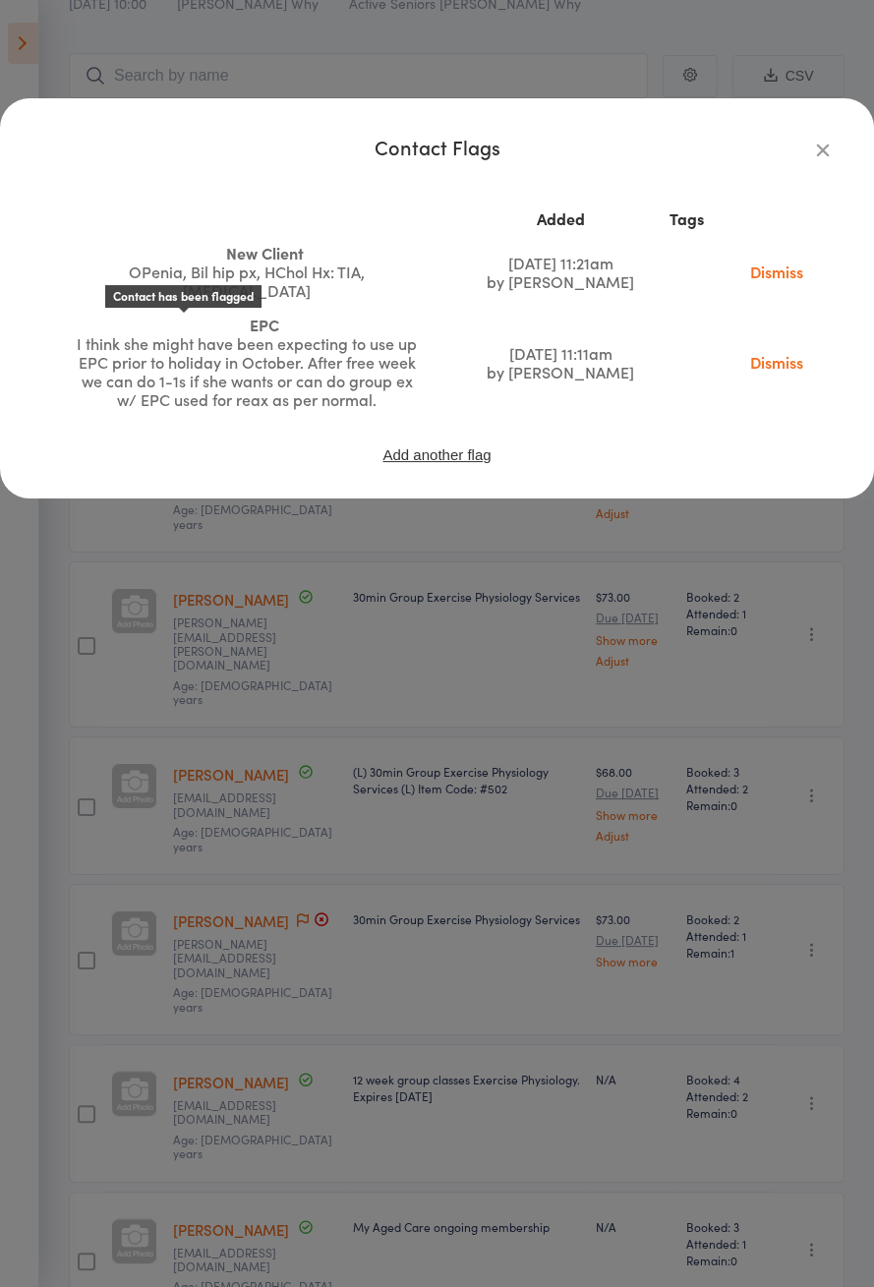
click at [86, 363] on div "I think she might have been expecting to use up EPC prior to holiday in October…" at bounding box center [247, 371] width 344 height 75
click at [208, 646] on div "Contact Flags Added Tags New Client OPenia, Bil hip px, HChol Hx: TIA, Breast c…" at bounding box center [437, 643] width 874 height 1287
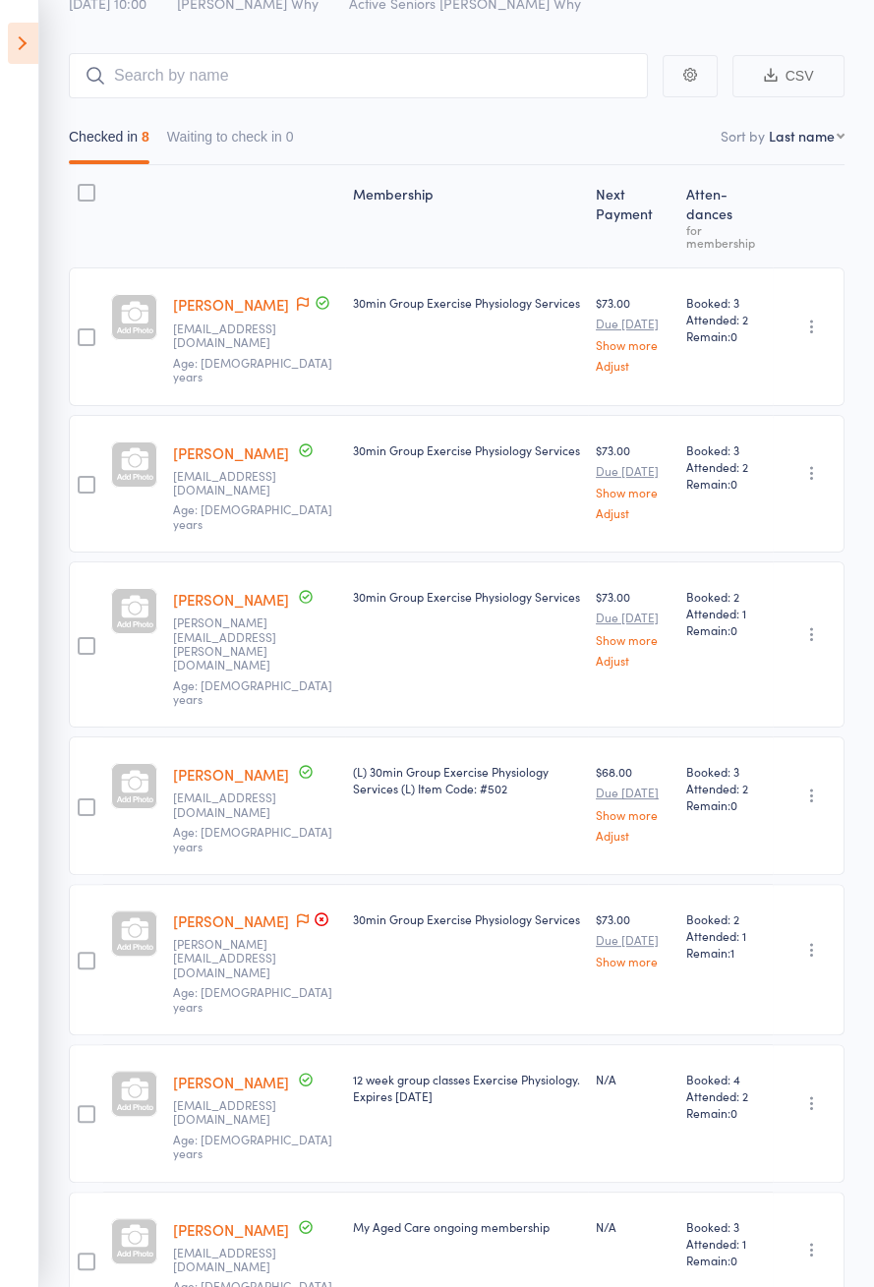
click at [11, 44] on icon at bounding box center [23, 43] width 30 height 41
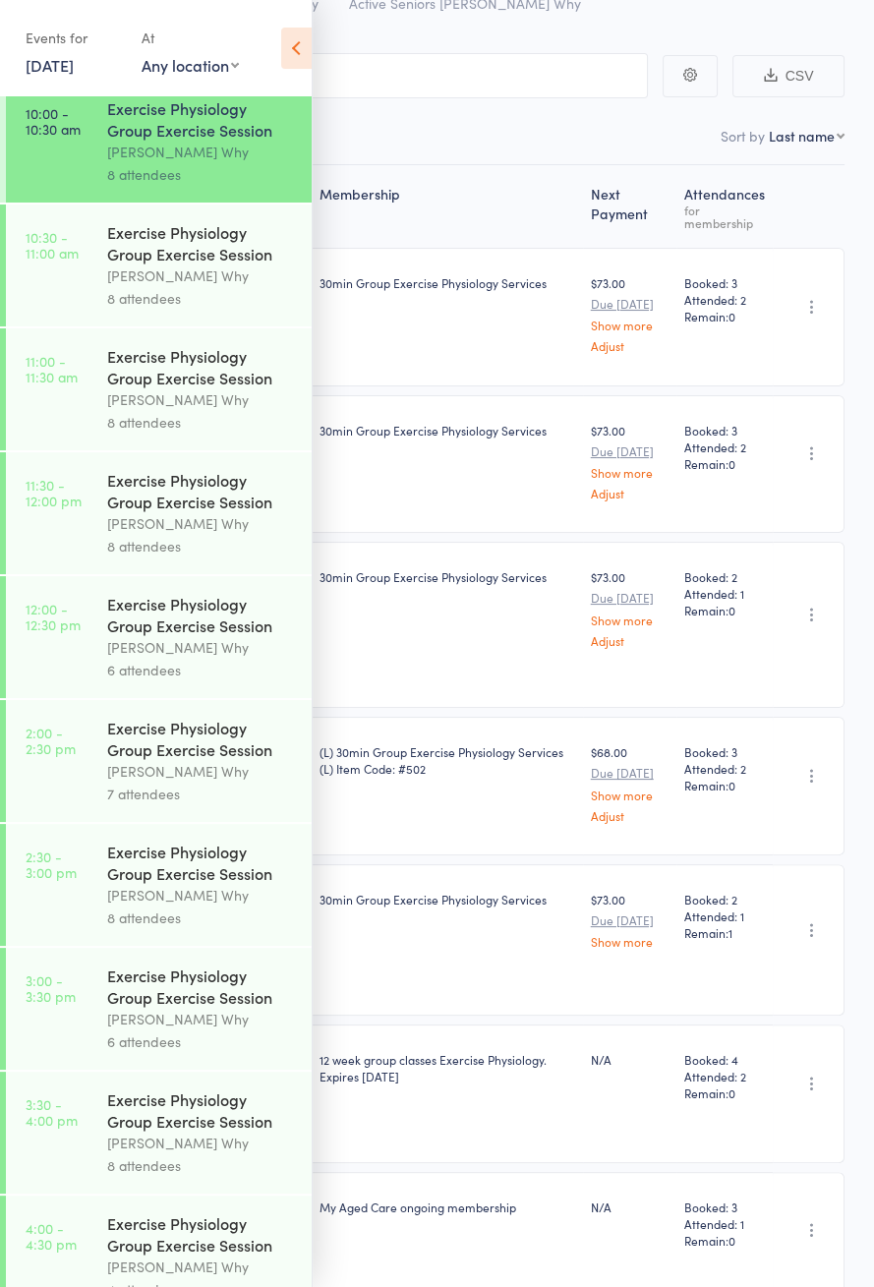
scroll to position [855, 0]
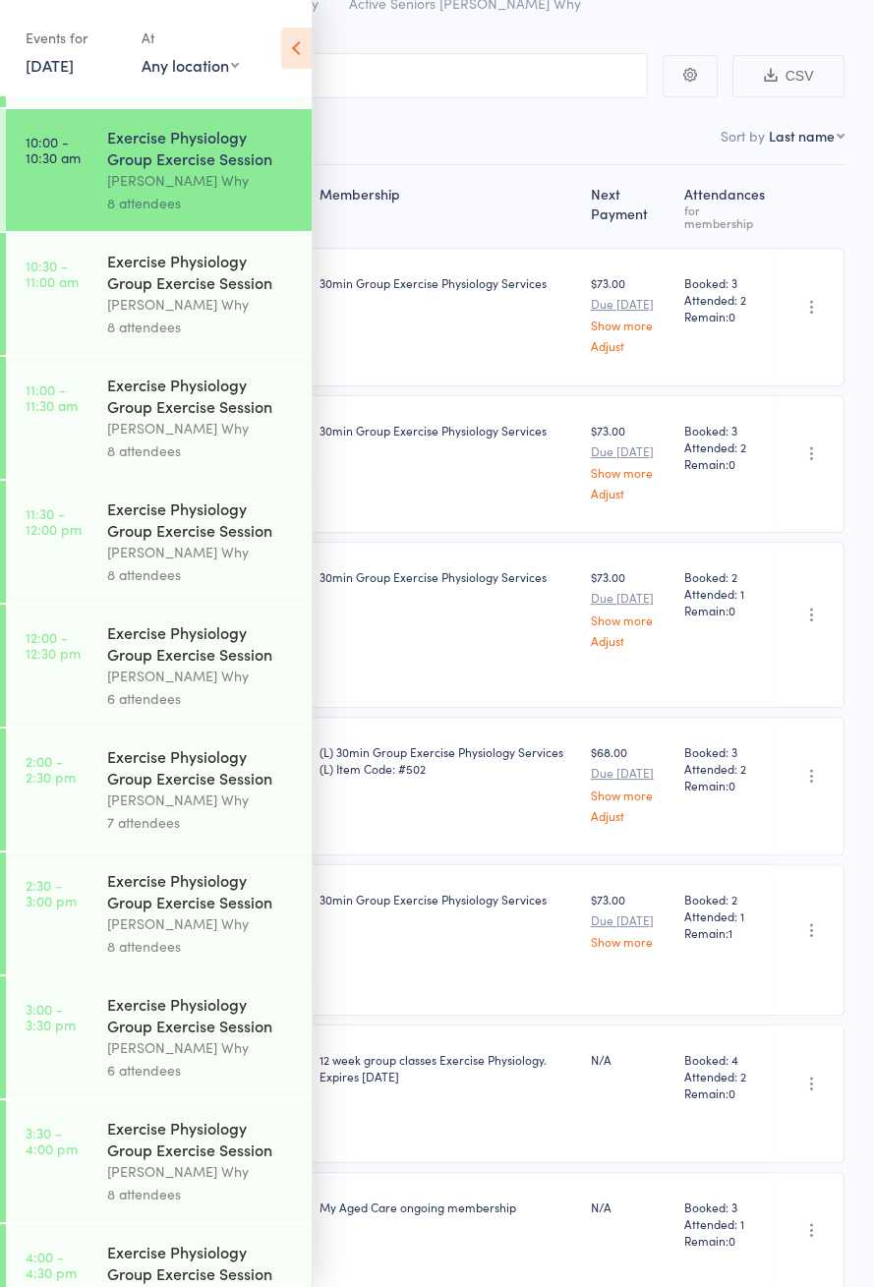
click at [76, 334] on link "10:30 - 11:00 am Exercise Physiology Group Exercise Session Dee Why 8 attendees" at bounding box center [159, 294] width 306 height 122
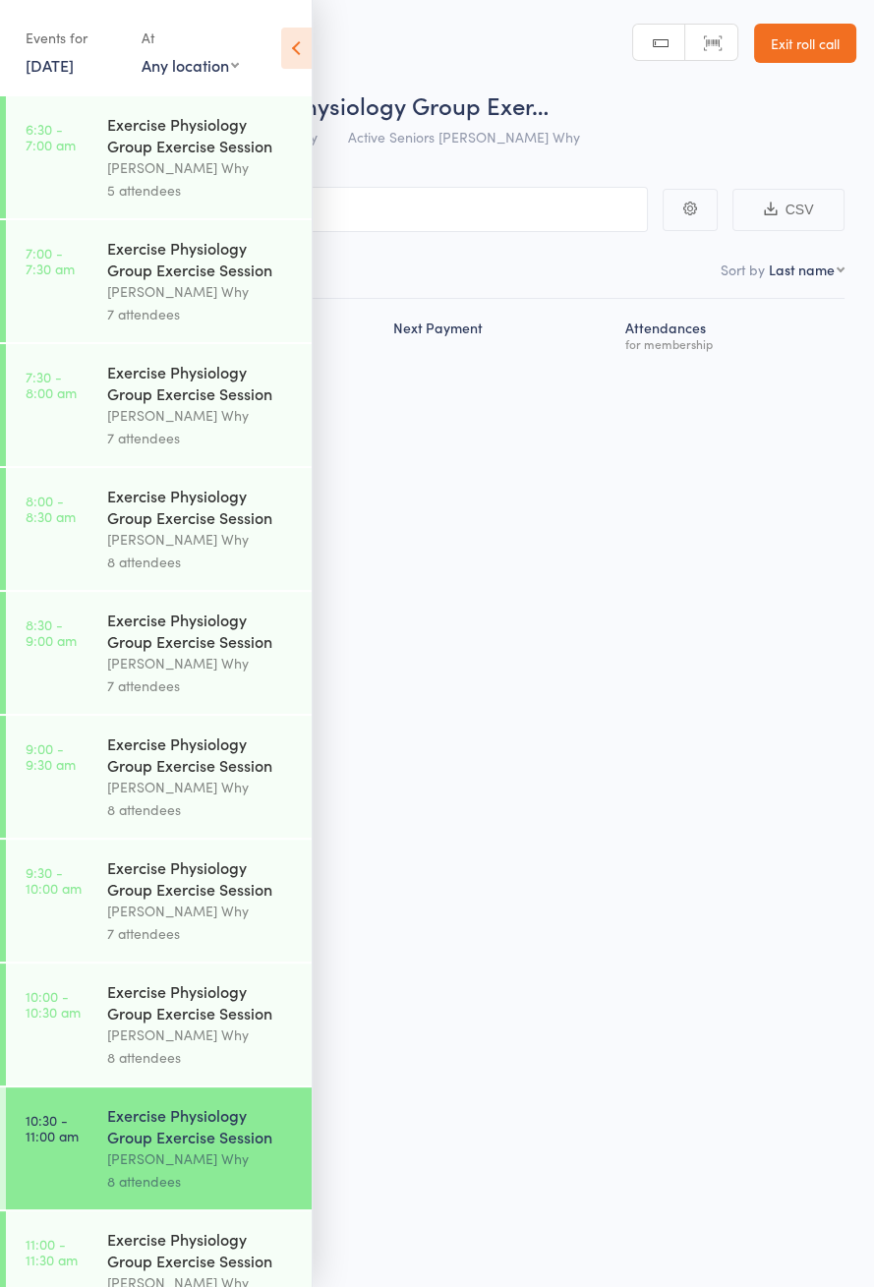
click at [287, 64] on icon at bounding box center [296, 48] width 30 height 41
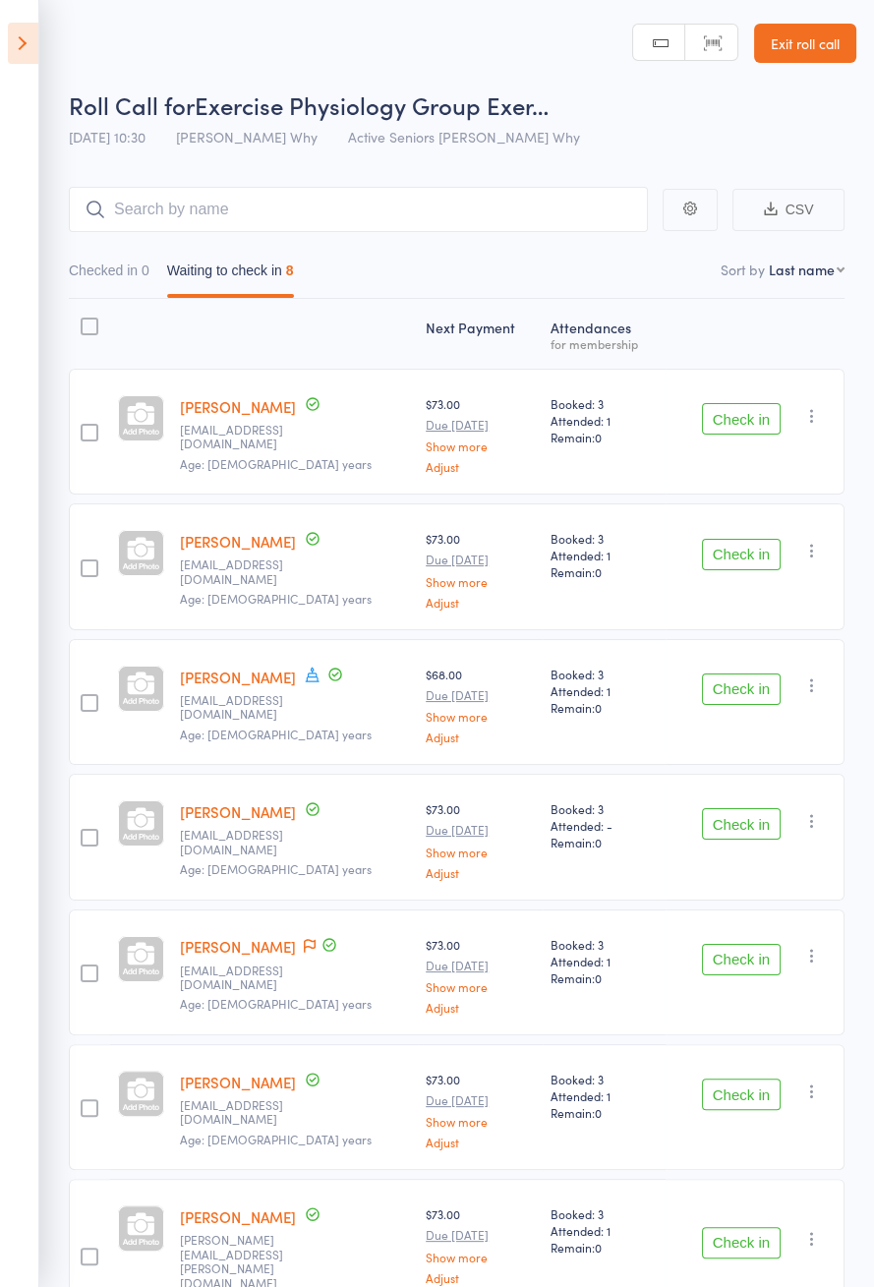
click at [319, 678] on icon at bounding box center [312, 674] width 14 height 15
click at [304, 939] on icon at bounding box center [310, 946] width 12 height 14
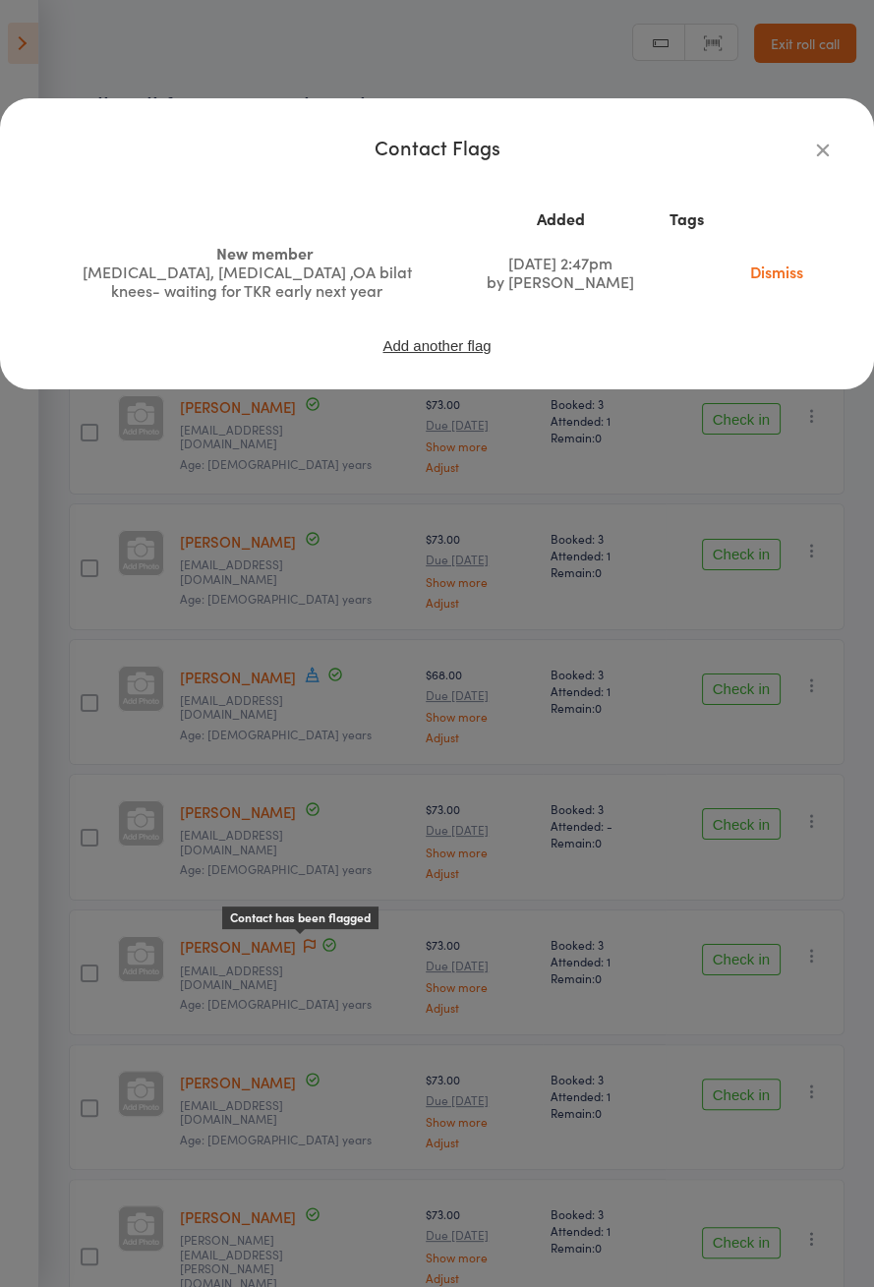
click at [98, 977] on div "Contact Flags Added Tags New member Osteoporosis, hypertension ,OA bilat knees-…" at bounding box center [437, 643] width 874 height 1287
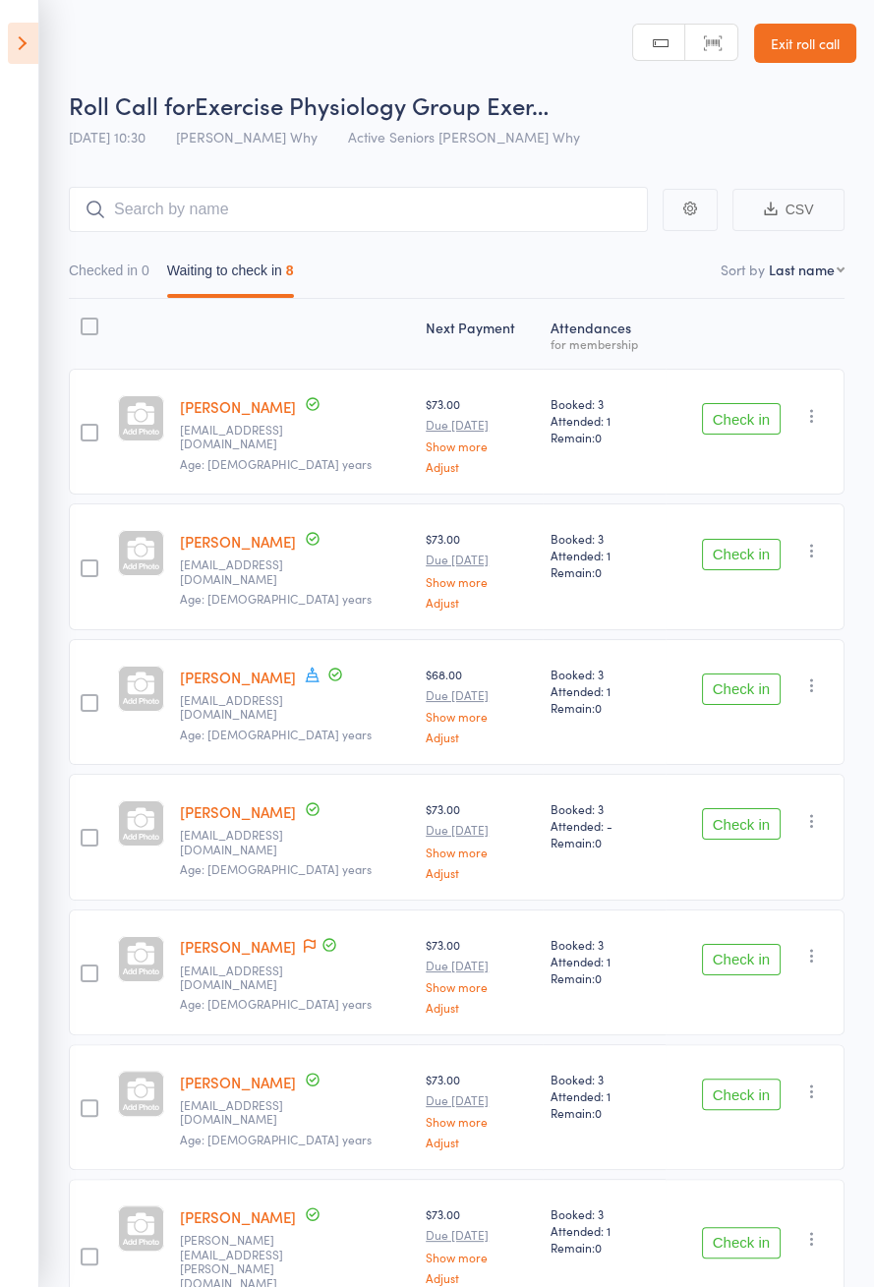
click at [750, 681] on button "Check in" at bounding box center [741, 689] width 79 height 31
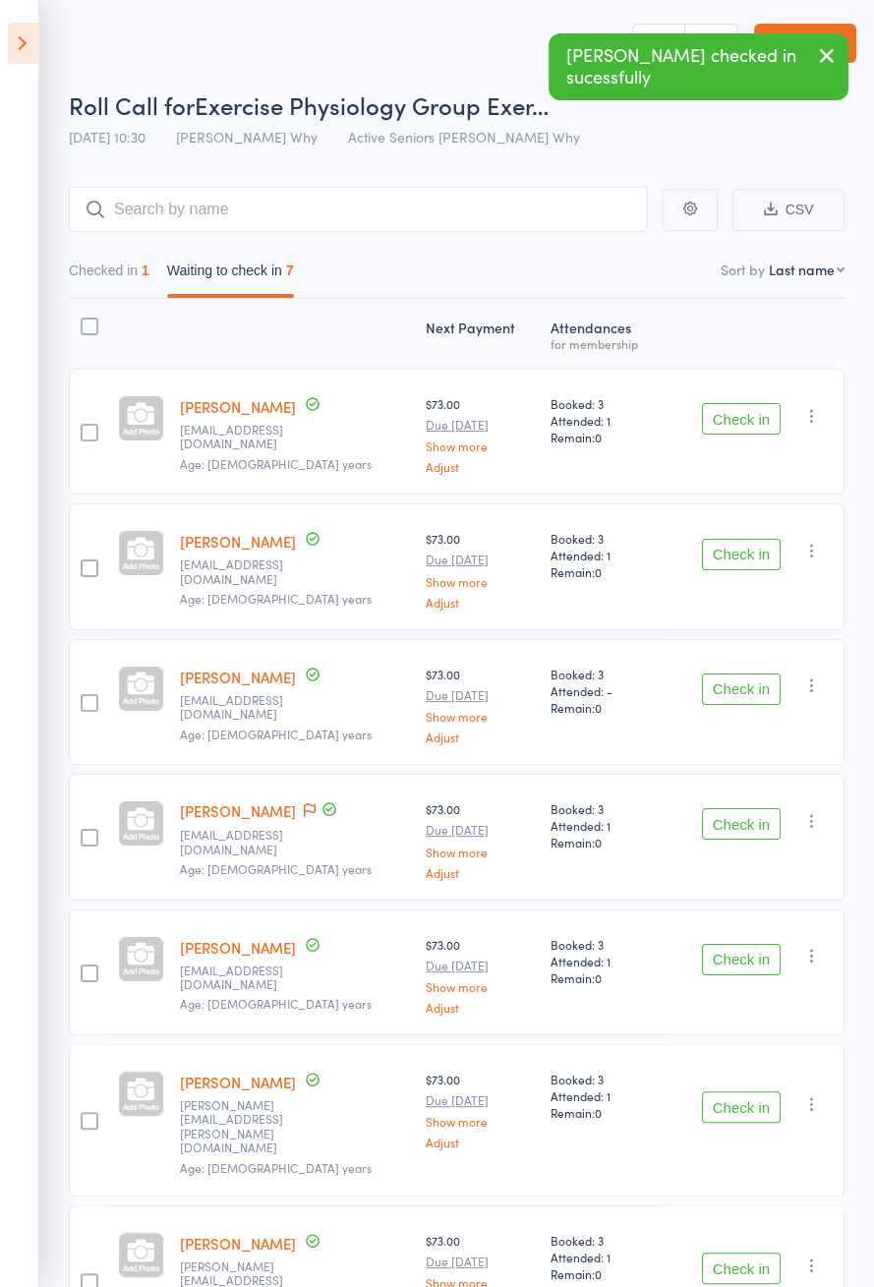
click at [304, 804] on icon at bounding box center [310, 811] width 12 height 14
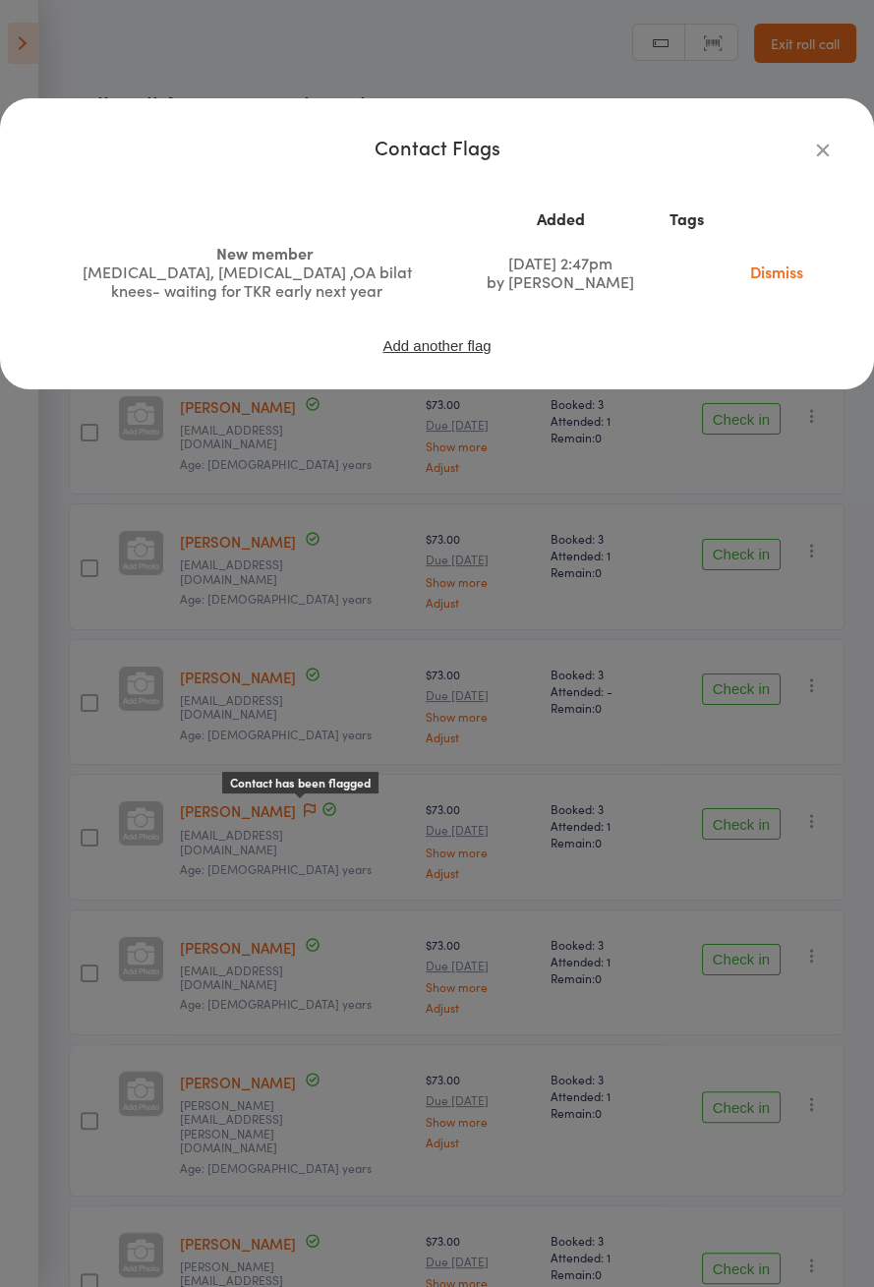
click at [616, 658] on div "Contact Flags Added Tags New member Osteoporosis, hypertension ,OA bilat knees-…" at bounding box center [437, 643] width 874 height 1287
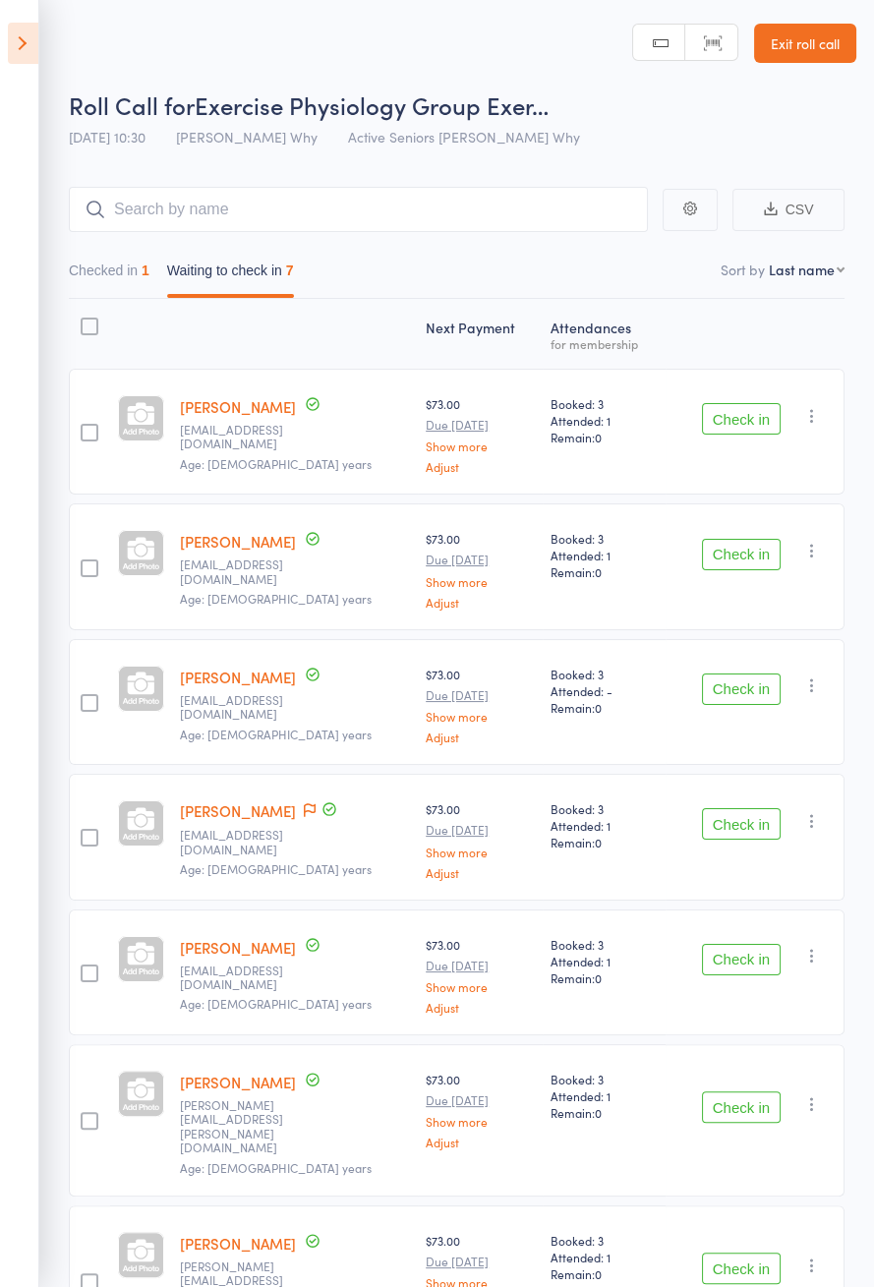
click at [722, 808] on button "Check in" at bounding box center [741, 823] width 79 height 31
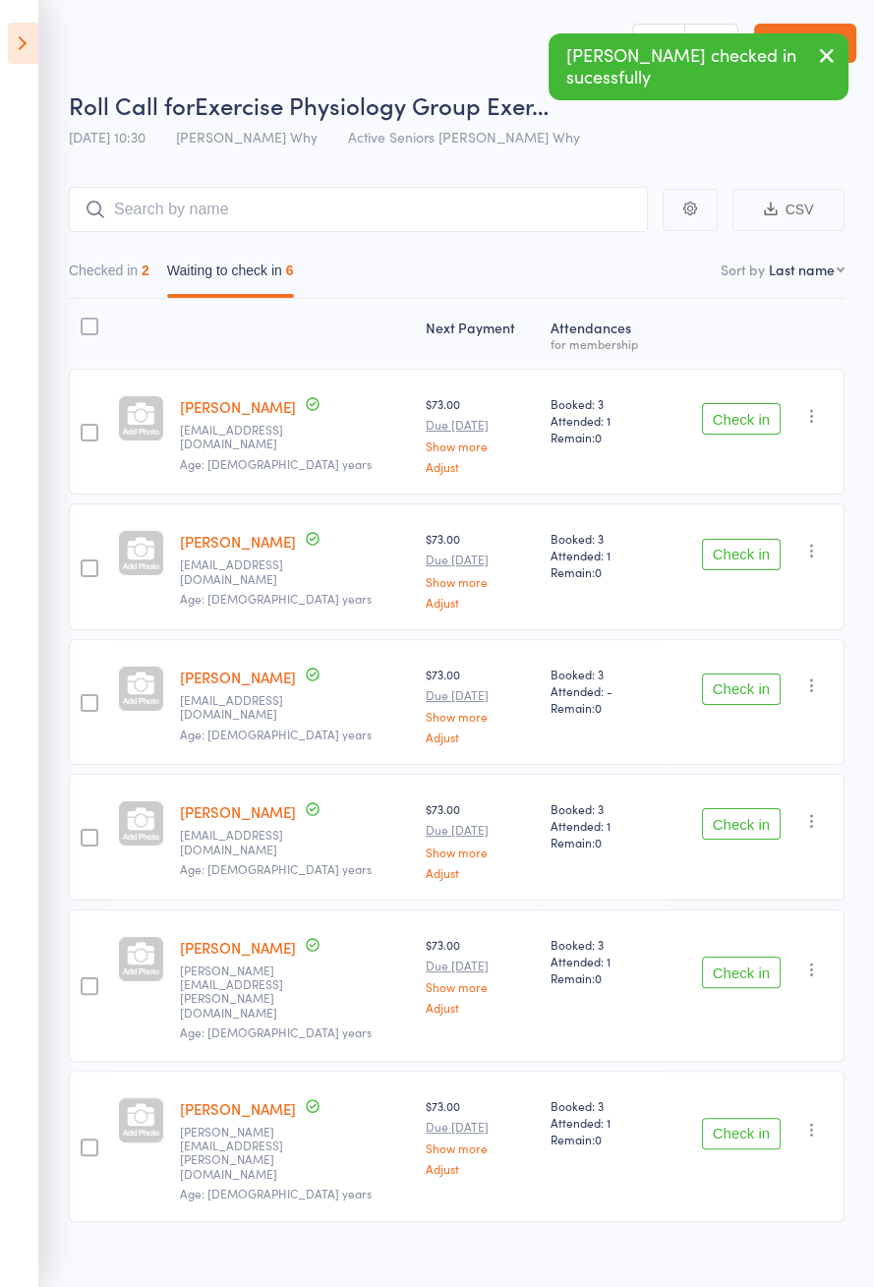
click at [729, 810] on button "Check in" at bounding box center [741, 823] width 79 height 31
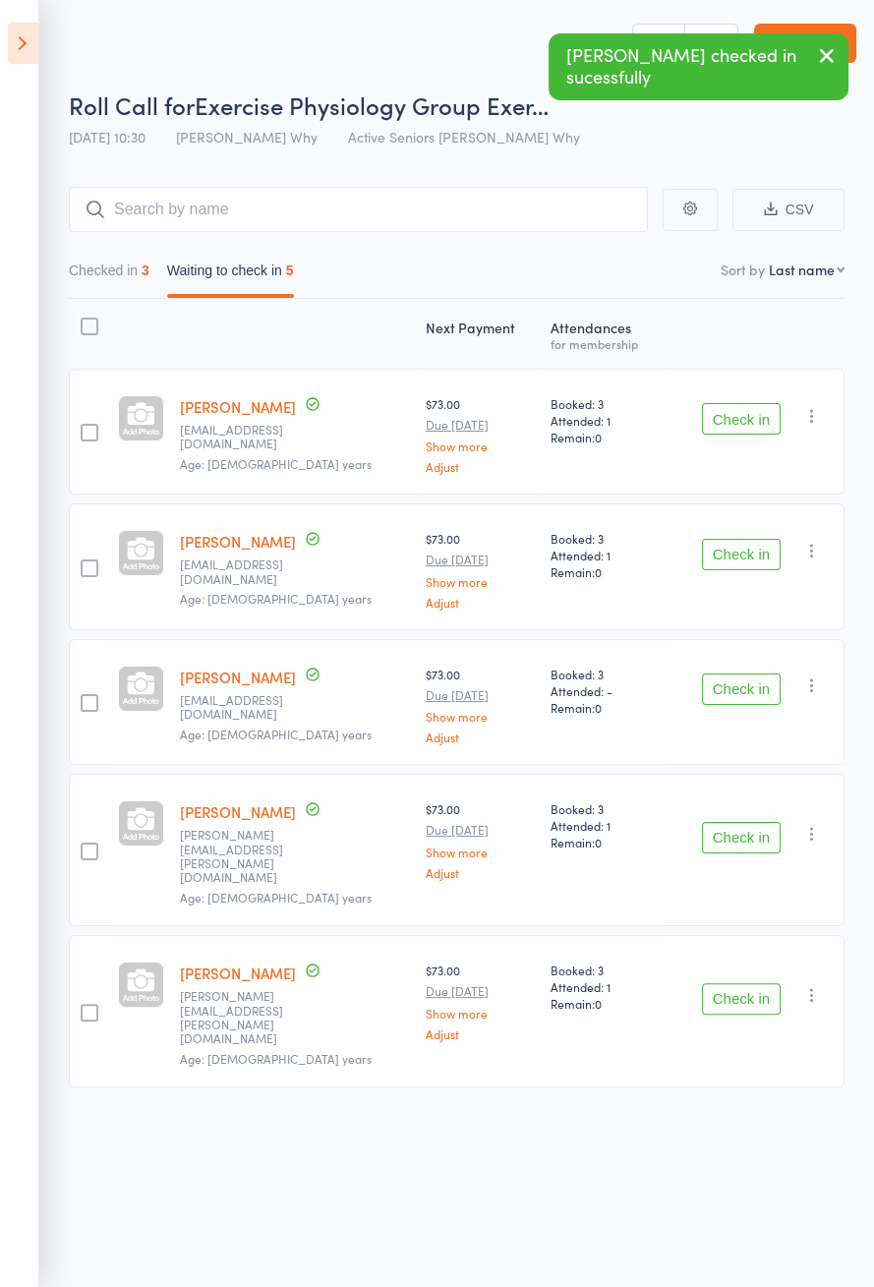
click at [705, 421] on button "Check in" at bounding box center [741, 418] width 79 height 31
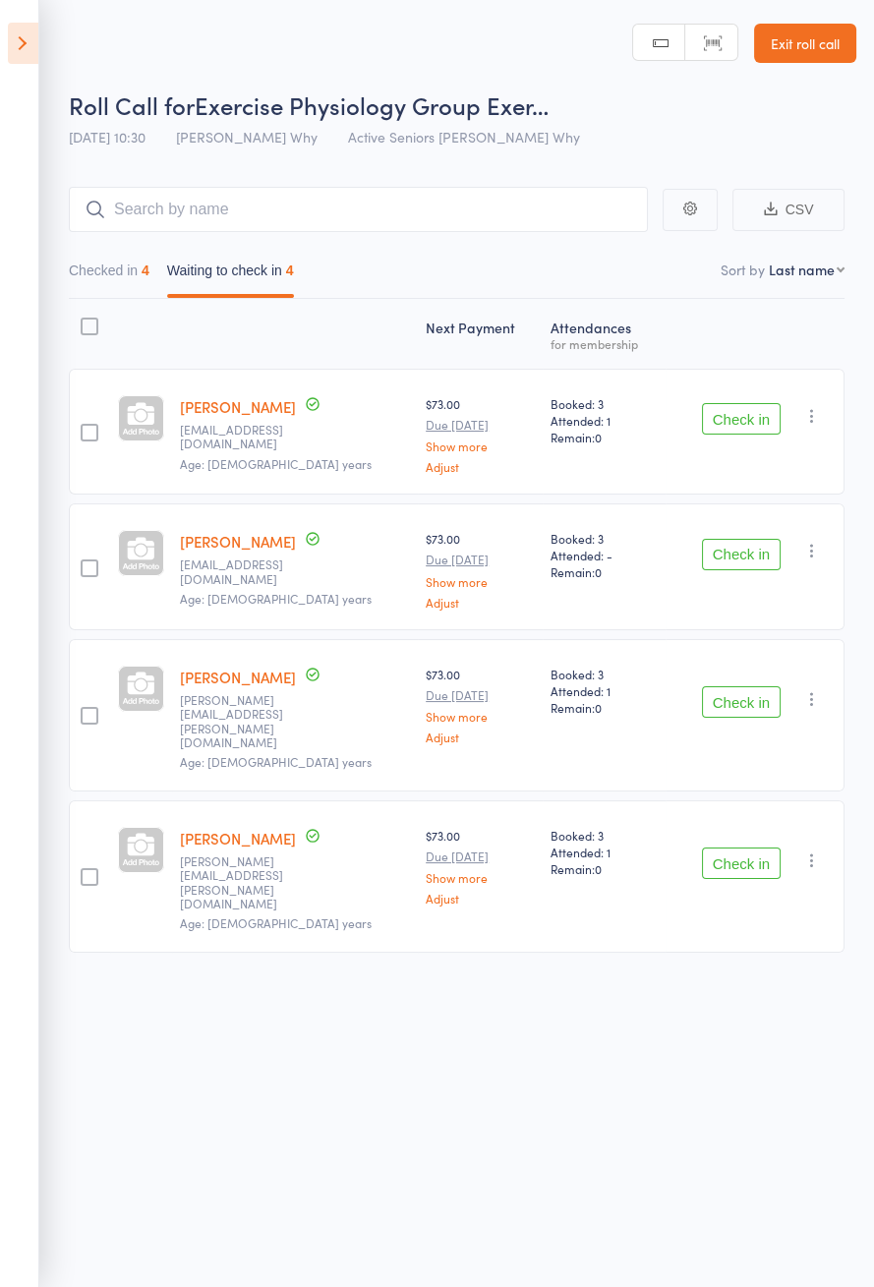
click at [758, 692] on button "Check in" at bounding box center [741, 702] width 79 height 31
click at [752, 687] on button "Check in" at bounding box center [741, 702] width 79 height 31
click at [761, 688] on button "Check in" at bounding box center [741, 702] width 79 height 31
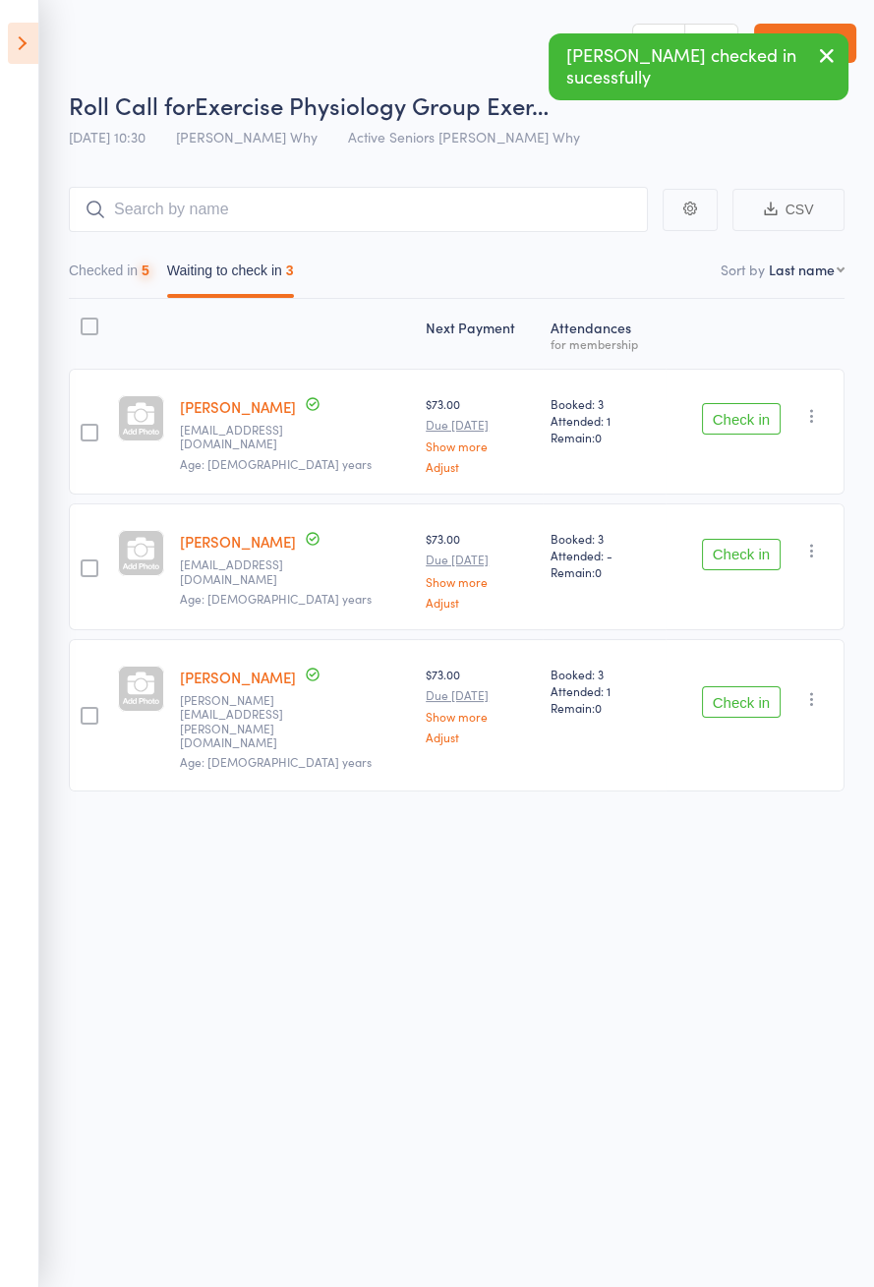
click at [767, 687] on button "Check in" at bounding box center [741, 702] width 79 height 31
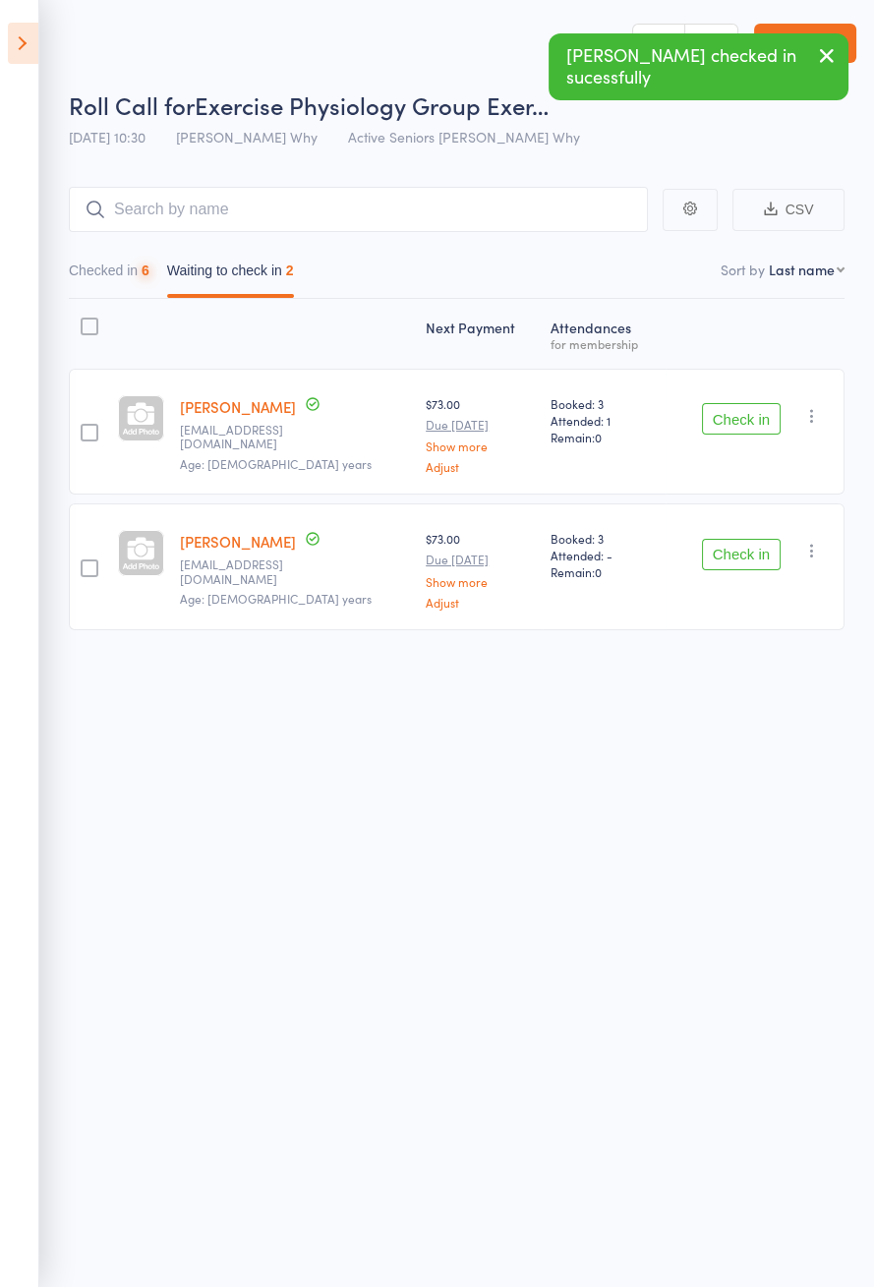
click at [764, 545] on button "Check in" at bounding box center [741, 554] width 79 height 31
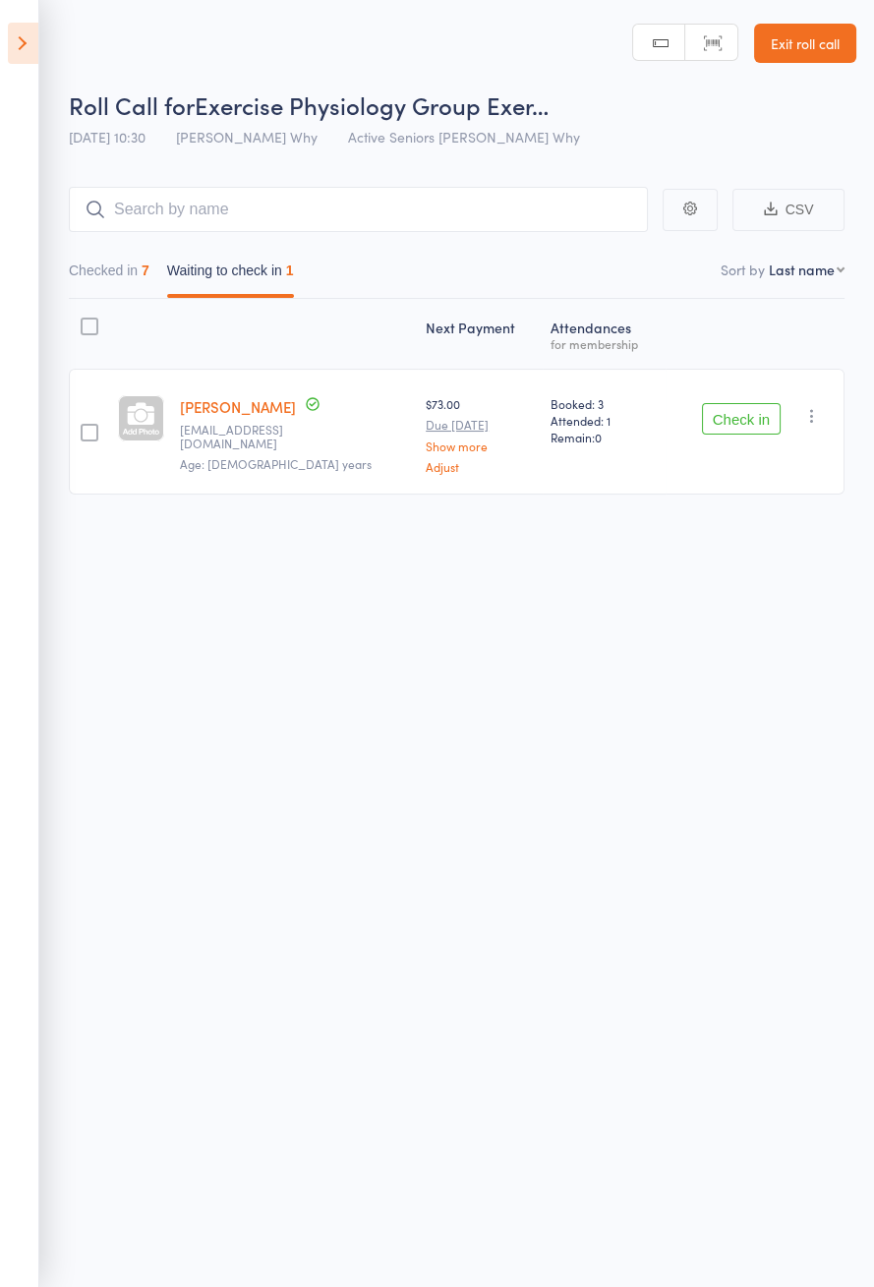
click at [96, 972] on div "Roll Call for Exercise Physiology Group Exer… 17 Sep 10:30 Dee Why Active Senio…" at bounding box center [437, 643] width 874 height 1287
click at [14, 34] on icon at bounding box center [23, 43] width 30 height 41
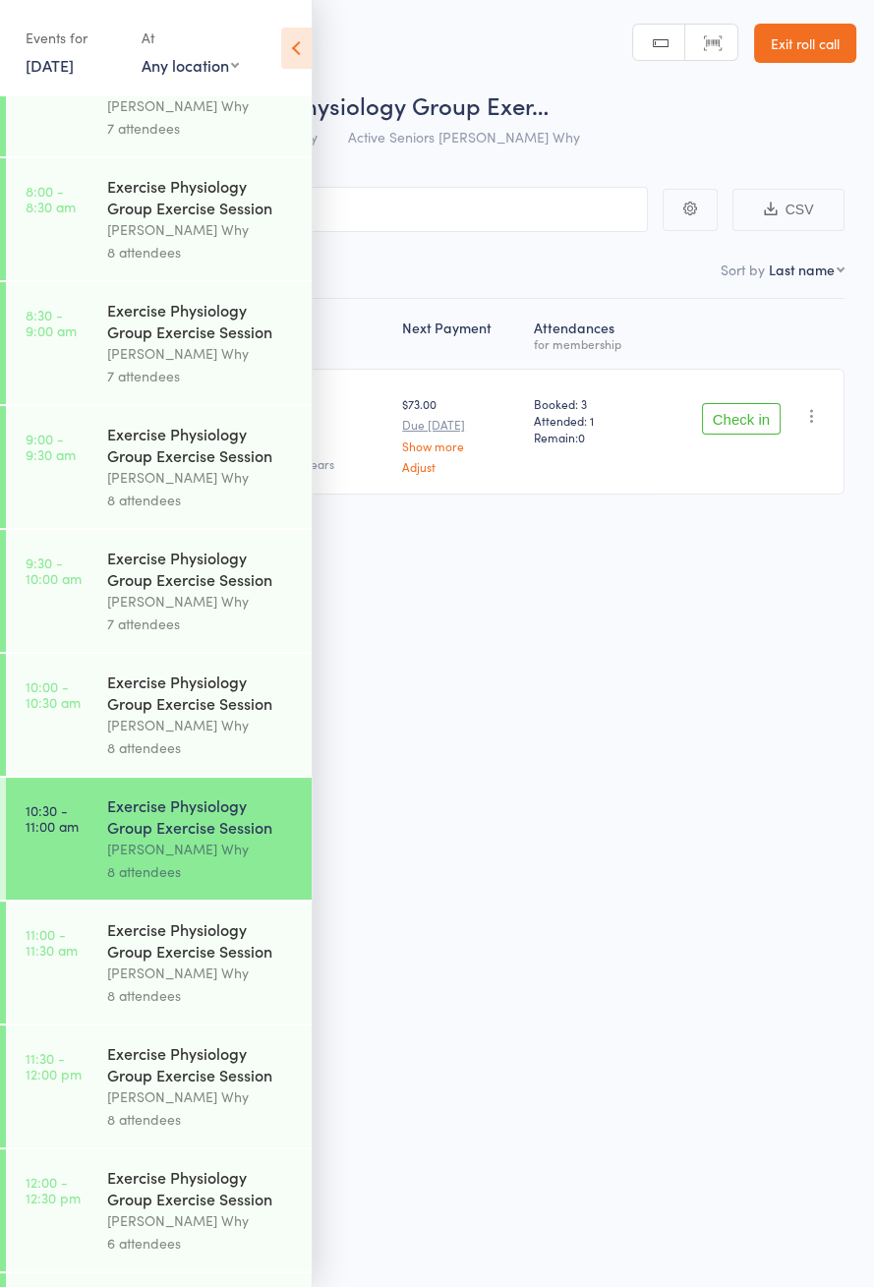
scroll to position [311, 0]
click at [285, 32] on icon at bounding box center [296, 48] width 30 height 41
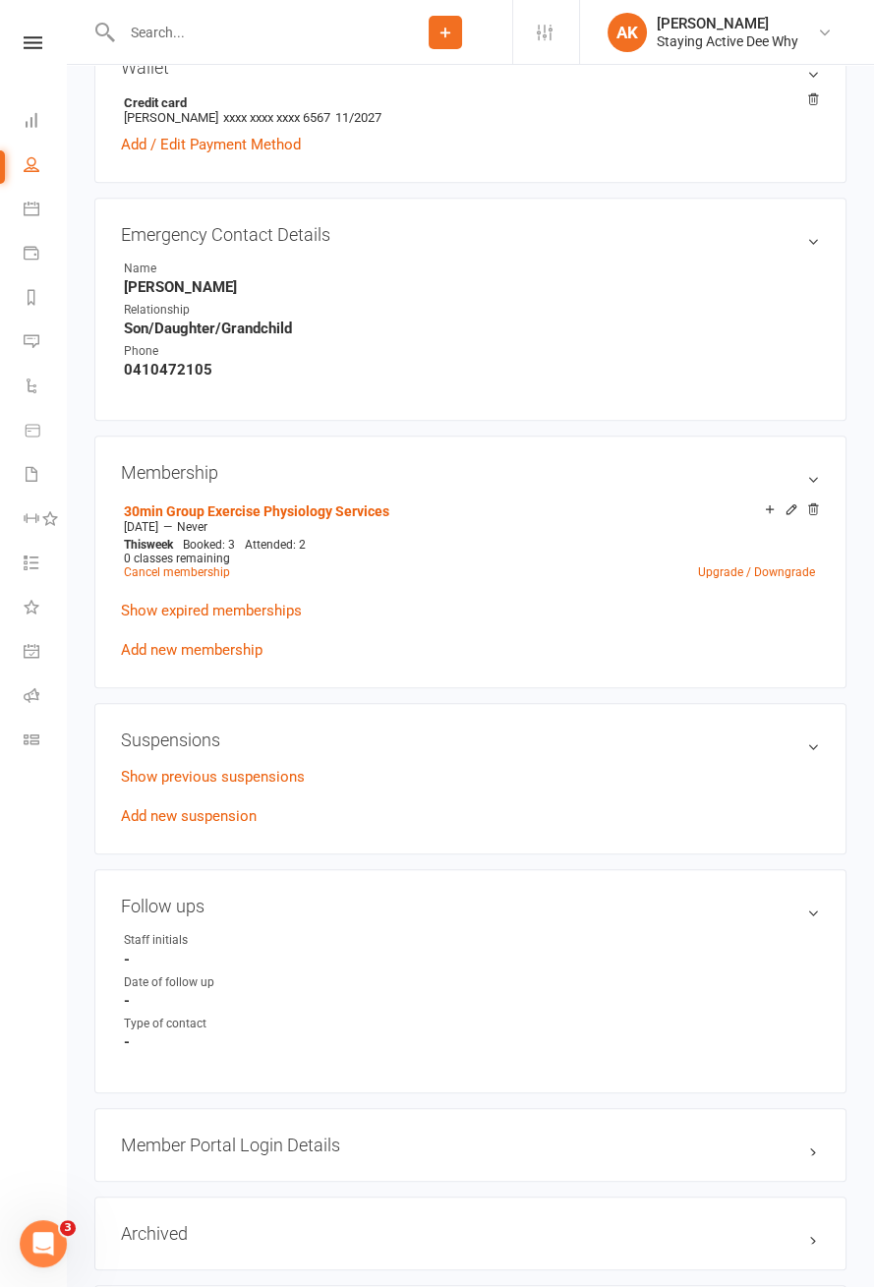
scroll to position [903, 0]
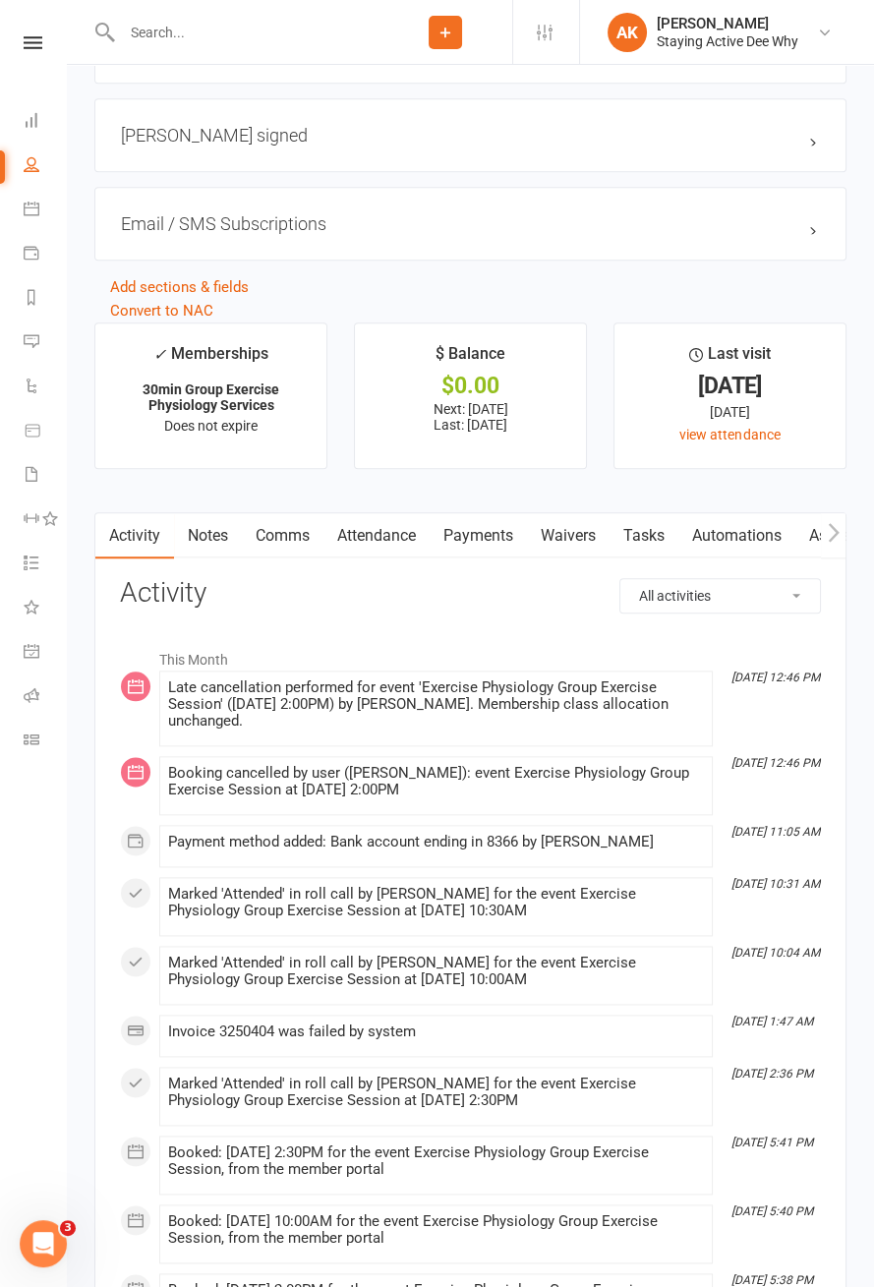
click at [489, 532] on link "Payments" at bounding box center [478, 535] width 97 height 45
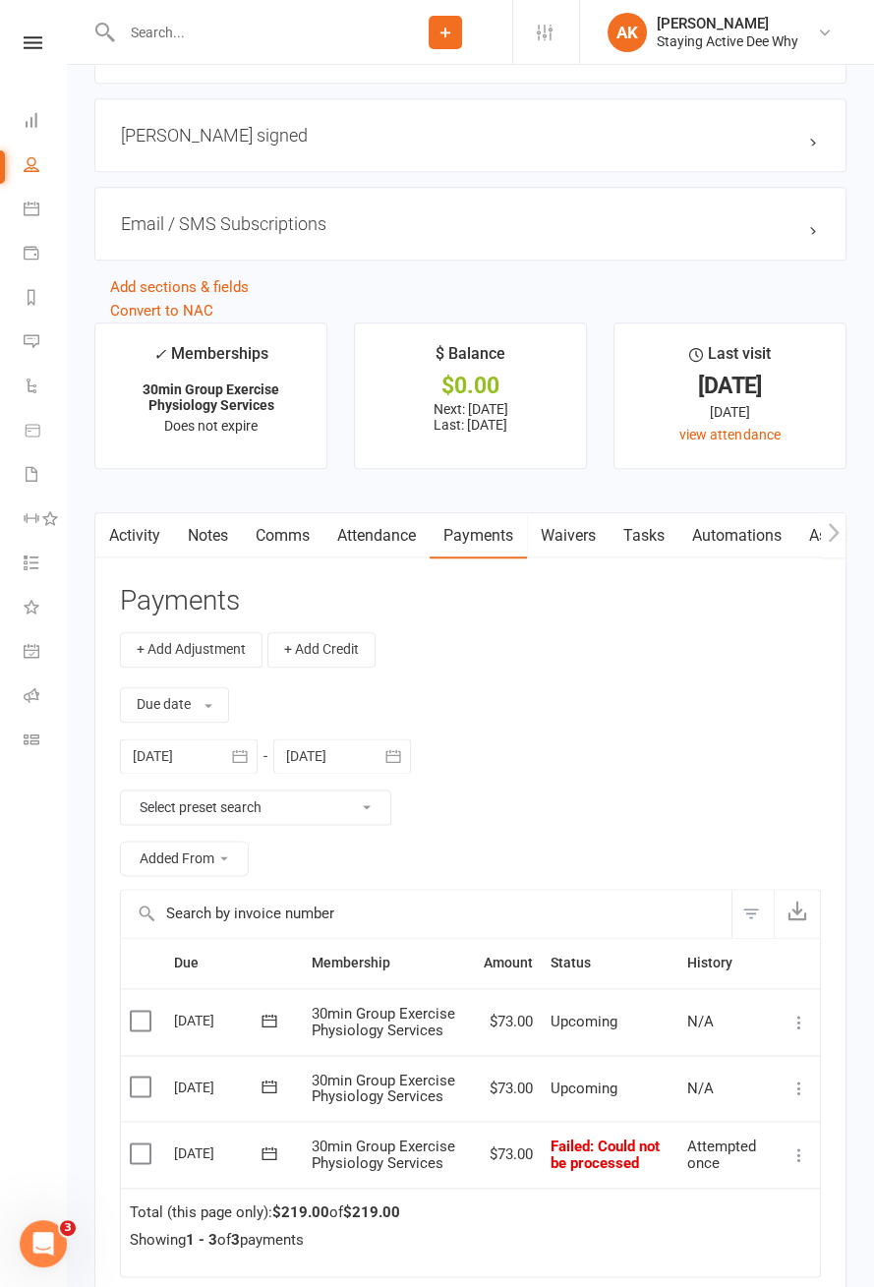
click at [276, 1148] on icon at bounding box center [270, 1154] width 20 height 20
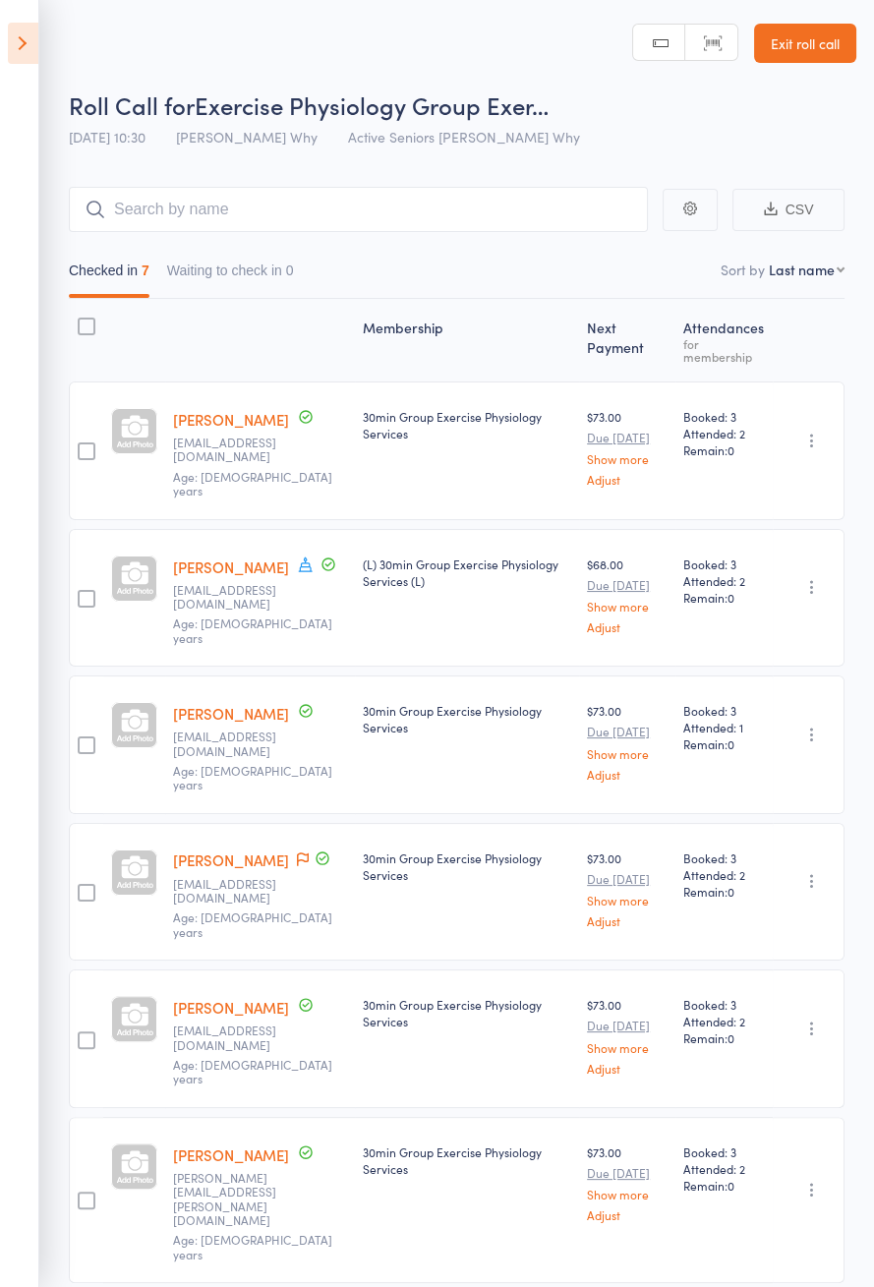
click at [10, 55] on icon at bounding box center [23, 43] width 30 height 41
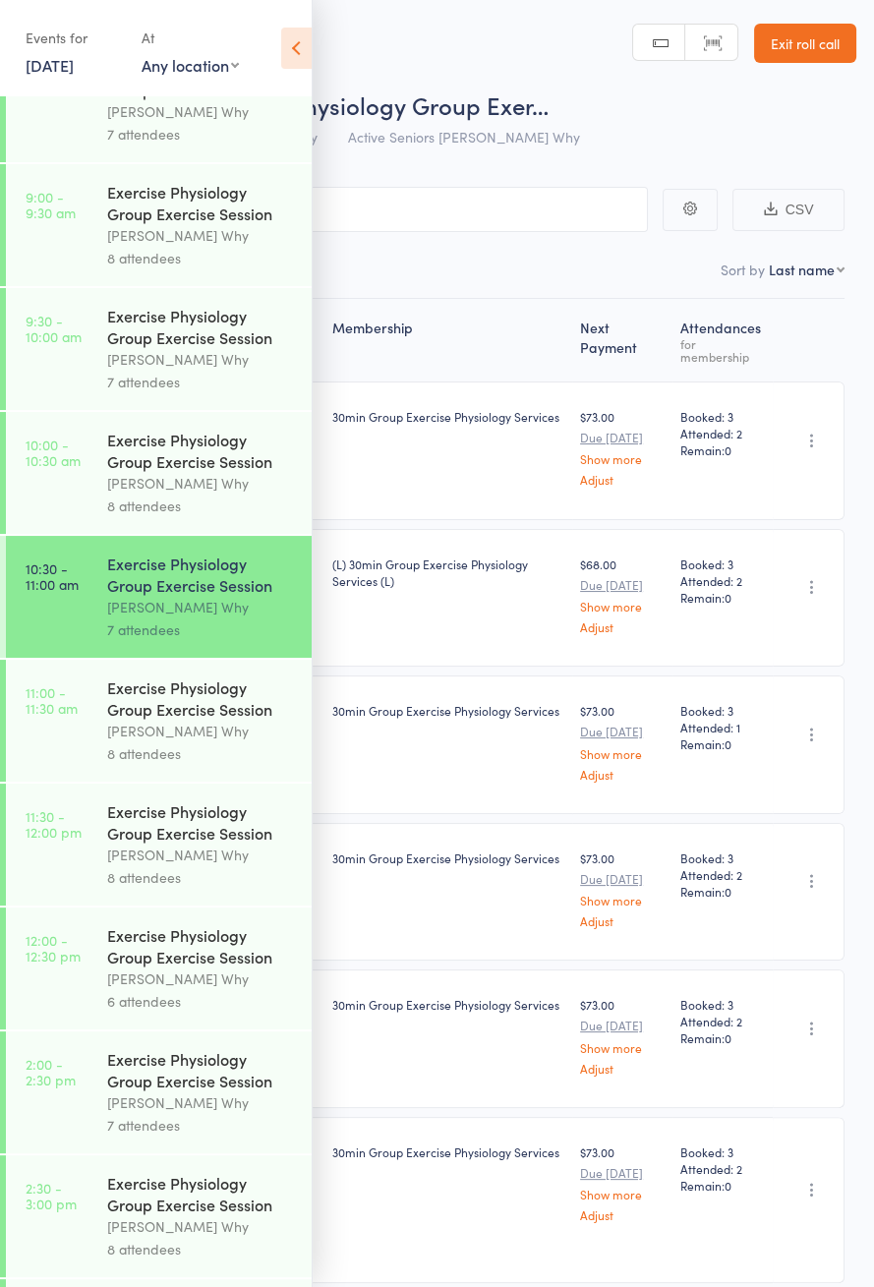
scroll to position [946, 0]
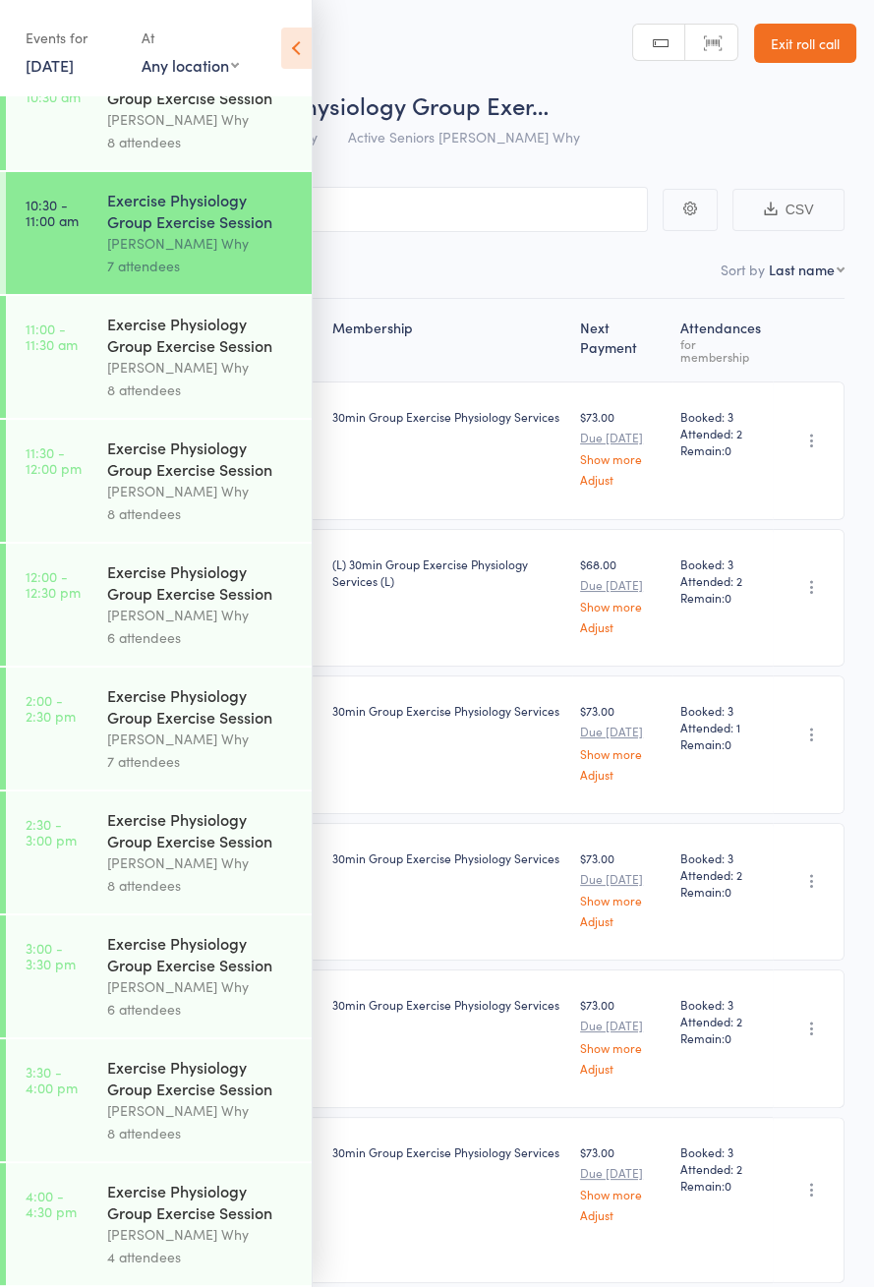
click at [45, 331] on time "11:00 - 11:30 am" at bounding box center [52, 336] width 52 height 31
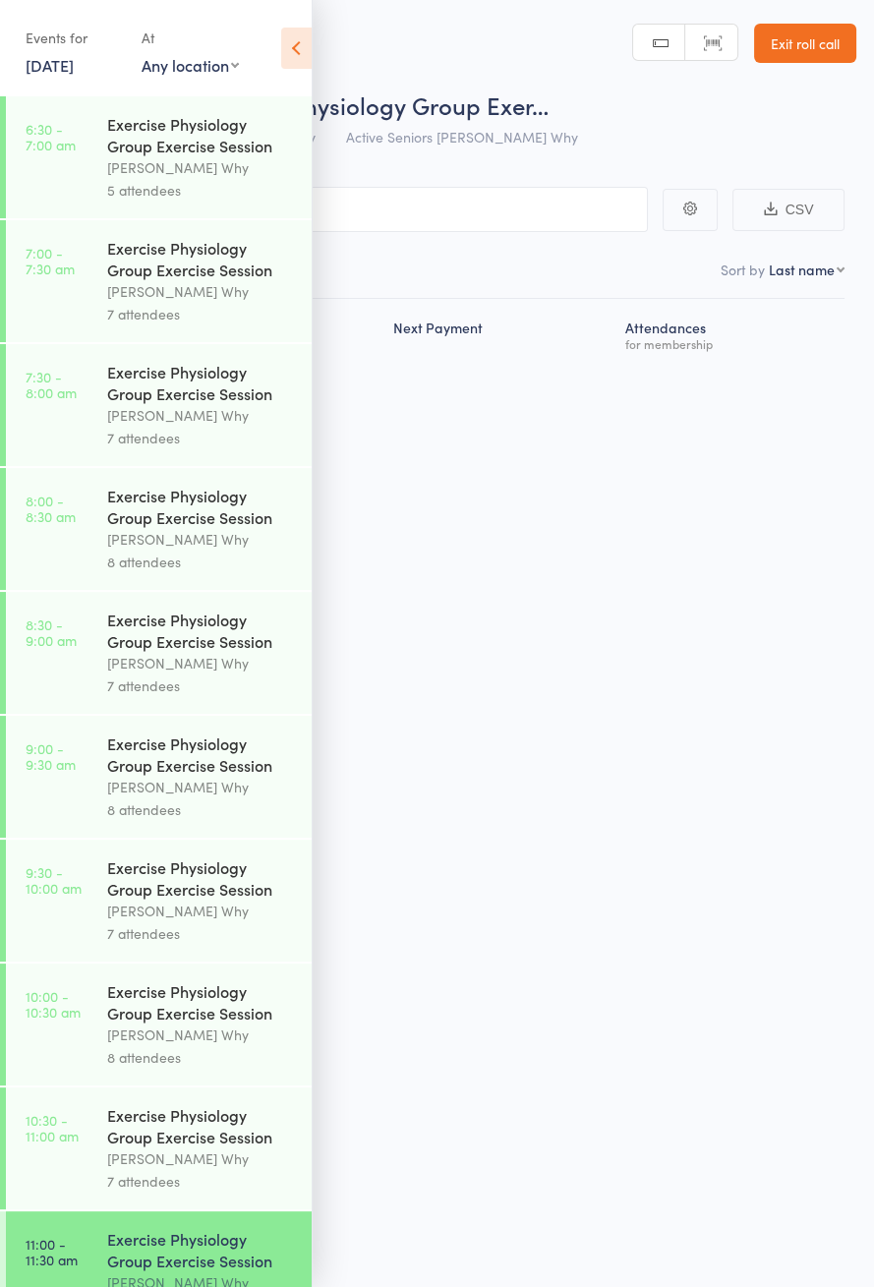
click at [293, 68] on icon at bounding box center [296, 48] width 30 height 41
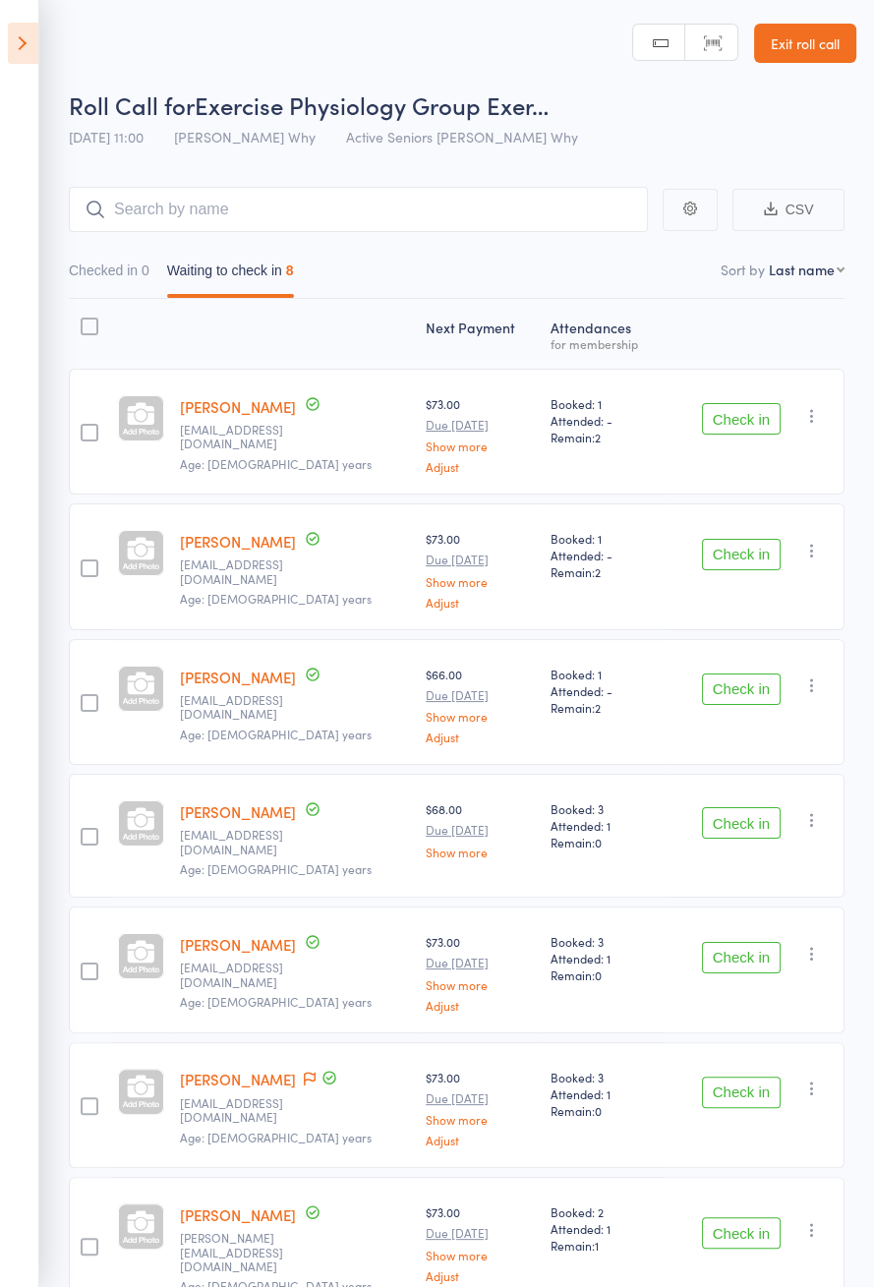
click at [742, 404] on button "Check in" at bounding box center [741, 418] width 79 height 31
click at [755, 390] on div "Check in Check in Send message Add Note Add Task Add Flag Remove [PERSON_NAME] …" at bounding box center [755, 432] width 179 height 126
click at [756, 413] on button "Check in" at bounding box center [741, 418] width 79 height 31
click at [742, 425] on button "Check in" at bounding box center [741, 418] width 79 height 31
click at [740, 403] on button "Check in" at bounding box center [741, 418] width 79 height 31
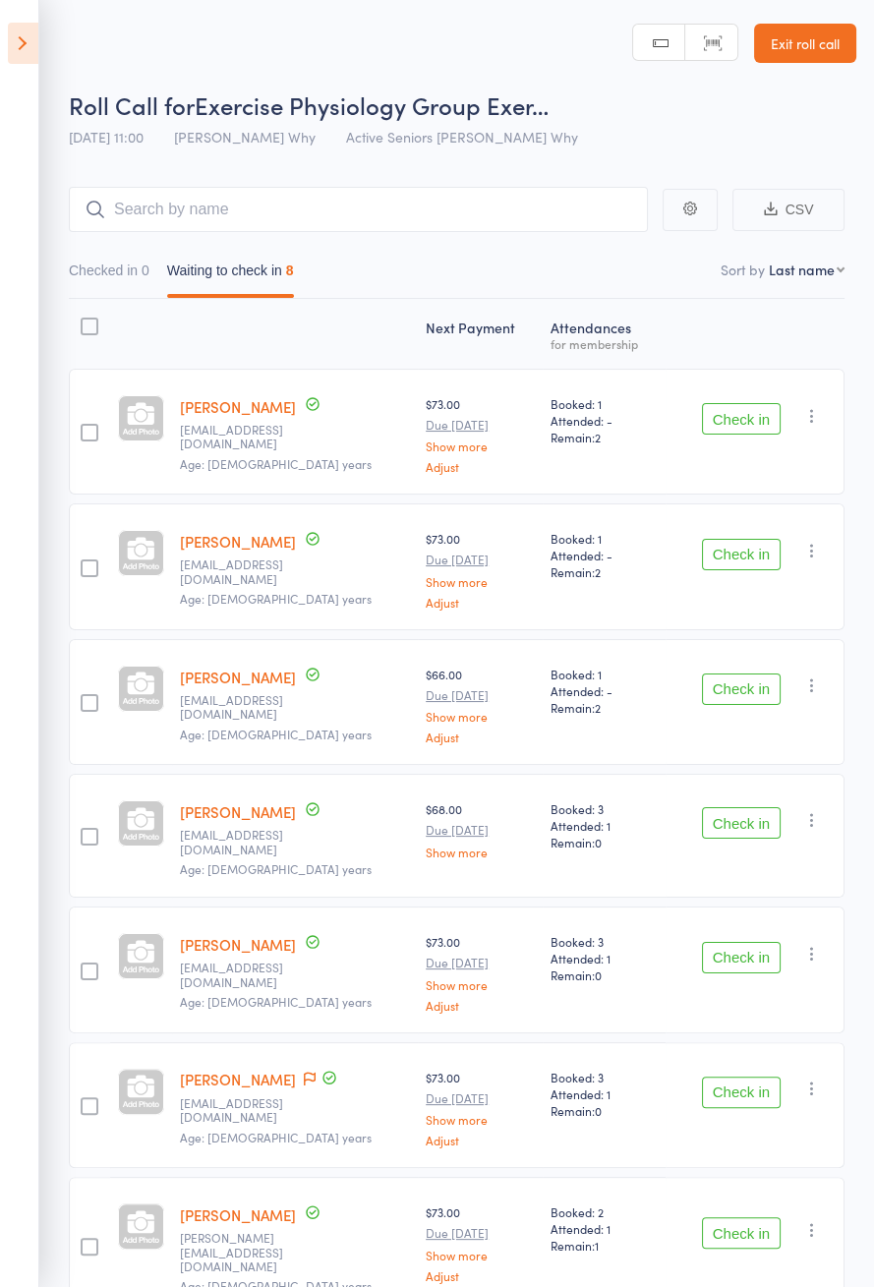
click at [722, 539] on button "Check in" at bounding box center [741, 554] width 79 height 31
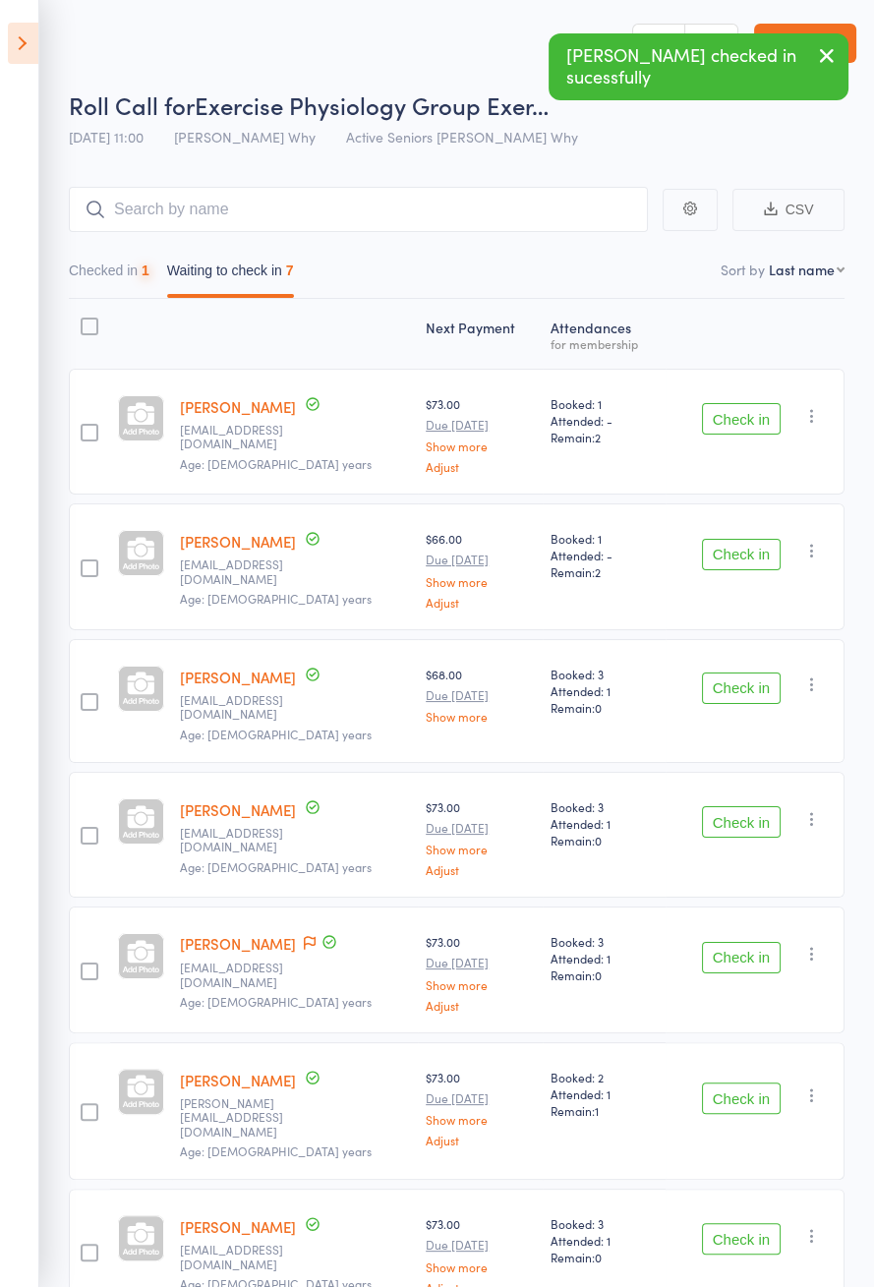
click at [739, 409] on button "Check in" at bounding box center [741, 418] width 79 height 31
click at [740, 418] on button "Check in" at bounding box center [741, 418] width 79 height 31
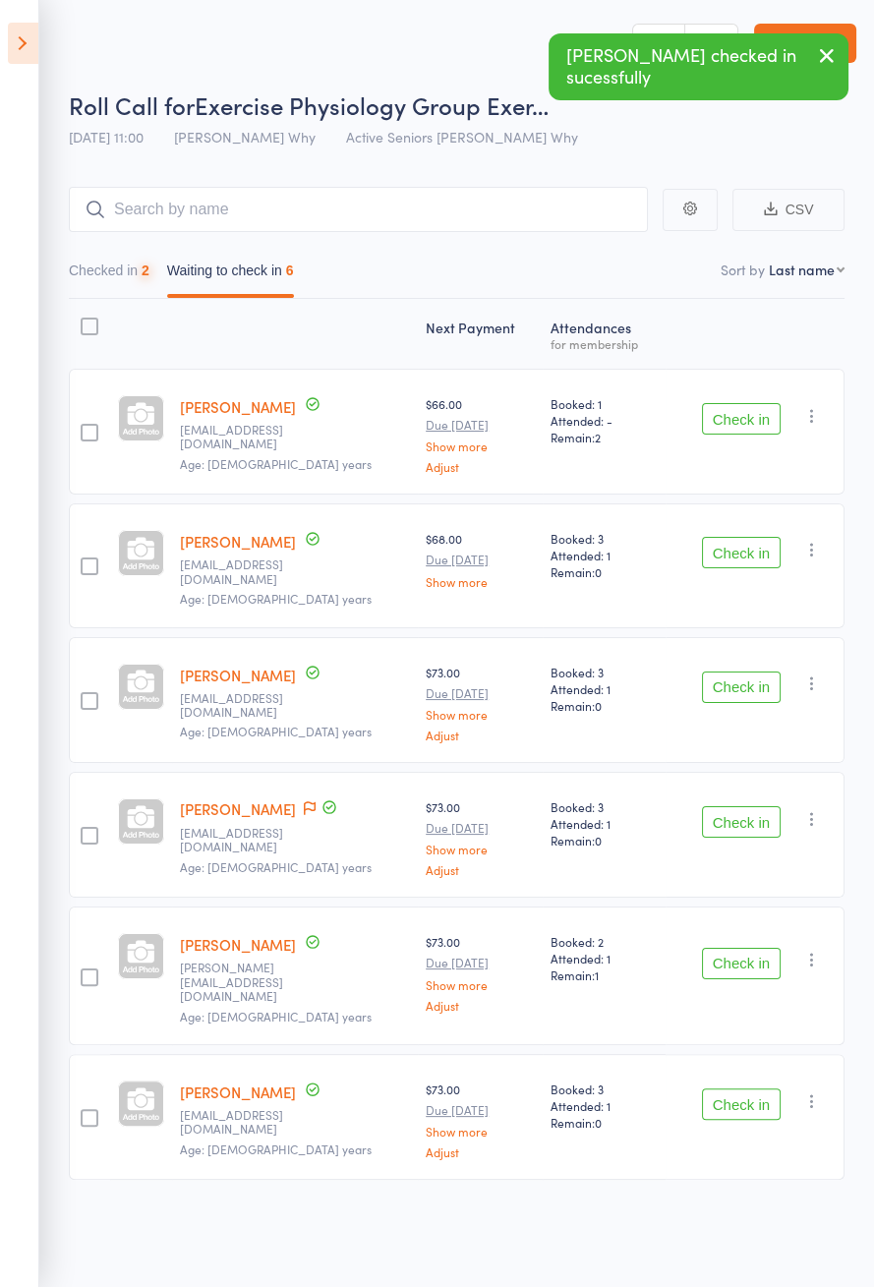
click at [735, 421] on button "Check in" at bounding box center [741, 418] width 79 height 31
click at [746, 422] on button "Check in" at bounding box center [741, 418] width 79 height 31
click at [720, 504] on div "Check in Check in Send message Add Note Add Task Add Flag Remove [PERSON_NAME] …" at bounding box center [755, 566] width 179 height 124
click at [736, 504] on div "Check in Check in Send message Add Note Add Task Add Flag Remove [PERSON_NAME] …" at bounding box center [755, 566] width 179 height 124
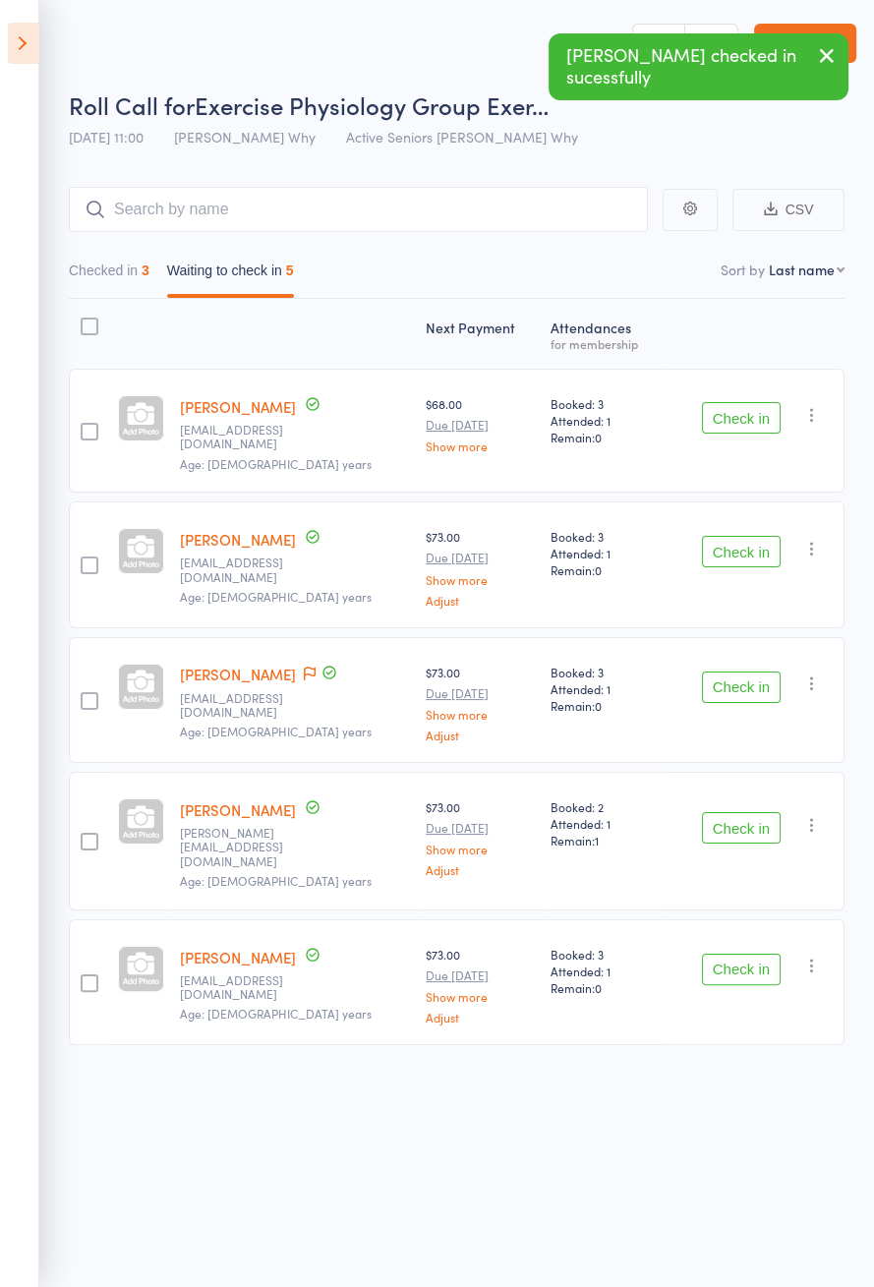
click at [719, 445] on div "Check in Check in Send message Add Note Add Task Add Flag Remove [PERSON_NAME] …" at bounding box center [755, 431] width 179 height 124
click at [729, 416] on button "Check in" at bounding box center [741, 417] width 79 height 31
click at [725, 410] on button "Check in" at bounding box center [741, 417] width 79 height 31
click at [725, 406] on button "Check in" at bounding box center [741, 417] width 79 height 31
click at [718, 536] on button "Check in" at bounding box center [741, 551] width 79 height 31
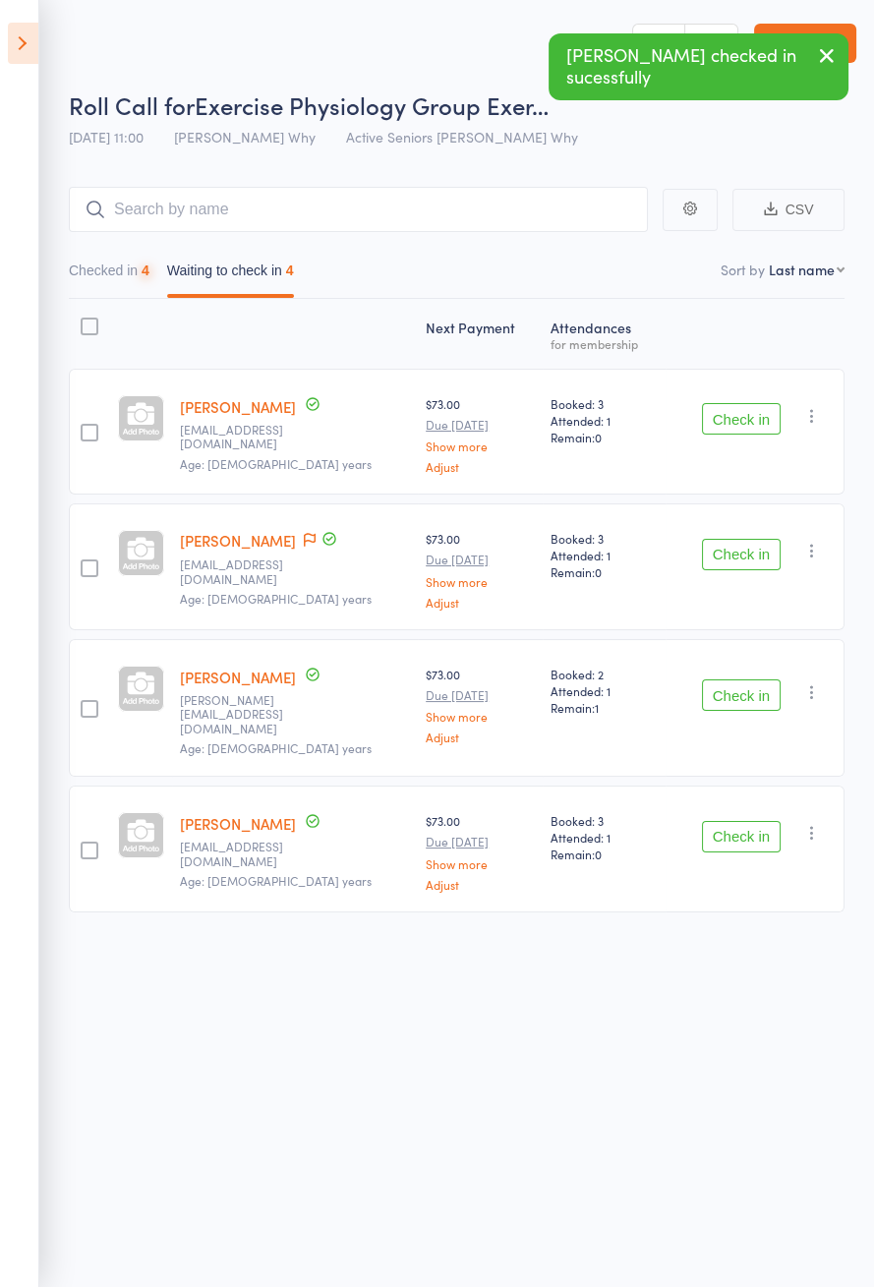
click at [731, 412] on button "Check in" at bounding box center [741, 418] width 79 height 31
click at [725, 539] on button "Check in" at bounding box center [741, 554] width 79 height 31
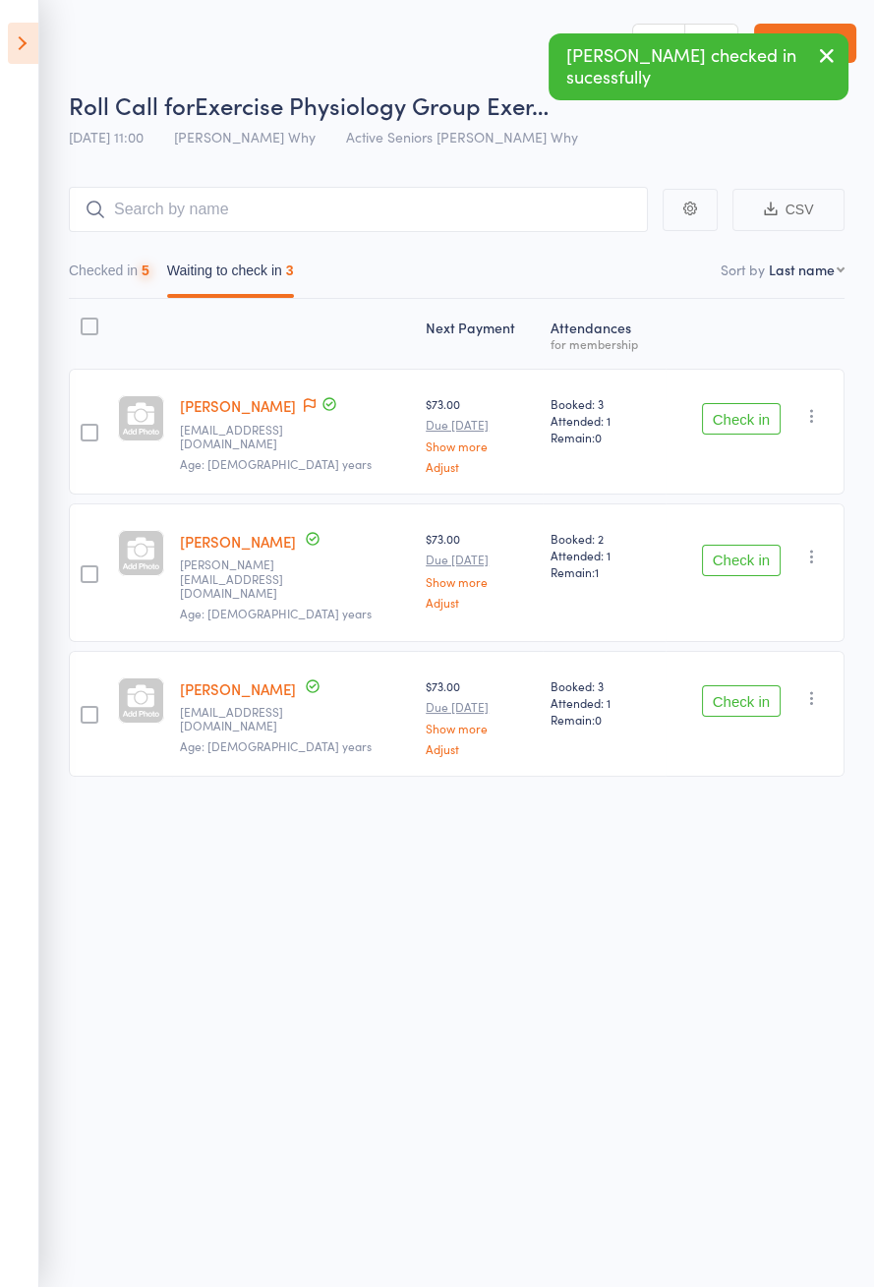
click at [727, 413] on button "Check in" at bounding box center [741, 418] width 79 height 31
click at [730, 411] on button "Check in" at bounding box center [741, 418] width 79 height 31
click at [731, 545] on button "Check in" at bounding box center [741, 560] width 79 height 31
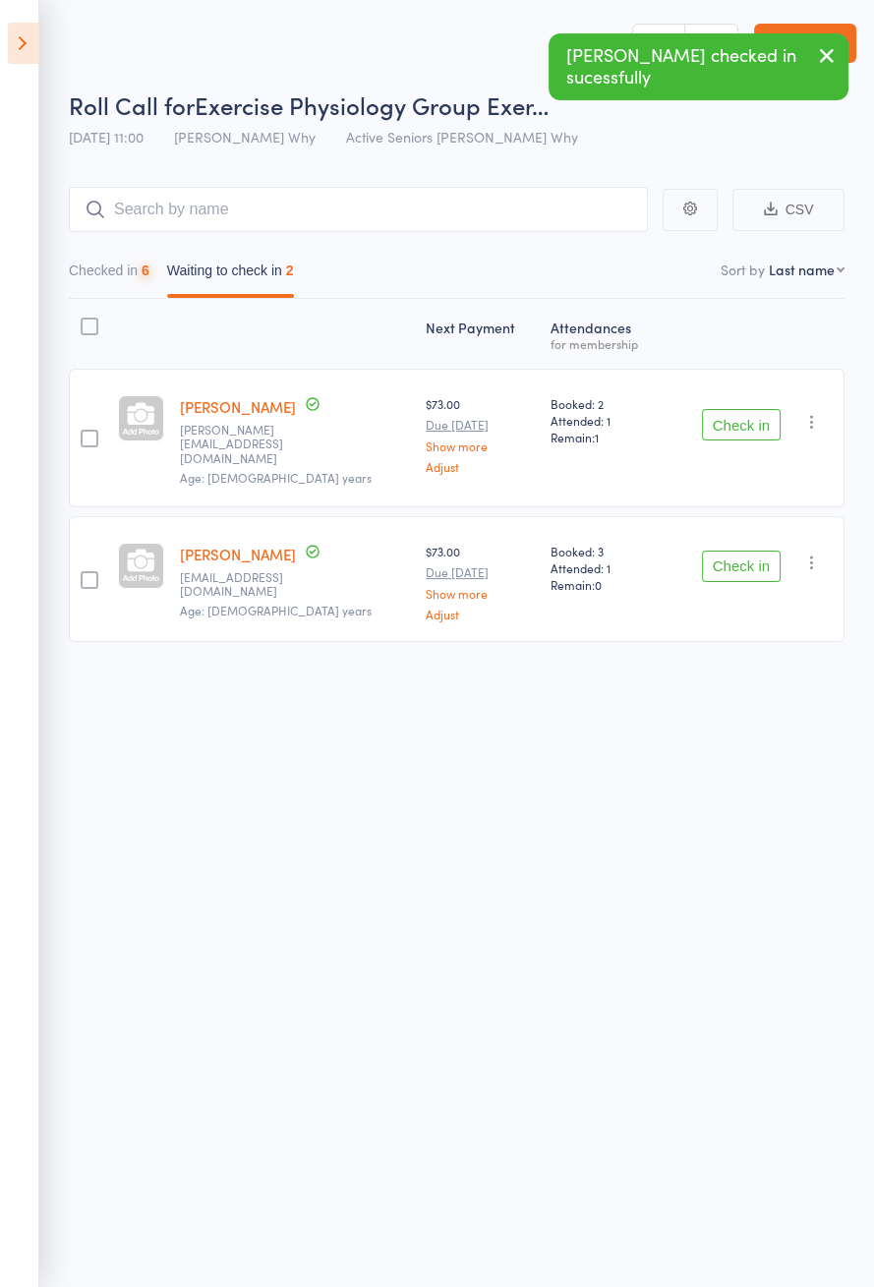
click at [733, 423] on button "Check in" at bounding box center [741, 424] width 79 height 31
click at [731, 430] on button "Check in" at bounding box center [741, 424] width 79 height 31
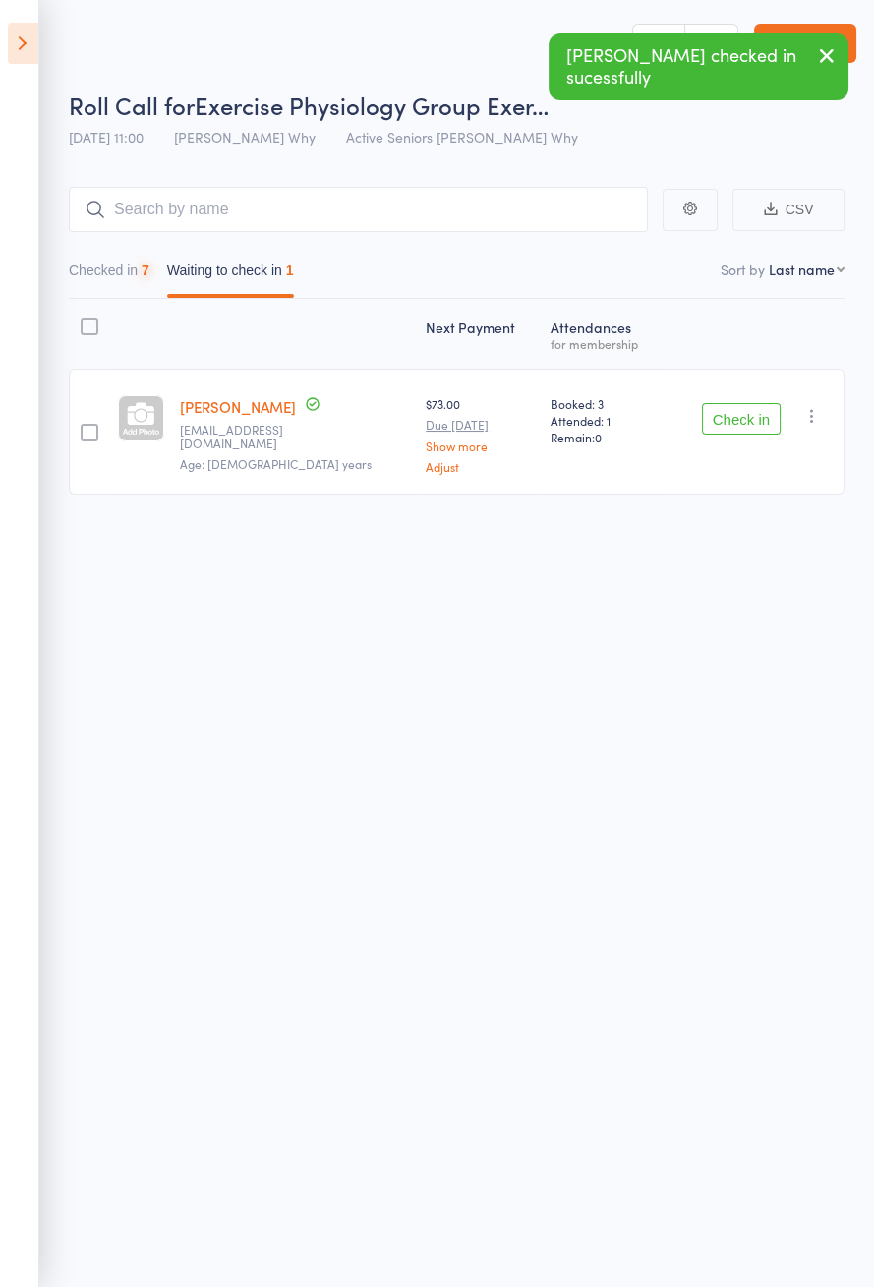
click at [733, 421] on button "Check in" at bounding box center [741, 418] width 79 height 31
click at [723, 416] on button "Check in" at bounding box center [741, 418] width 79 height 31
click at [730, 426] on button "Check in" at bounding box center [741, 418] width 79 height 31
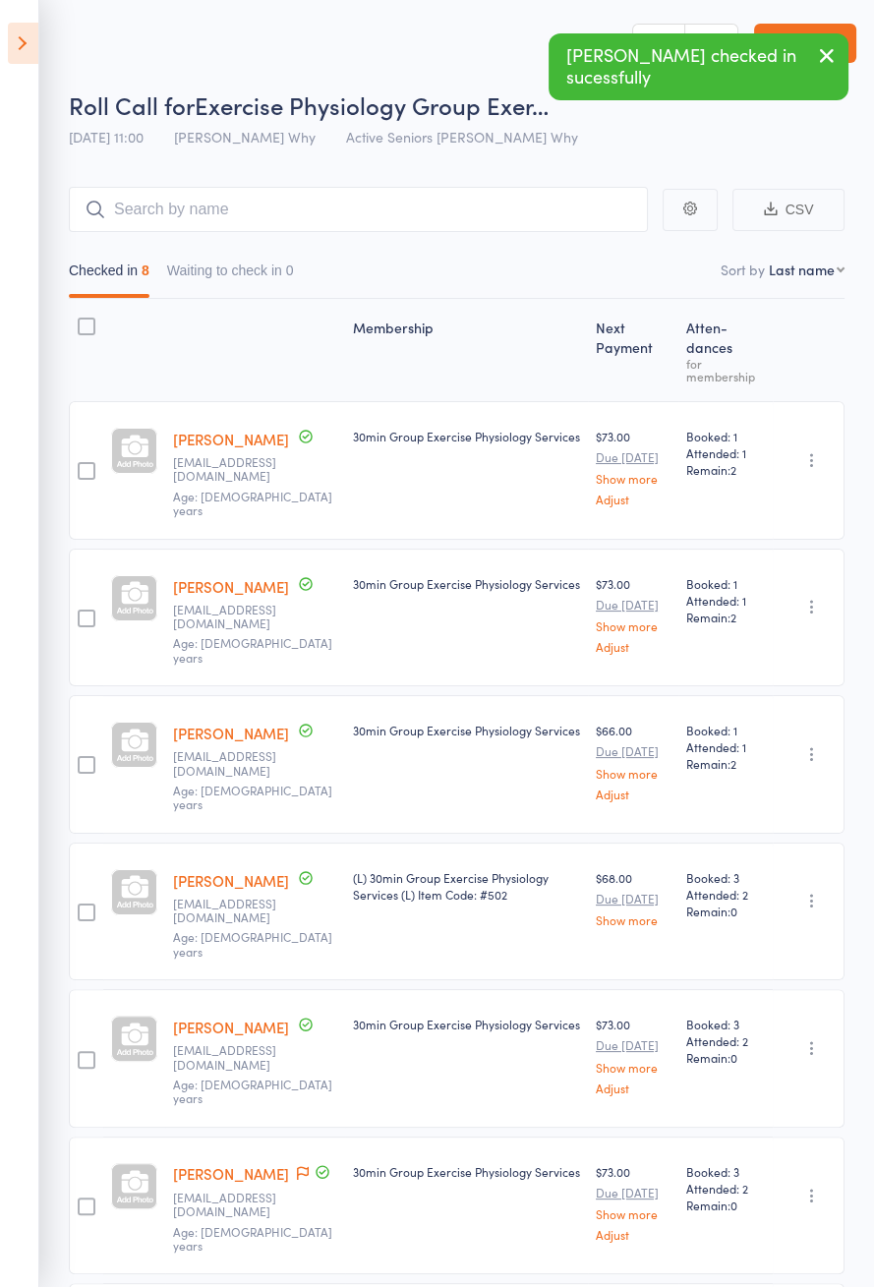
click at [14, 30] on icon at bounding box center [23, 43] width 30 height 41
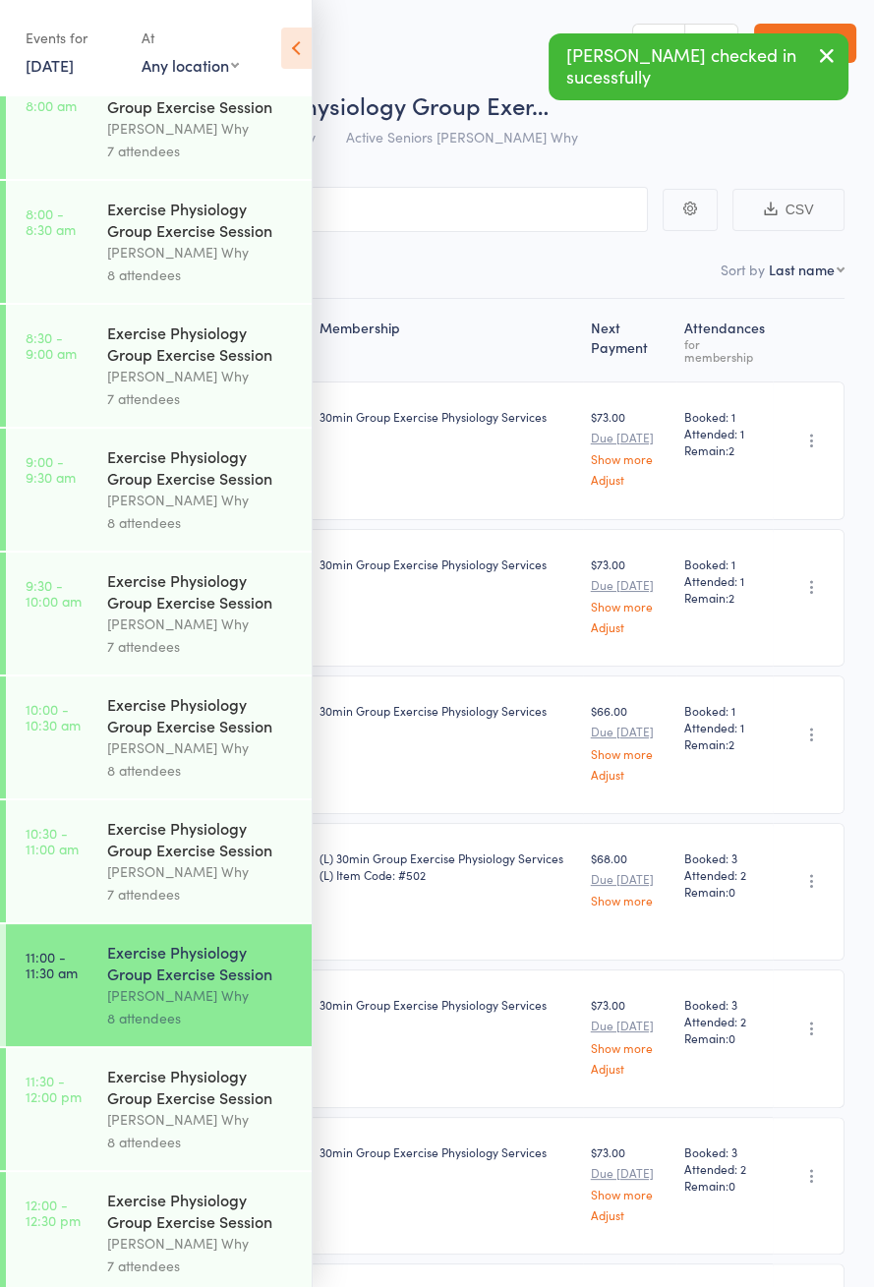
scroll to position [946, 0]
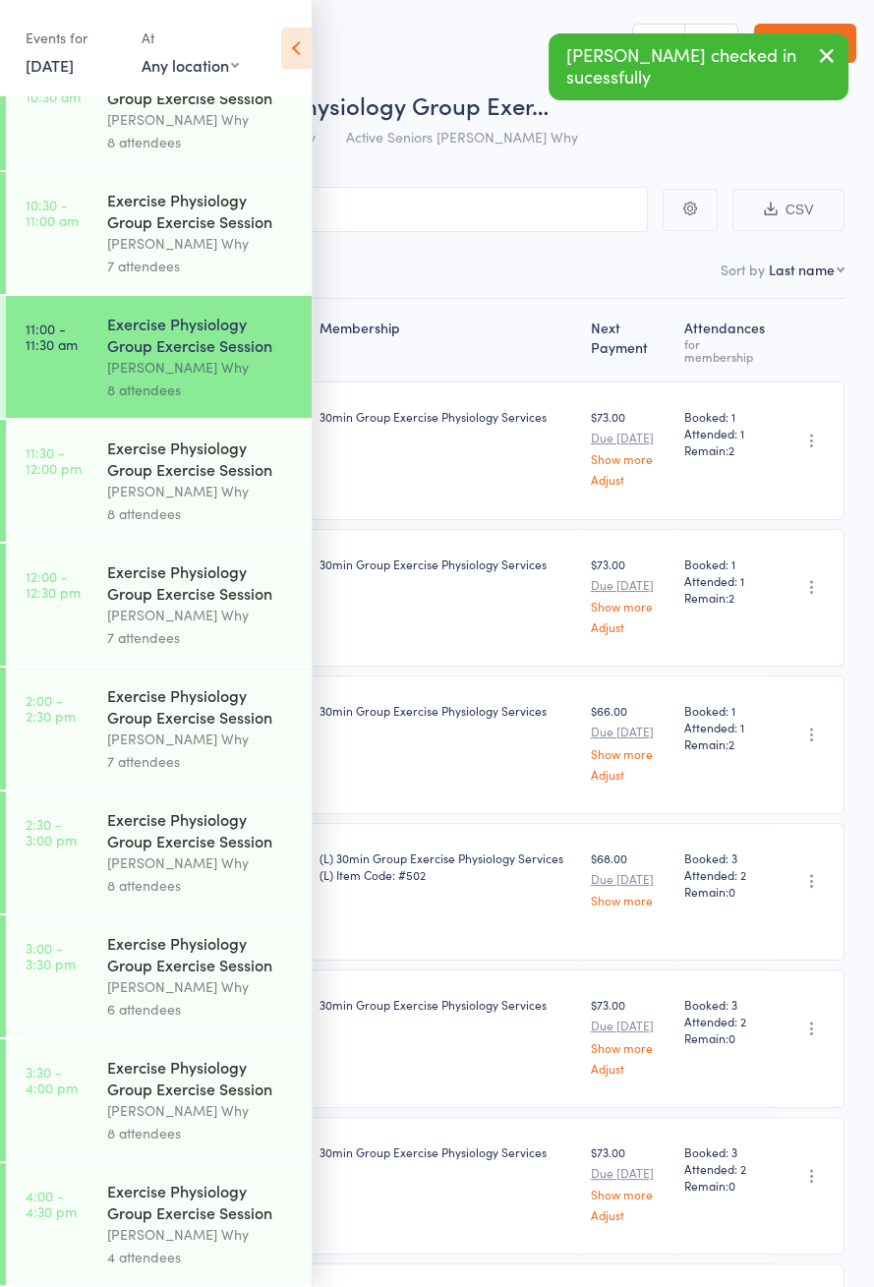
click at [132, 544] on div "Exercise Physiology Group Exercise Session [PERSON_NAME] Why 7 attendees" at bounding box center [209, 605] width 205 height 122
click at [168, 503] on div "8 attendees" at bounding box center [201, 514] width 188 height 23
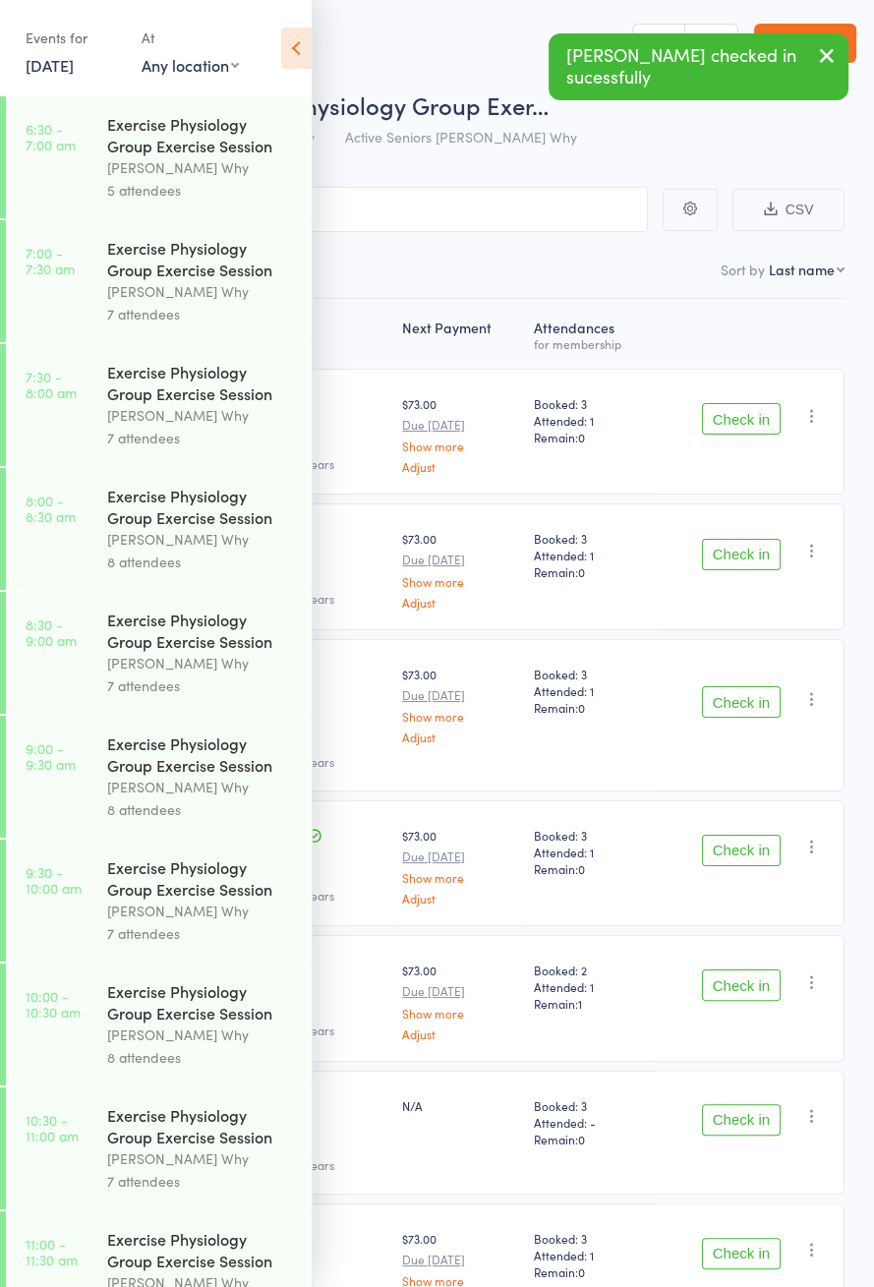
click at [300, 57] on icon at bounding box center [296, 48] width 30 height 41
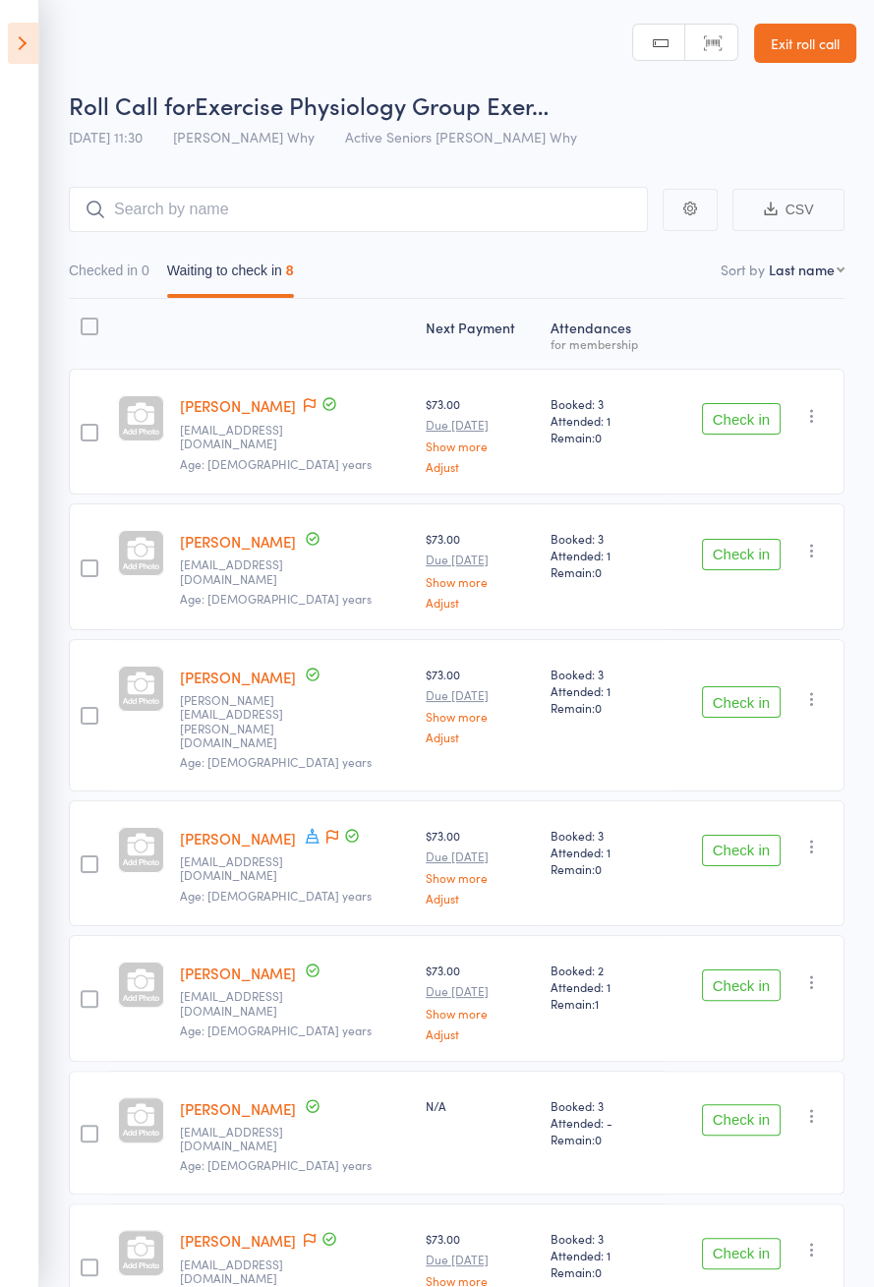
click at [311, 828] on icon at bounding box center [312, 835] width 14 height 15
click at [375, 639] on div "[PERSON_NAME] [PERSON_NAME][EMAIL_ADDRESS][PERSON_NAME][DOMAIN_NAME] Age: [DEMO…" at bounding box center [295, 715] width 247 height 152
click at [742, 413] on button "Check in" at bounding box center [741, 418] width 79 height 31
click at [743, 421] on button "Check in" at bounding box center [741, 418] width 79 height 31
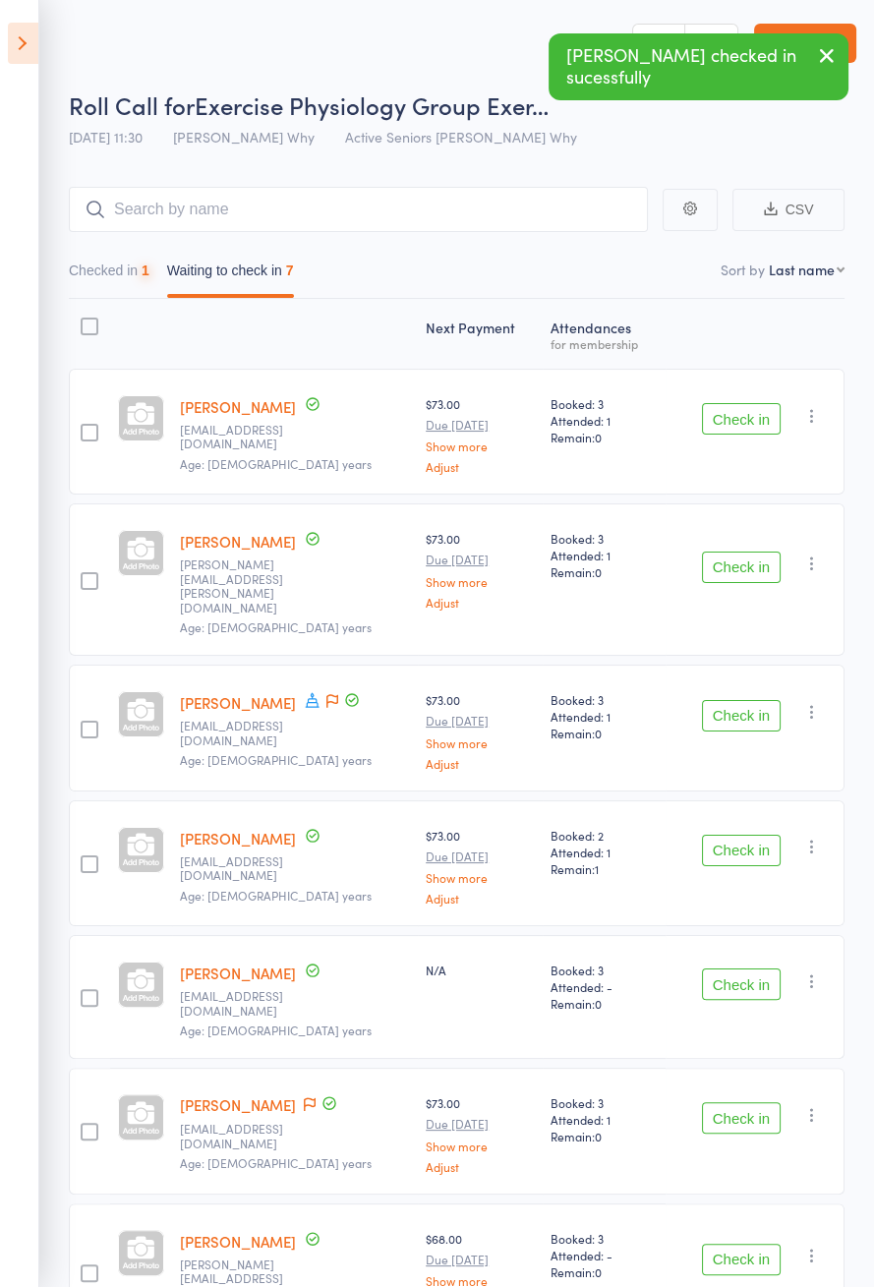
click at [739, 410] on button "Check in" at bounding box center [741, 418] width 79 height 31
click at [737, 552] on button "Check in" at bounding box center [741, 567] width 79 height 31
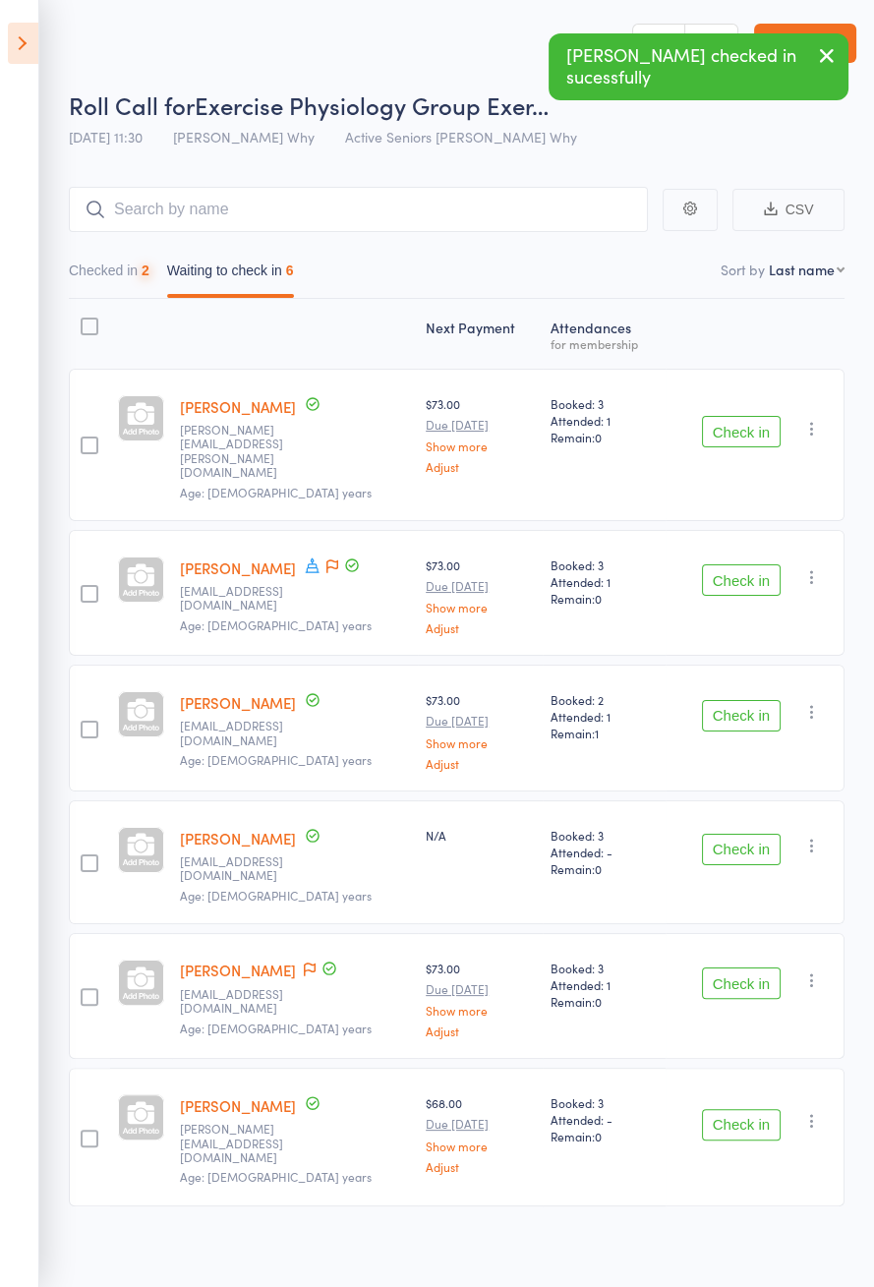
click at [736, 416] on button "Check in" at bounding box center [741, 431] width 79 height 31
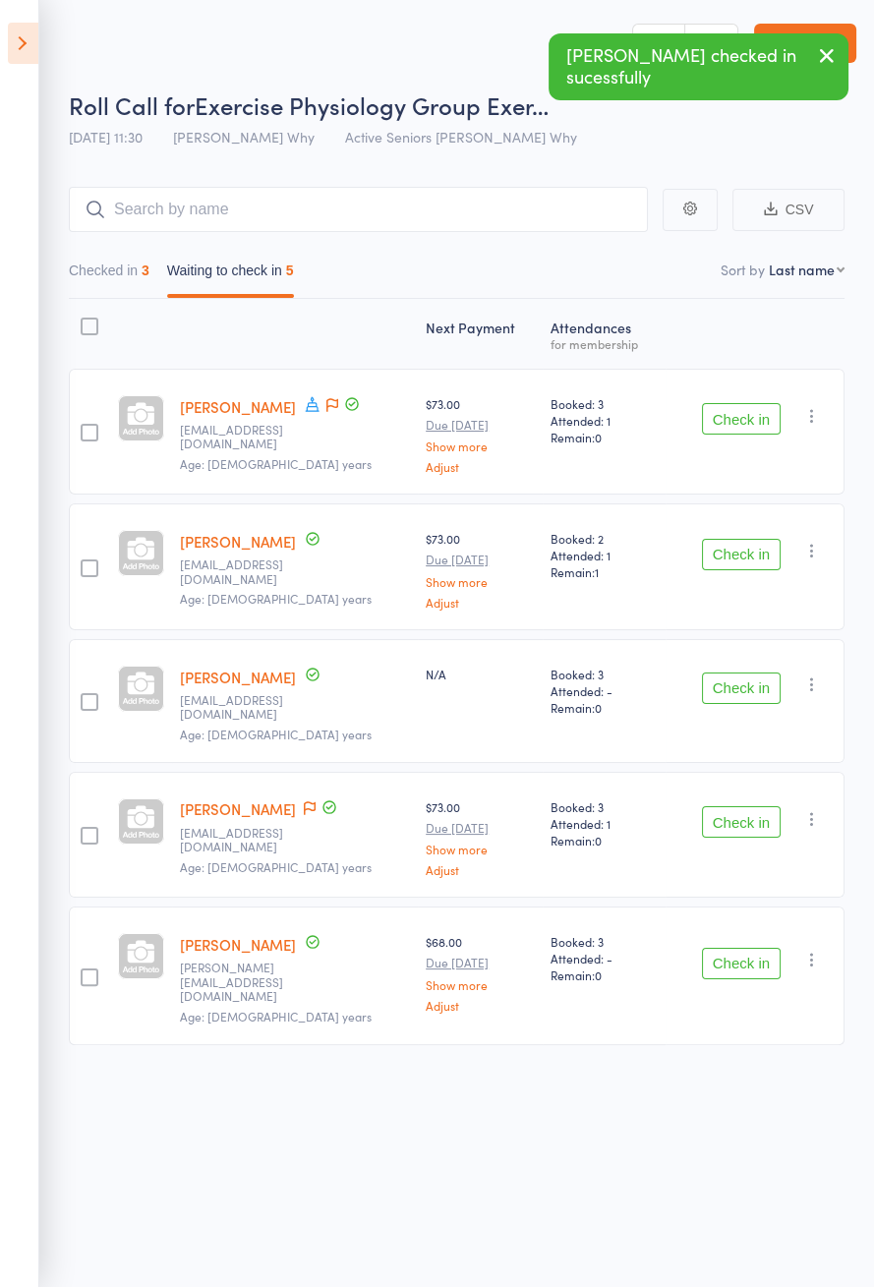
click at [735, 410] on button "Check in" at bounding box center [741, 418] width 79 height 31
click at [733, 413] on button "Check in" at bounding box center [741, 418] width 79 height 31
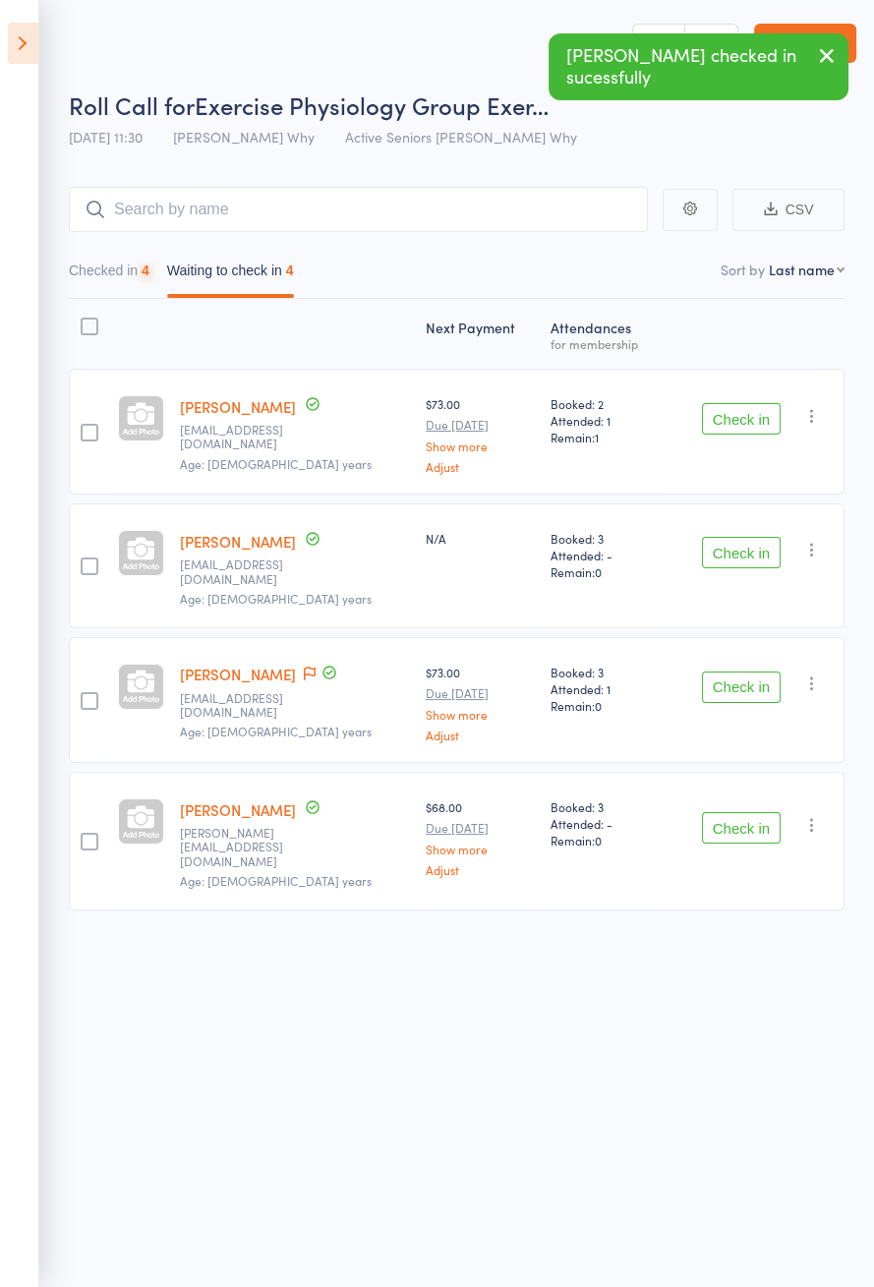
click at [731, 415] on button "Check in" at bounding box center [741, 418] width 79 height 31
click at [732, 411] on button "Check in" at bounding box center [741, 418] width 79 height 31
click at [733, 409] on button "Check in" at bounding box center [741, 418] width 79 height 31
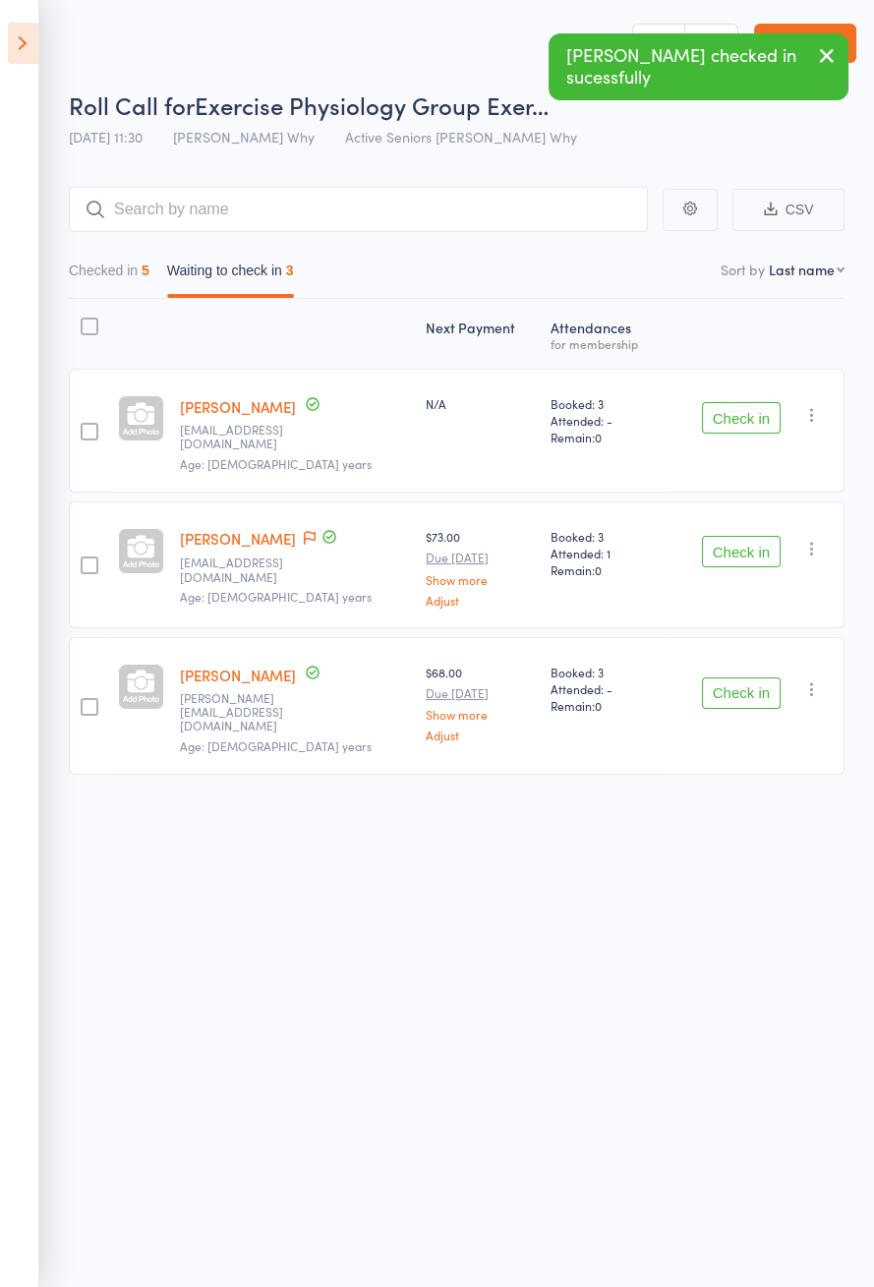
click at [737, 407] on button "Check in" at bounding box center [741, 417] width 79 height 31
click at [733, 405] on button "Check in" at bounding box center [741, 417] width 79 height 31
click at [733, 536] on button "Check in" at bounding box center [741, 551] width 79 height 31
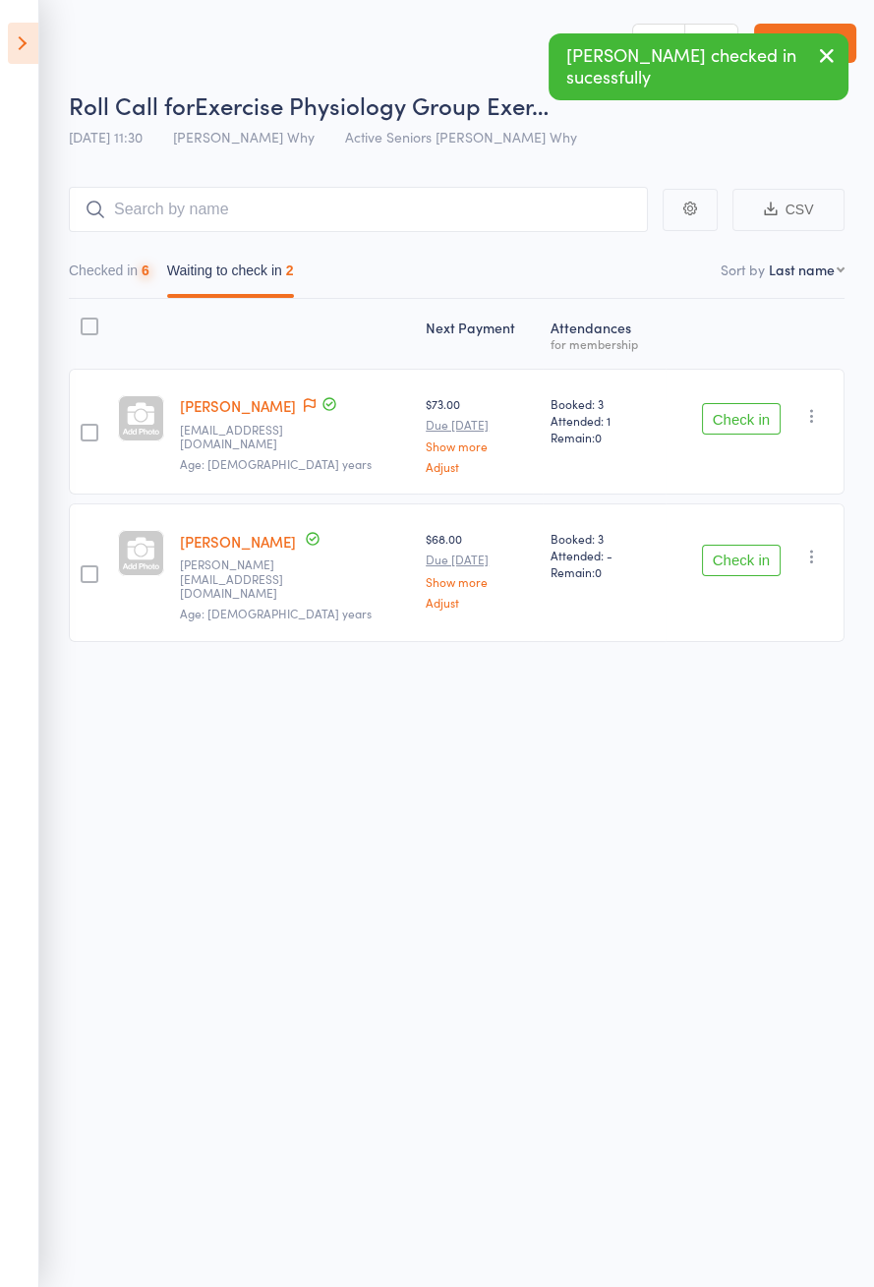
click at [733, 412] on button "Check in" at bounding box center [741, 418] width 79 height 31
click at [734, 413] on button "Check in" at bounding box center [741, 418] width 79 height 31
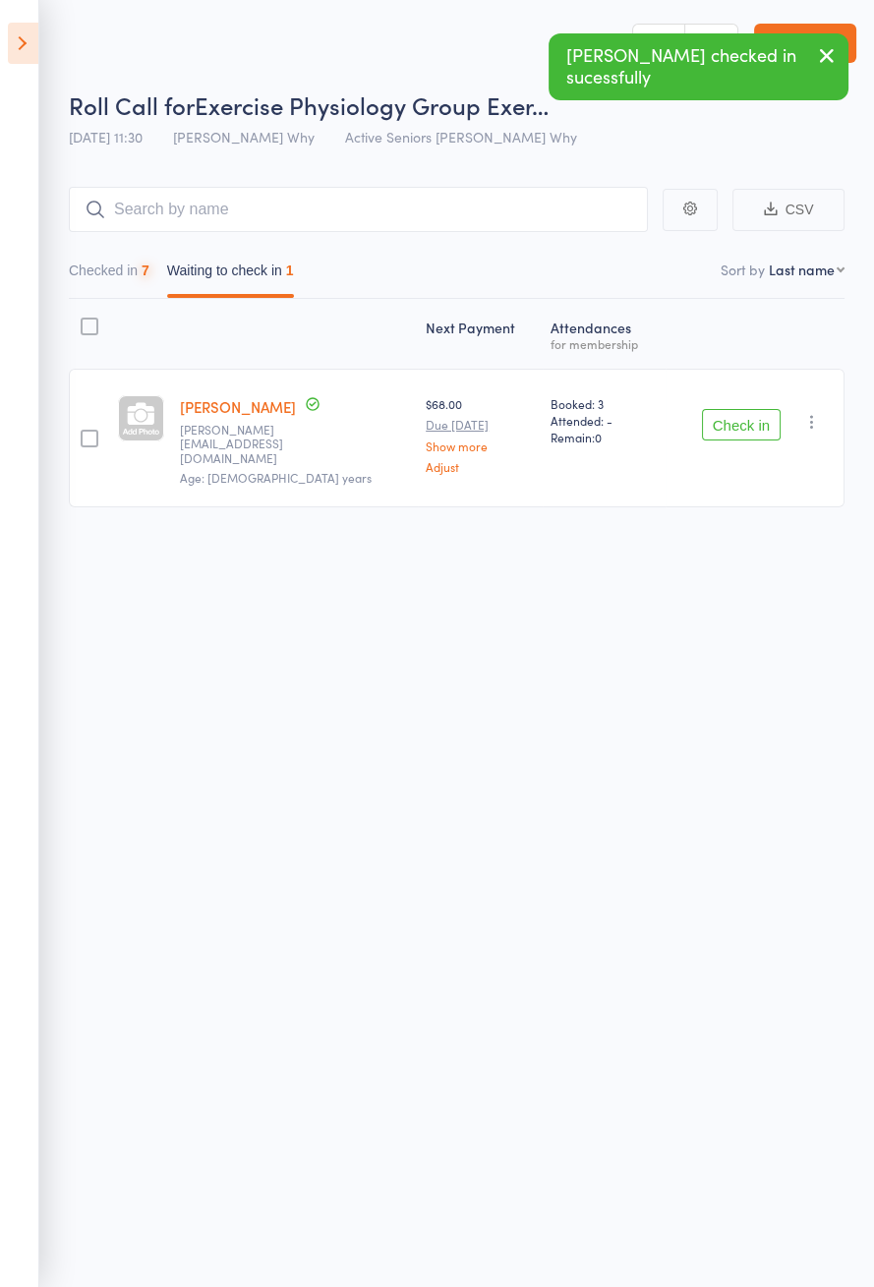
click at [730, 413] on button "Check in" at bounding box center [741, 424] width 79 height 31
click at [730, 410] on button "Check in" at bounding box center [741, 424] width 79 height 31
click at [733, 409] on button "Check in" at bounding box center [741, 424] width 79 height 31
click at [735, 409] on button "Check in" at bounding box center [741, 424] width 79 height 31
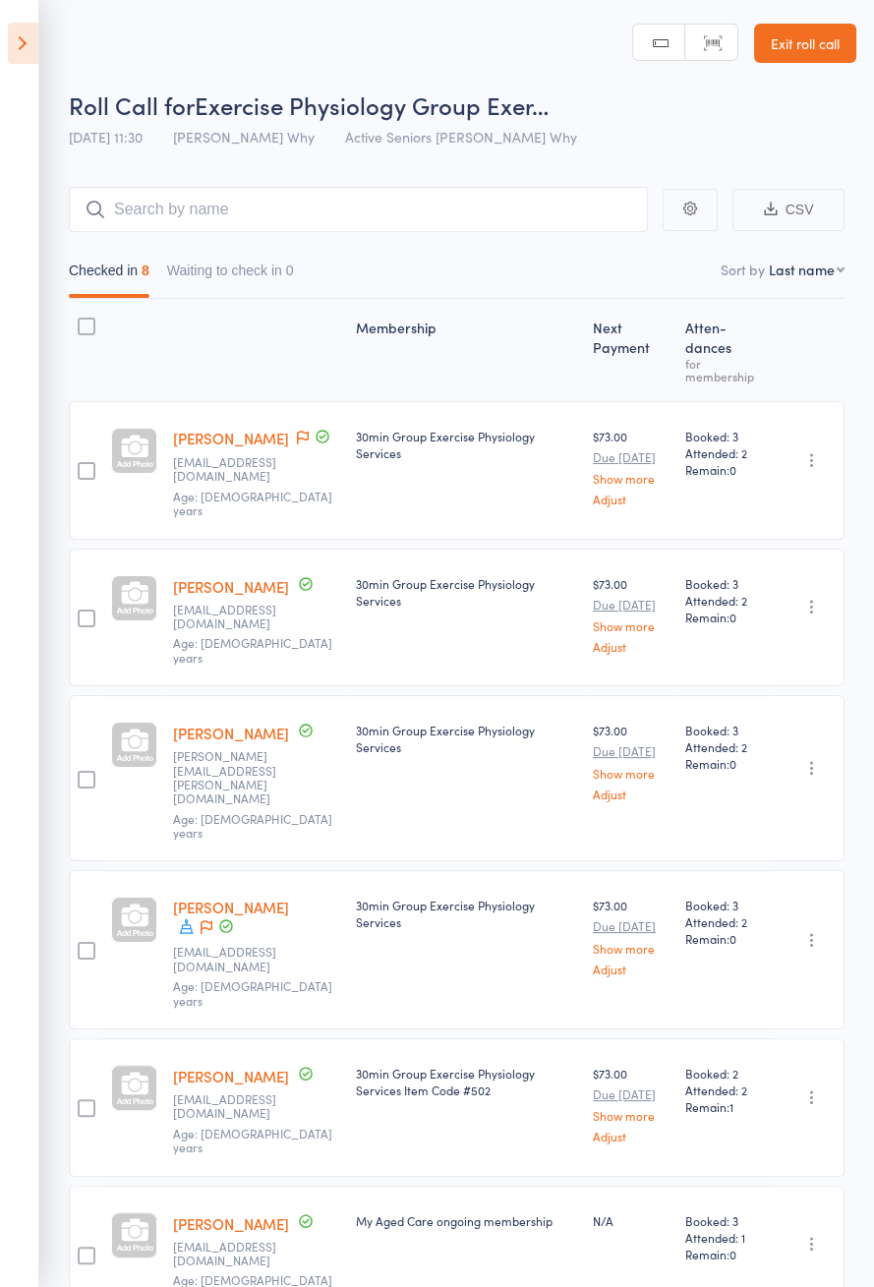
click at [12, 35] on icon at bounding box center [23, 43] width 30 height 41
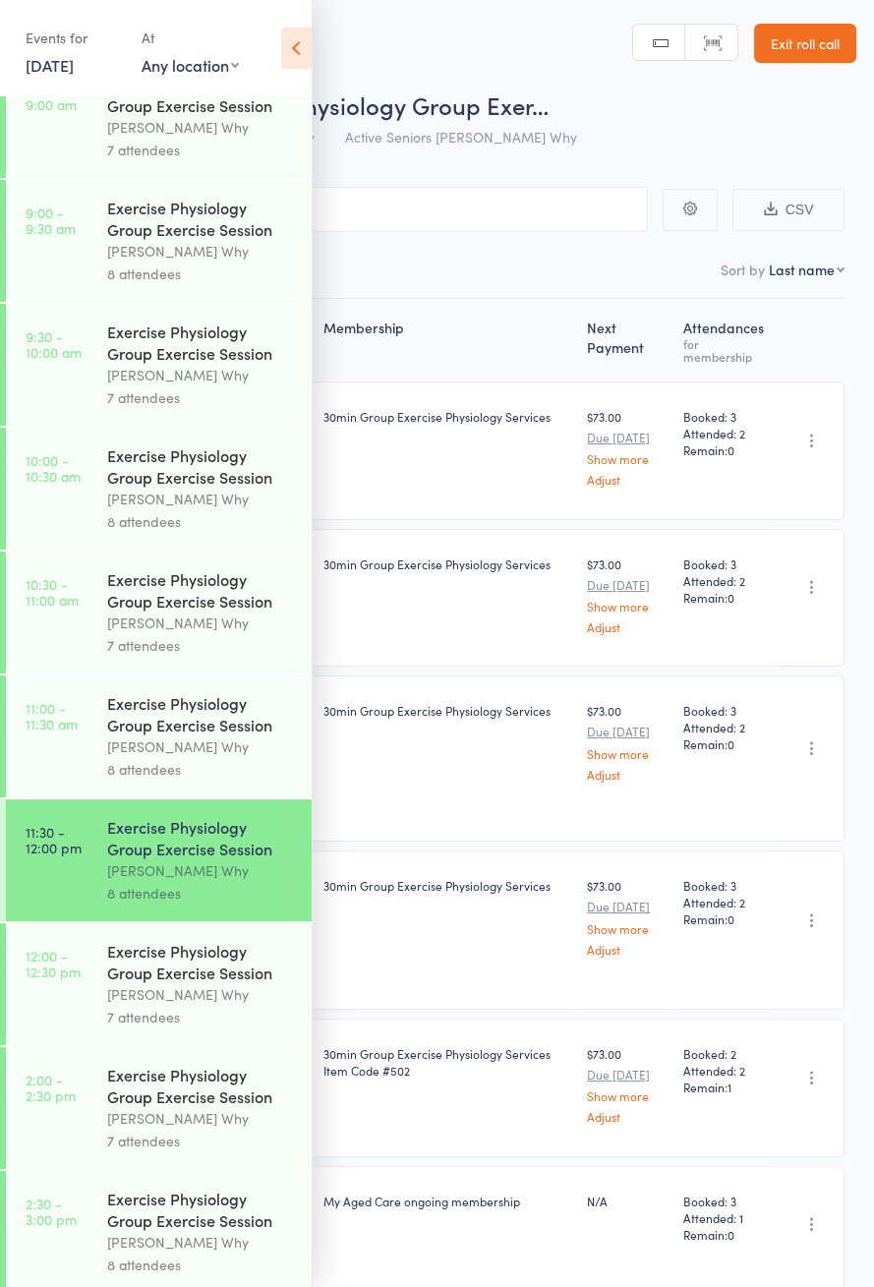
scroll to position [946, 0]
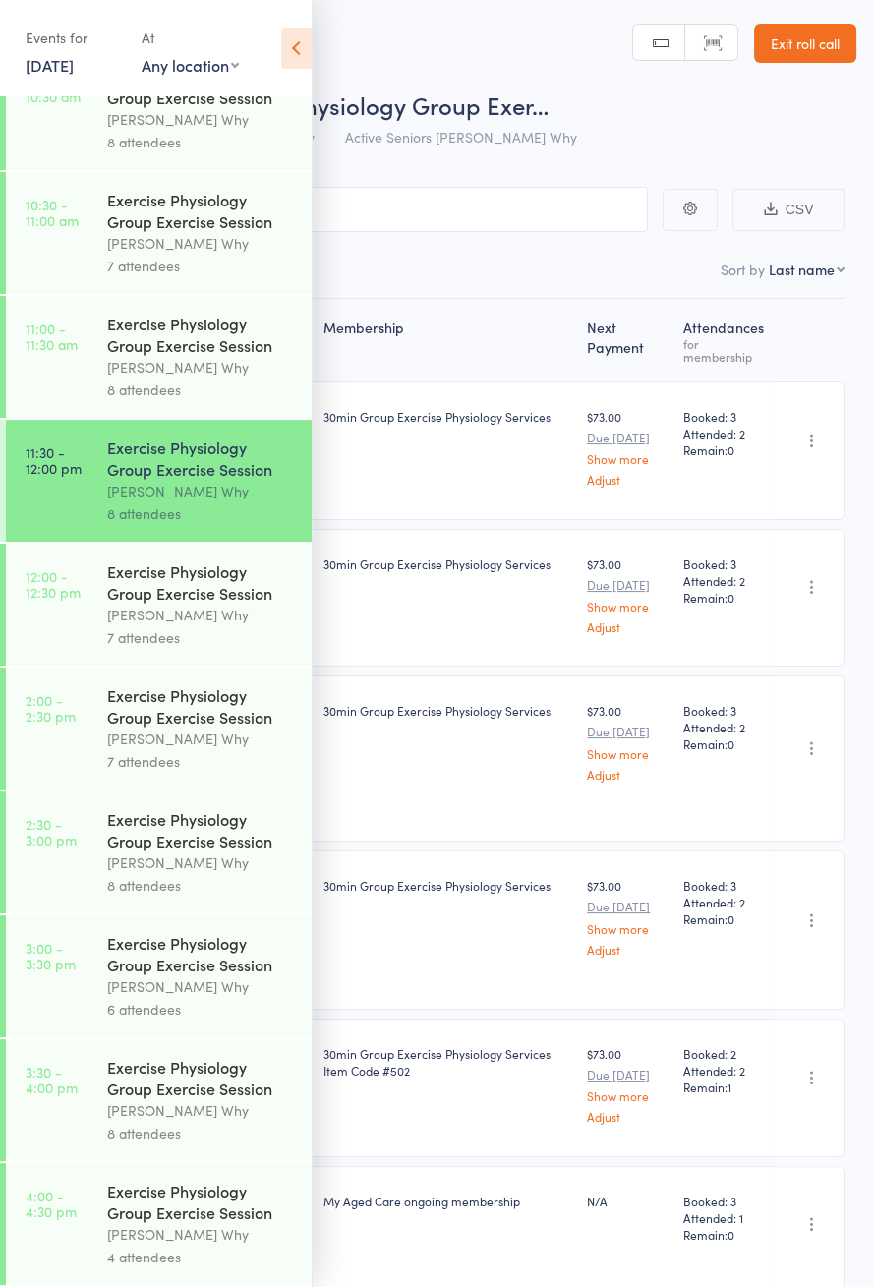
click at [212, 604] on div "[PERSON_NAME] Why" at bounding box center [201, 615] width 188 height 23
click at [306, 16] on div "Events for [DATE] [DATE] [DATE] Sun Mon Tue Wed Thu Fri Sat 36 31 01 02 03 04 0…" at bounding box center [156, 49] width 312 height 99
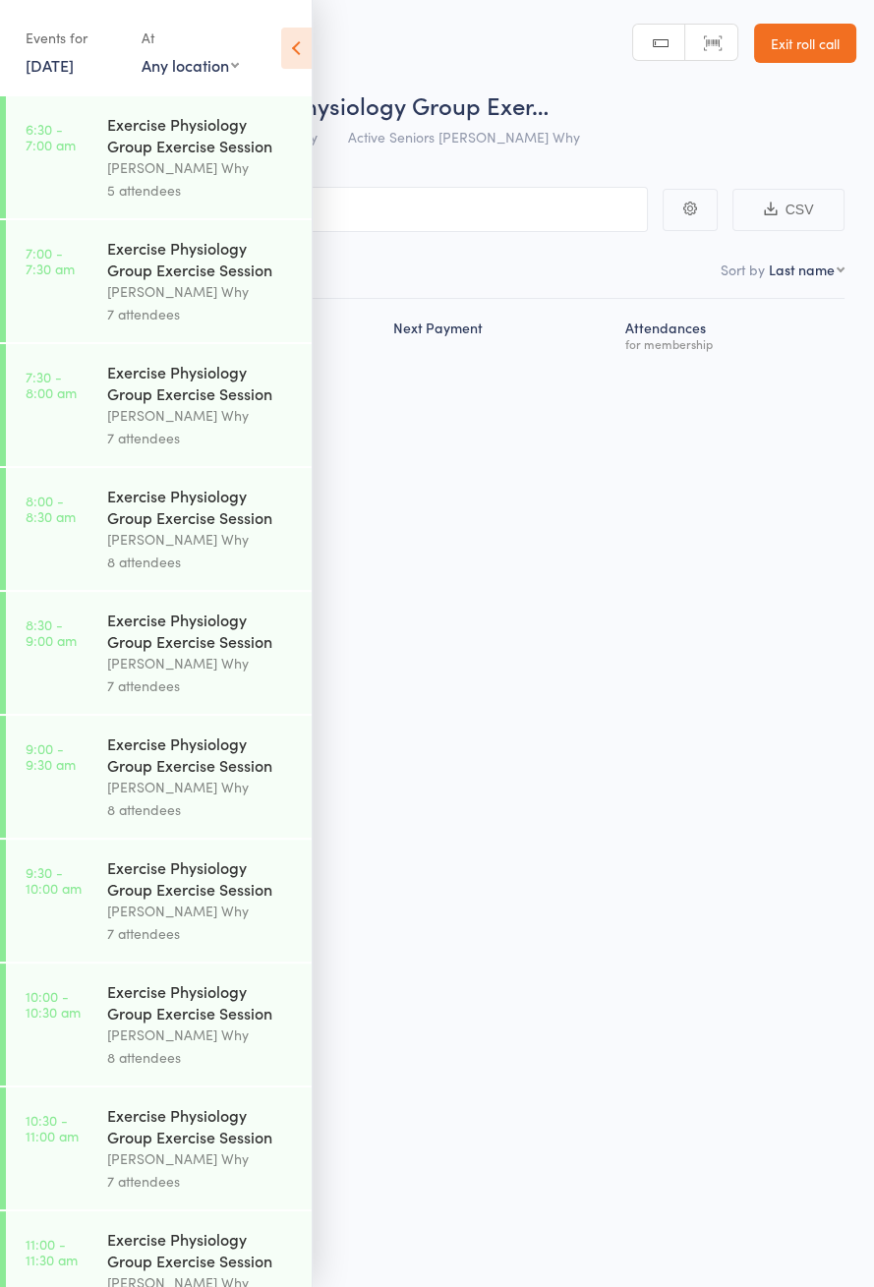
click at [297, 56] on icon at bounding box center [296, 48] width 30 height 41
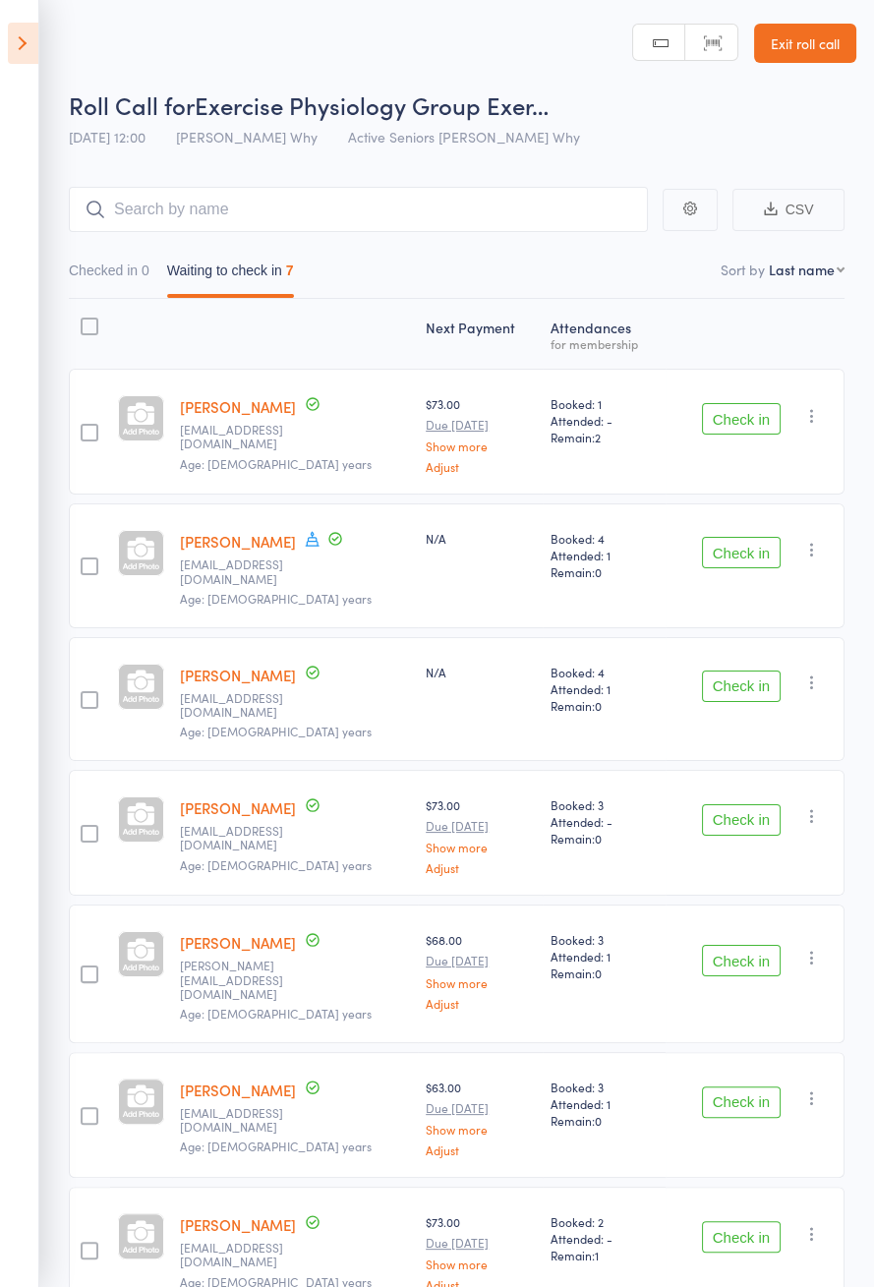
click at [745, 1052] on div "Check in Check in Send message Add Note Add Task Add Flag Remove [PERSON_NAME] …" at bounding box center [755, 1115] width 179 height 126
click at [17, 58] on icon at bounding box center [23, 43] width 30 height 41
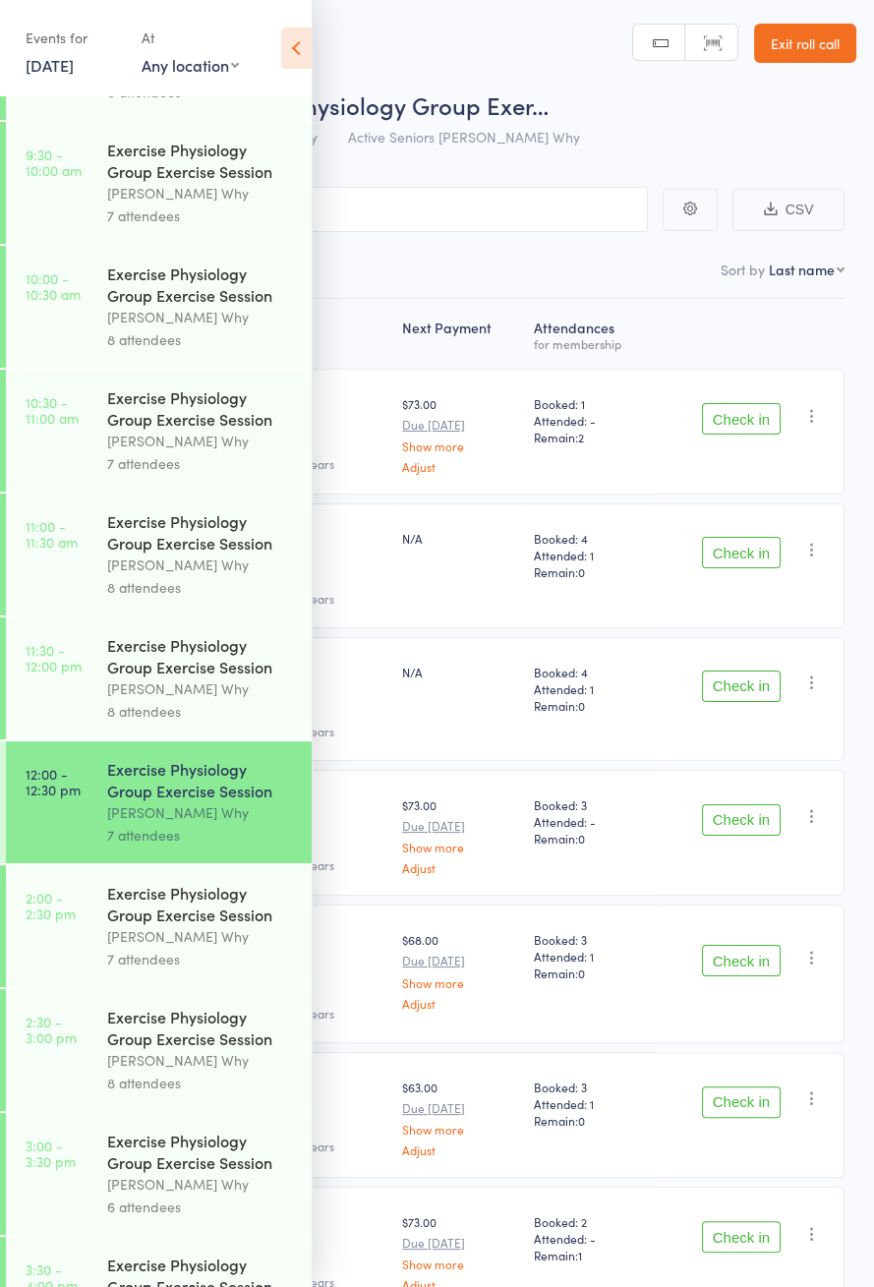
scroll to position [946, 0]
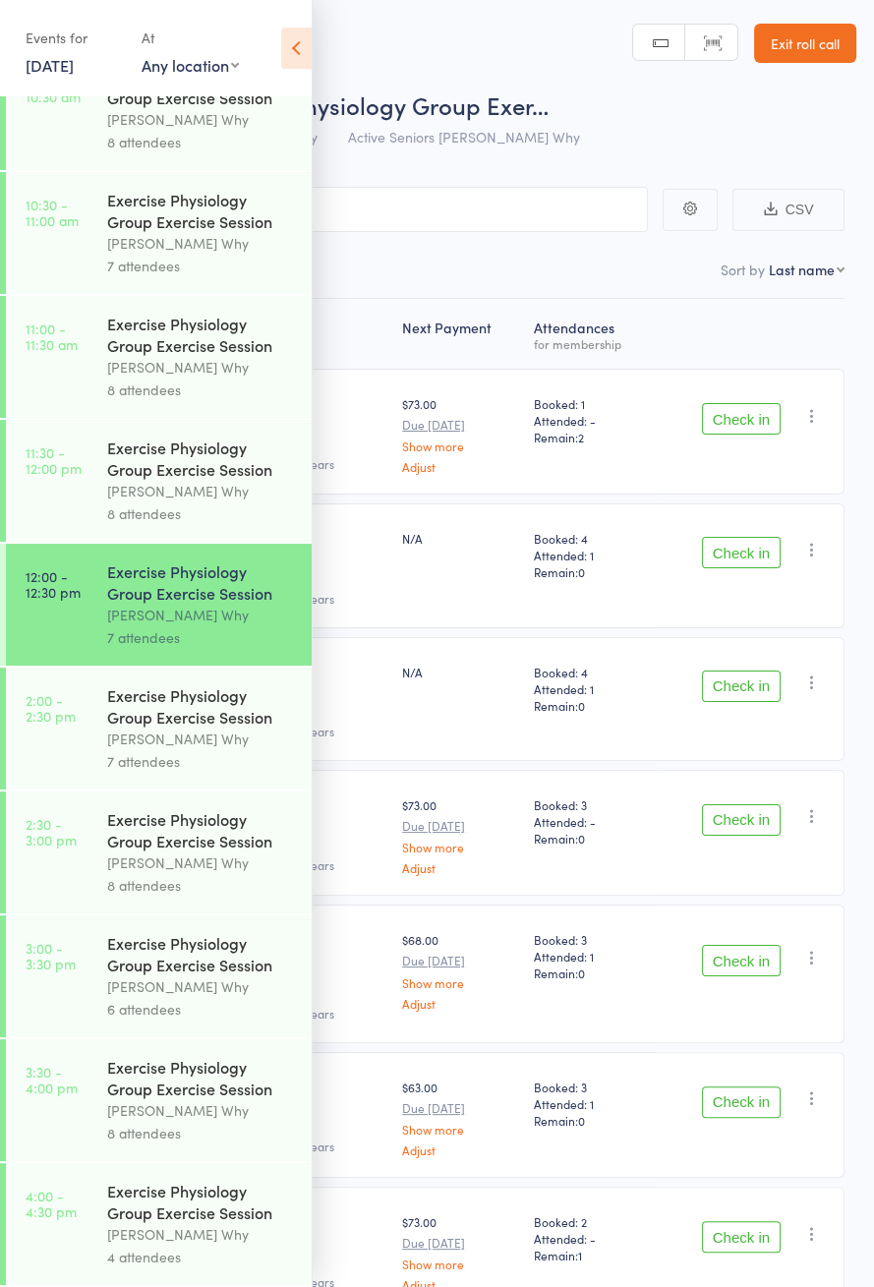
click at [156, 448] on div "Exercise Physiology Group Exercise Session" at bounding box center [201, 458] width 188 height 43
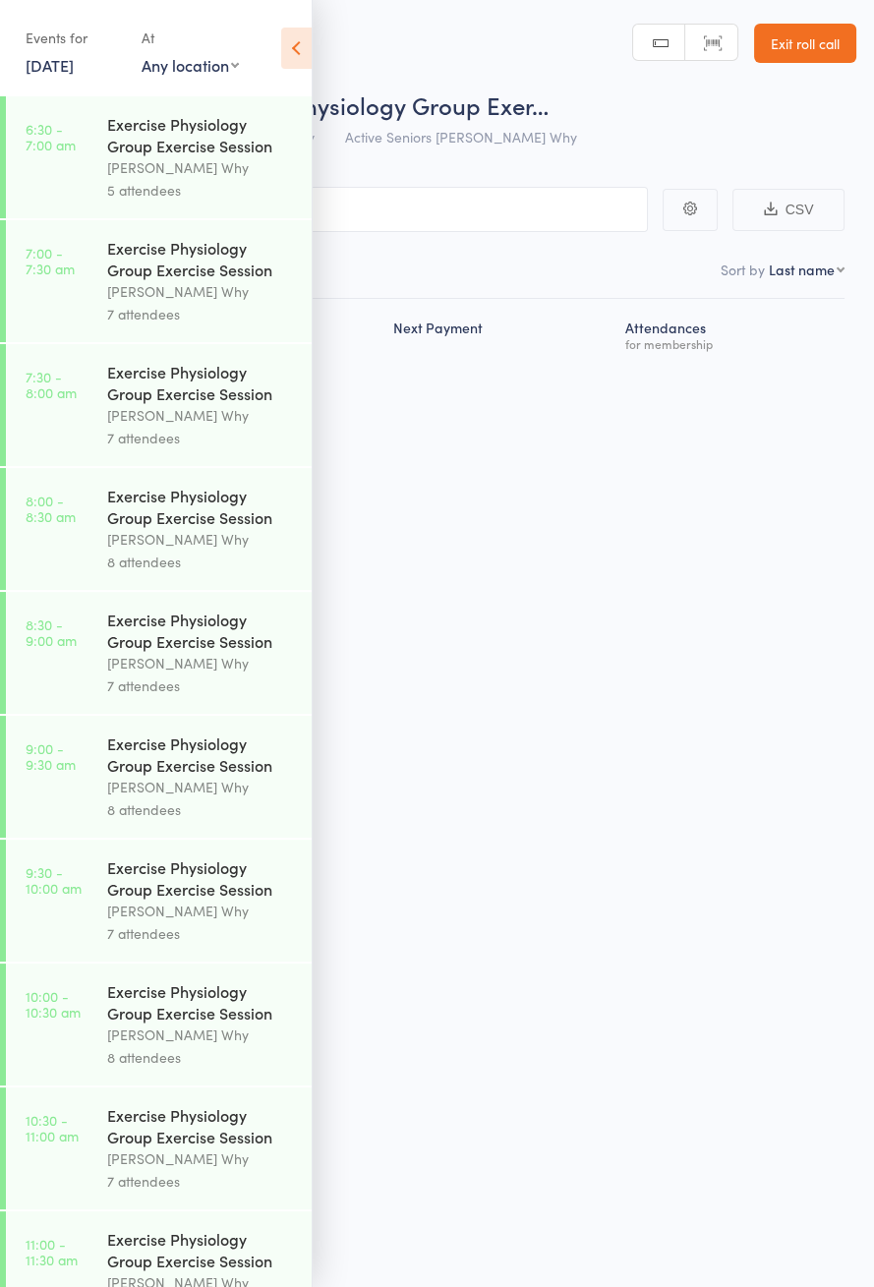
click at [303, 41] on icon at bounding box center [296, 48] width 30 height 41
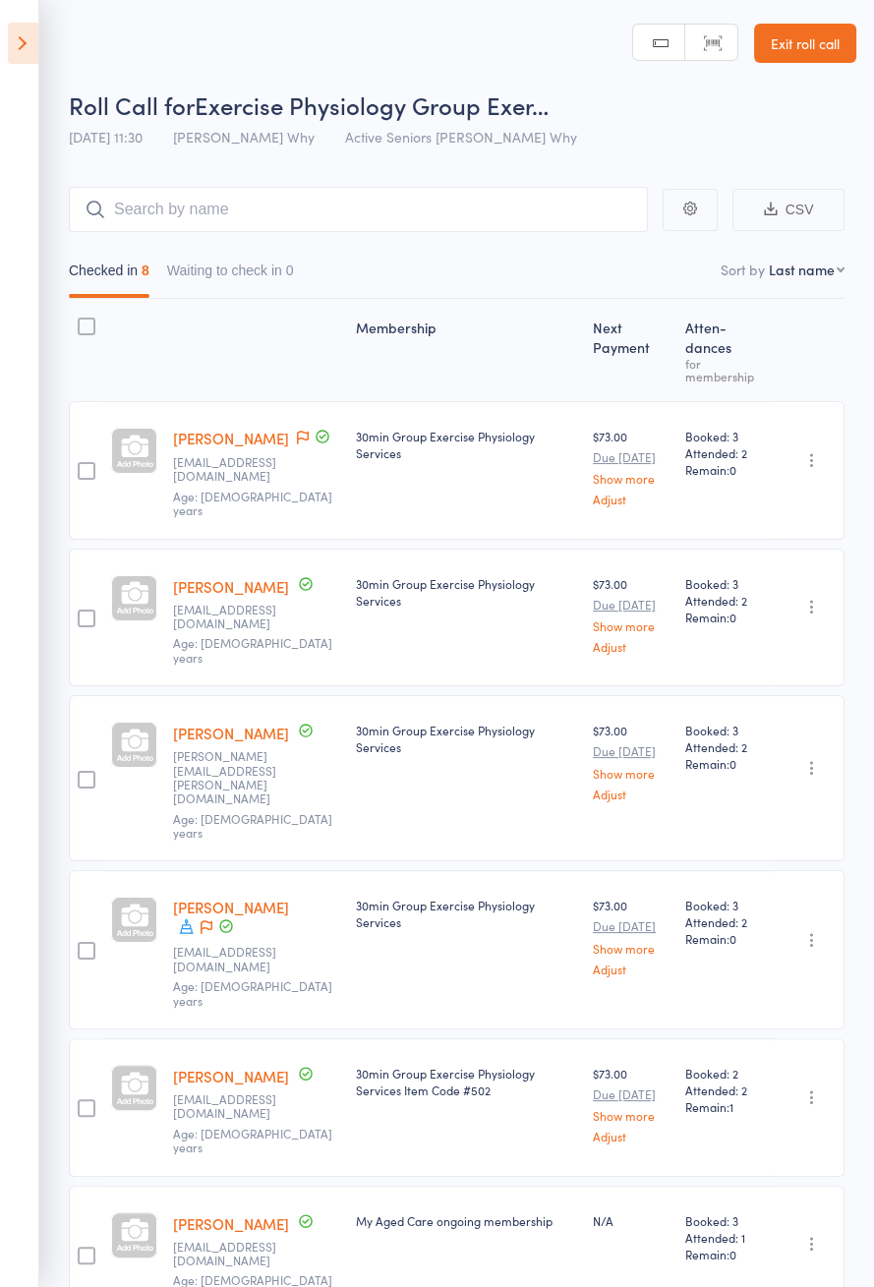
scroll to position [37, 0]
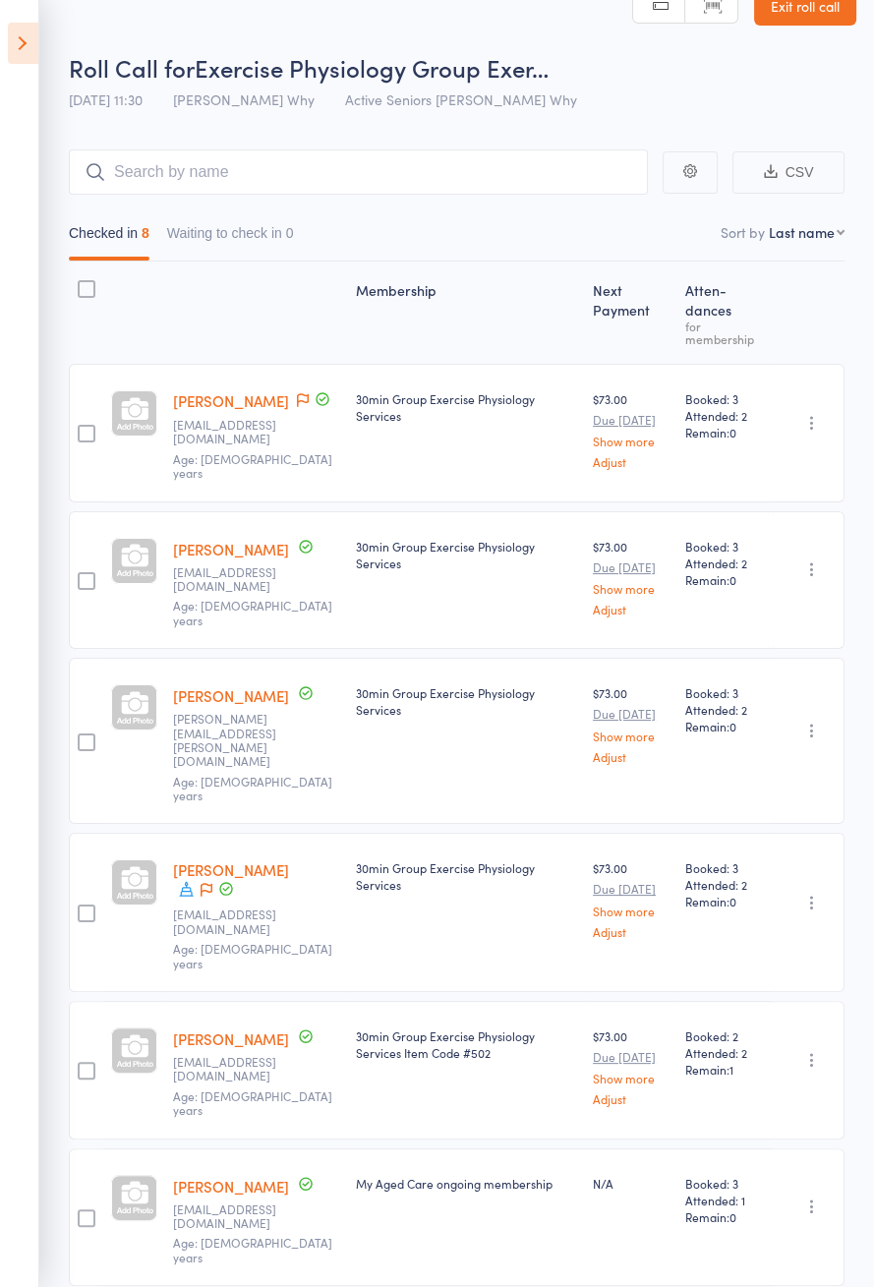
click at [8, 36] on icon at bounding box center [23, 43] width 30 height 41
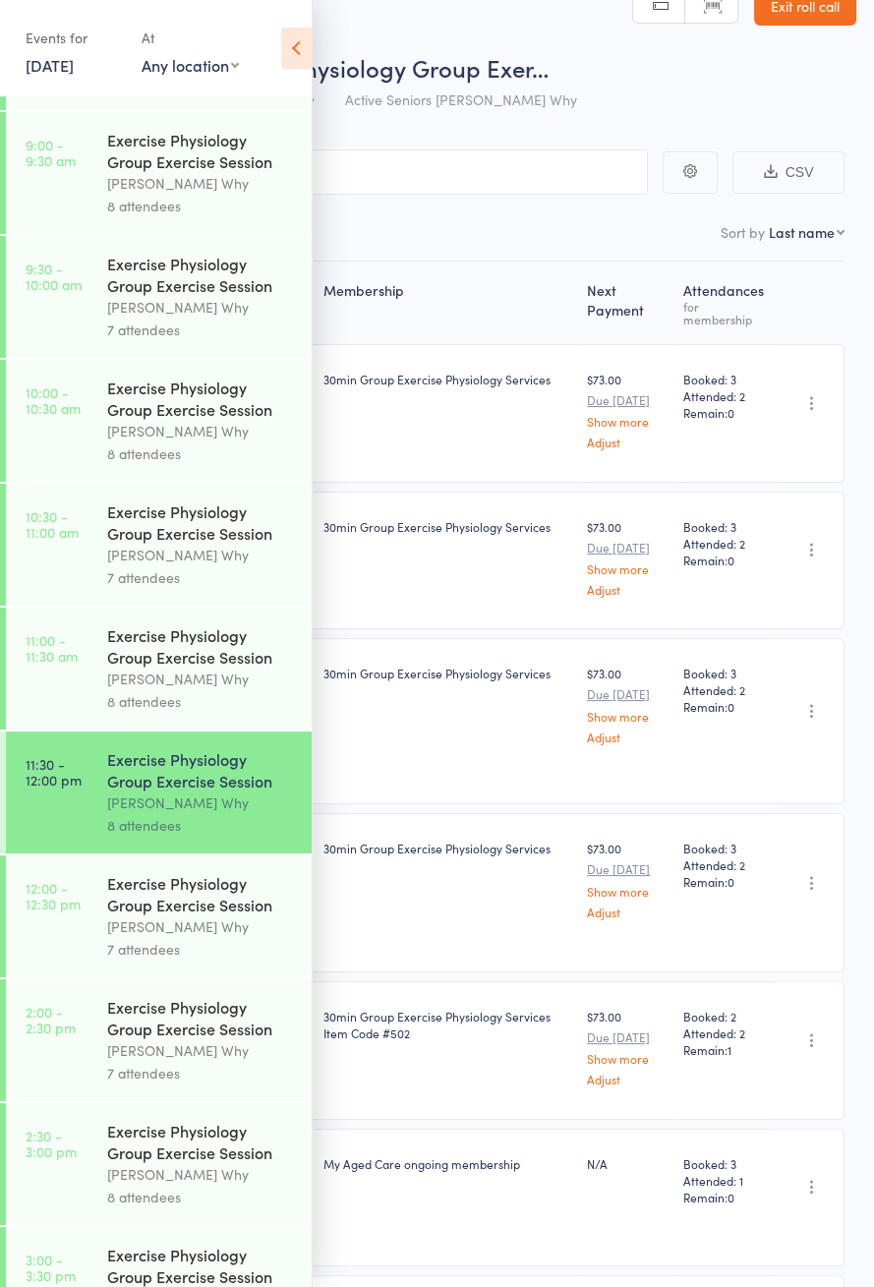
scroll to position [946, 0]
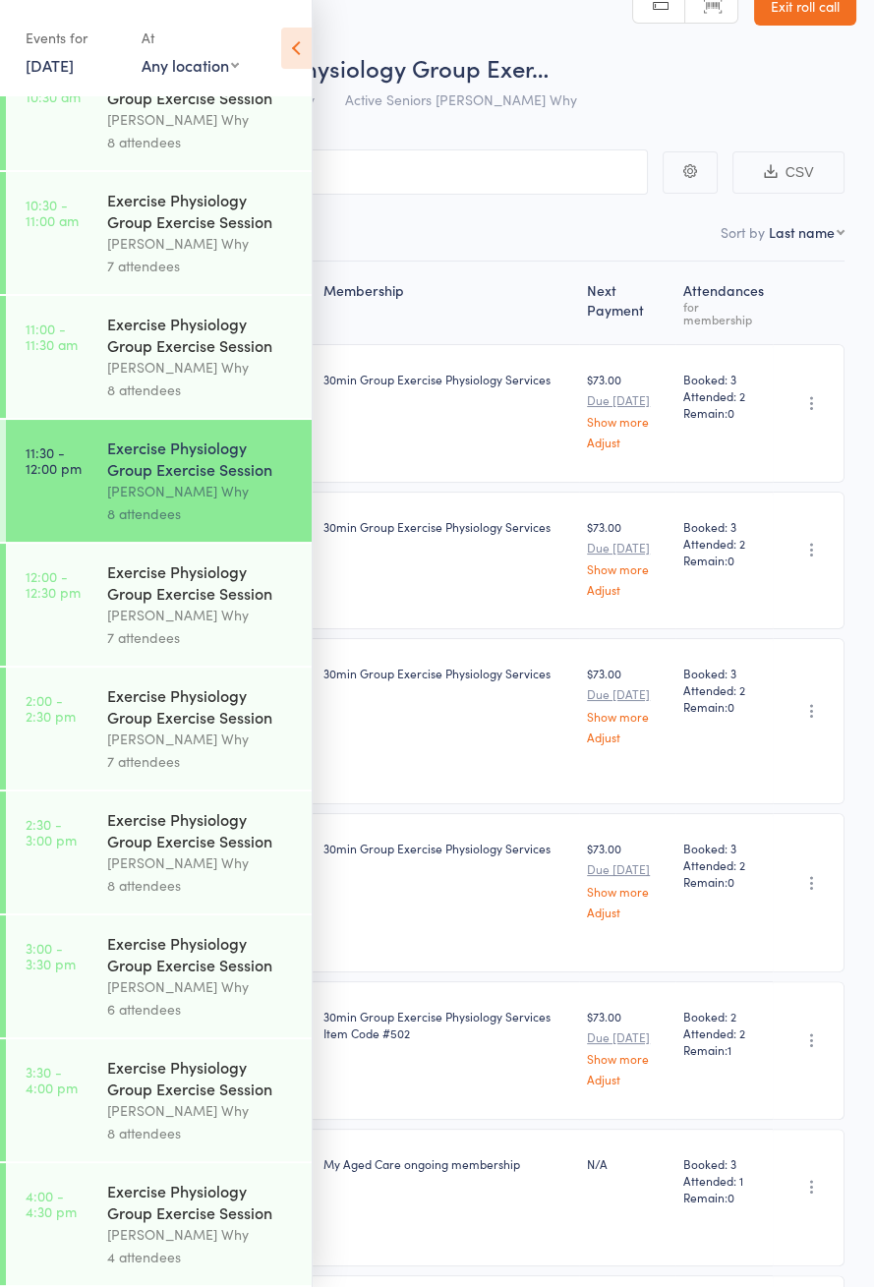
click at [131, 604] on div "[PERSON_NAME] Why" at bounding box center [201, 615] width 188 height 23
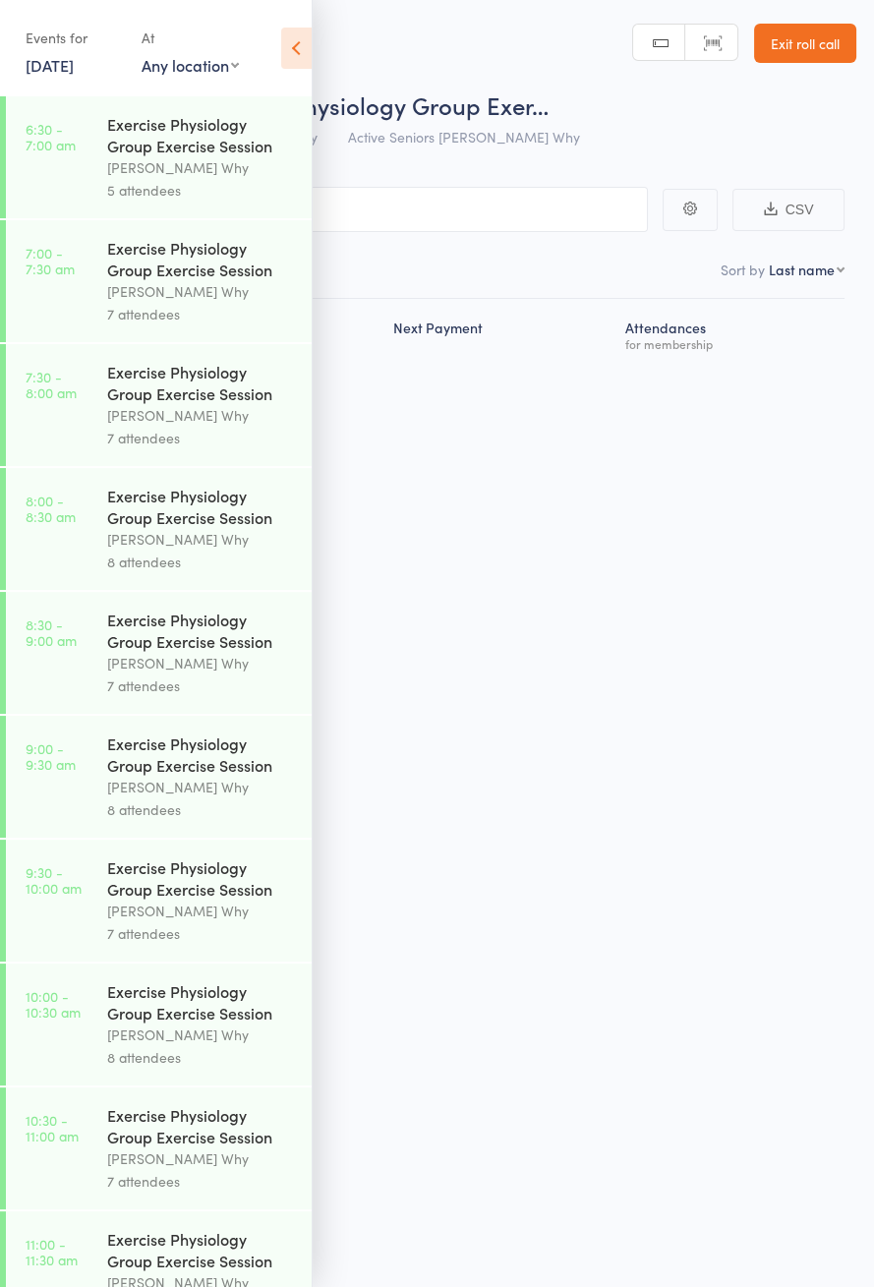
click at [294, 44] on icon at bounding box center [296, 48] width 30 height 41
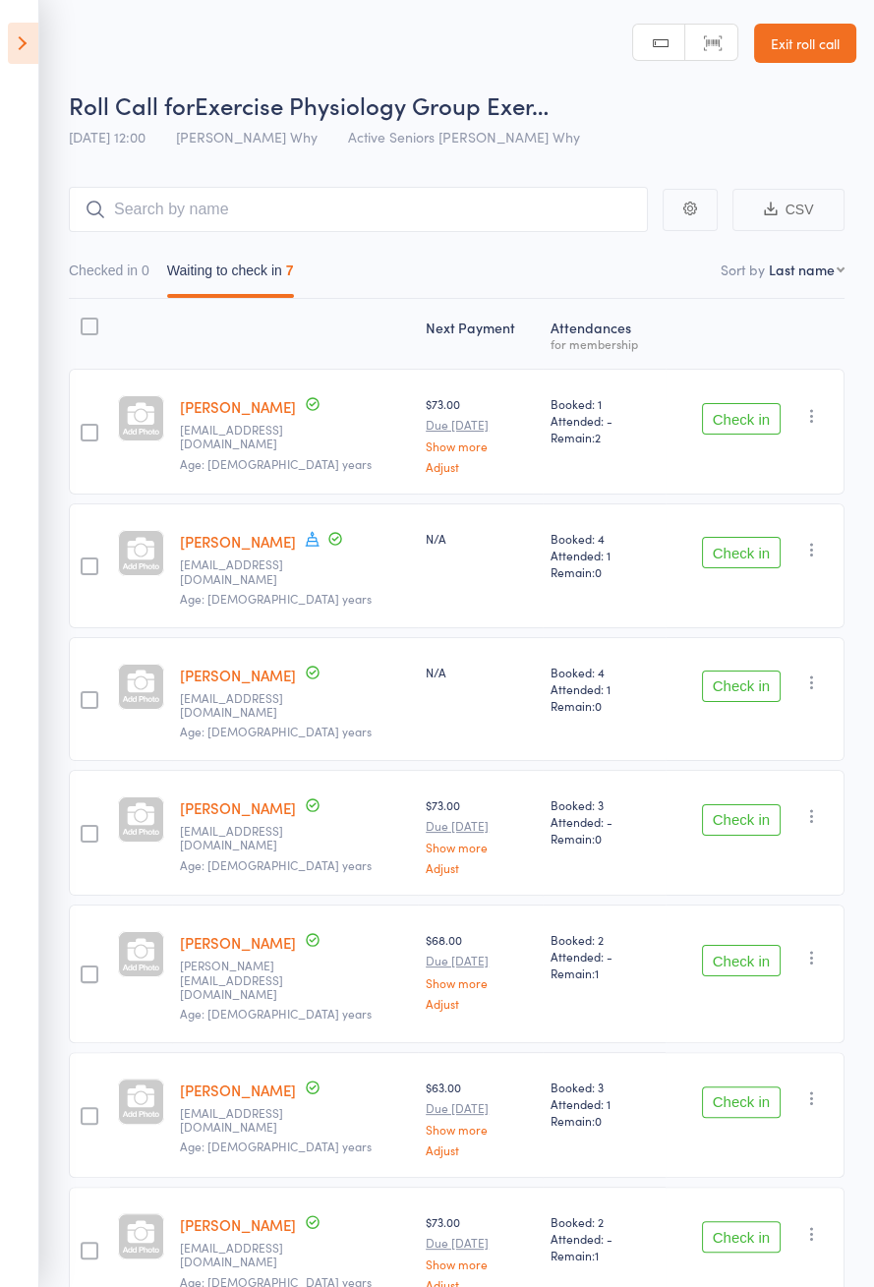
click at [304, 546] on span at bounding box center [313, 541] width 18 height 22
click at [747, 424] on button "Check in" at bounding box center [741, 418] width 79 height 31
click at [756, 423] on button "Check in" at bounding box center [741, 418] width 79 height 31
click at [755, 421] on button "Check in" at bounding box center [741, 418] width 79 height 31
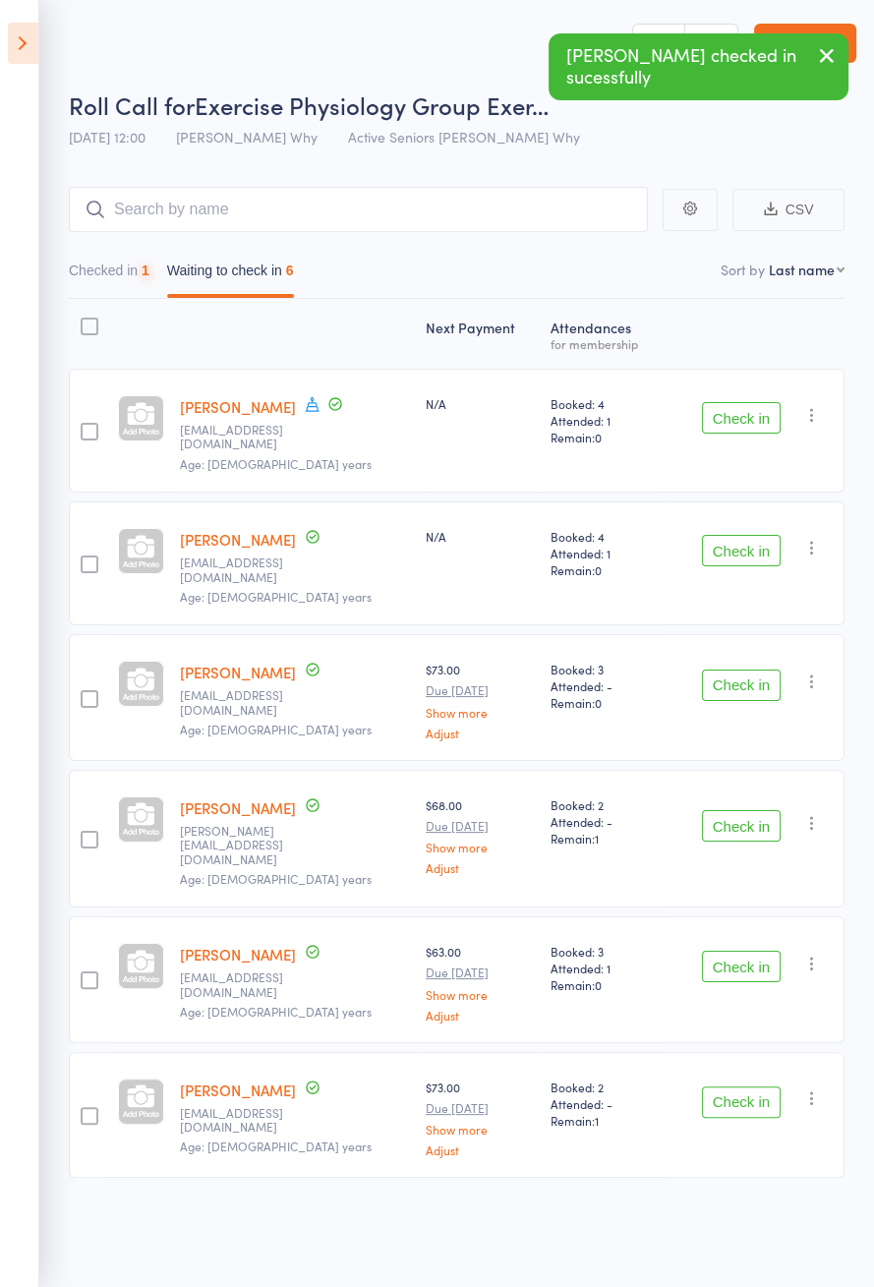
click at [755, 416] on button "Check in" at bounding box center [741, 417] width 79 height 31
click at [758, 535] on button "Check in" at bounding box center [741, 550] width 79 height 31
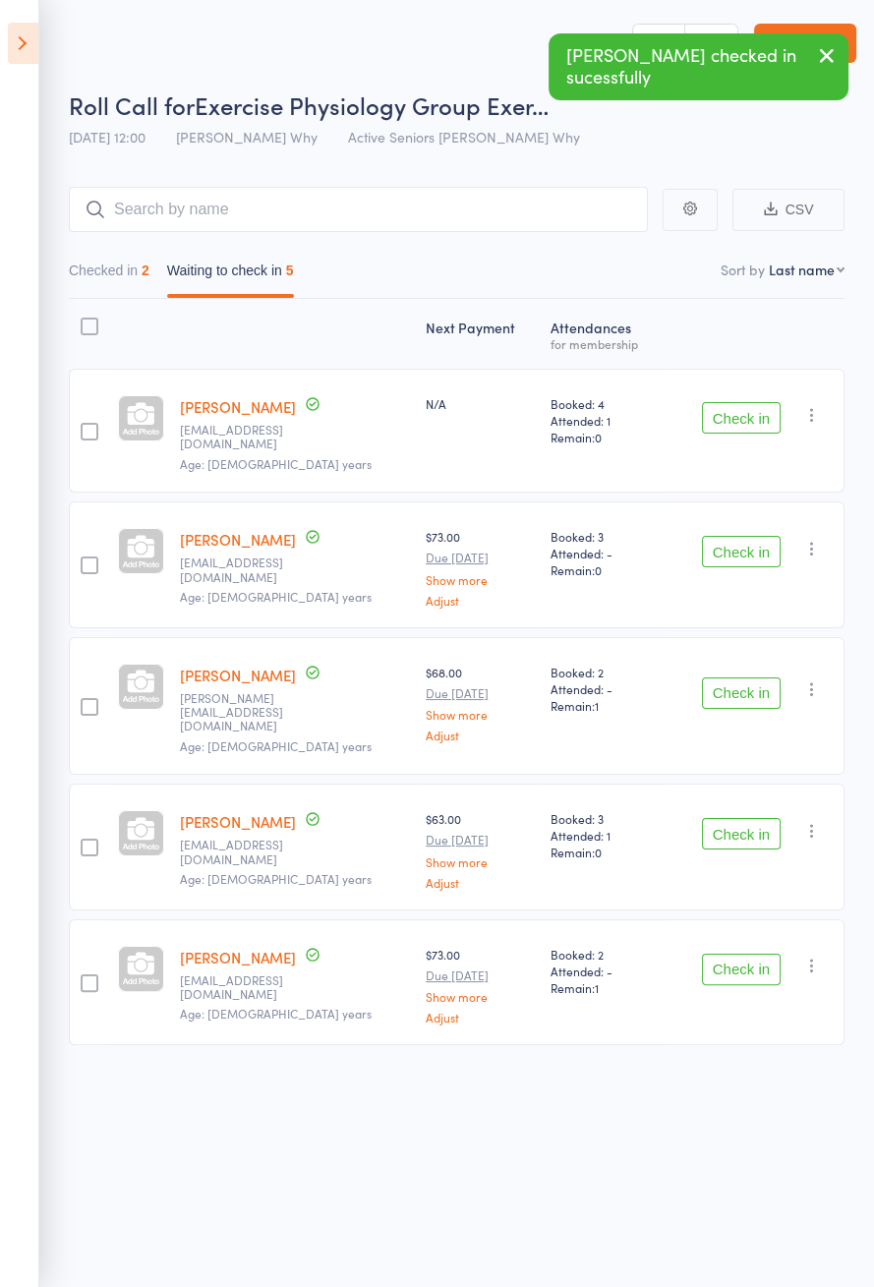
click at [759, 418] on button "Check in" at bounding box center [741, 417] width 79 height 31
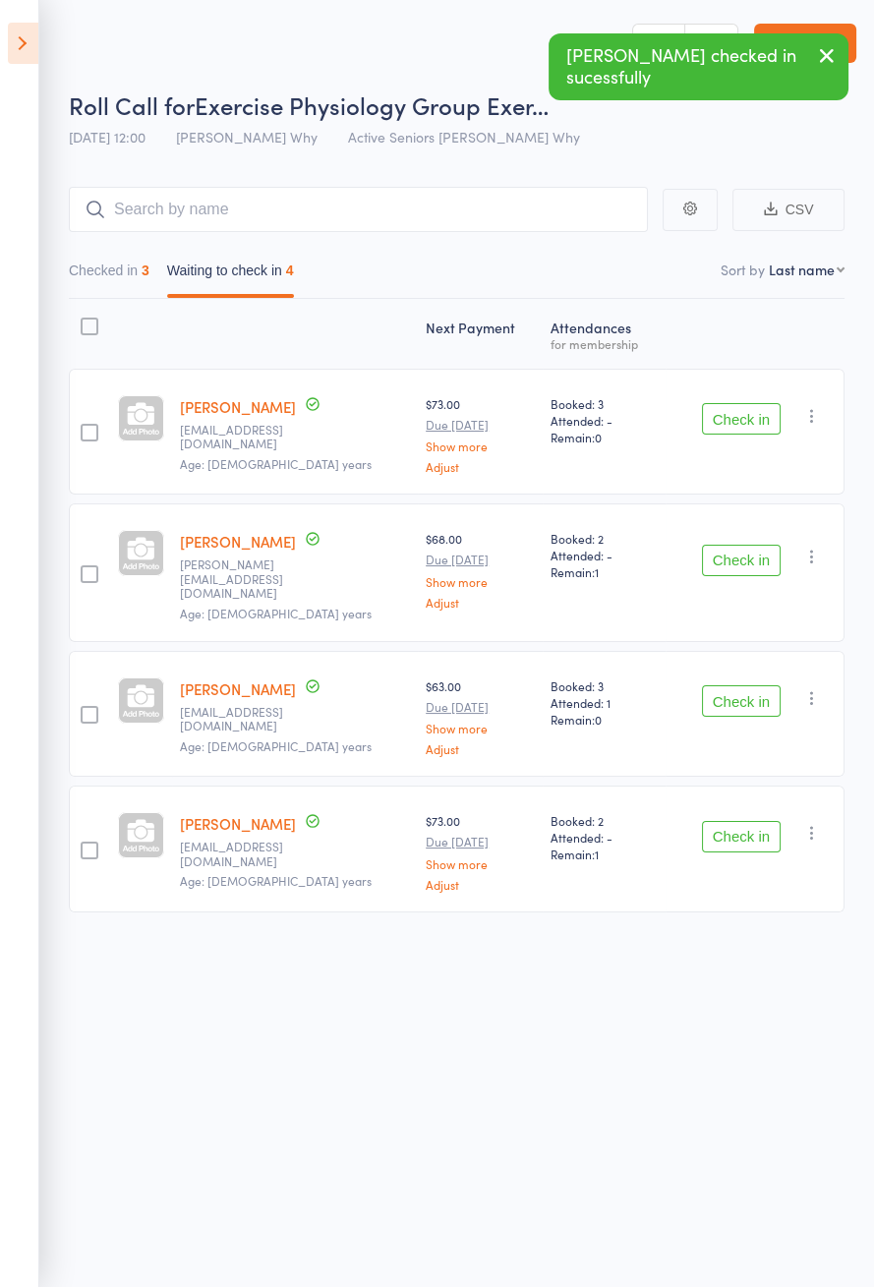
click at [761, 421] on button "Check in" at bounding box center [741, 418] width 79 height 31
click at [763, 545] on button "Check in" at bounding box center [741, 560] width 79 height 31
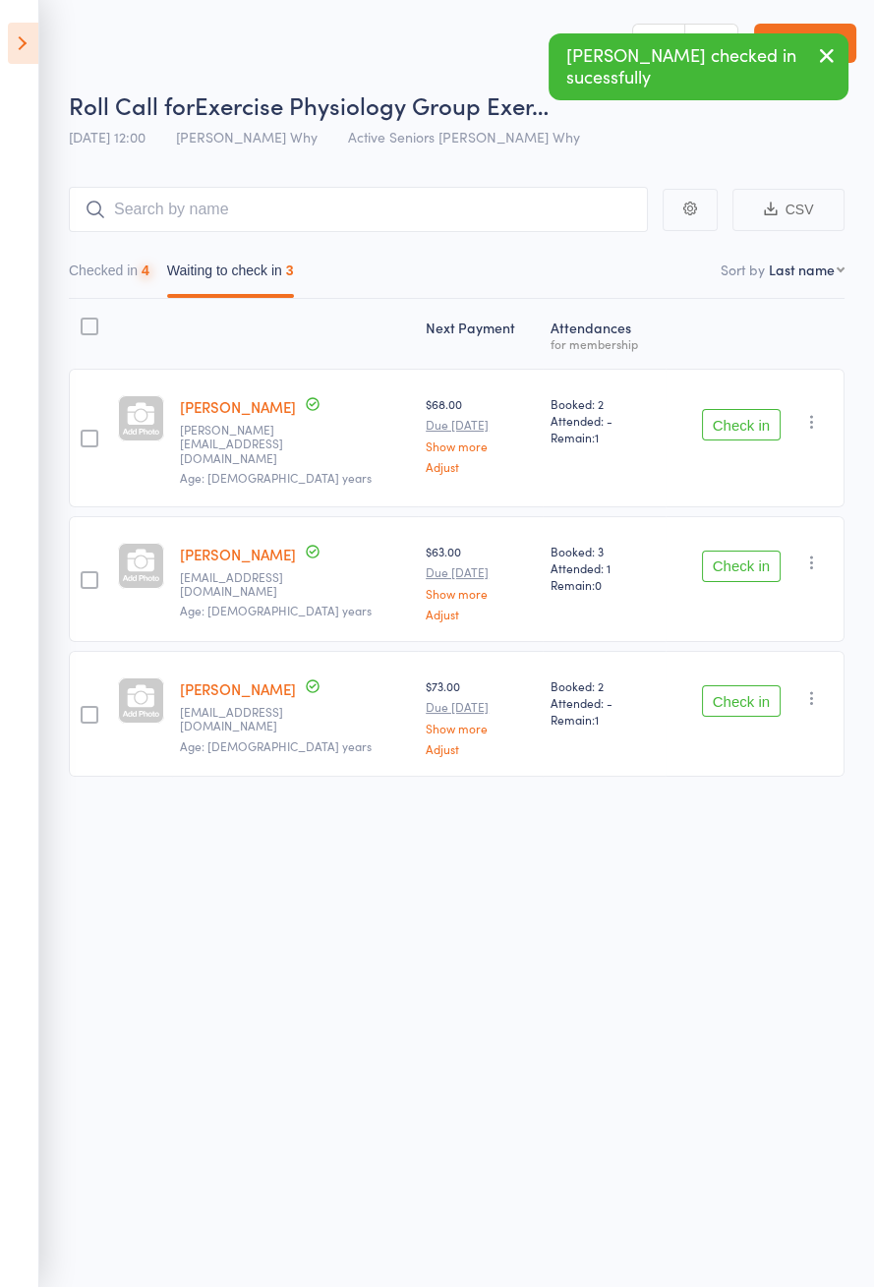
click at [763, 551] on button "Check in" at bounding box center [741, 566] width 79 height 31
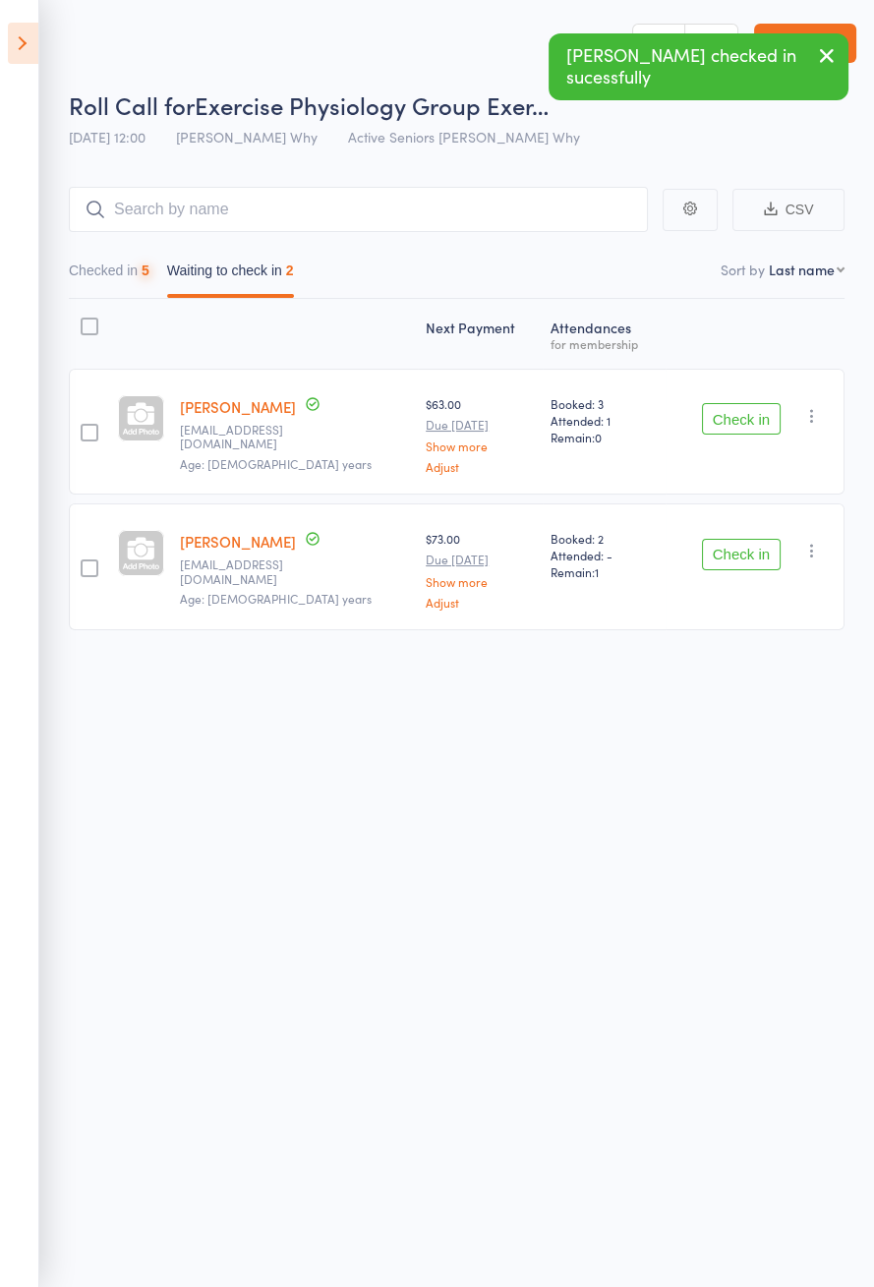
click at [762, 426] on button "Check in" at bounding box center [741, 418] width 79 height 31
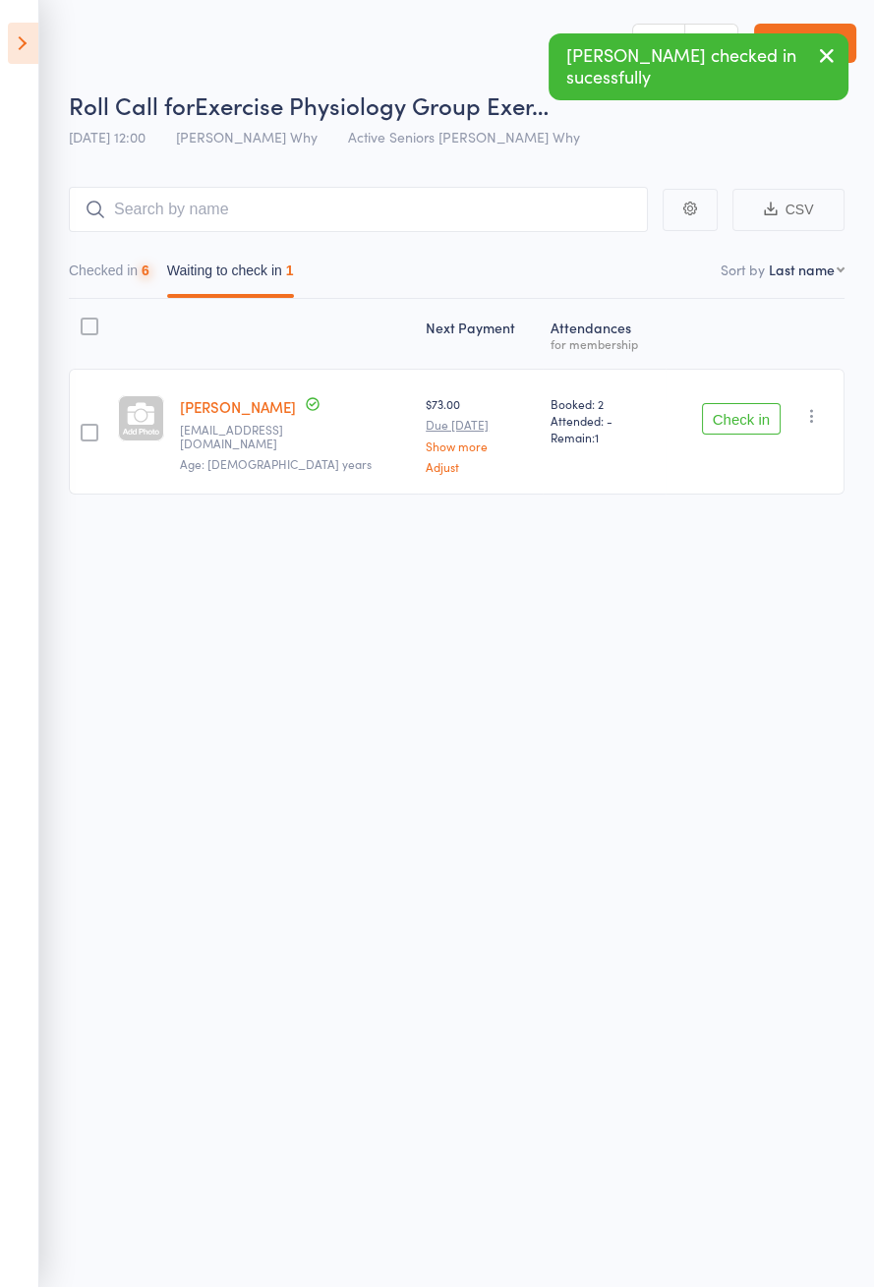
click at [758, 425] on button "Check in" at bounding box center [741, 418] width 79 height 31
click at [767, 423] on button "Check in" at bounding box center [741, 418] width 79 height 31
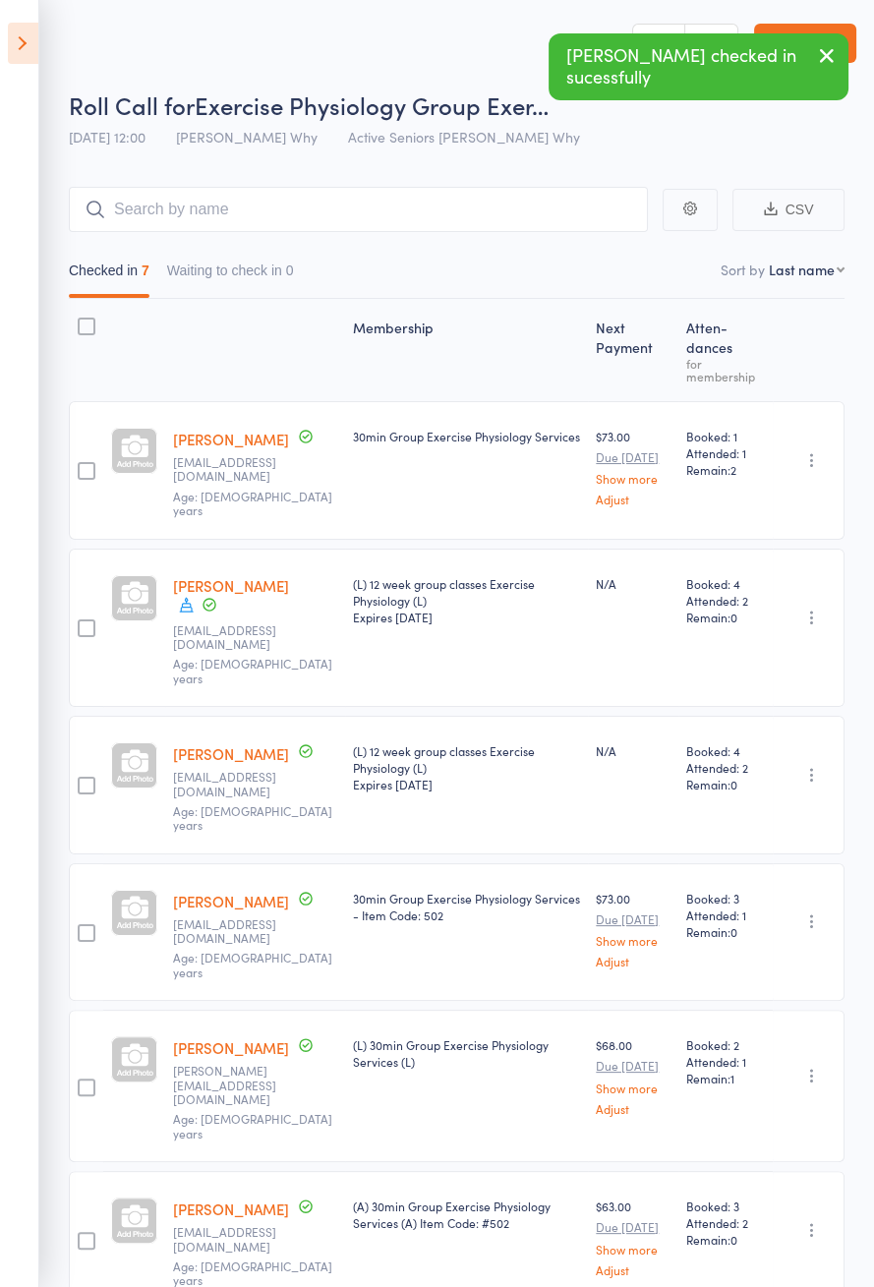
click at [36, 59] on icon at bounding box center [23, 43] width 30 height 41
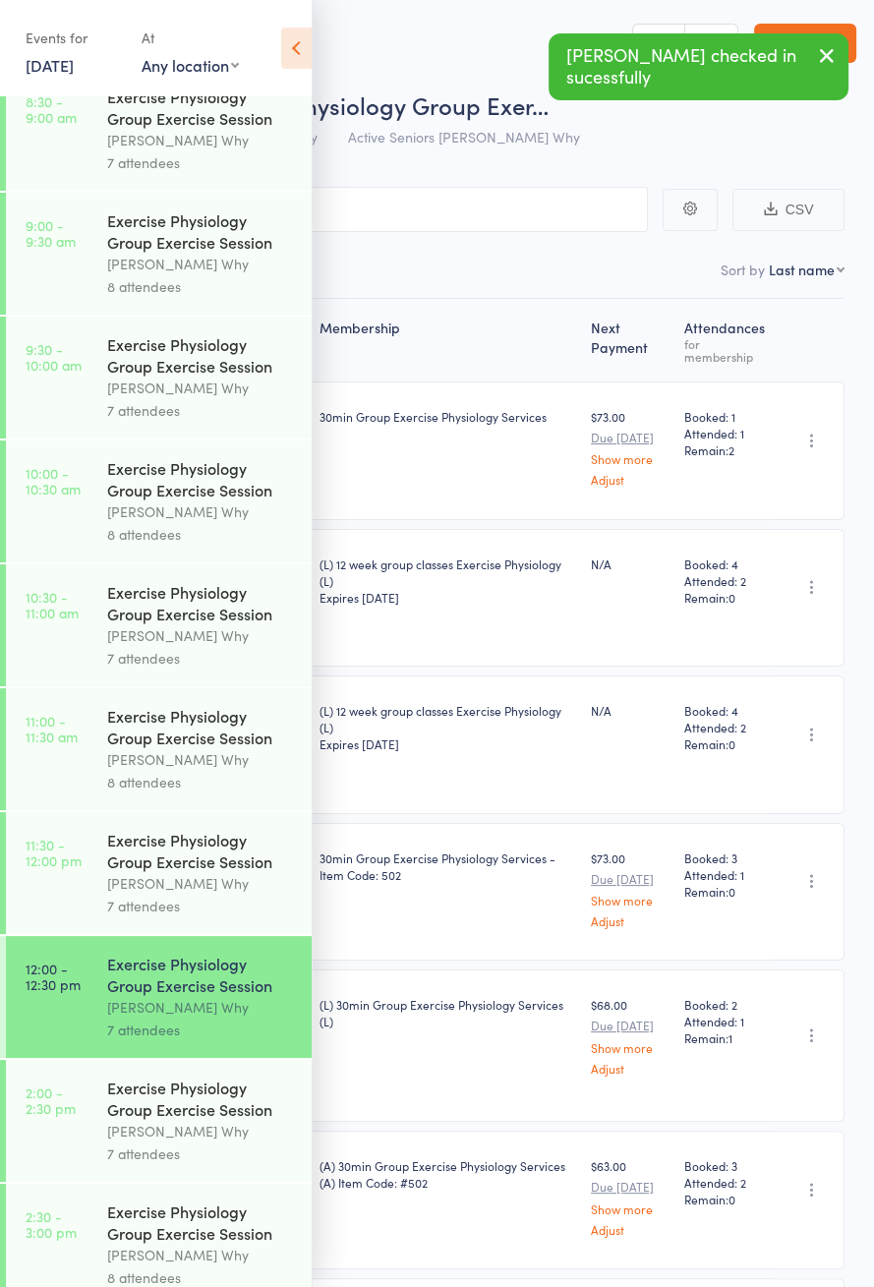
scroll to position [946, 0]
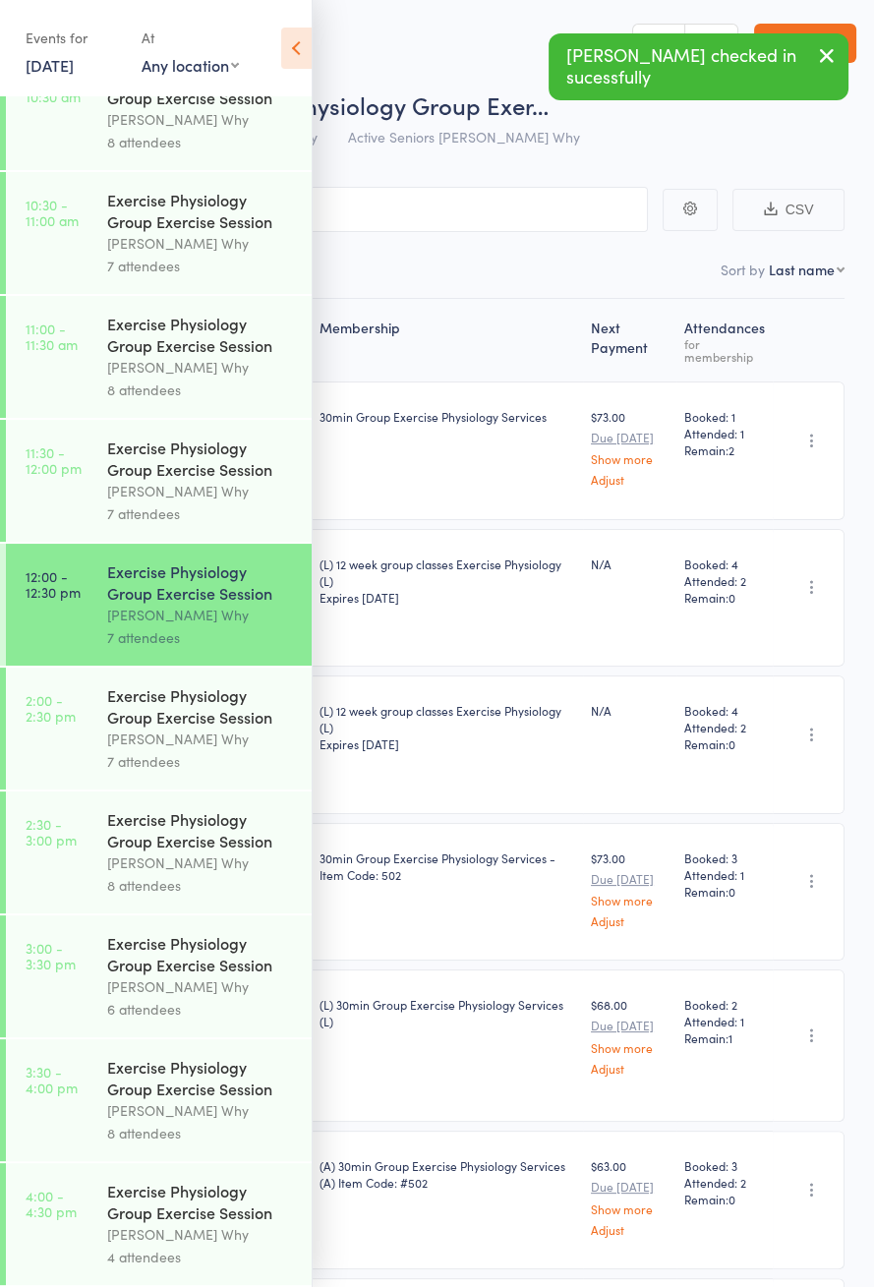
click at [102, 737] on link "2:00 - 2:30 pm Exercise Physiology Group Exercise Session [PERSON_NAME] Why 7 a…" at bounding box center [159, 729] width 306 height 122
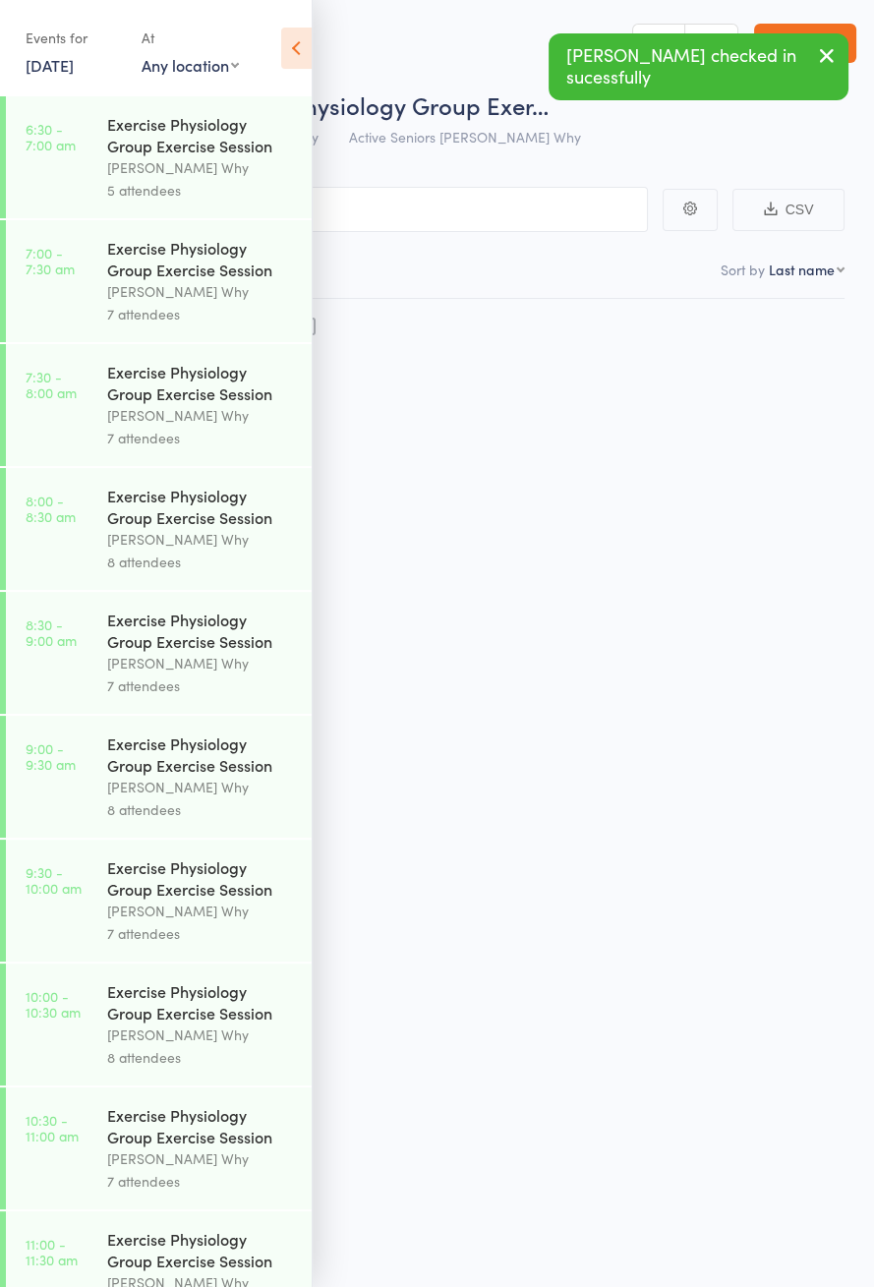
click at [289, 67] on icon at bounding box center [296, 48] width 30 height 41
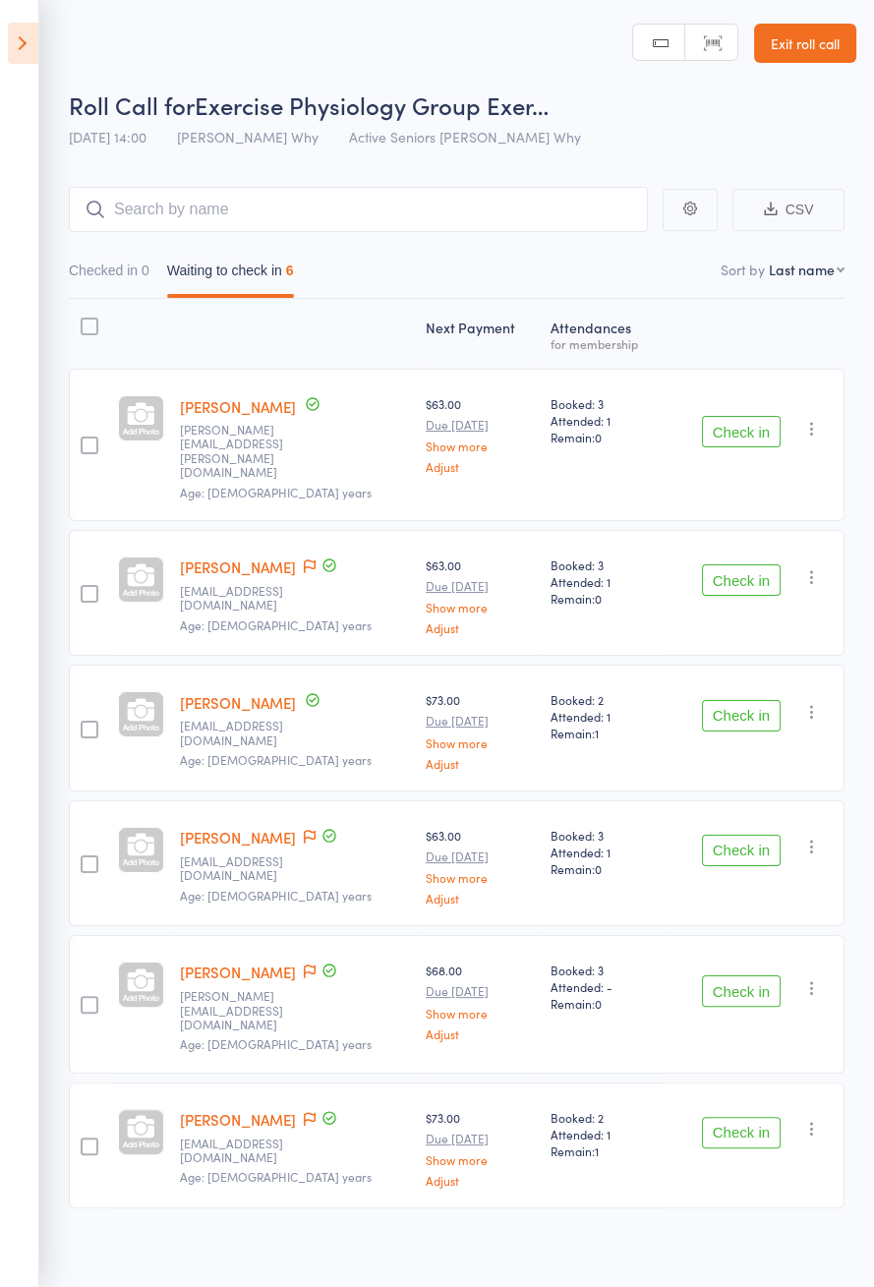
click at [18, 77] on aside "Events for [DATE] [DATE] [DATE] Sun Mon Tue Wed Thu Fri Sat 36 31 01 02 03 04 0…" at bounding box center [19, 643] width 39 height 1287
click at [22, 47] on icon at bounding box center [23, 43] width 30 height 41
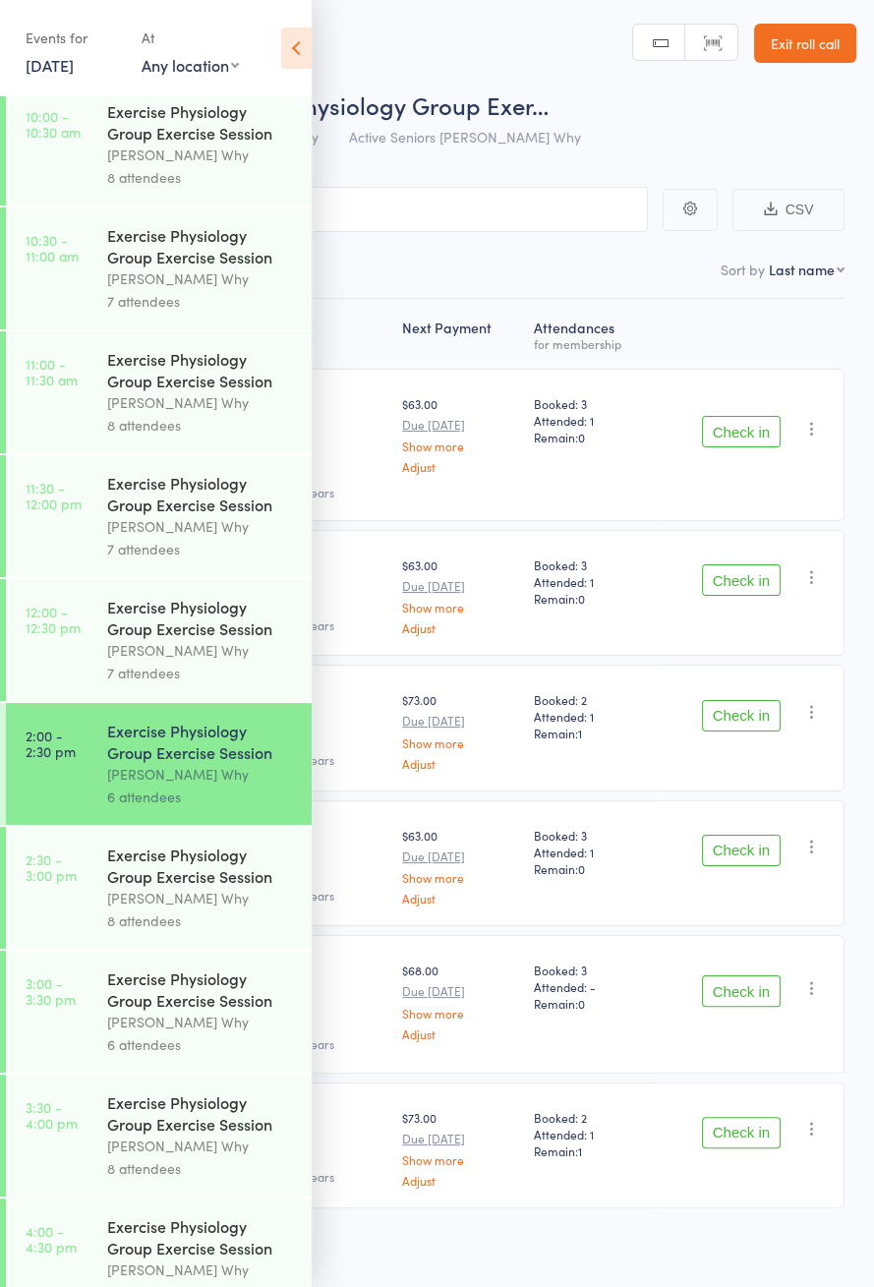
scroll to position [946, 0]
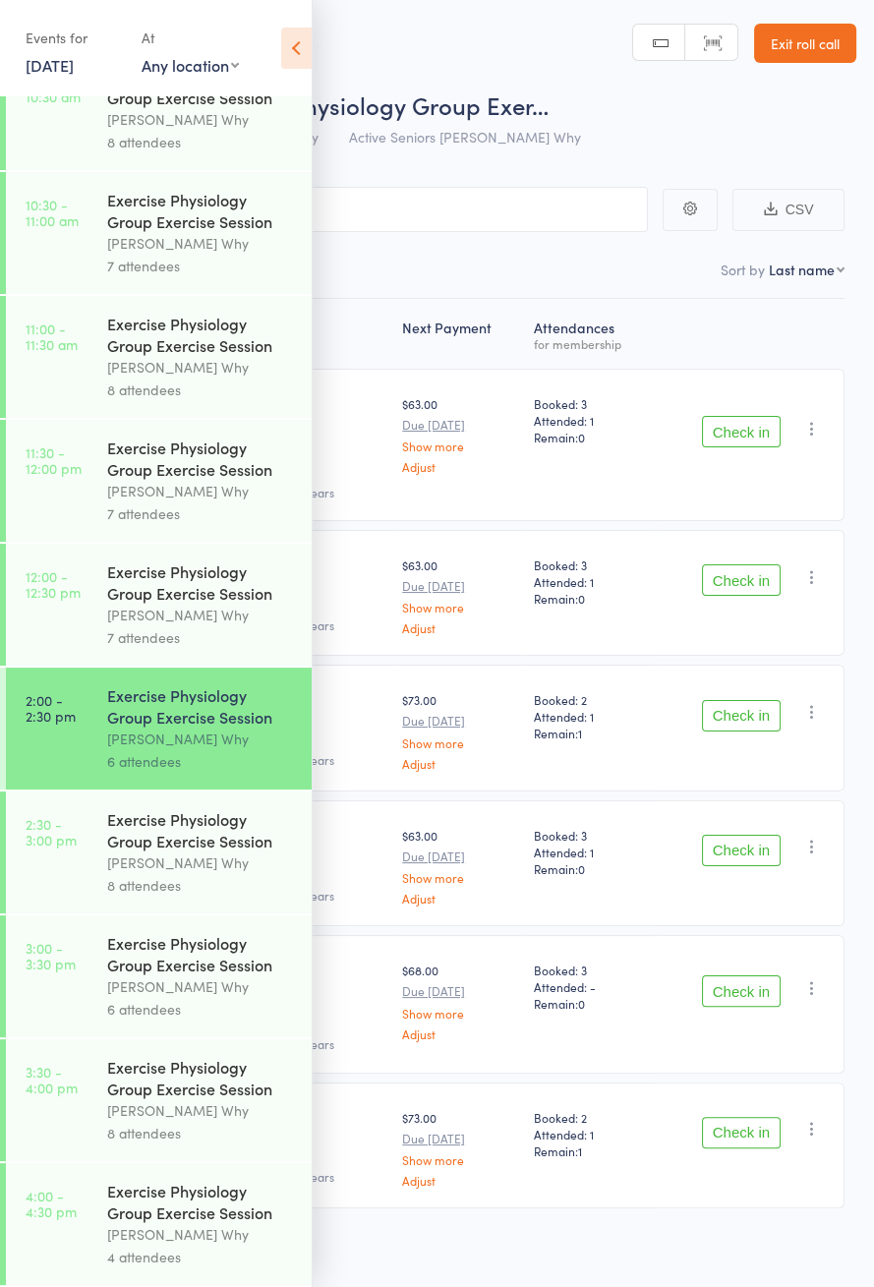
click at [301, 67] on icon at bounding box center [296, 48] width 30 height 41
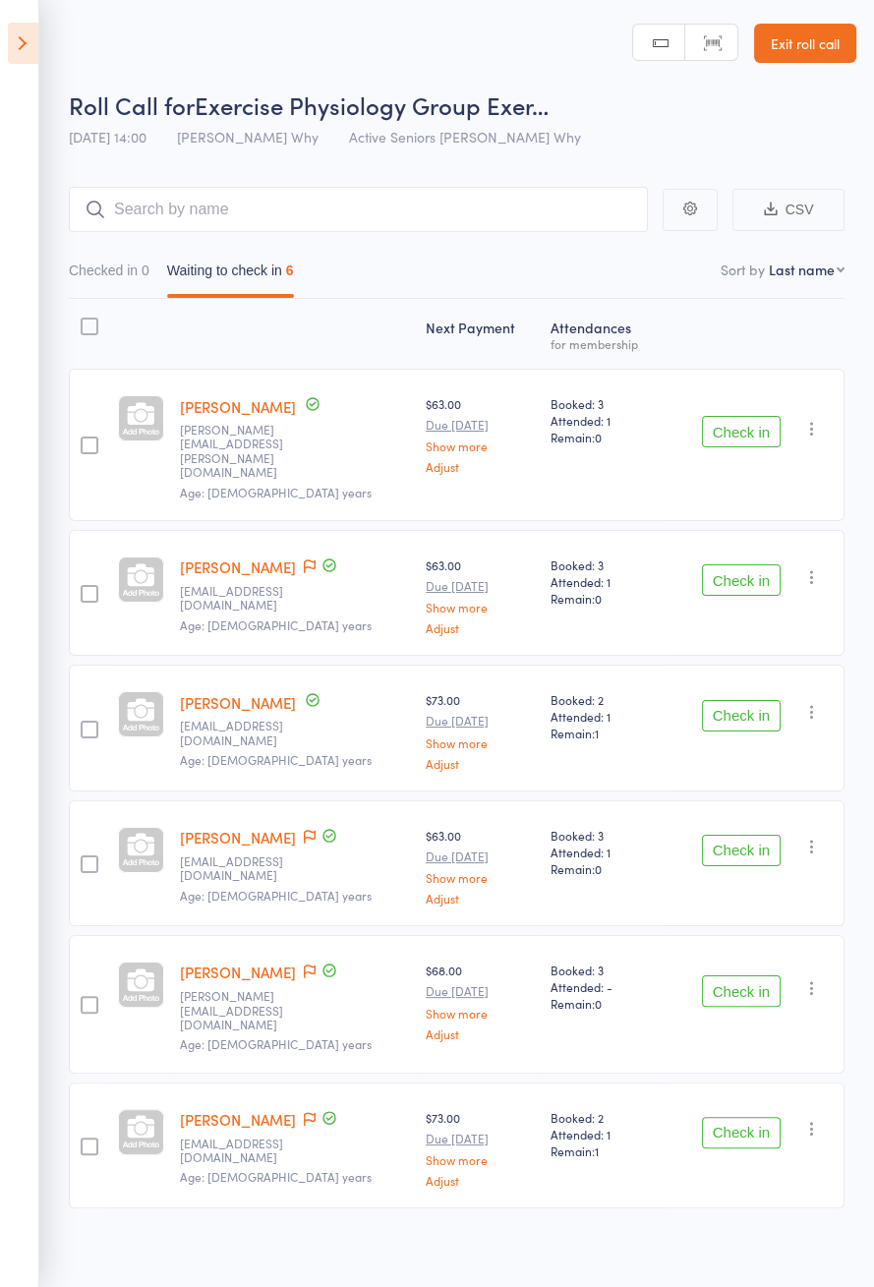
click at [316, 830] on icon at bounding box center [310, 837] width 12 height 14
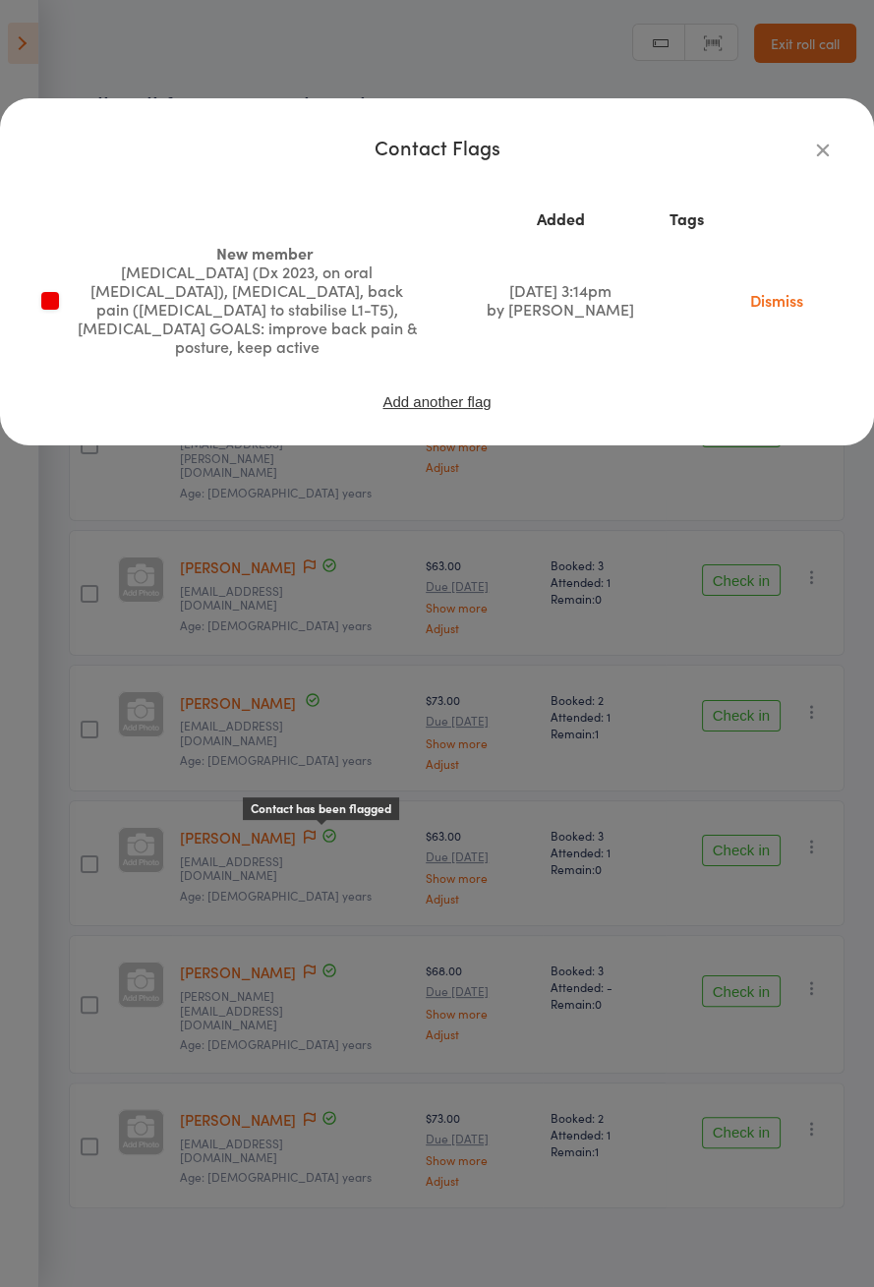
click at [176, 529] on div "Contact Flags Added Tags New member [MEDICAL_DATA] (Dx 2023, on oral [MEDICAL_D…" at bounding box center [437, 643] width 874 height 1287
